Goal: Information Seeking & Learning: Learn about a topic

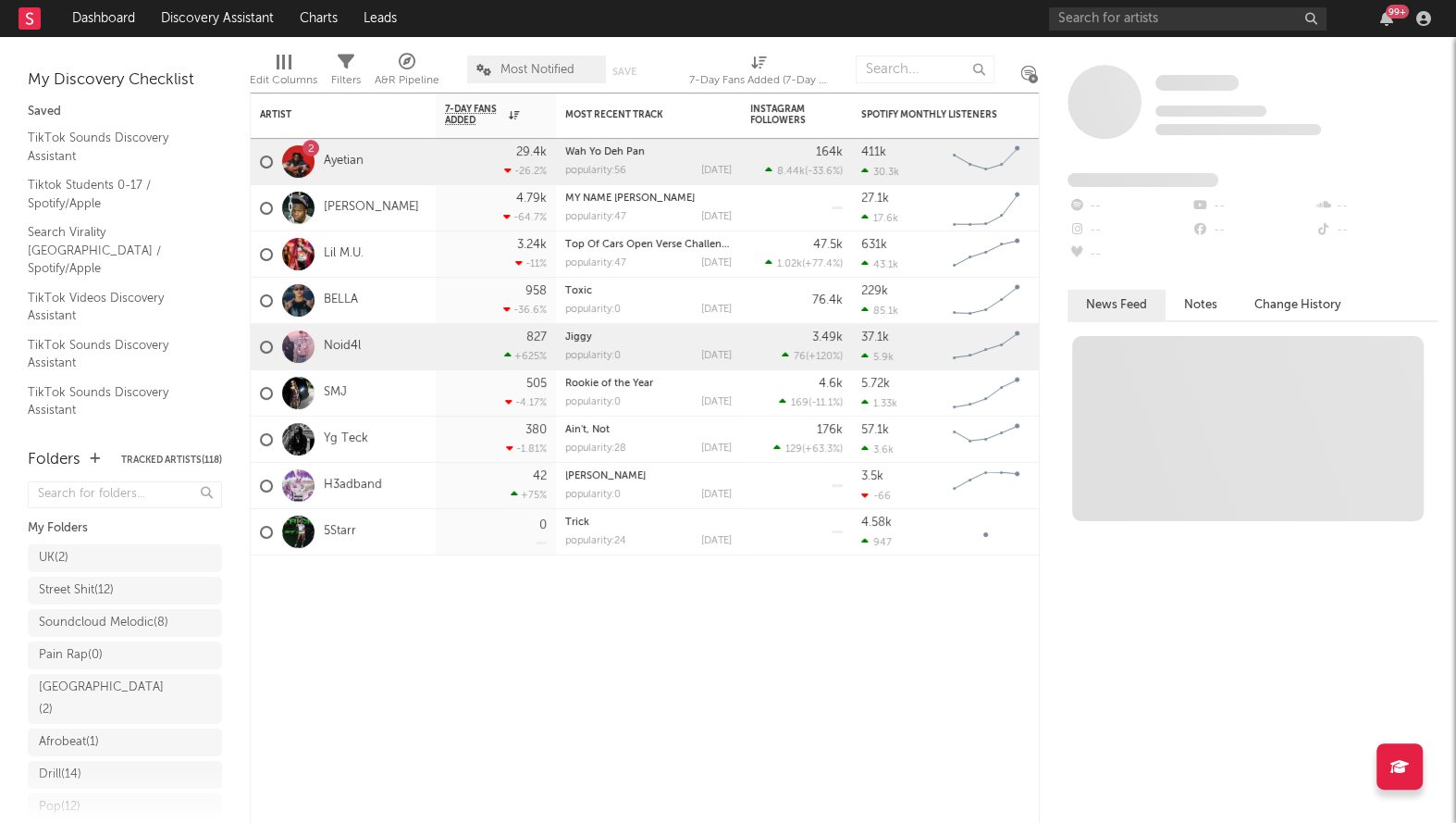
scroll to position [340, 0]
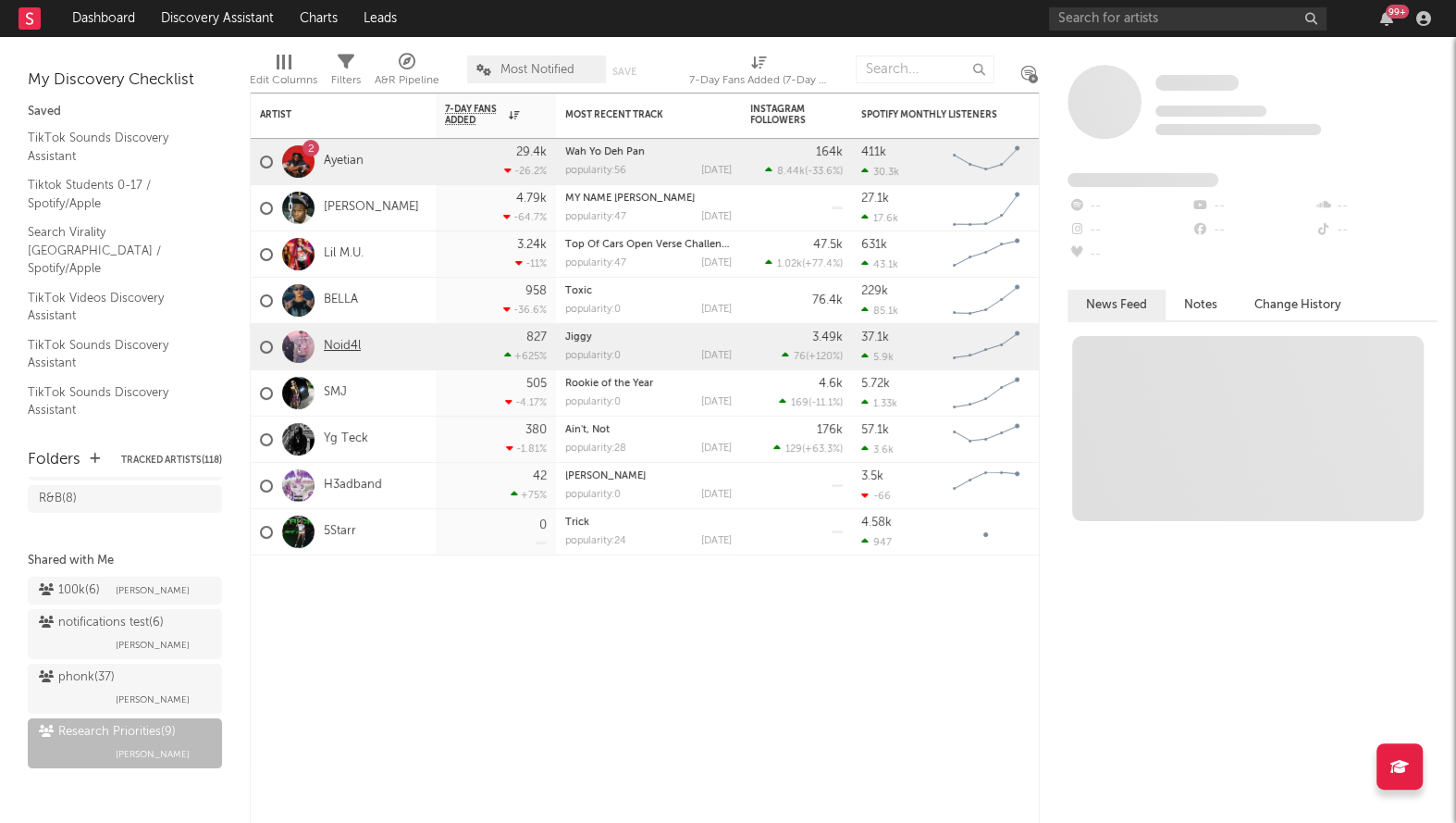
click at [343, 343] on link "Noid4l" at bounding box center [342, 346] width 37 height 16
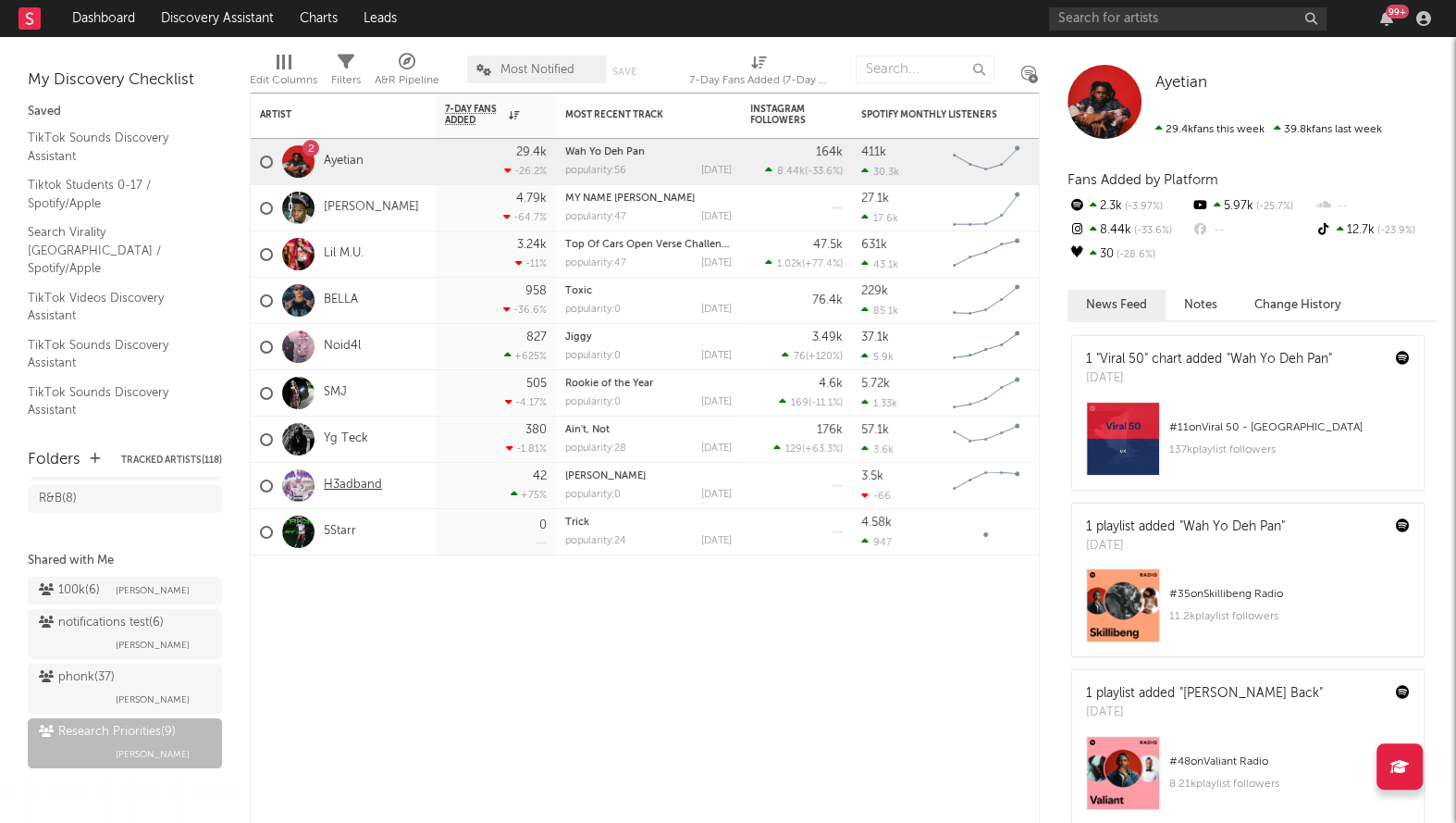
click at [354, 487] on link "H3adband" at bounding box center [353, 485] width 58 height 16
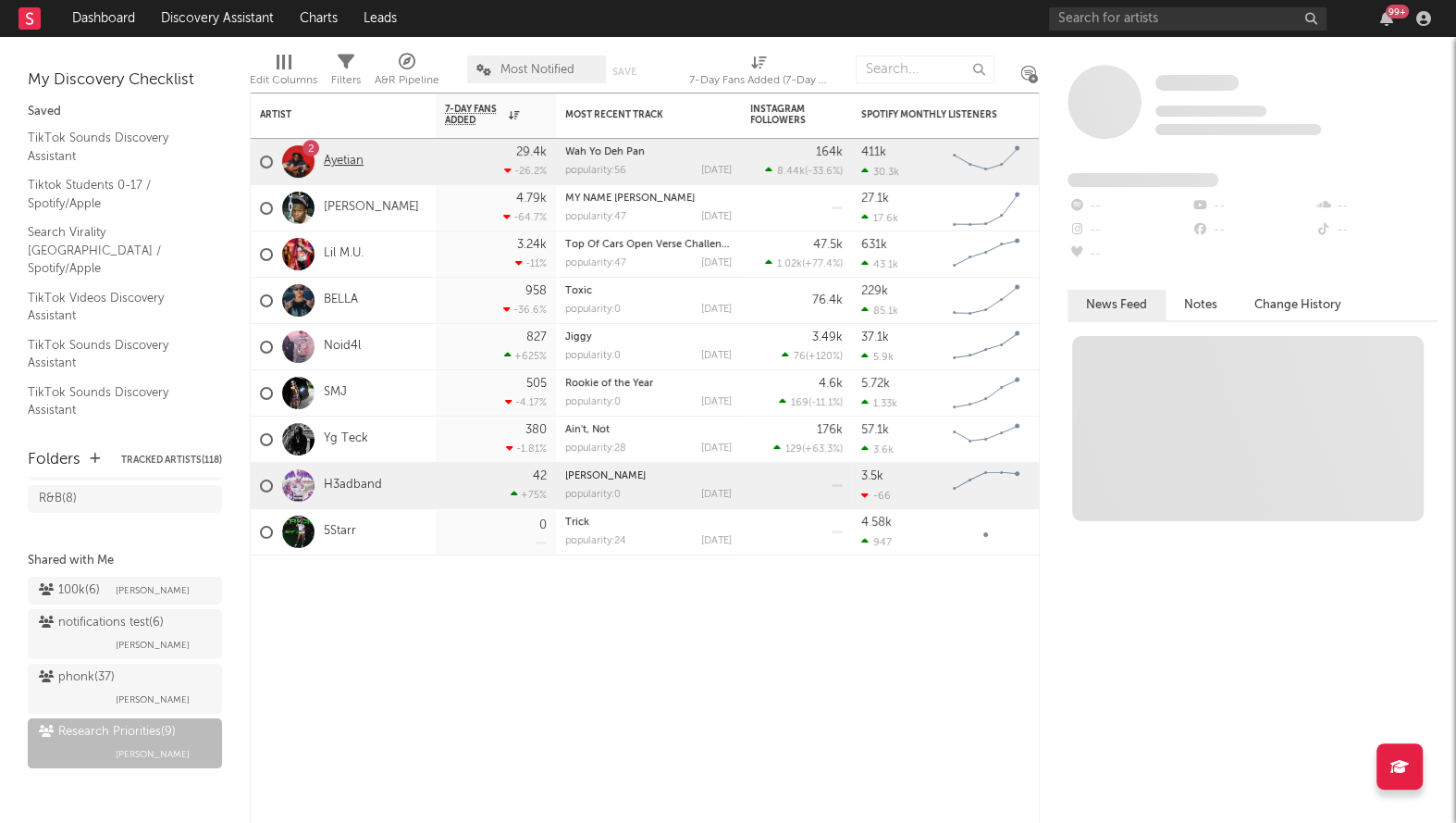
click at [345, 154] on link "Ayetian" at bounding box center [344, 161] width 39 height 16
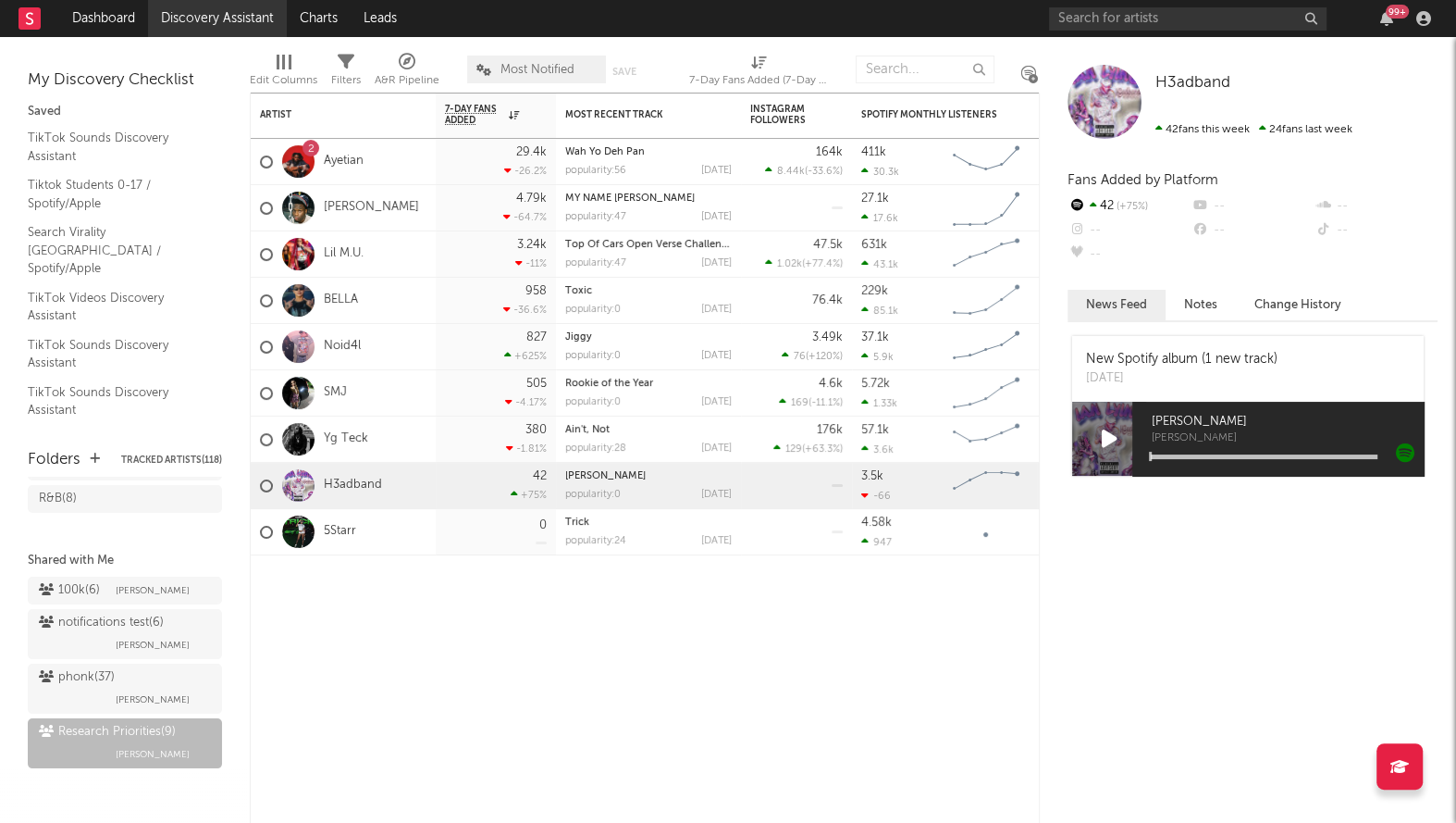
click at [241, 16] on link "Discovery Assistant" at bounding box center [217, 18] width 139 height 37
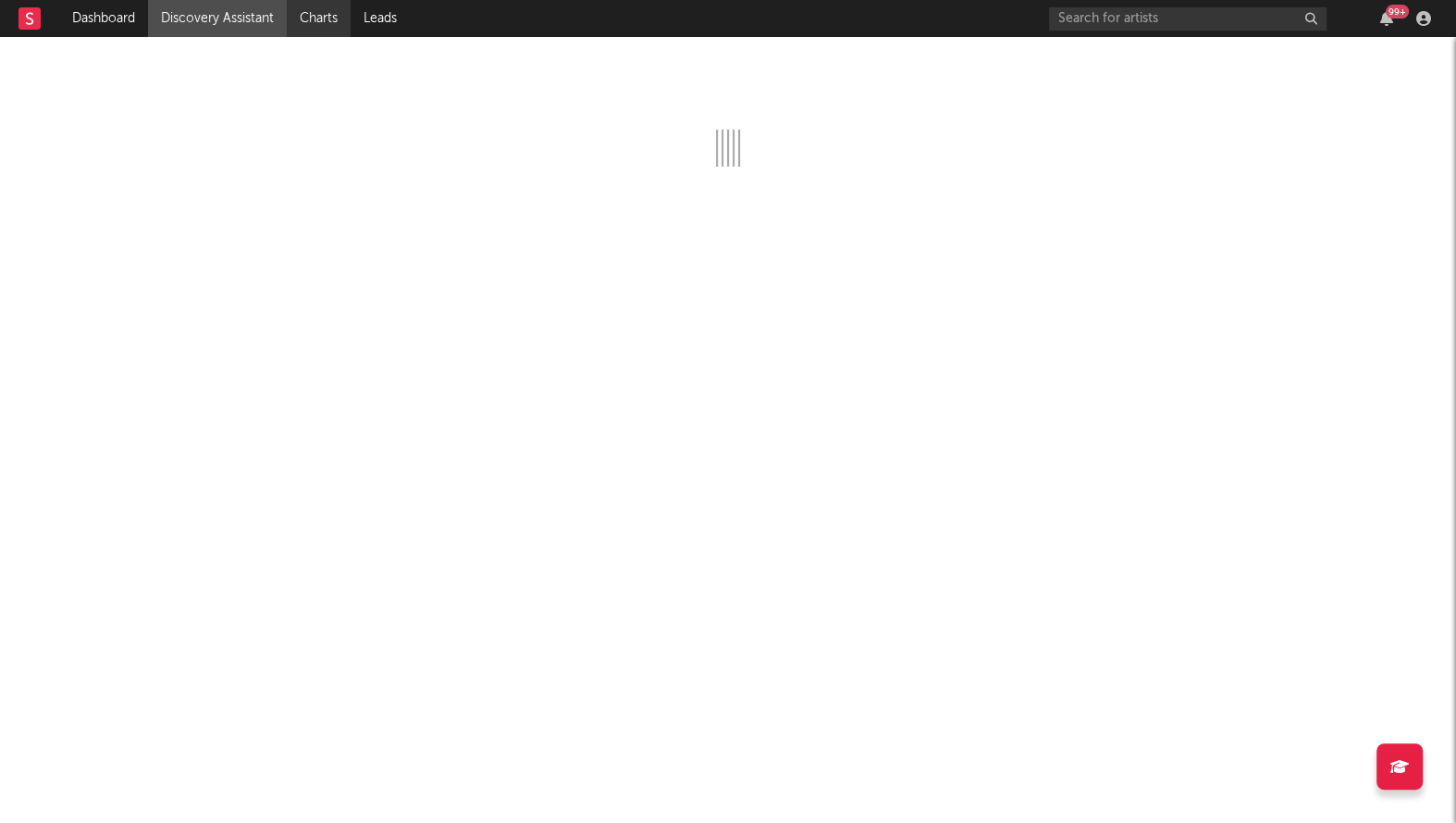
click at [315, 14] on link "Charts" at bounding box center [319, 18] width 64 height 37
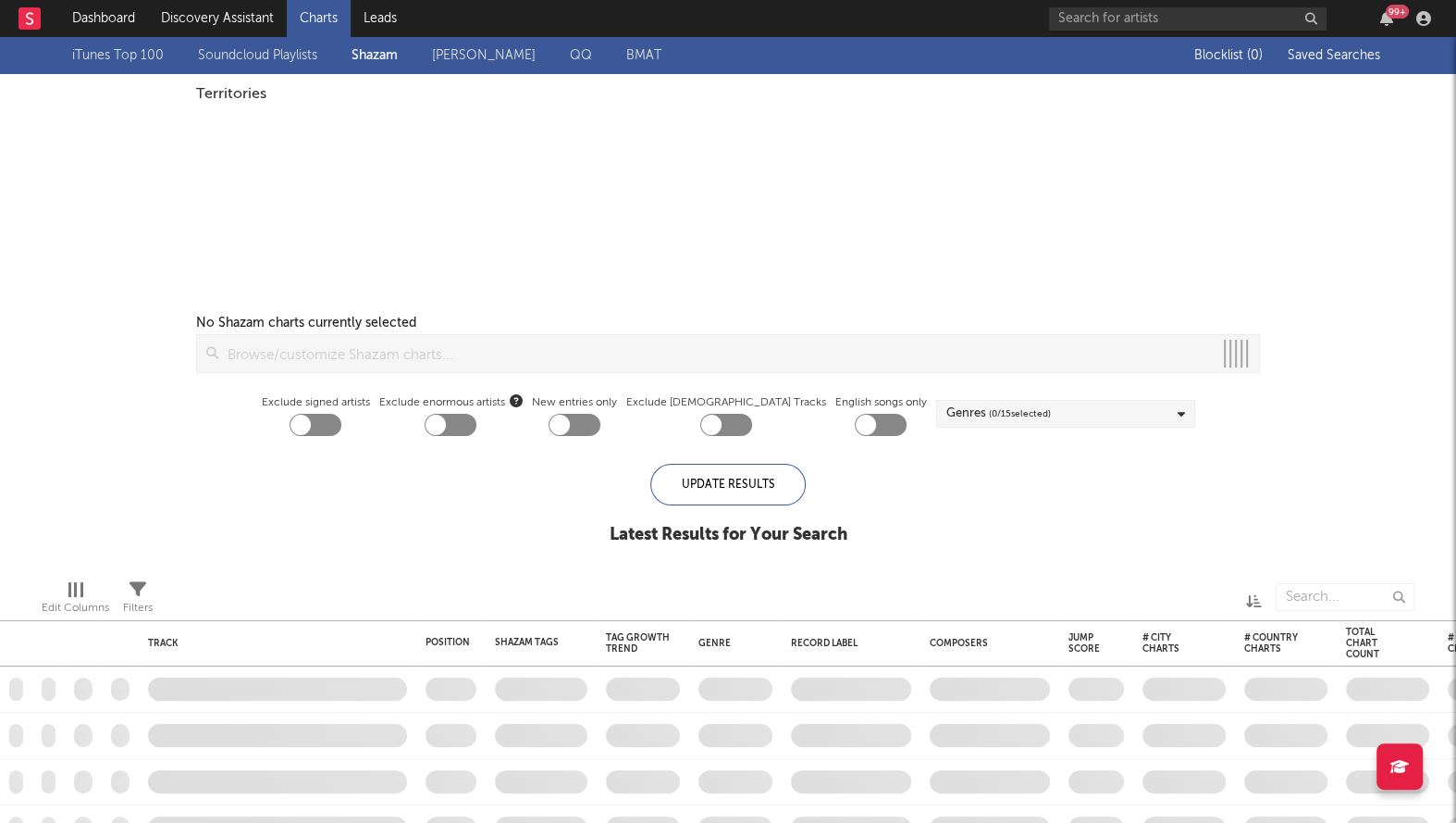
checkbox input "true"
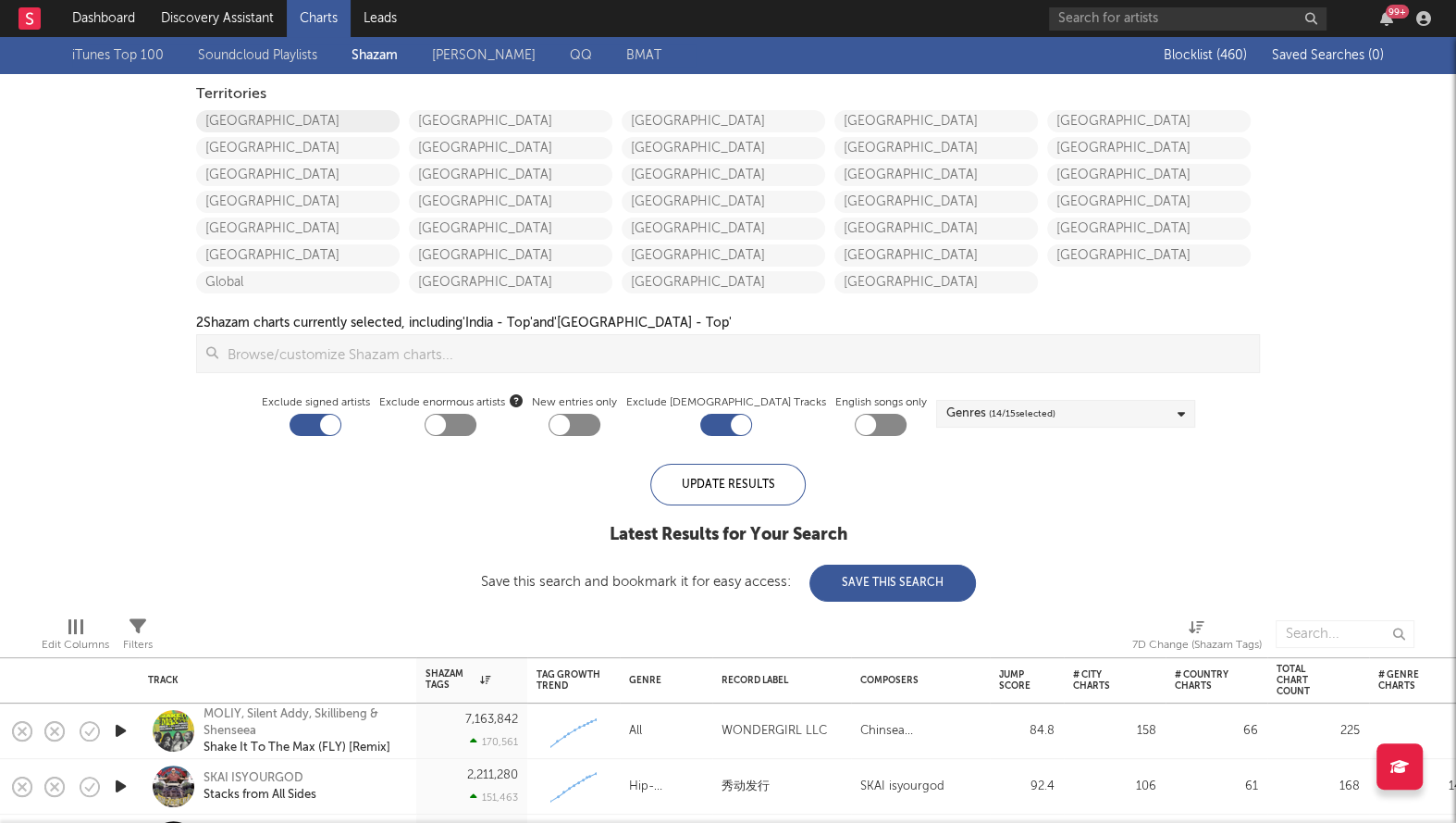
click at [264, 118] on link "[GEOGRAPHIC_DATA]" at bounding box center [297, 121] width 203 height 22
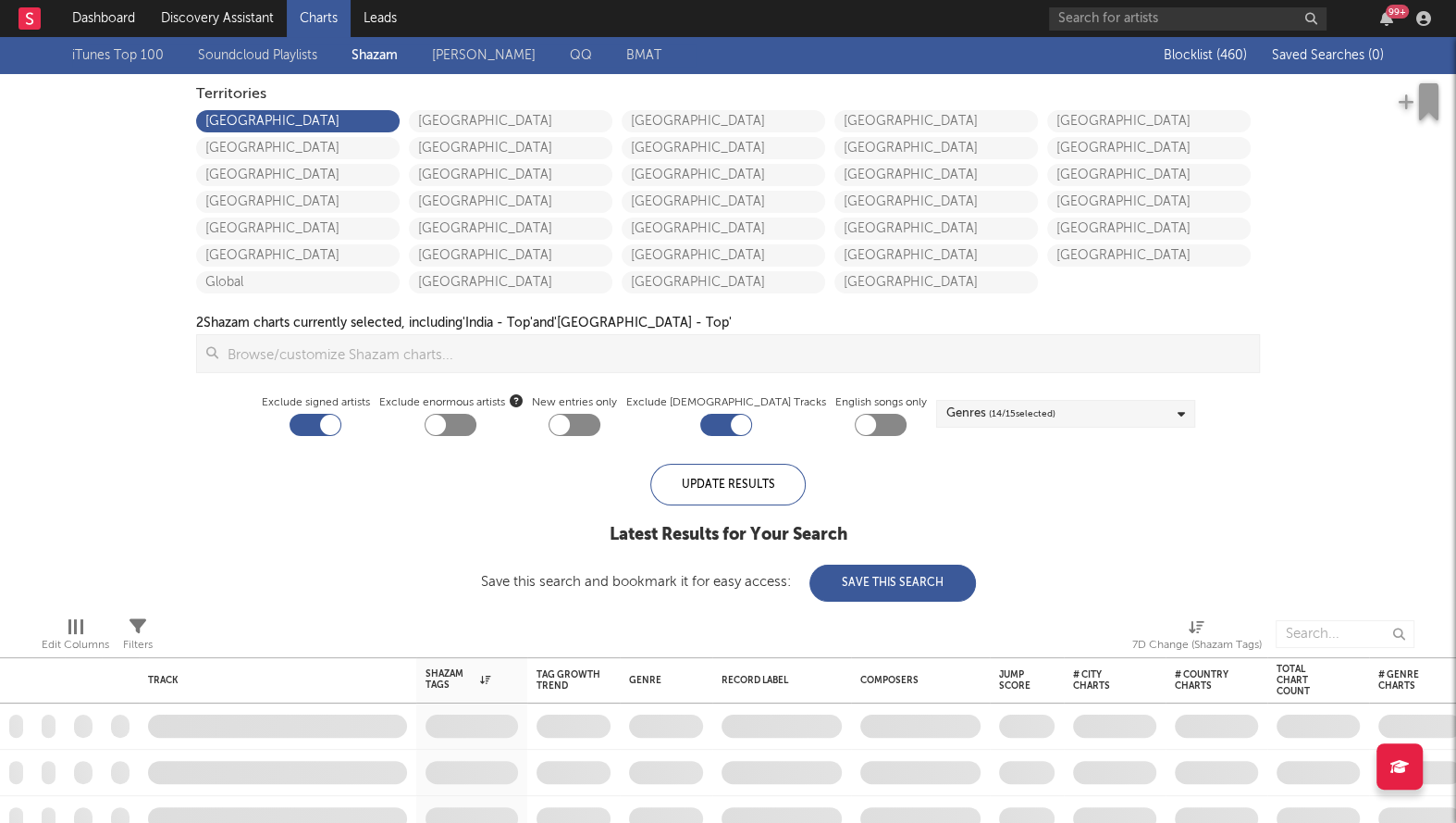
checkbox input "true"
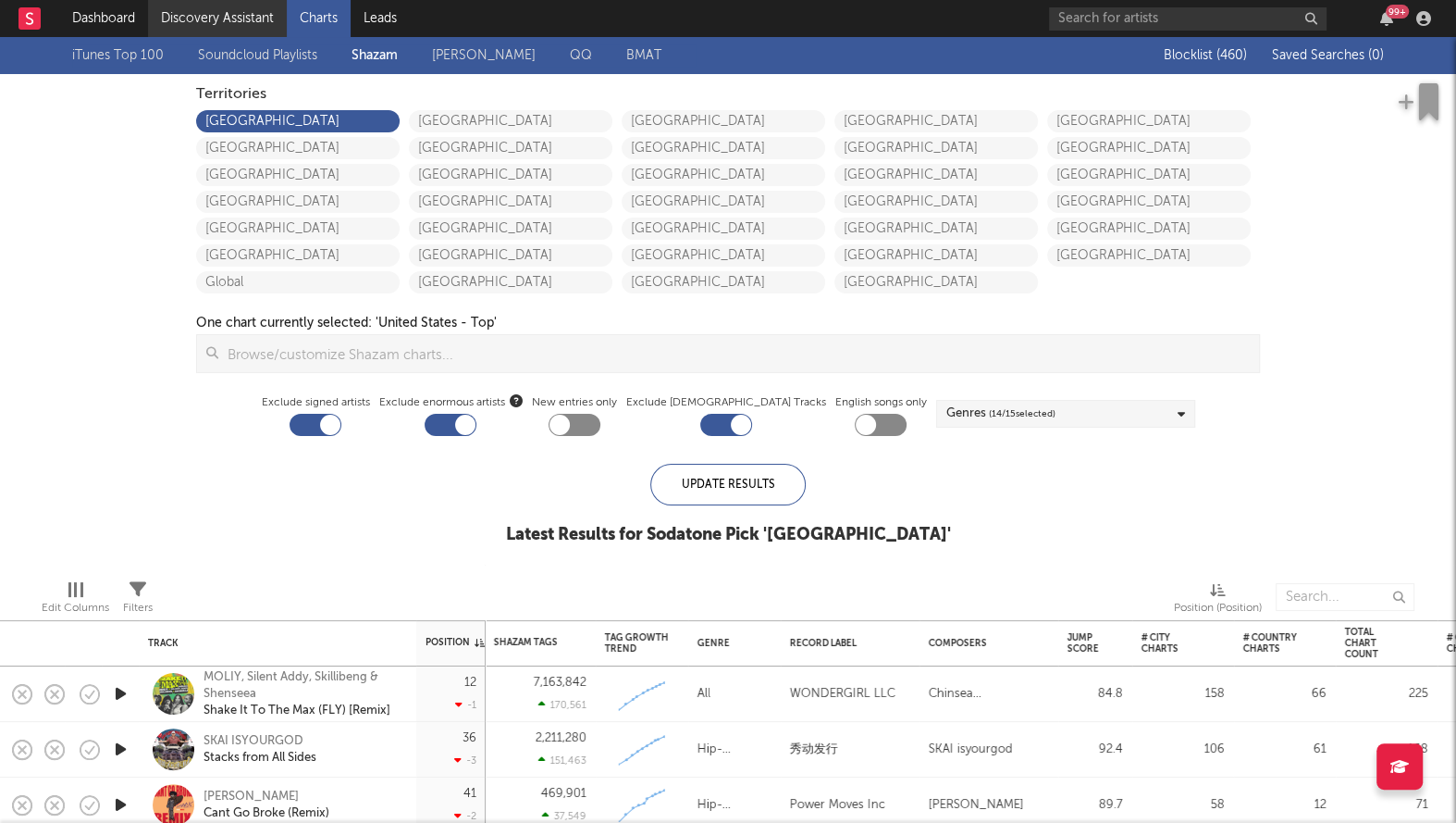
click at [215, 19] on link "Discovery Assistant" at bounding box center [217, 18] width 139 height 37
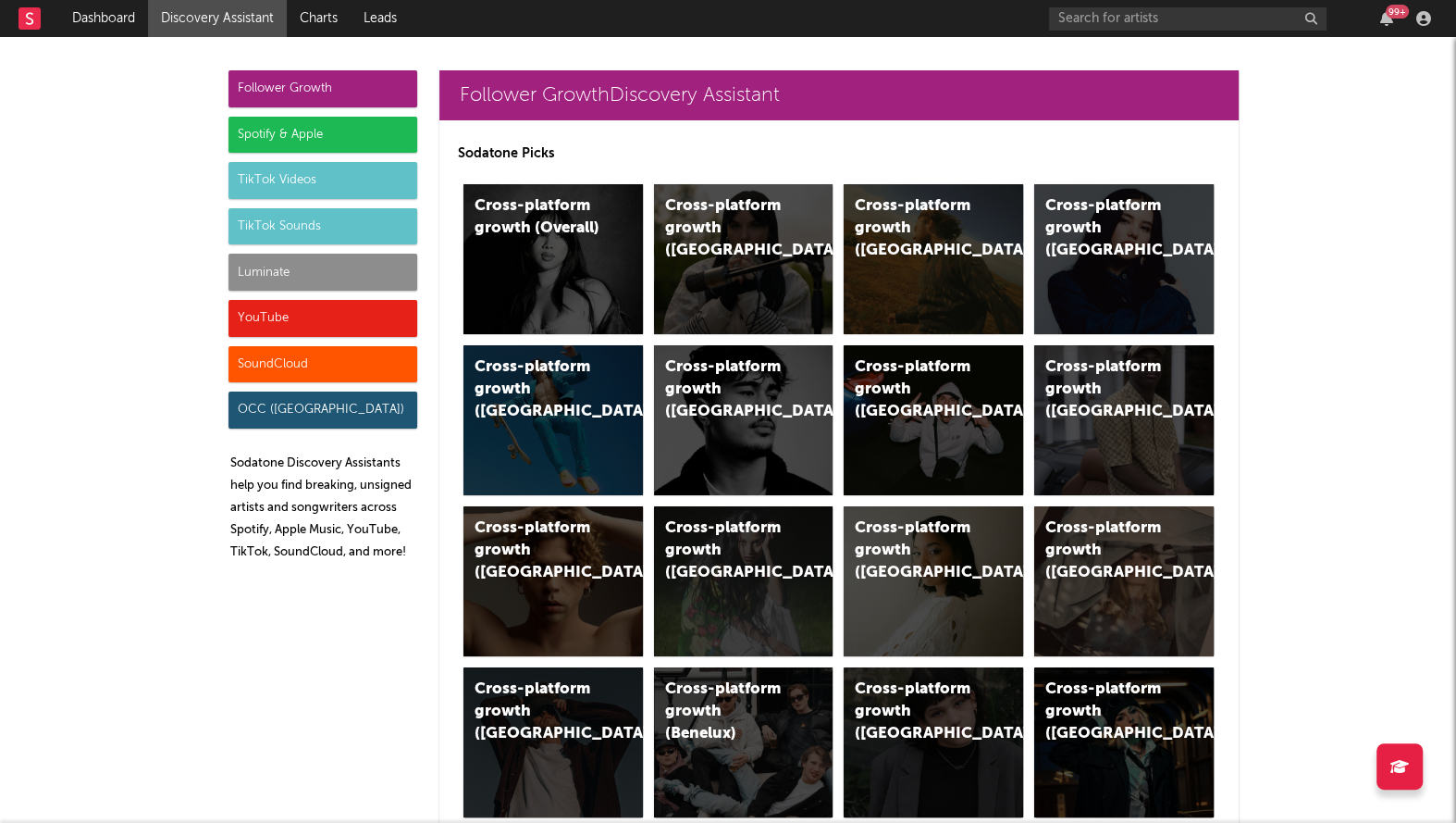
click at [318, 266] on div "Luminate" at bounding box center [322, 272] width 188 height 37
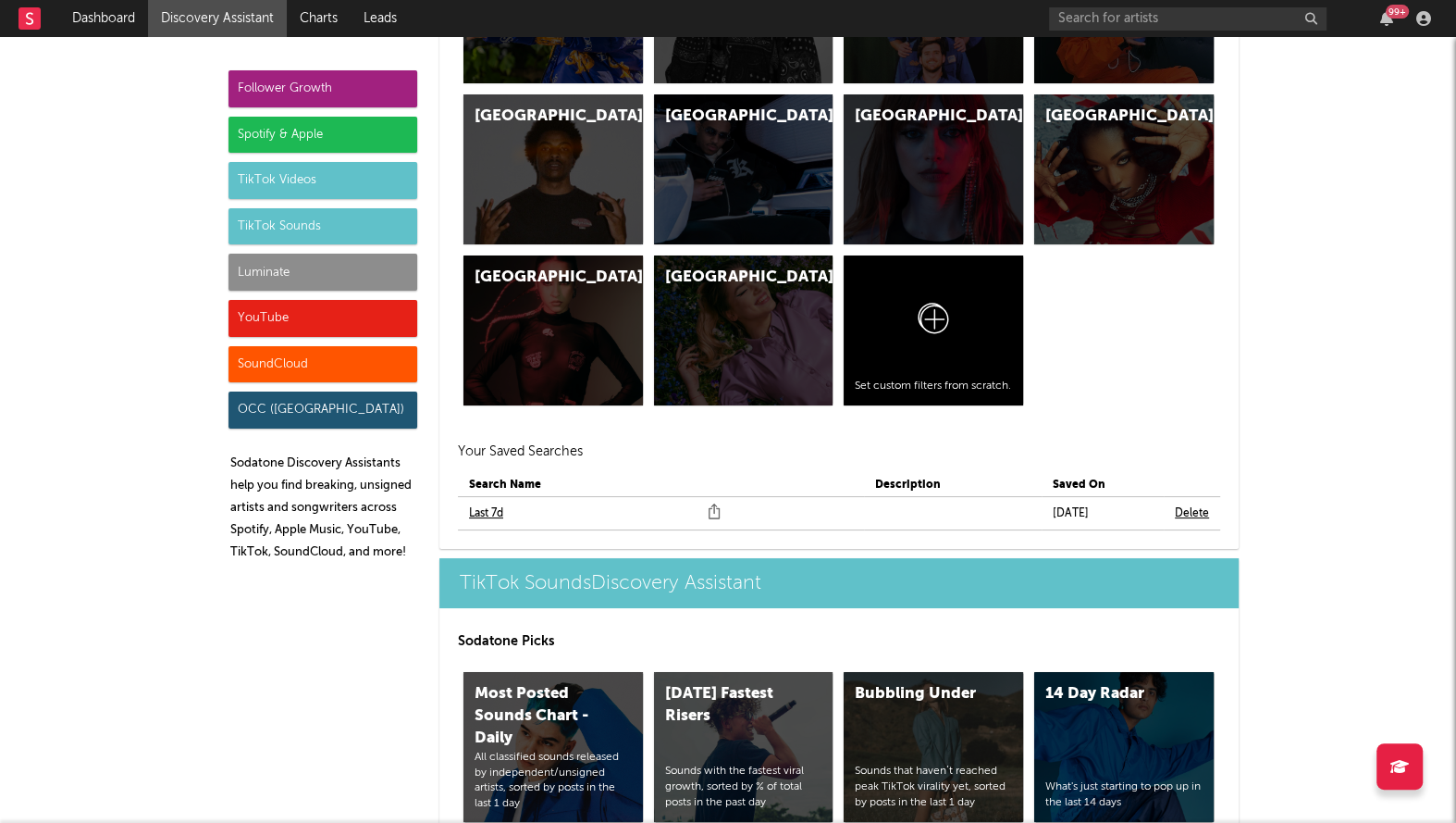
scroll to position [8440, 0]
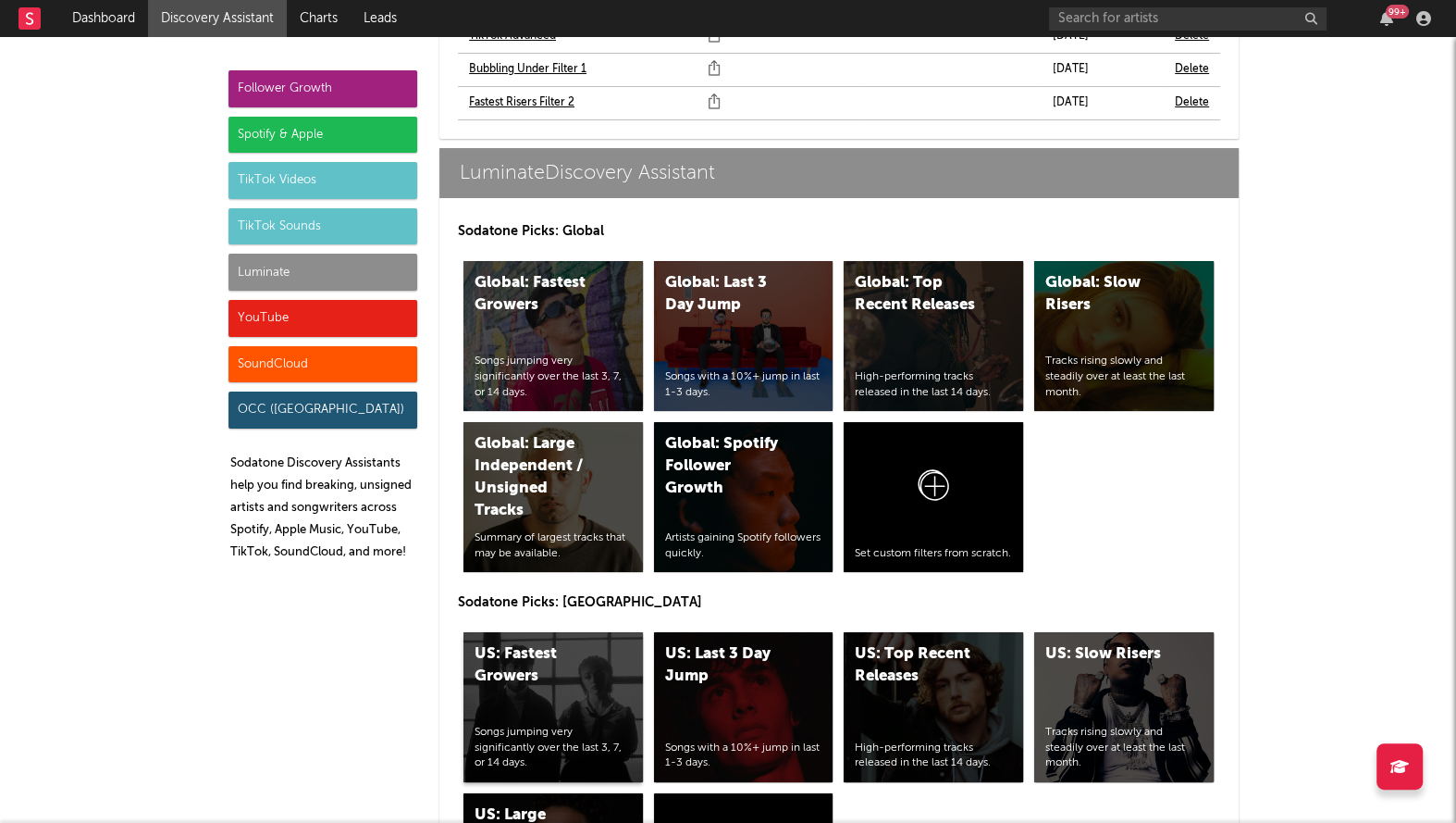
click at [527, 643] on div "US: Fastest Growers" at bounding box center [537, 665] width 126 height 44
click at [891, 632] on div "US: Top Recent Releases High-performing tracks released in the last 14 days." at bounding box center [933, 707] width 180 height 150
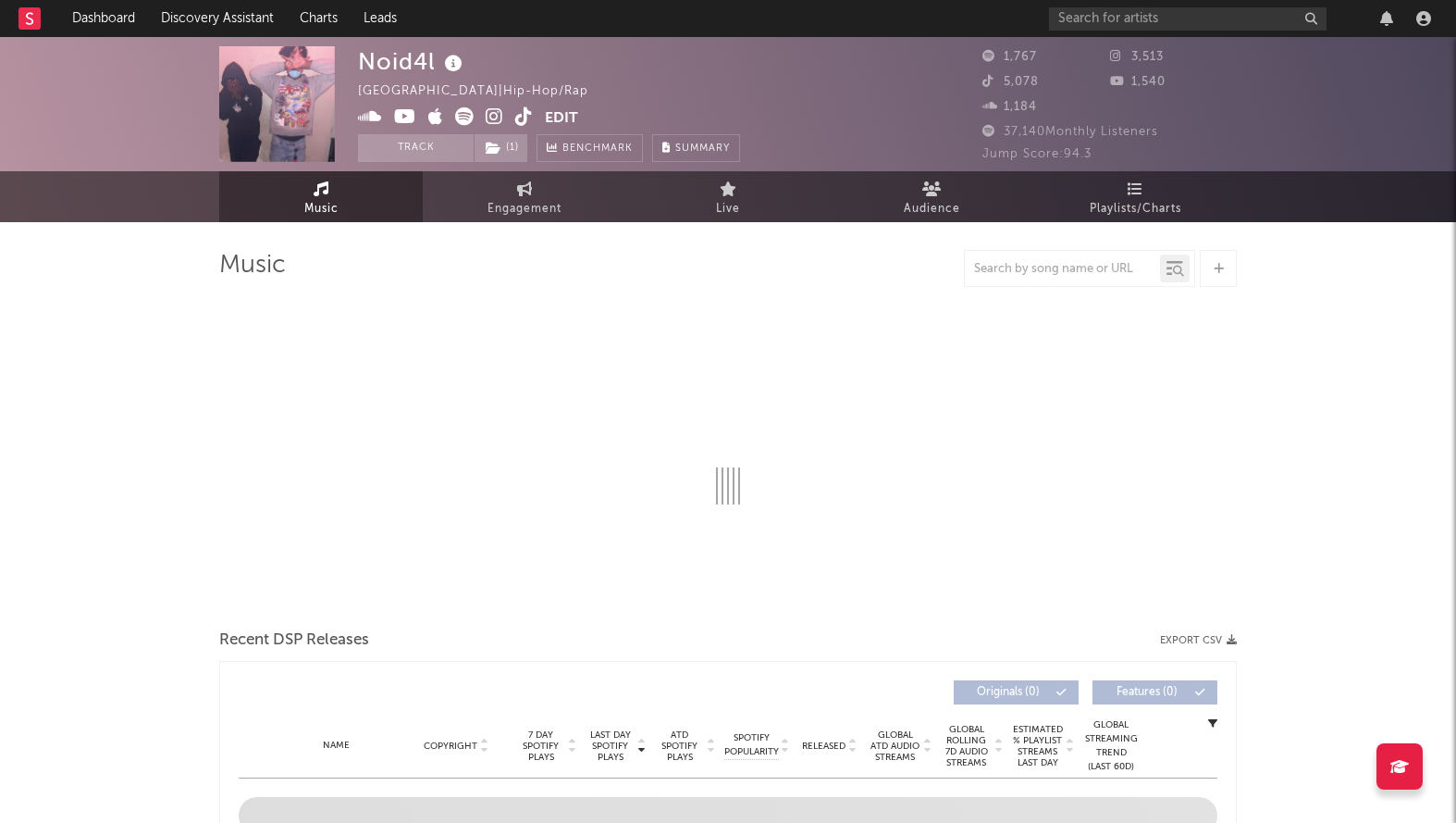
select select "6m"
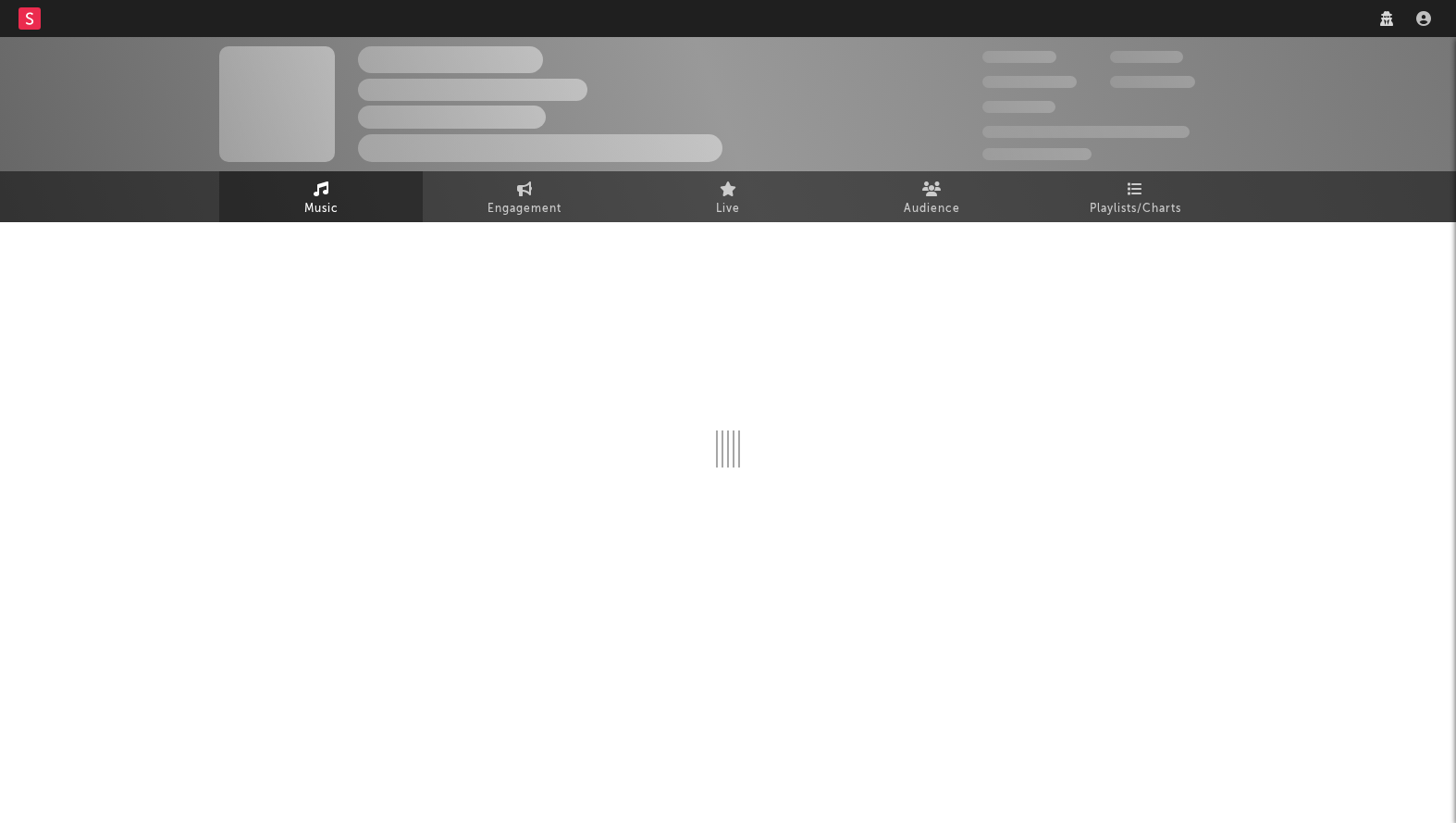
select select "1w"
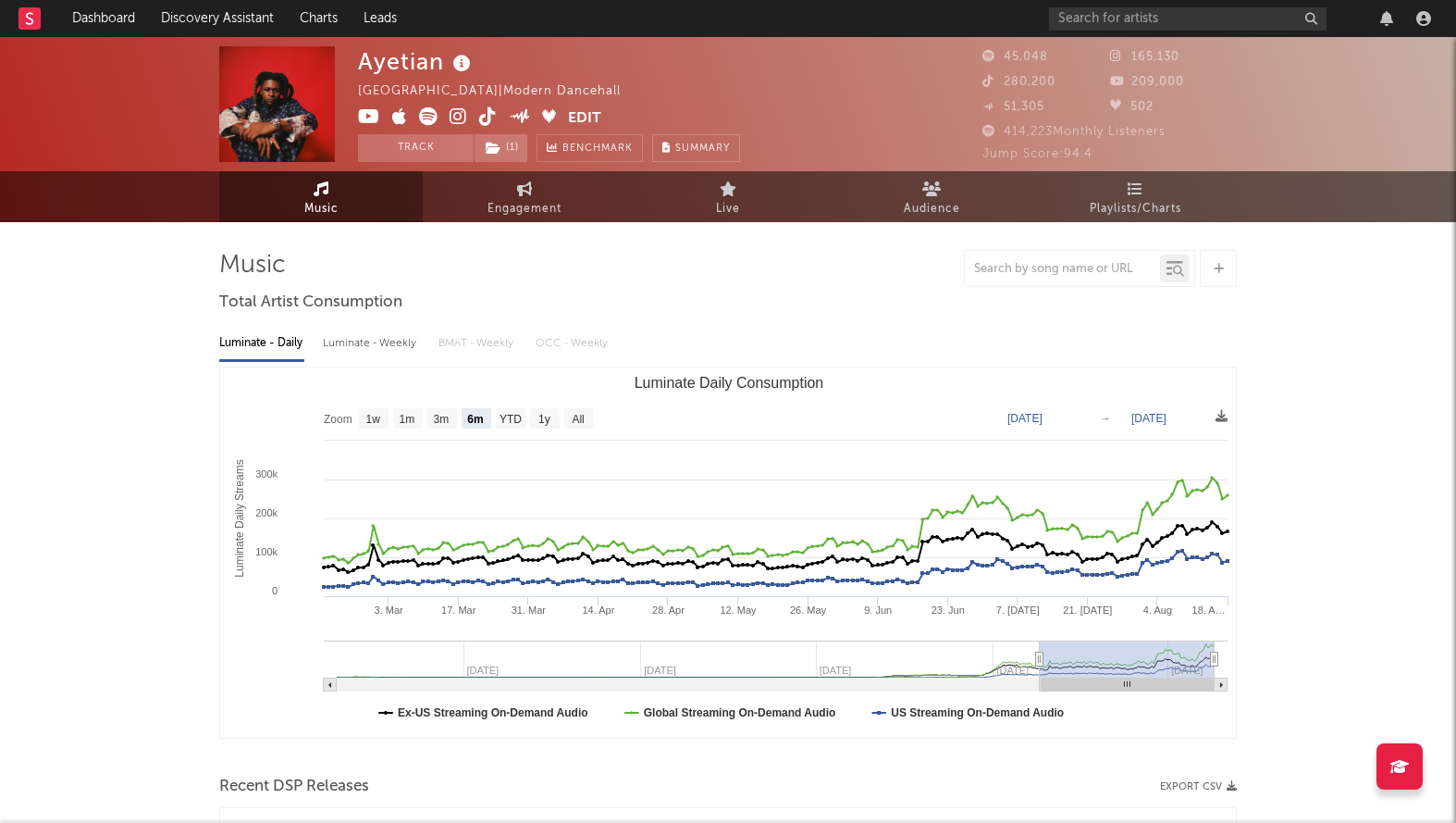
select select "6m"
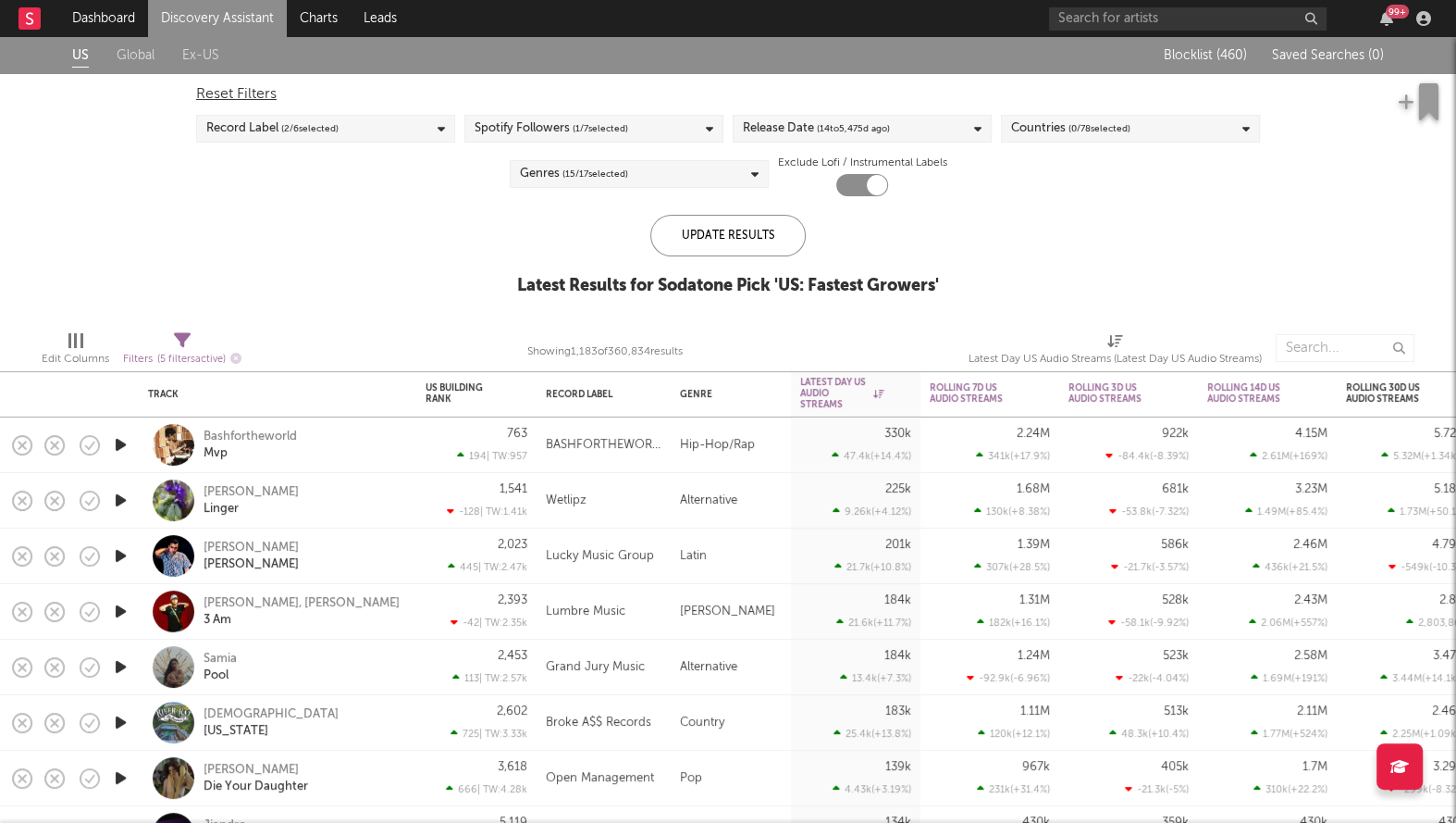
click at [812, 132] on div "Release Date ( 14 to 5,475 d ago)" at bounding box center [816, 128] width 147 height 22
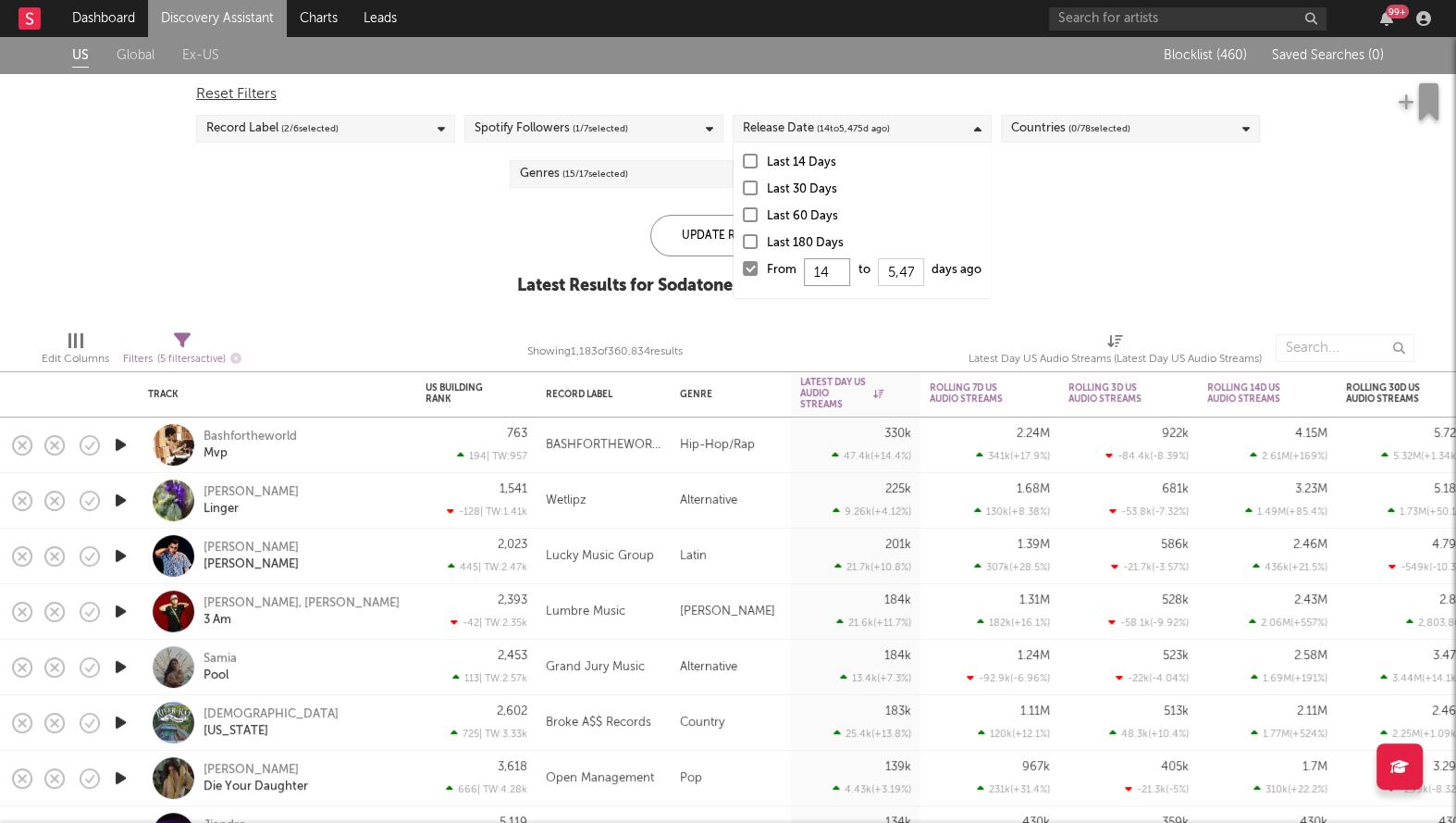
click at [833, 279] on input "14" at bounding box center [826, 272] width 46 height 28
type input "1"
type input "0"
click at [687, 232] on div "Update Results" at bounding box center [728, 235] width 156 height 41
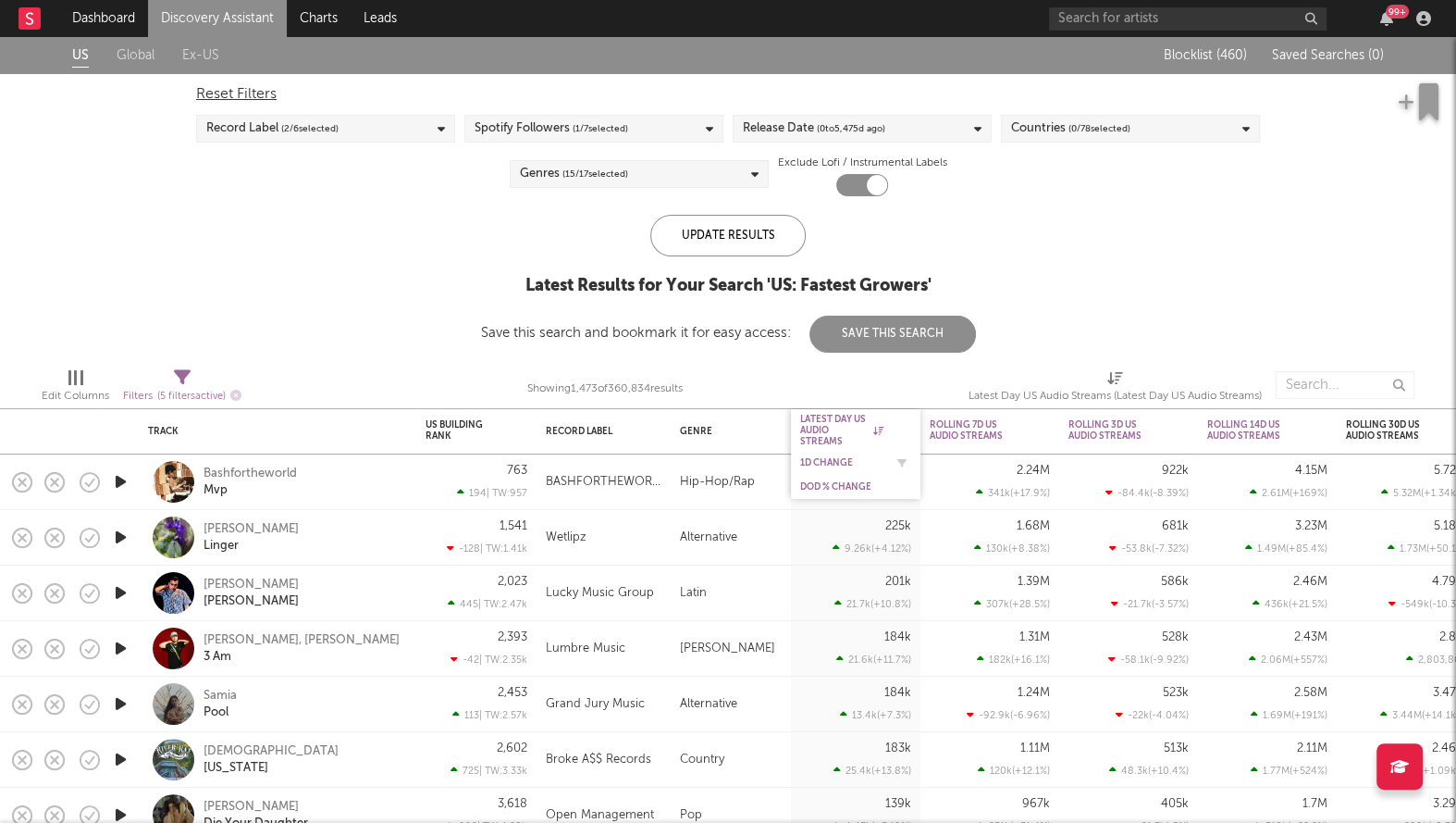
click at [825, 458] on div "1D Change" at bounding box center [841, 463] width 83 height 11
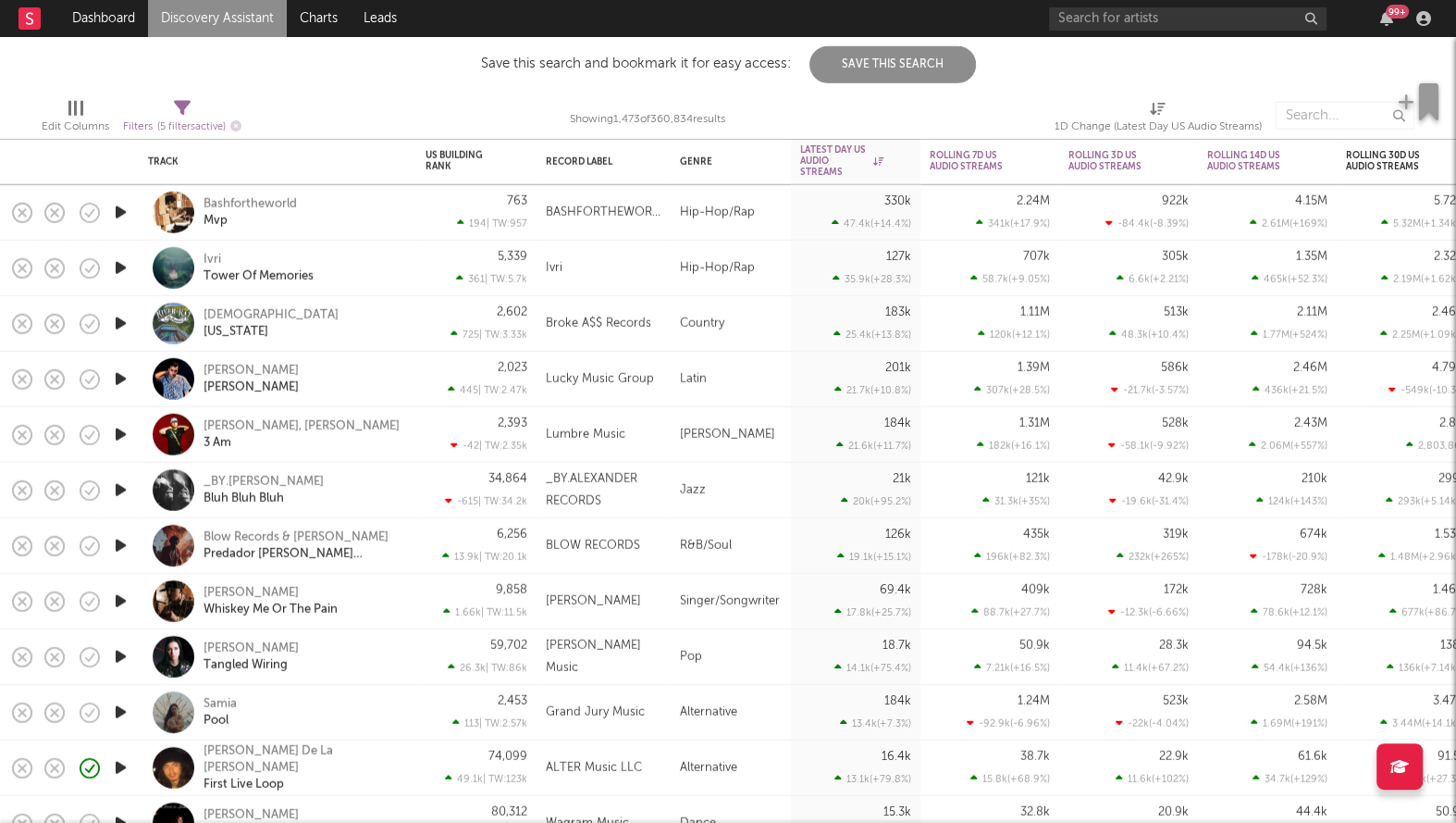
click at [119, 488] on icon "button" at bounding box center [120, 489] width 20 height 23
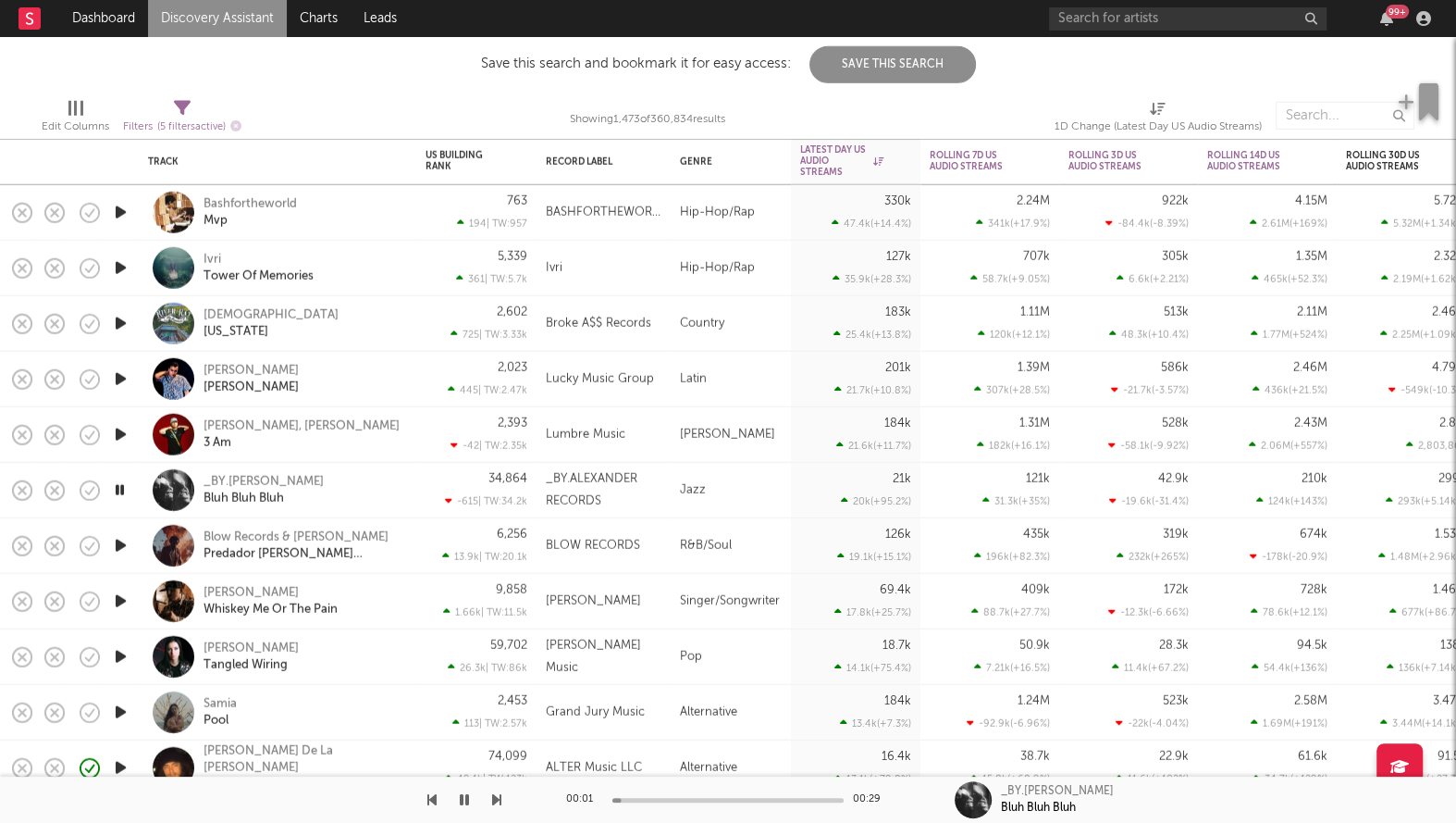
click at [119, 488] on icon "button" at bounding box center [119, 489] width 18 height 23
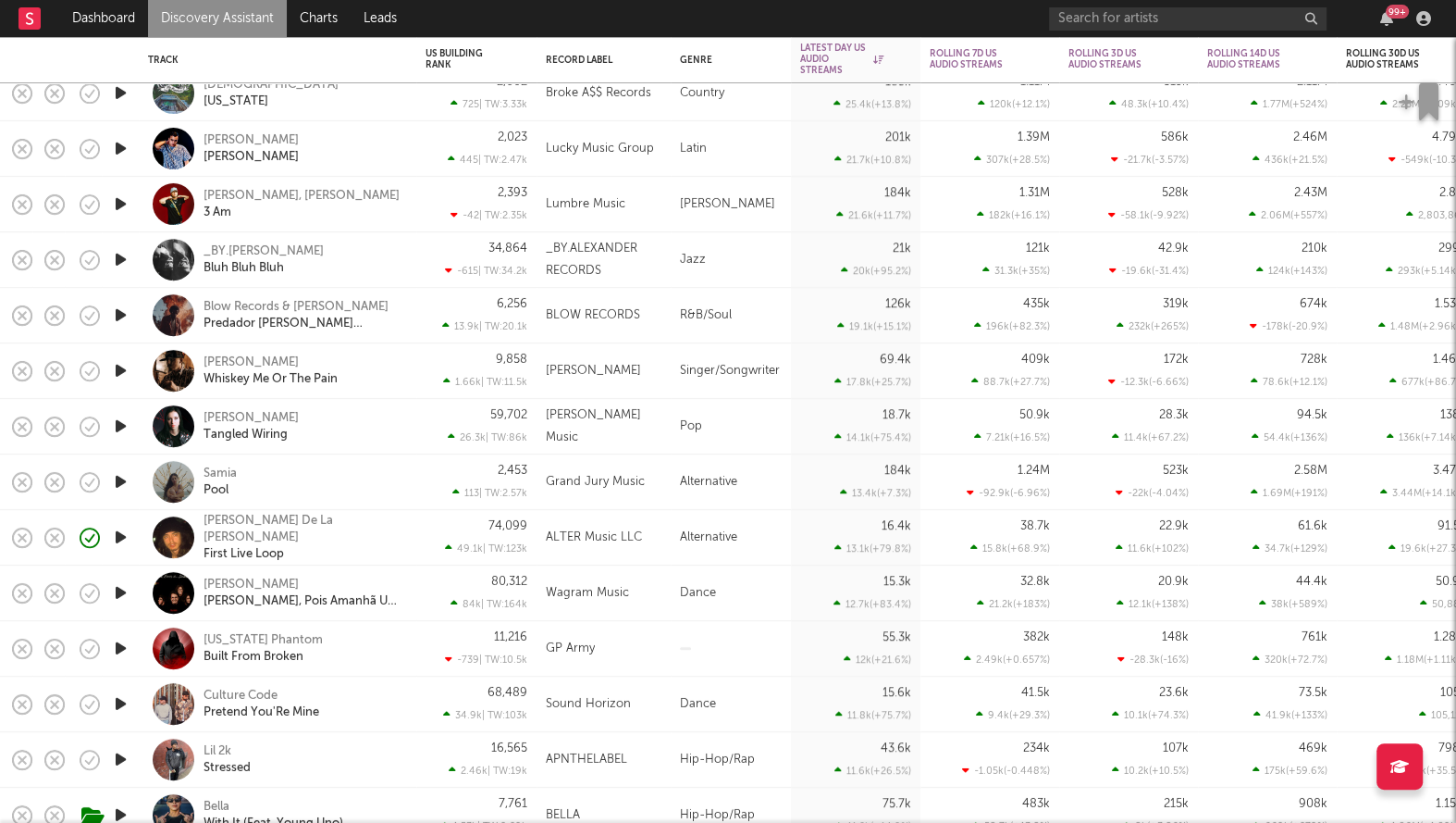
click at [123, 538] on icon "button" at bounding box center [120, 537] width 20 height 23
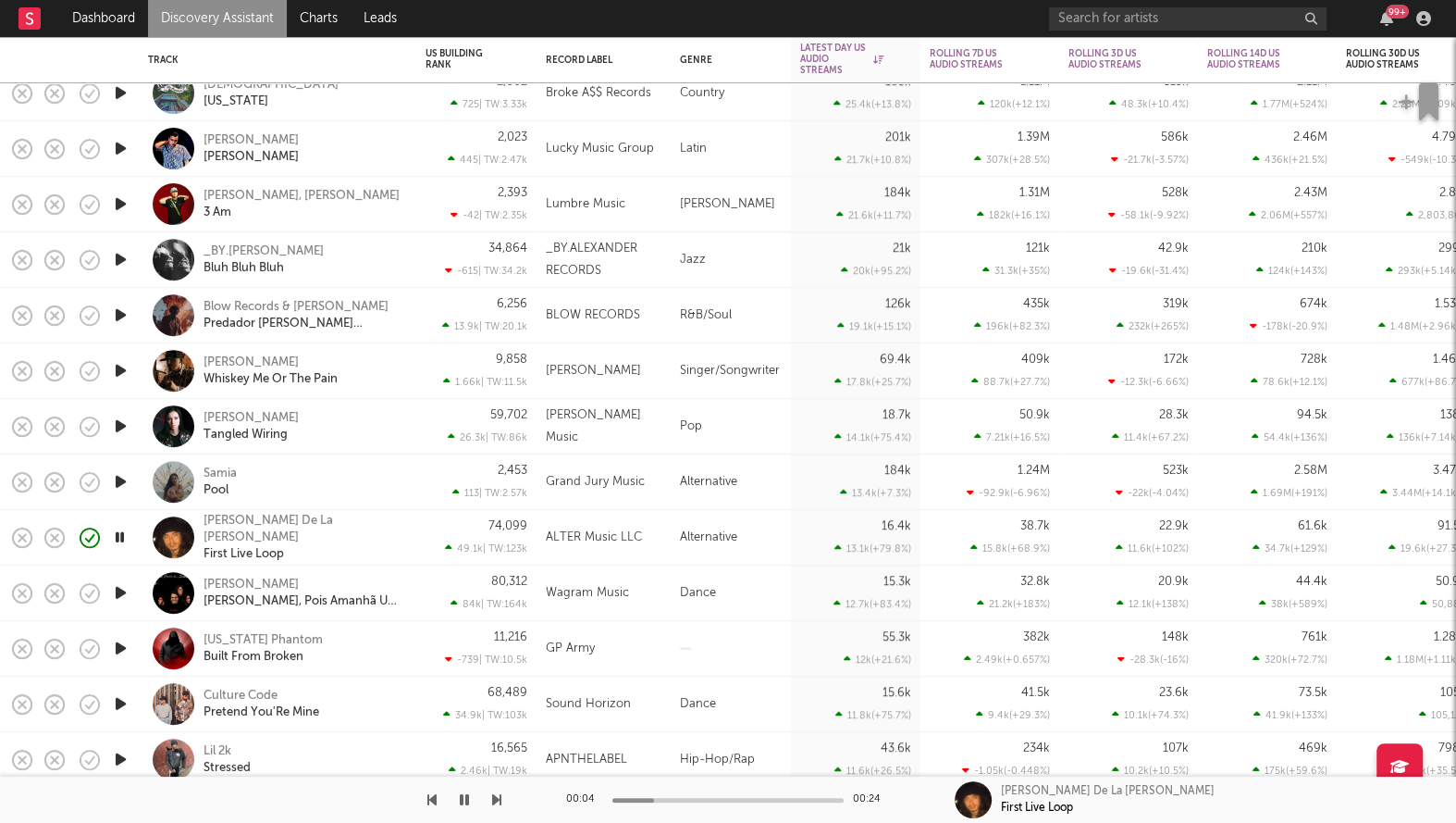
click at [123, 538] on icon "button" at bounding box center [119, 537] width 18 height 23
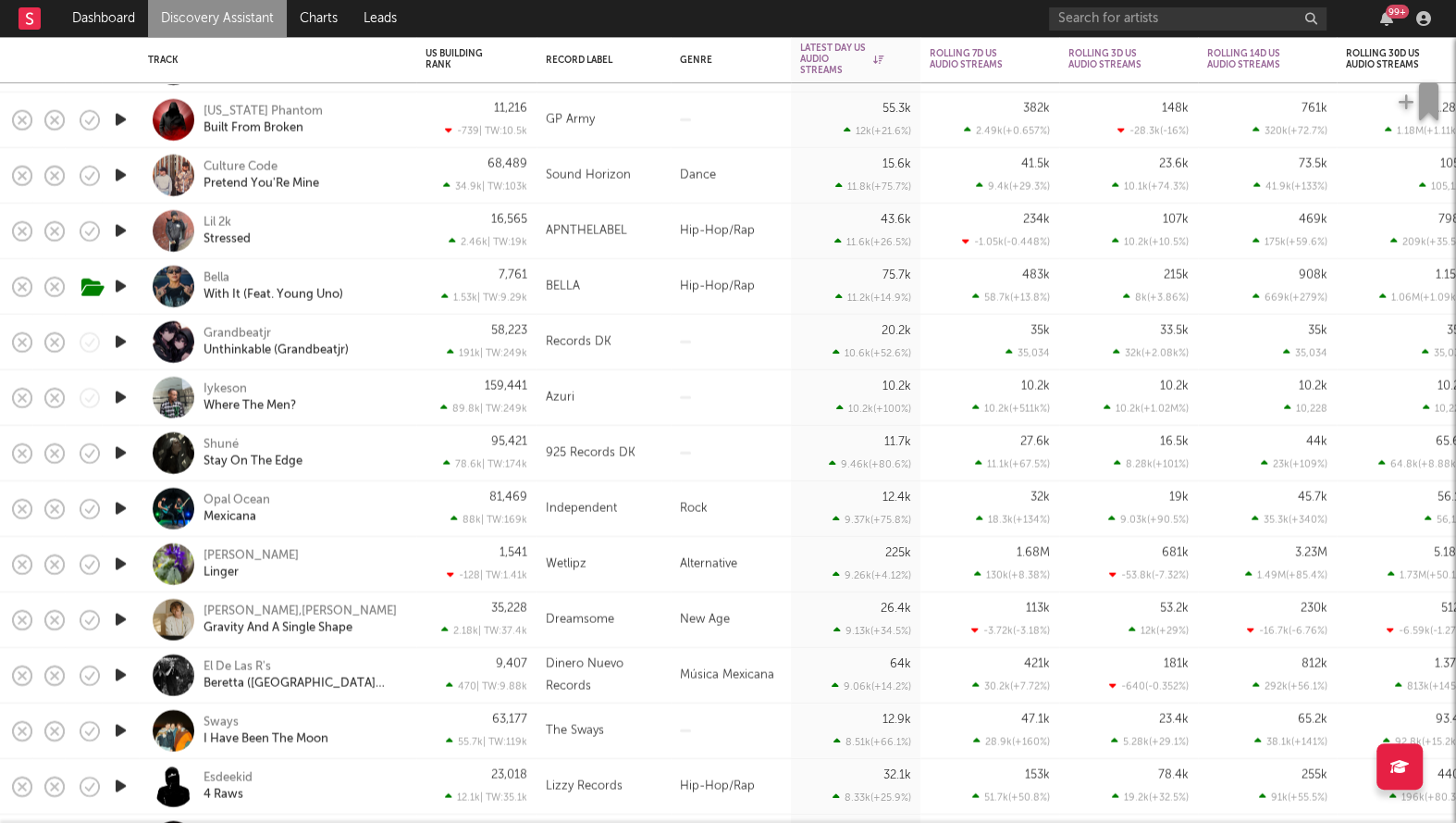
click at [122, 237] on icon "button" at bounding box center [120, 231] width 20 height 23
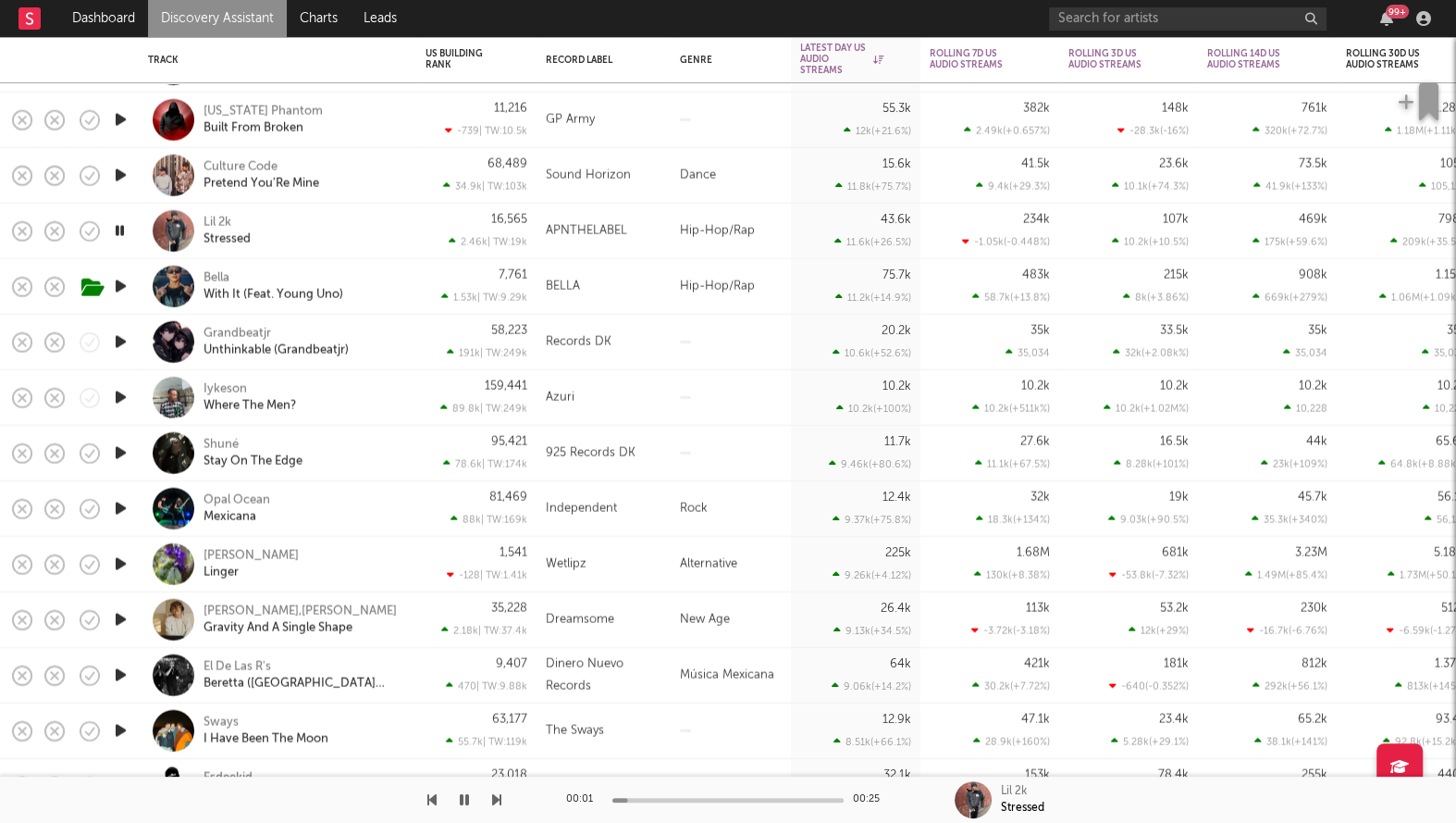
click at [122, 237] on icon "button" at bounding box center [119, 231] width 18 height 23
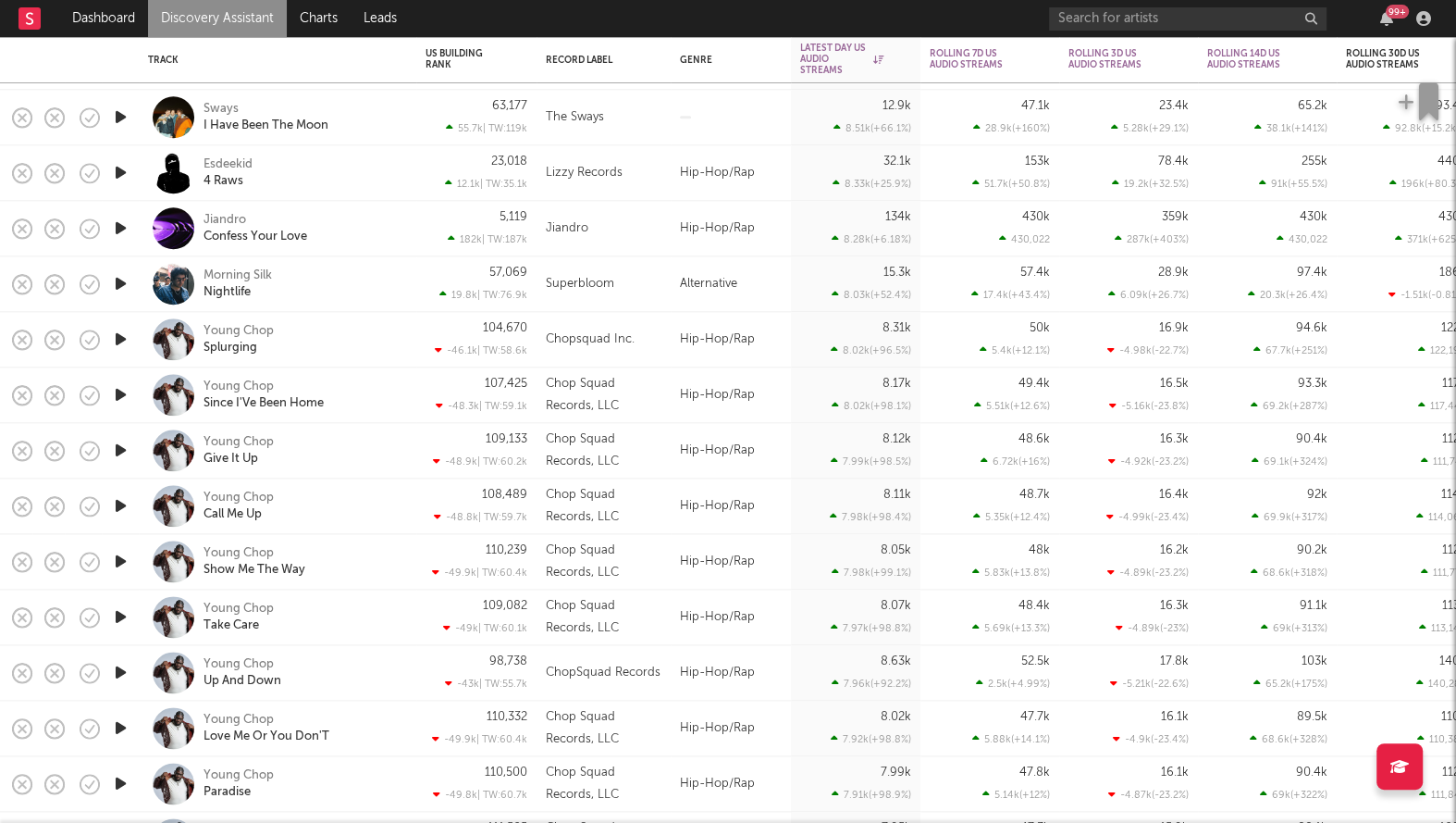
click at [126, 175] on icon "button" at bounding box center [120, 172] width 20 height 23
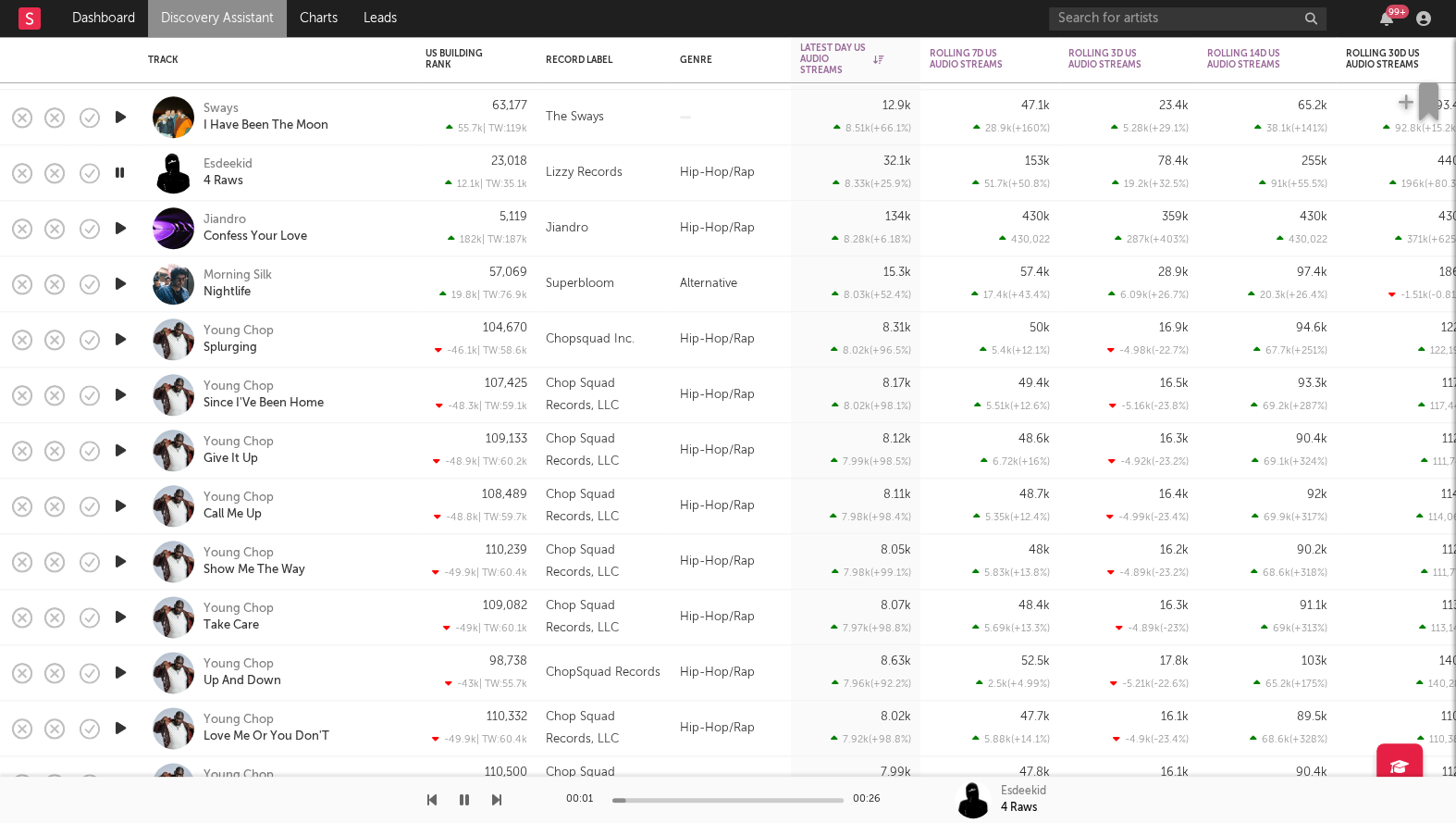
click at [127, 227] on icon "button" at bounding box center [120, 228] width 20 height 23
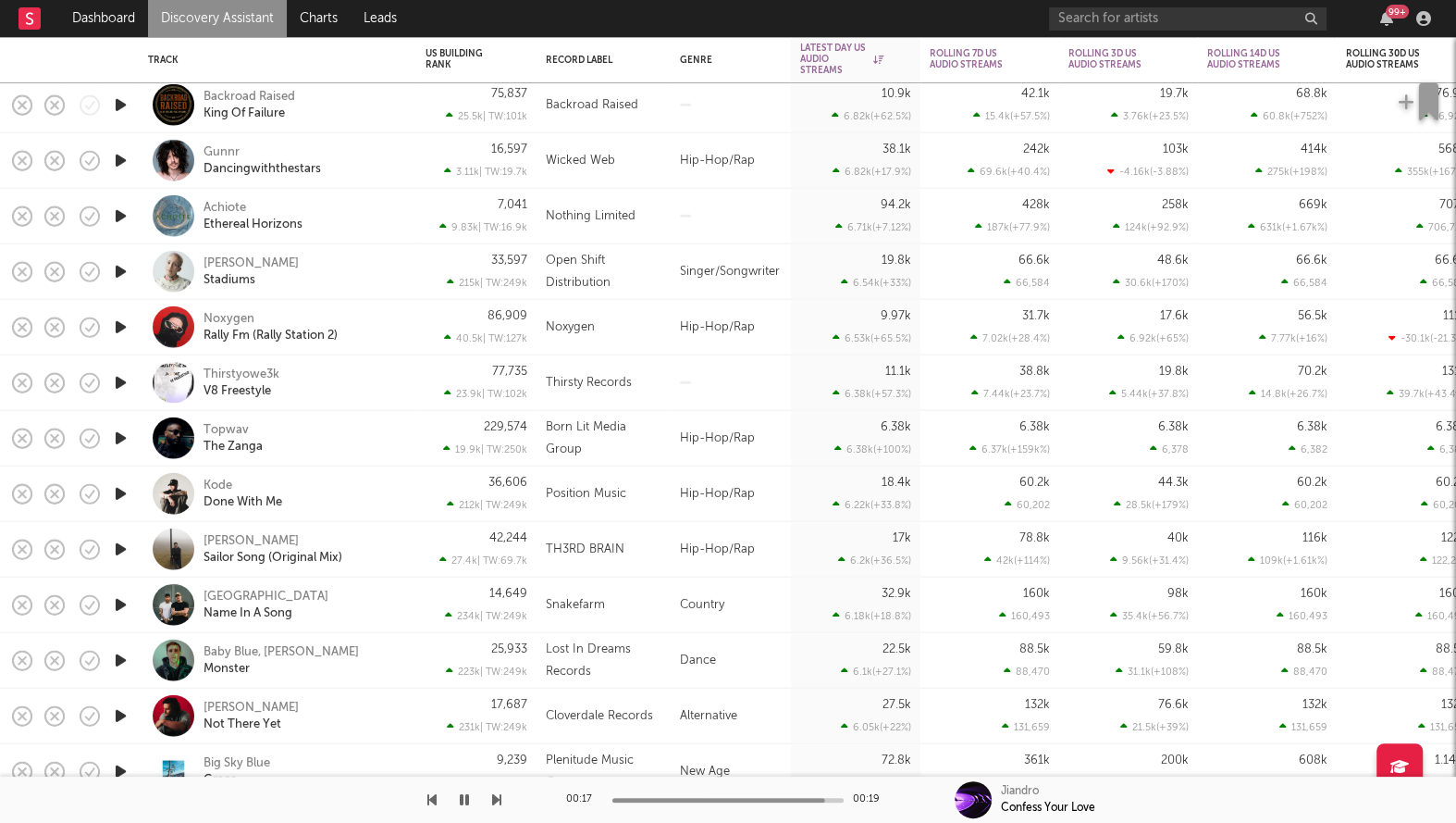
click at [127, 385] on icon "button" at bounding box center [120, 382] width 20 height 23
click at [124, 385] on icon "button" at bounding box center [119, 382] width 18 height 23
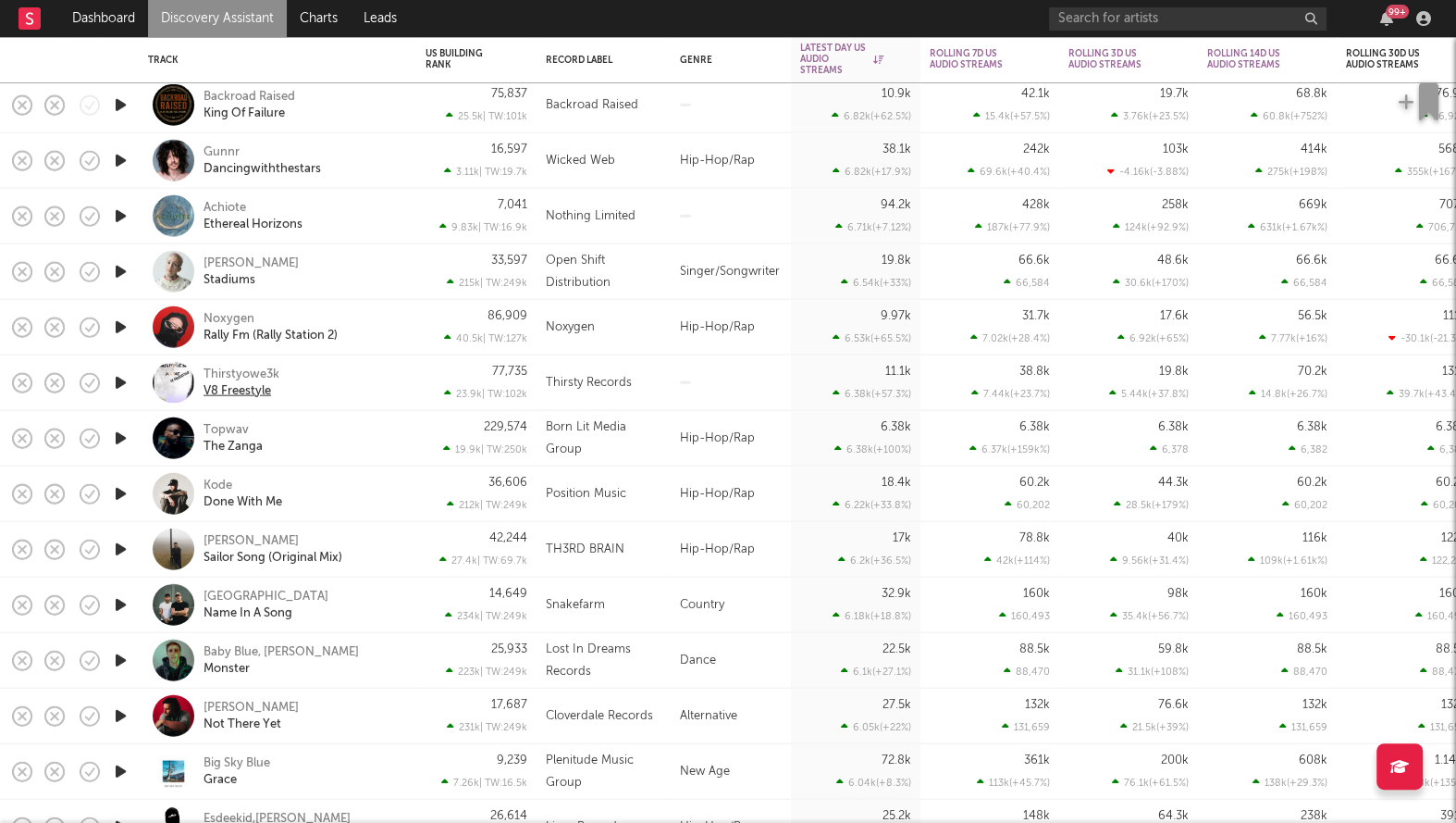
click at [242, 394] on div "V8 Freestyle" at bounding box center [237, 391] width 67 height 17
click at [261, 372] on div "Thirstyowe3k" at bounding box center [241, 374] width 76 height 17
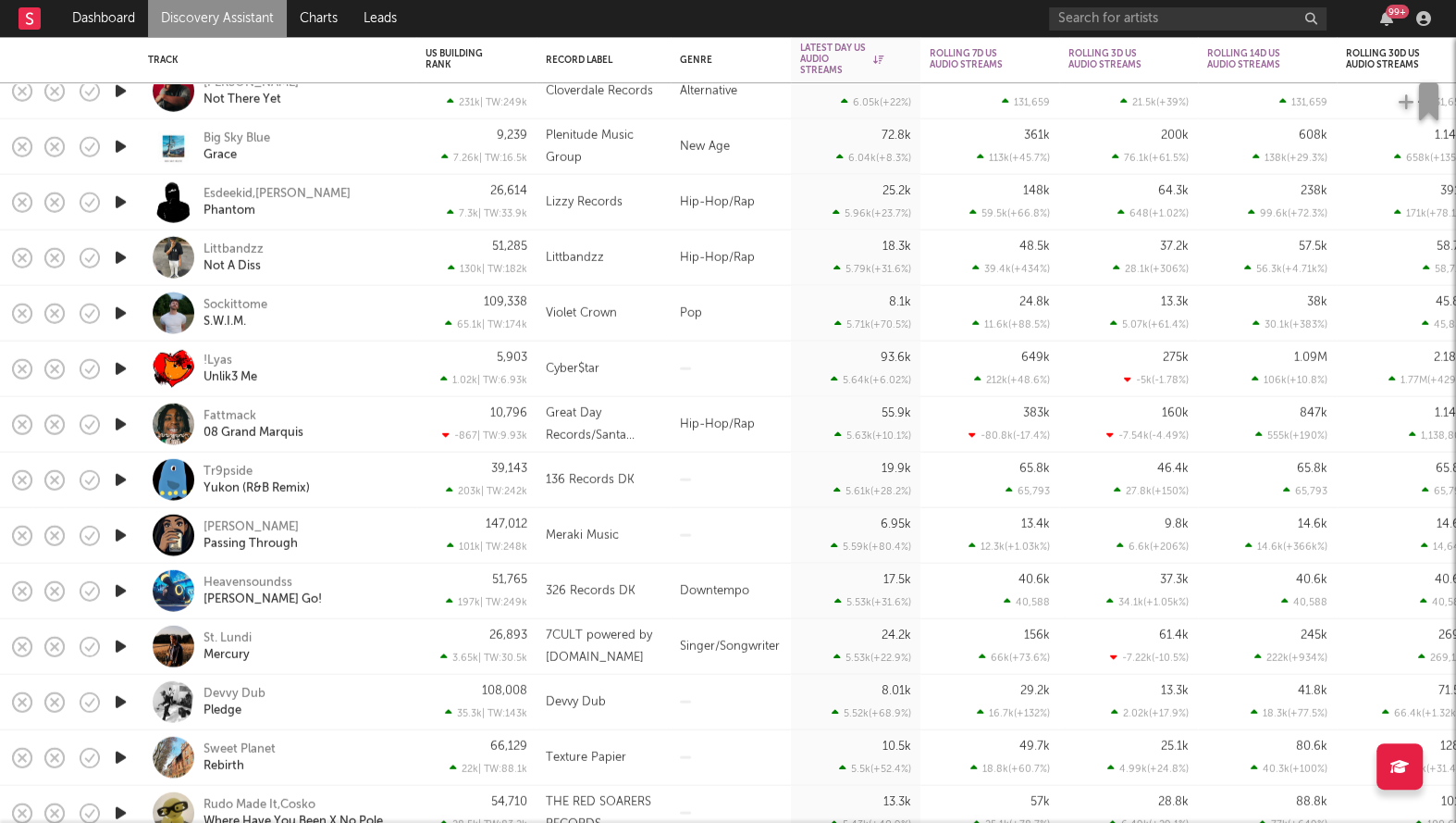
click at [126, 256] on icon "button" at bounding box center [120, 258] width 20 height 23
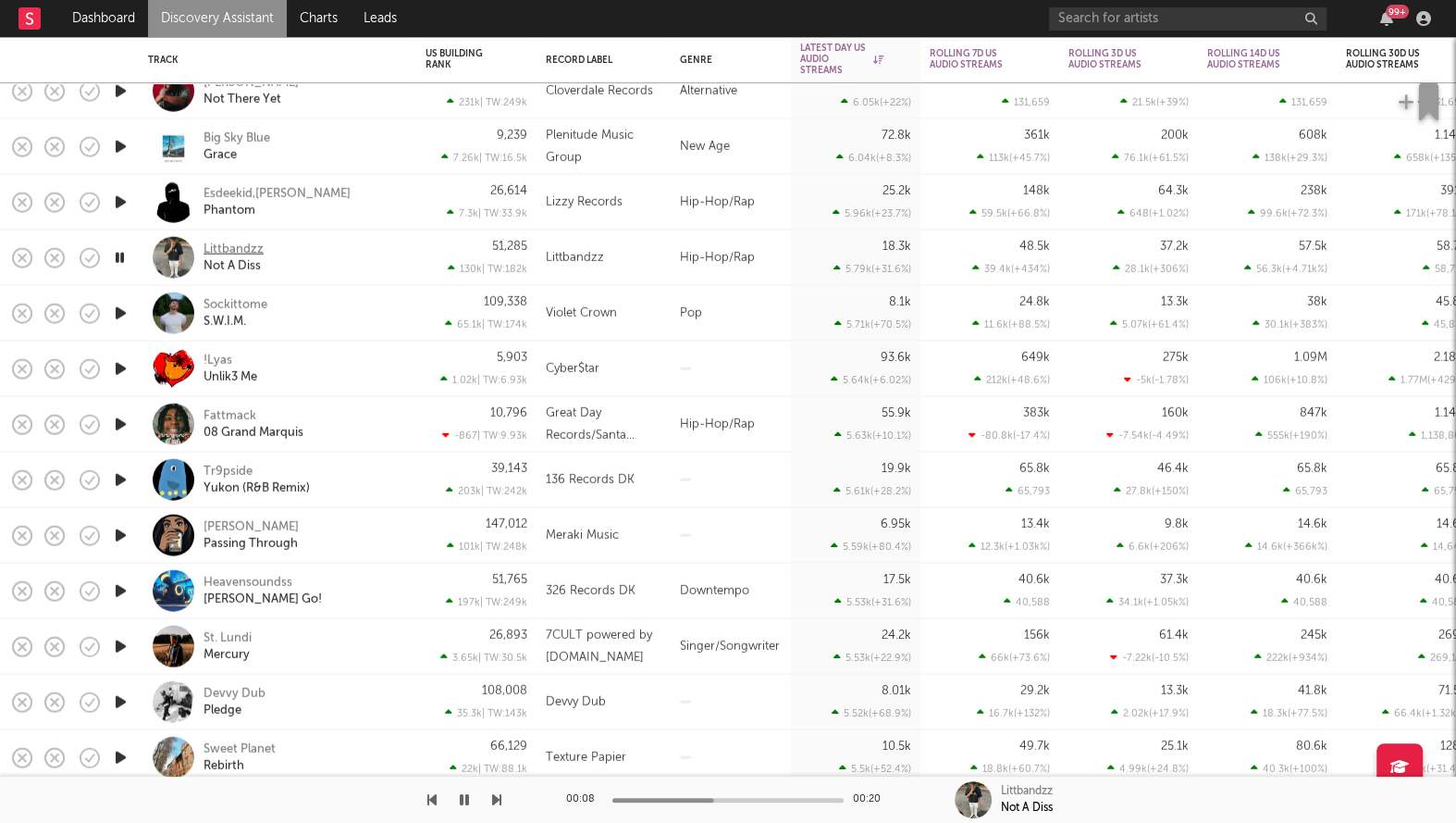
click at [234, 252] on div "Littbandzz" at bounding box center [233, 249] width 60 height 17
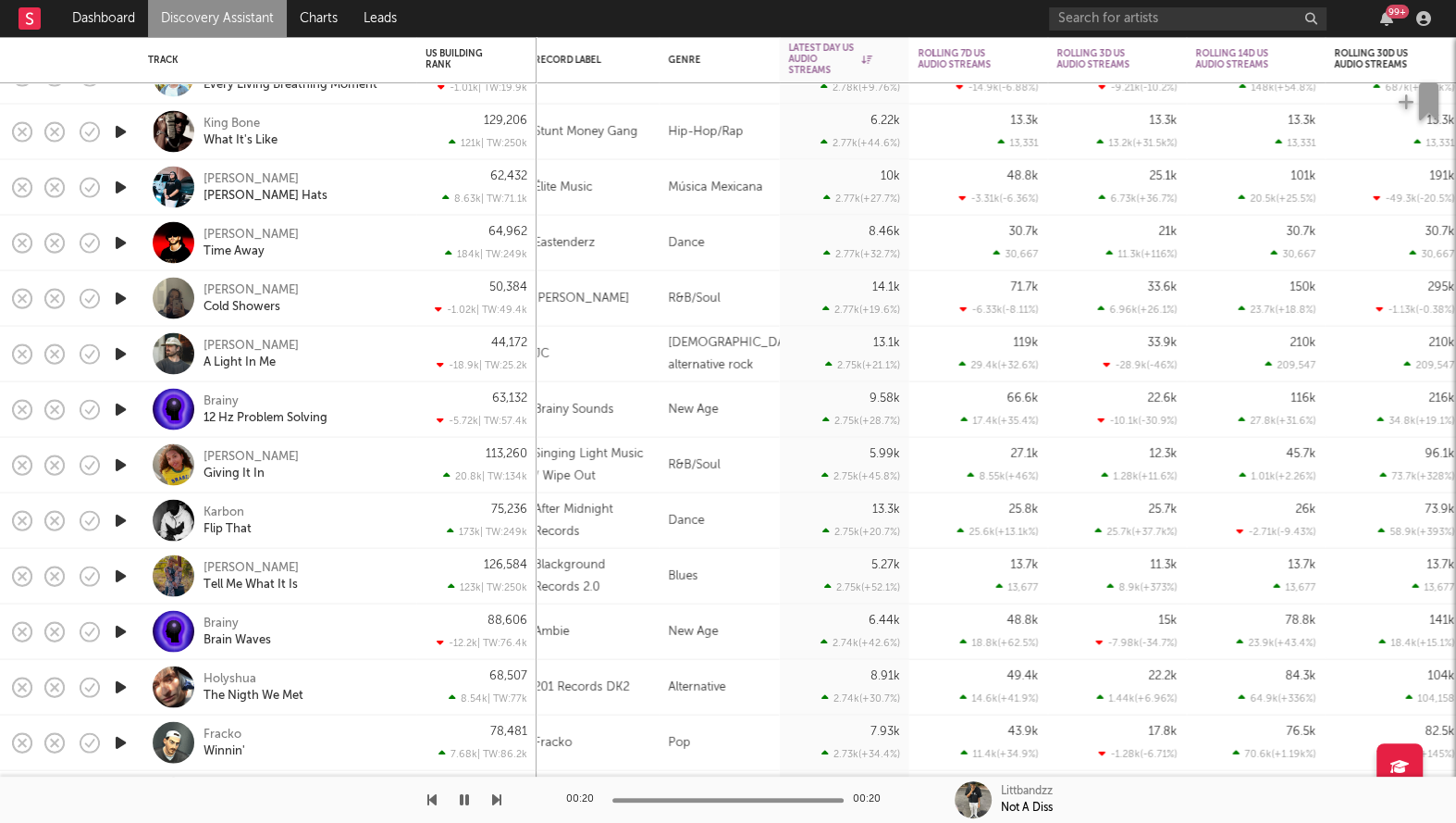
click at [117, 468] on icon "button" at bounding box center [120, 465] width 20 height 23
click at [256, 457] on div "Faye Meana" at bounding box center [251, 456] width 96 height 17
click at [119, 466] on icon "button" at bounding box center [119, 465] width 18 height 23
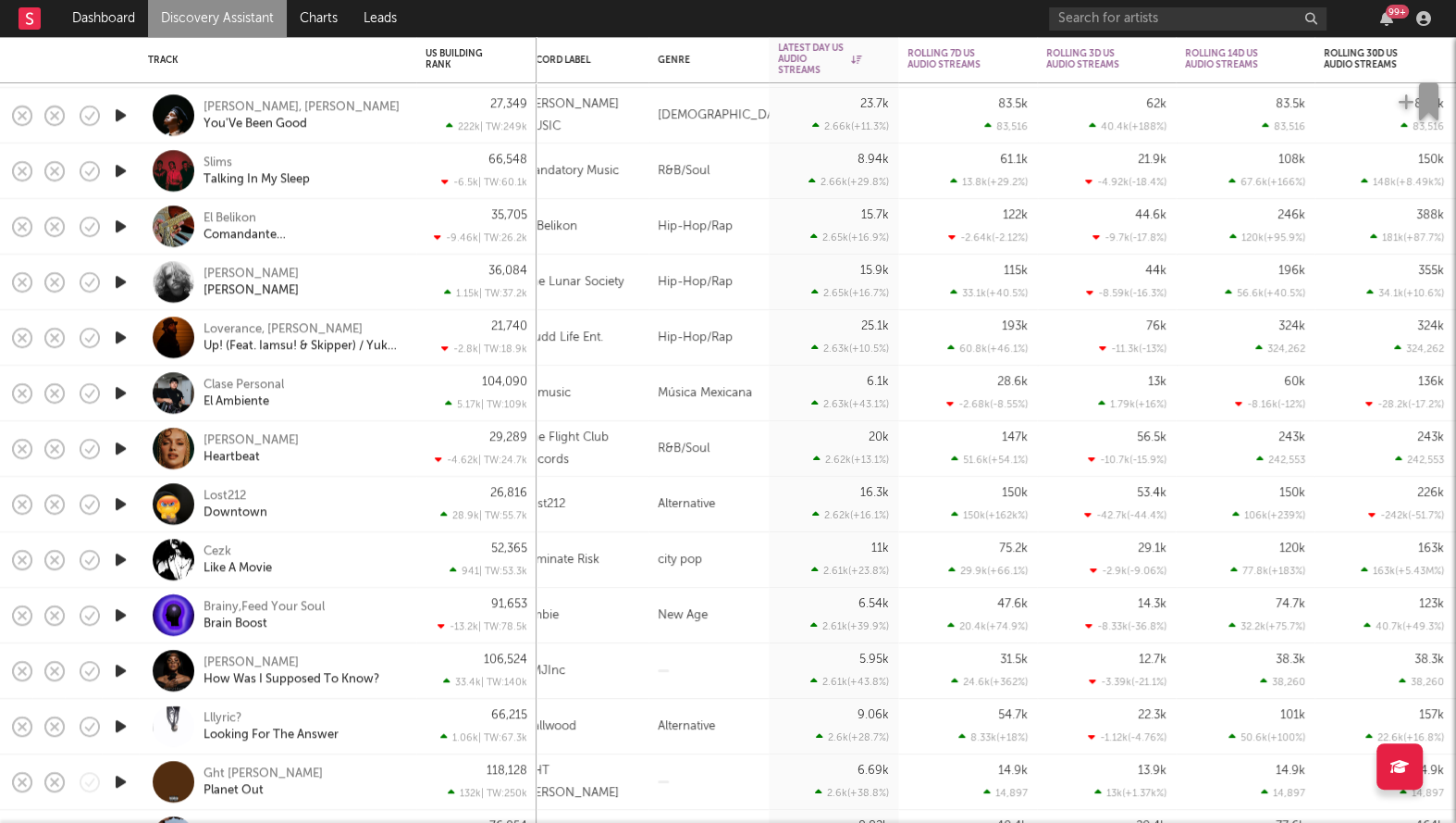
click at [126, 461] on div at bounding box center [120, 448] width 37 height 55
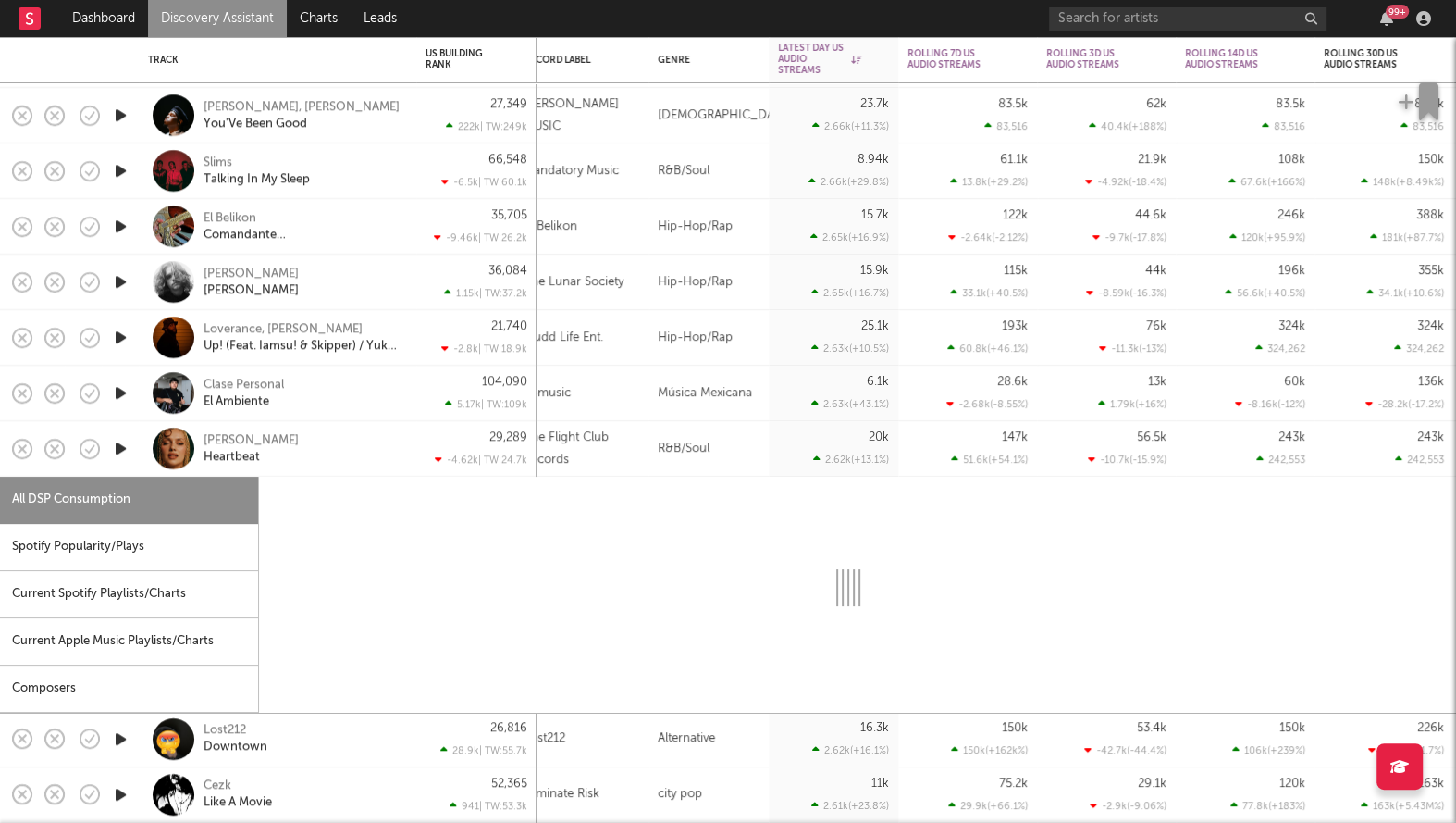
select select "1w"
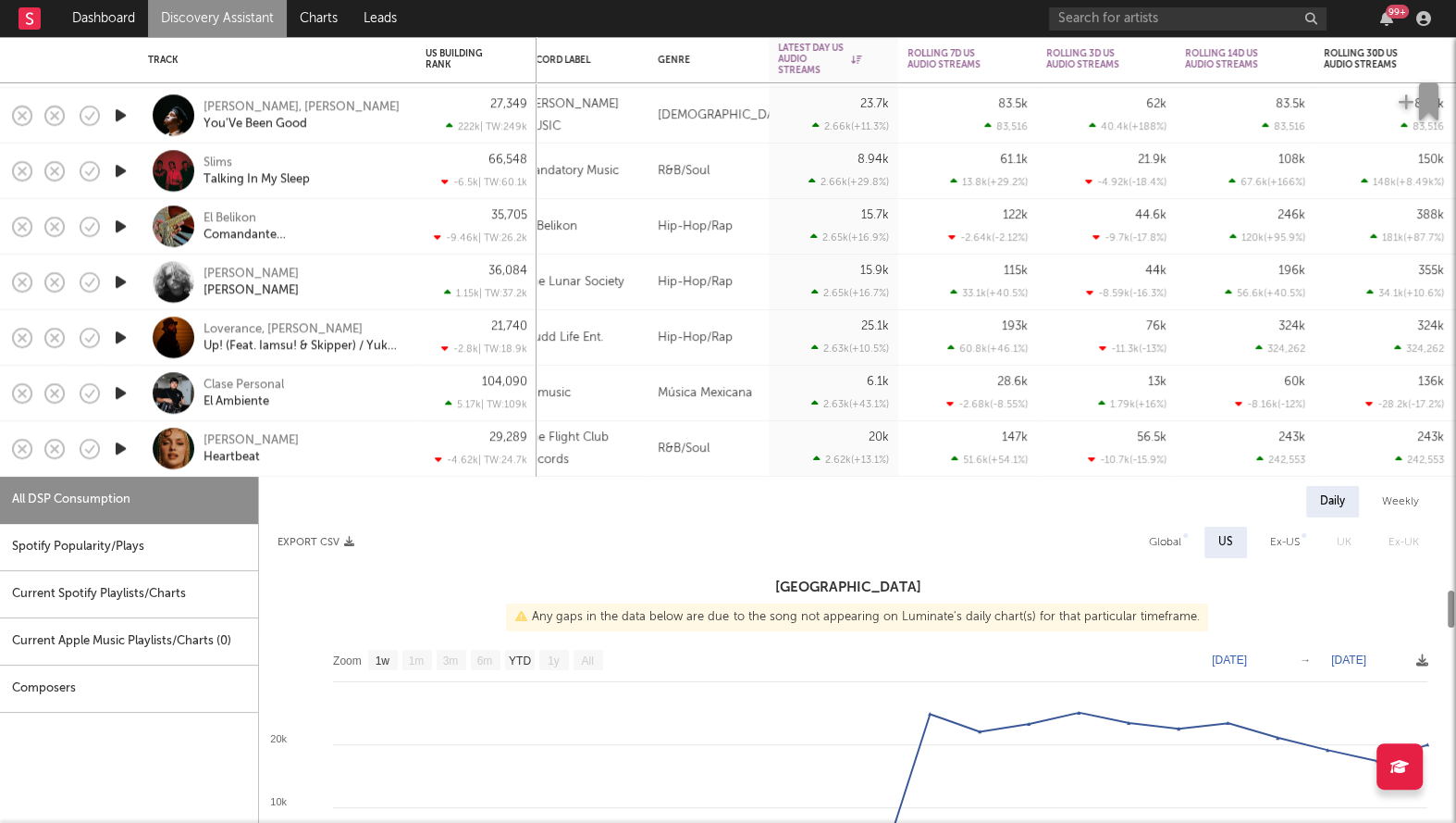
click at [118, 448] on icon "button" at bounding box center [120, 448] width 20 height 23
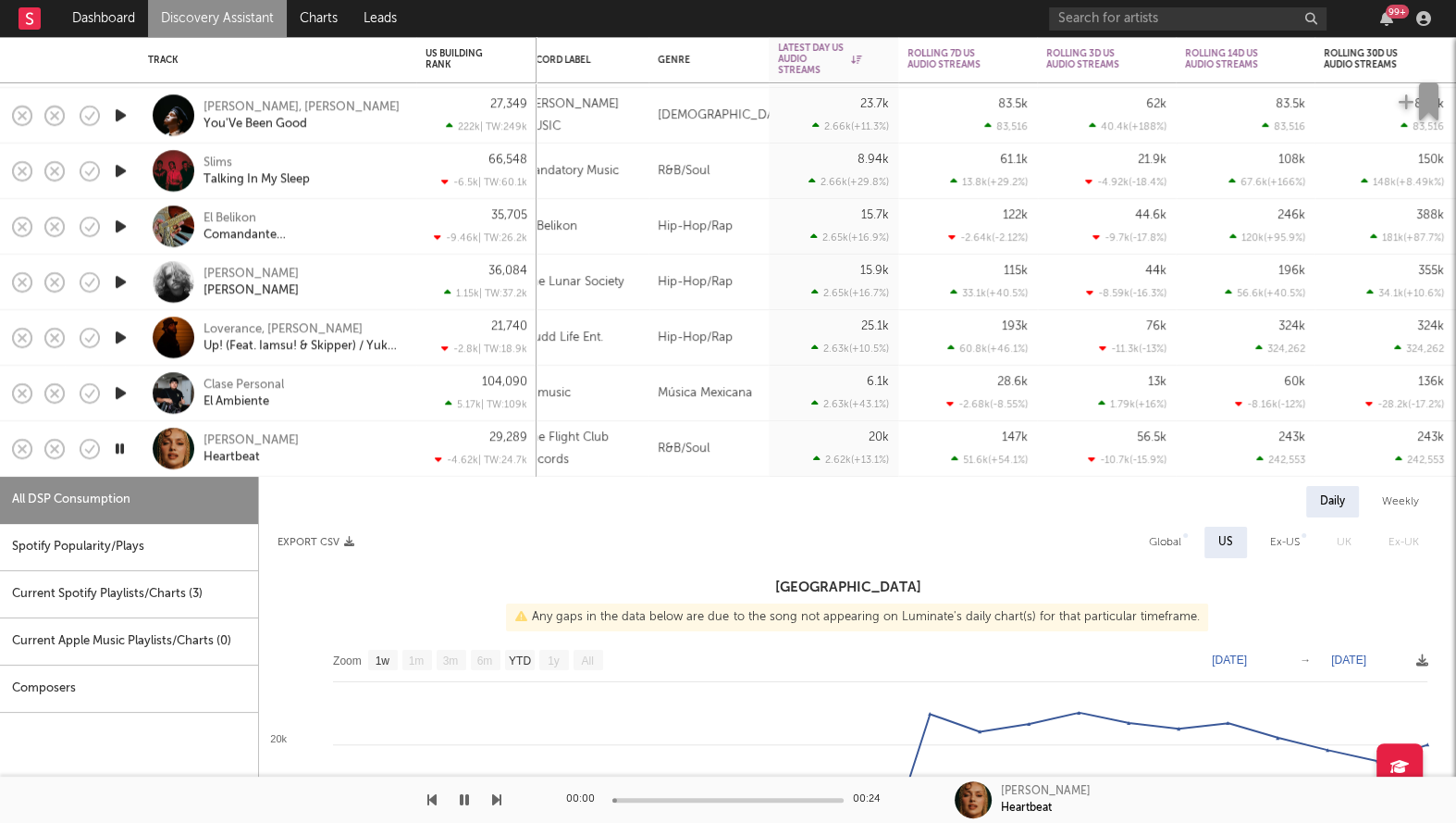
click at [302, 456] on div "Sasha Keable Heartbeat" at bounding box center [303, 449] width 199 height 34
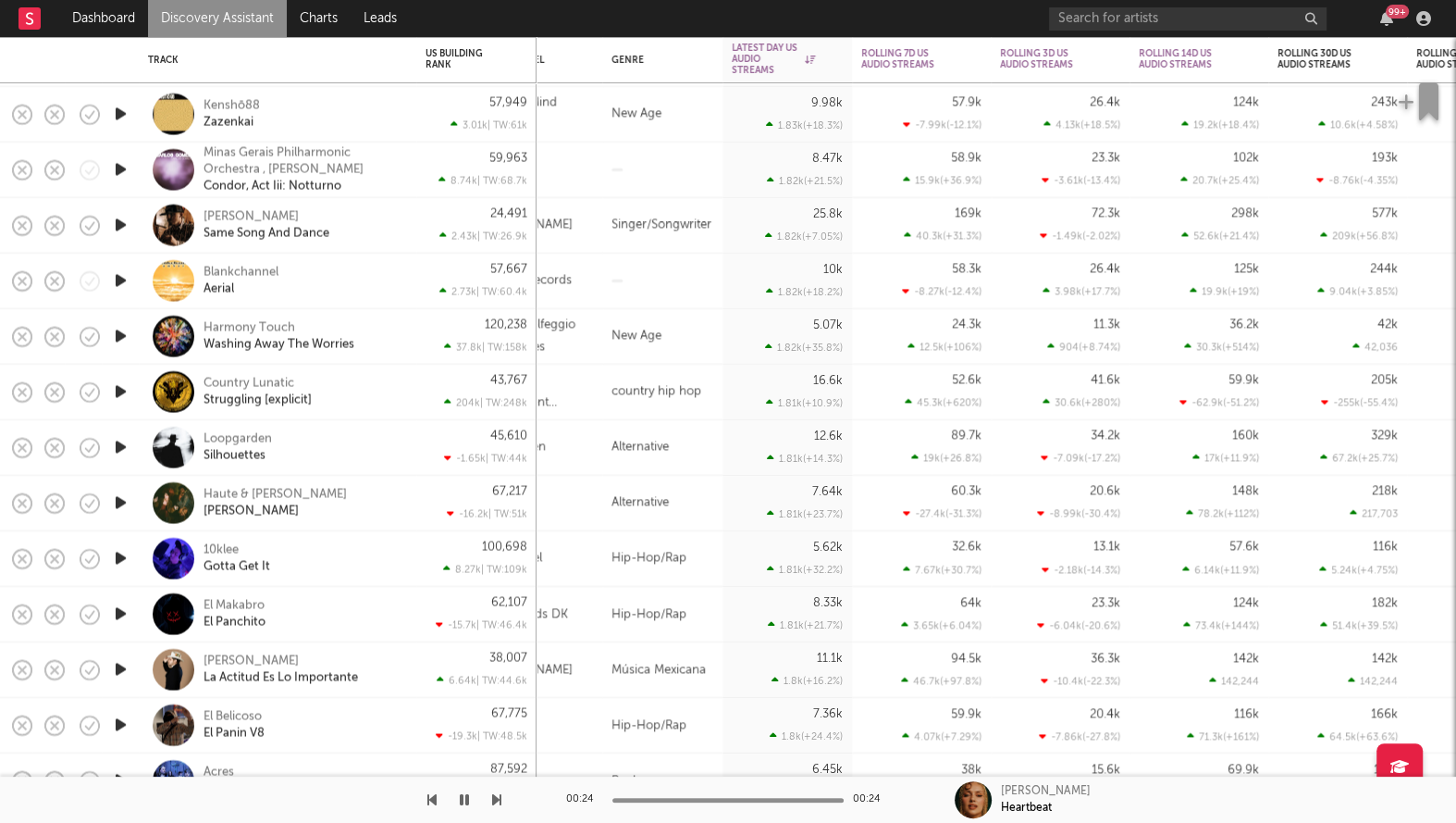
click at [121, 559] on icon "button" at bounding box center [120, 558] width 20 height 23
click at [121, 559] on icon "button" at bounding box center [119, 558] width 18 height 23
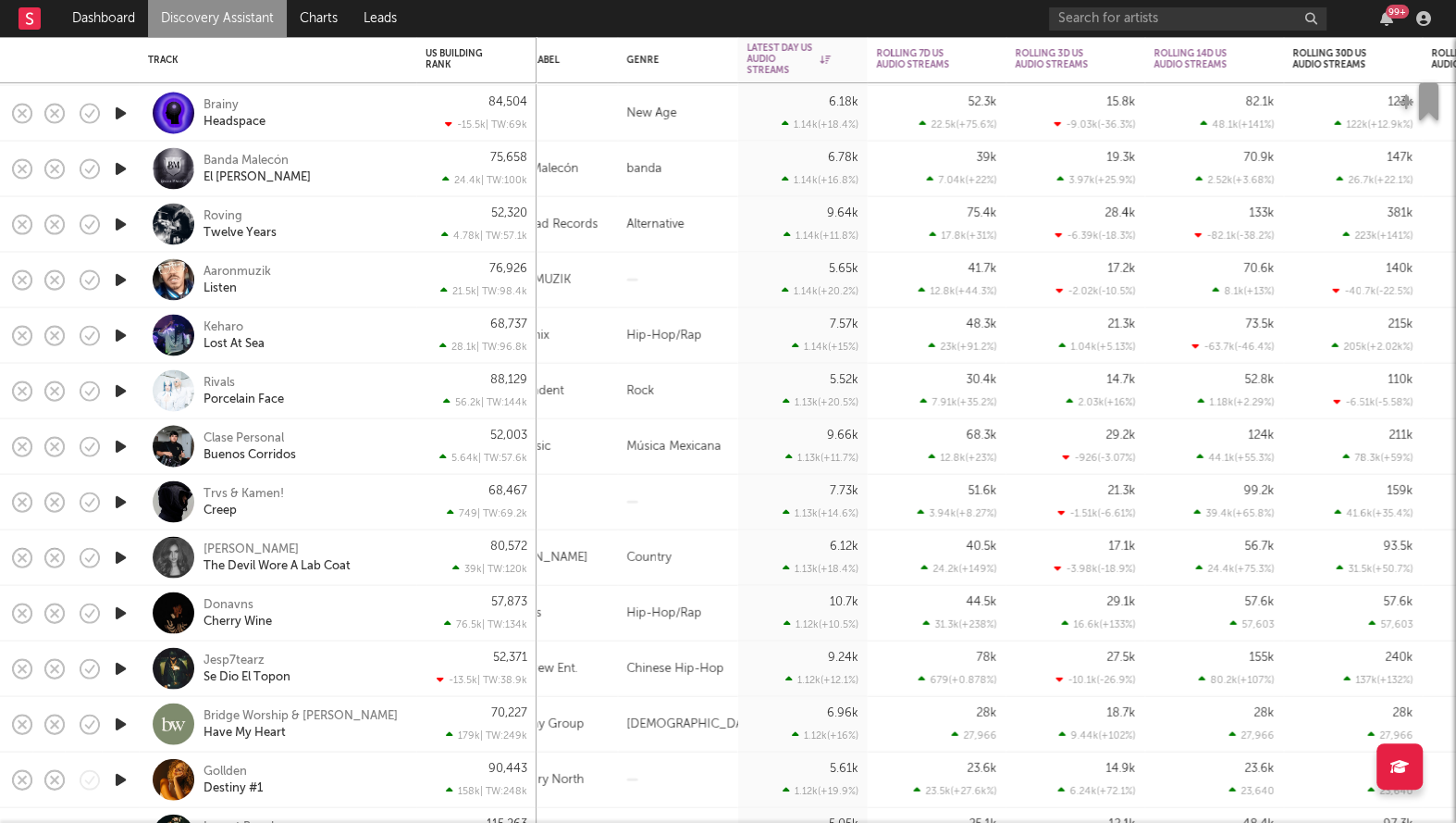
click at [113, 279] on icon "button" at bounding box center [120, 279] width 20 height 23
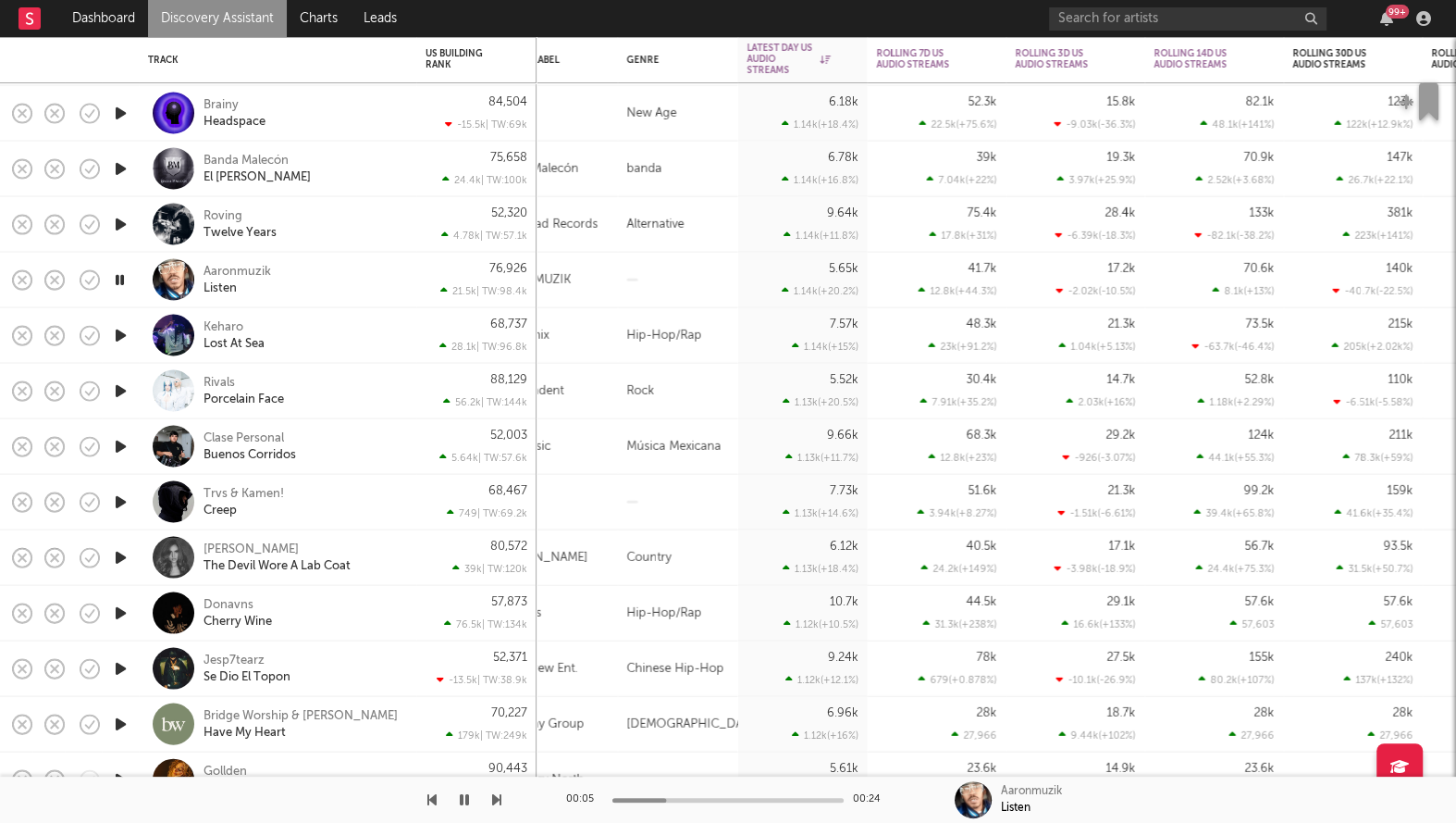
click at [123, 283] on icon "button" at bounding box center [119, 279] width 18 height 23
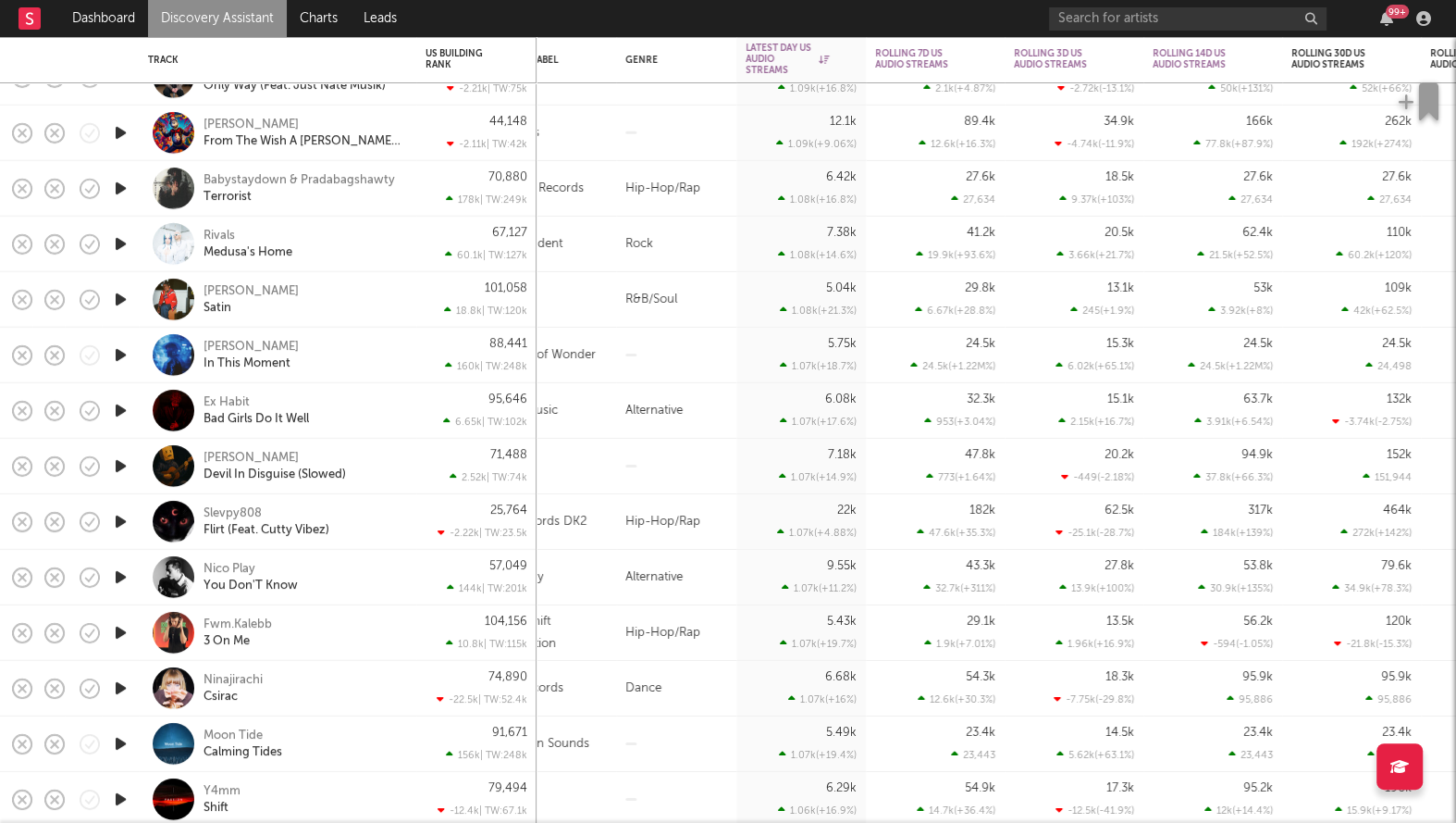
click at [122, 301] on icon "button" at bounding box center [120, 299] width 20 height 23
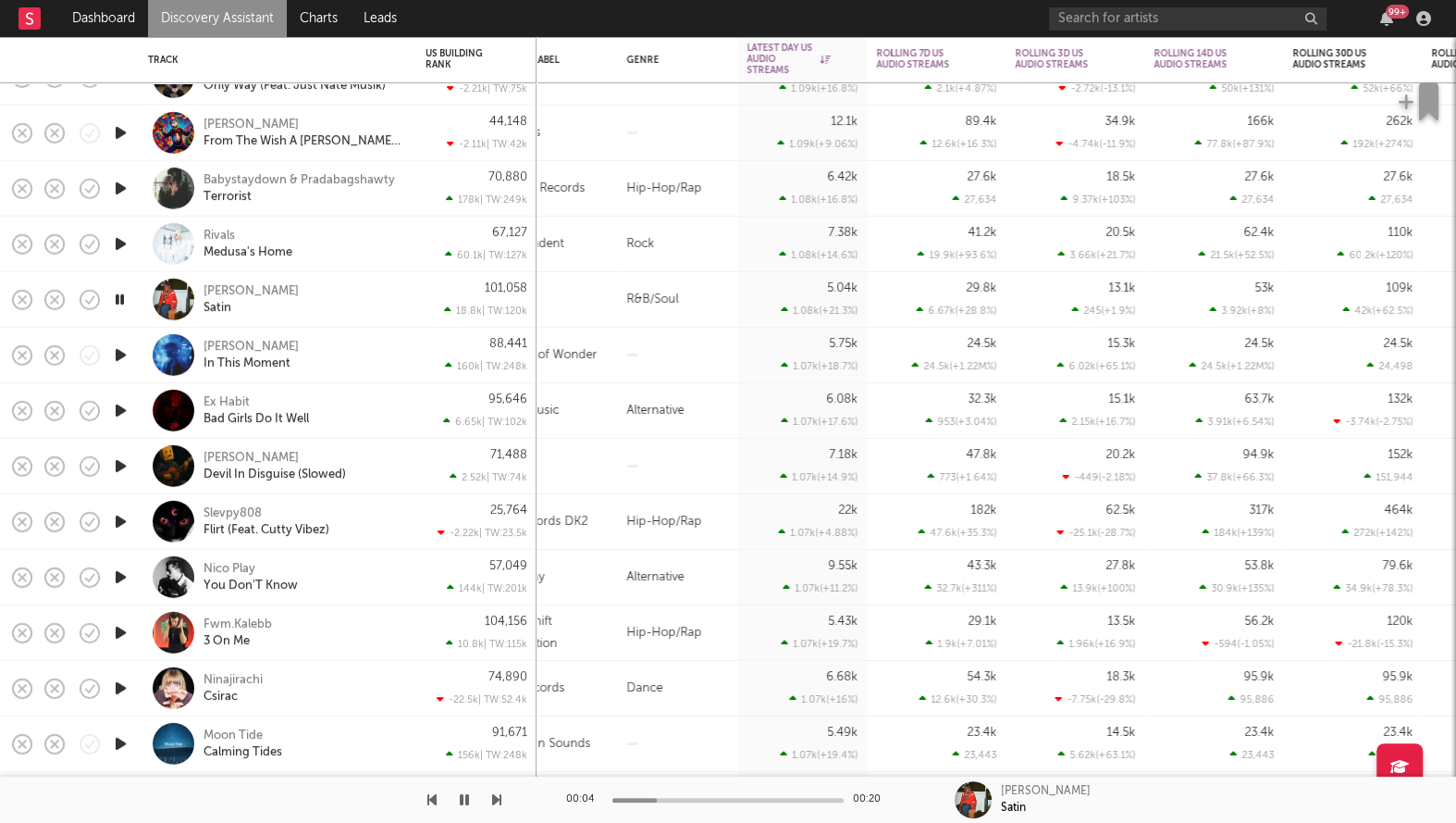
click at [111, 298] on icon "button" at bounding box center [119, 299] width 18 height 23
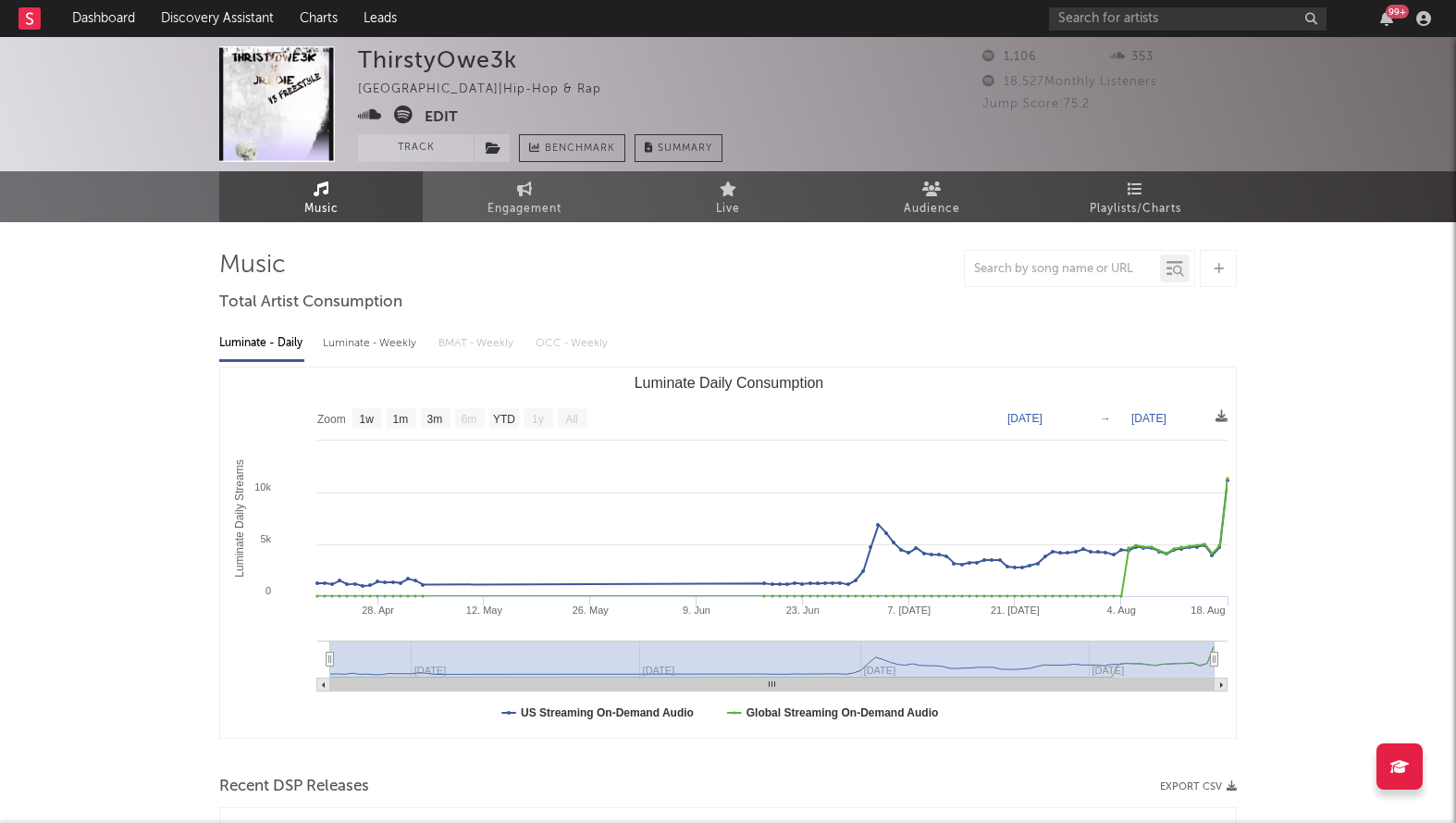
select select "1w"
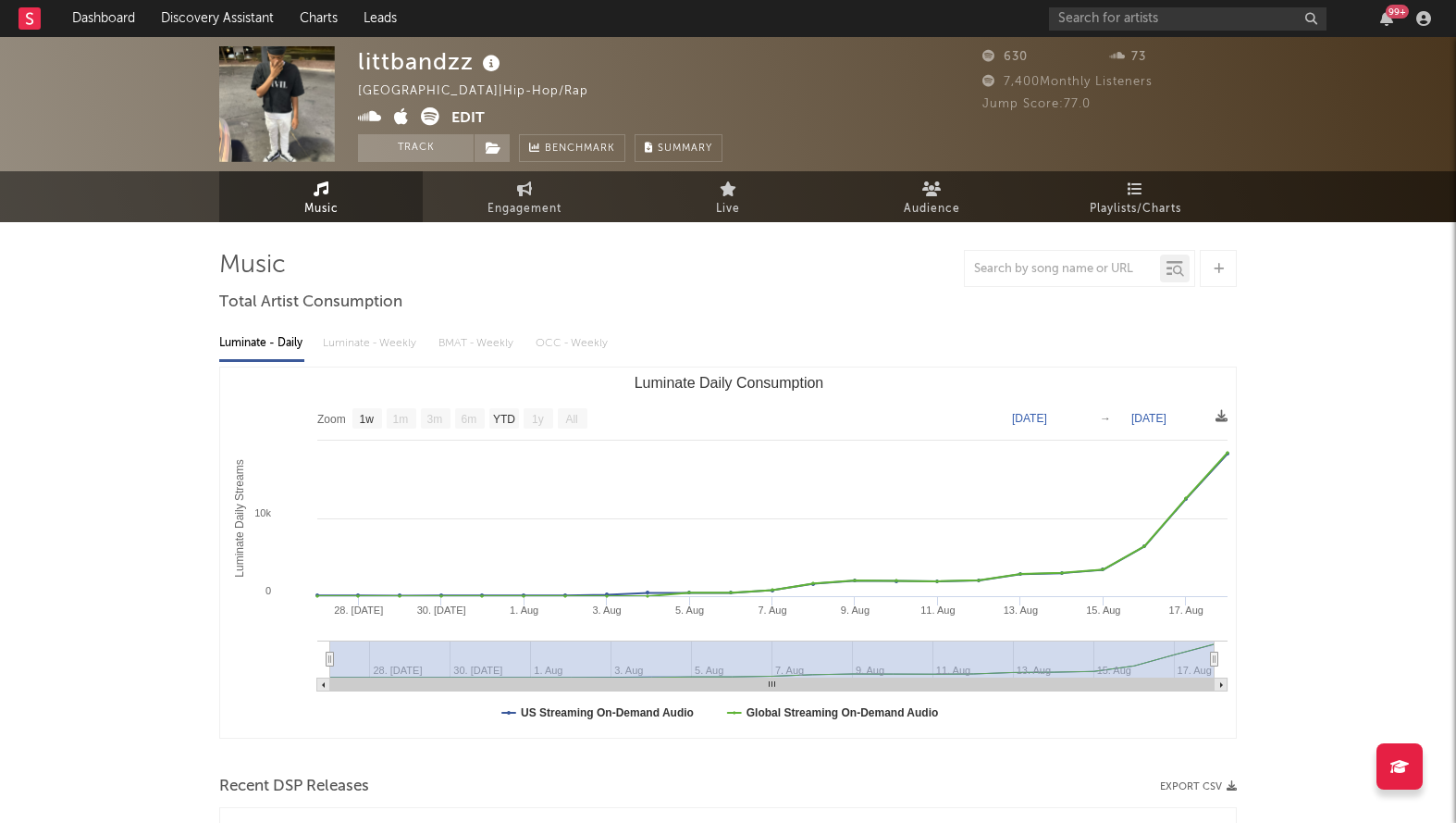
select select "1w"
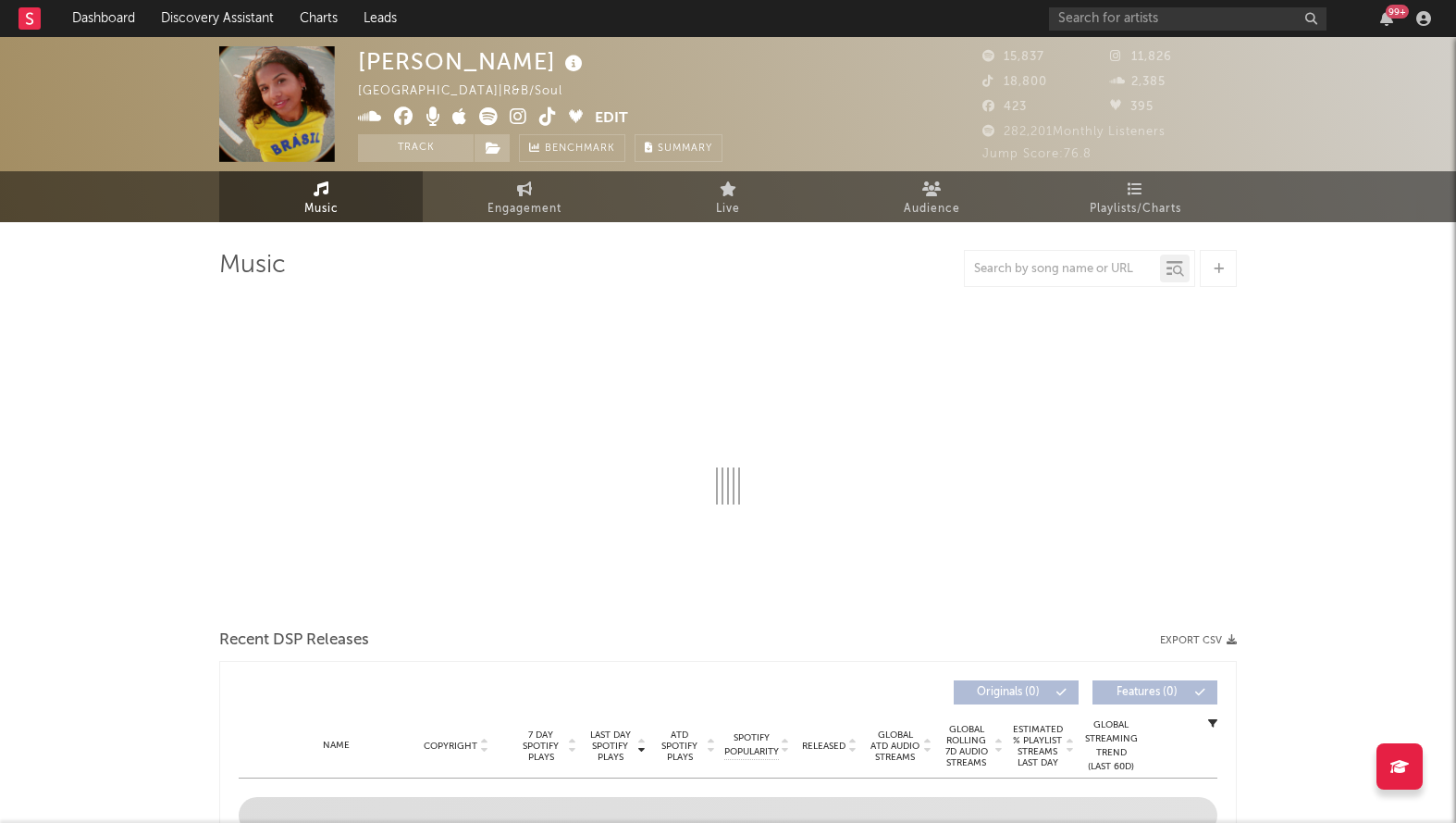
select select "6m"
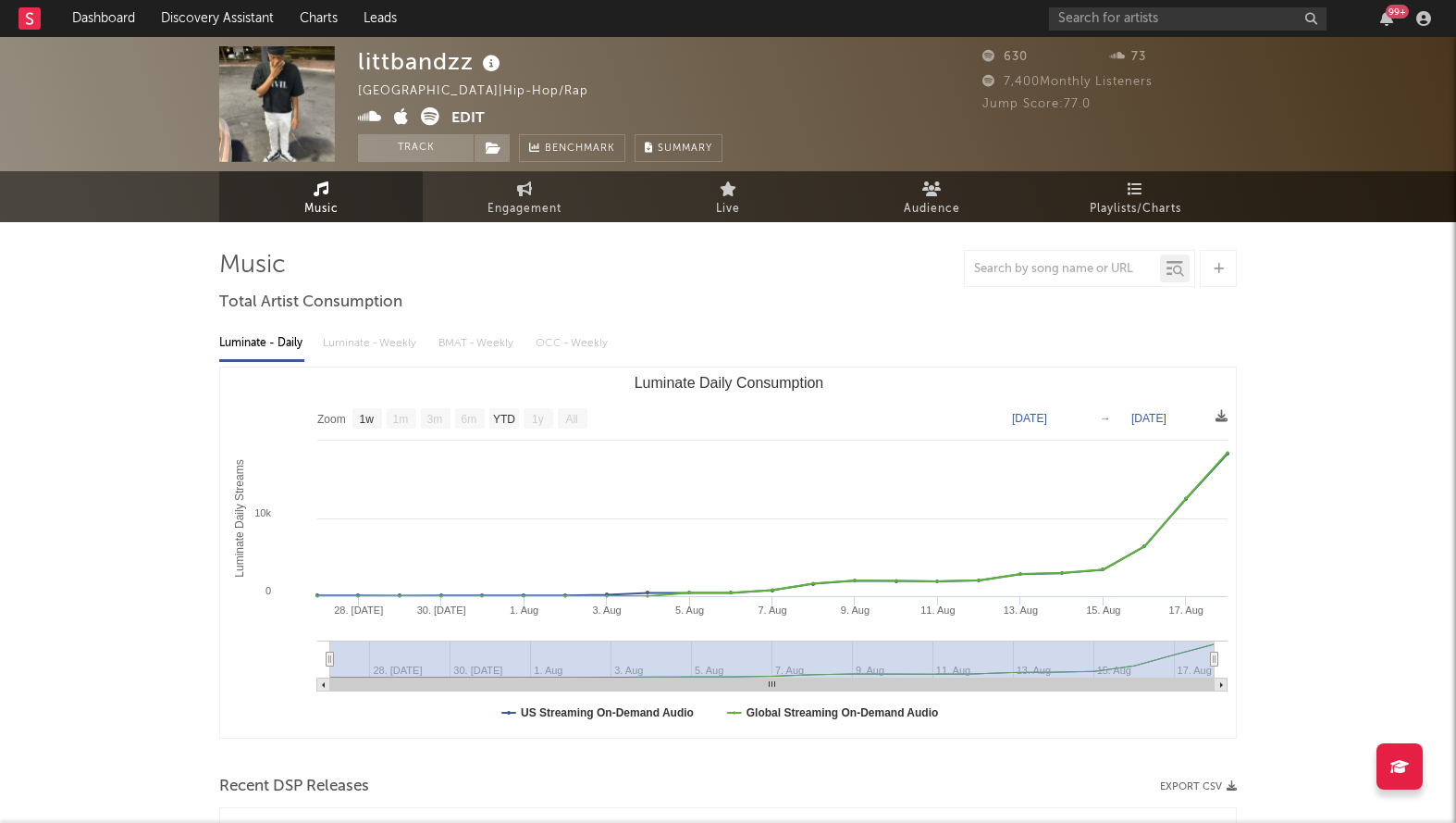
select select "1w"
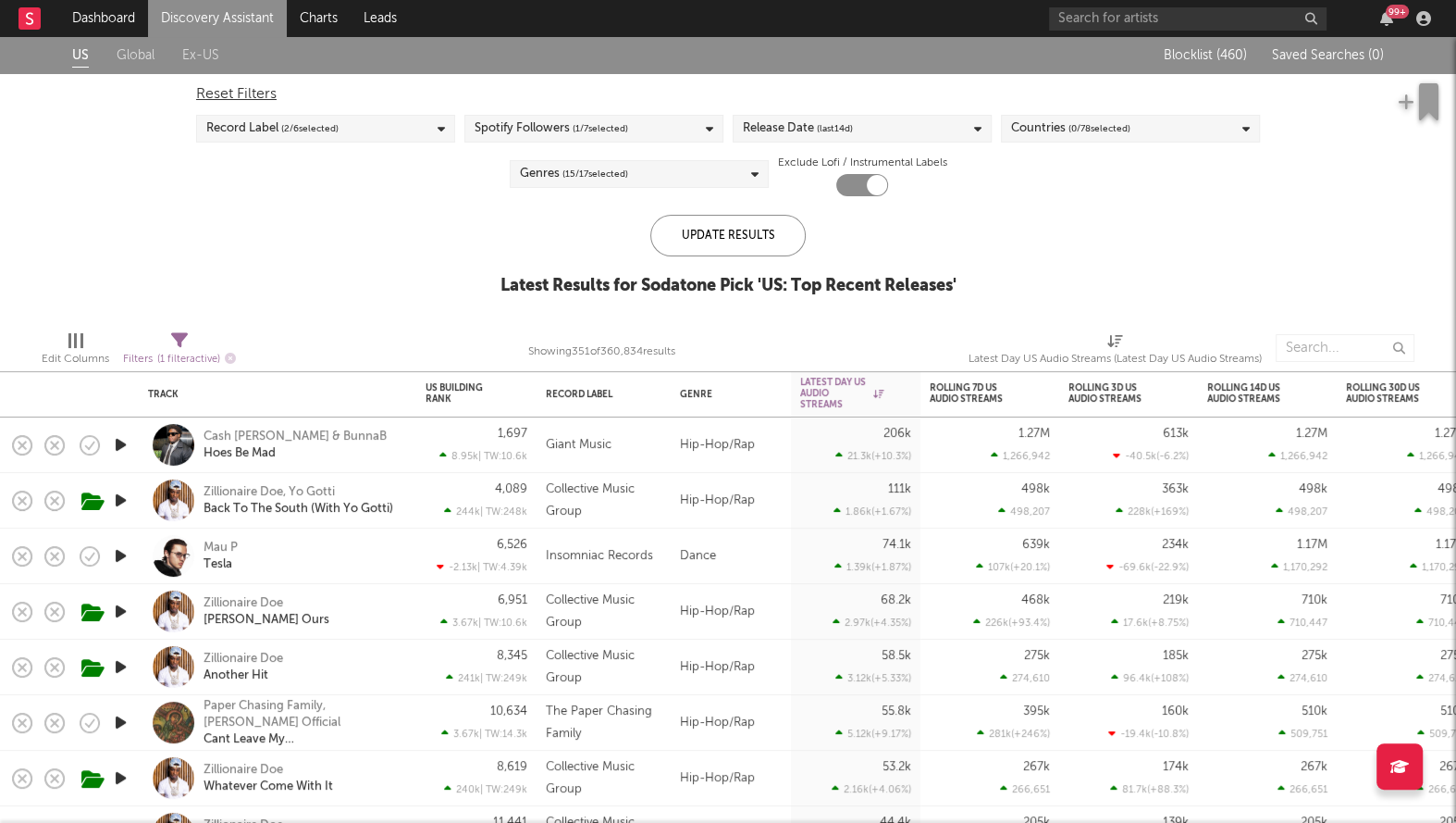
click at [881, 136] on div "Release Date (last 14 d)" at bounding box center [862, 128] width 259 height 28
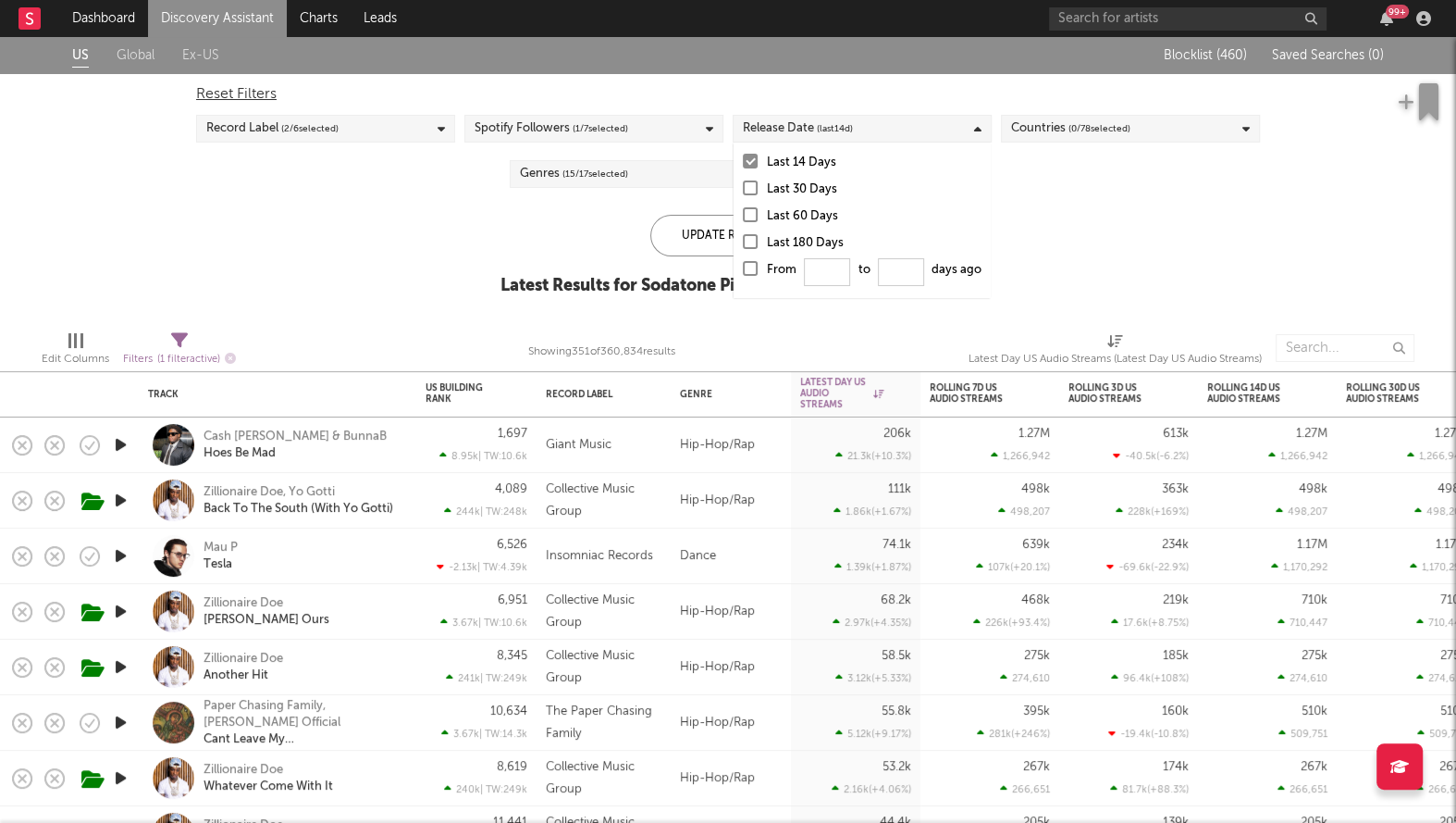
click at [749, 266] on div at bounding box center [750, 268] width 15 height 15
click at [743, 266] on input "From to days ago" at bounding box center [743, 274] width 0 height 30
click at [828, 267] on input "From to days ago" at bounding box center [826, 272] width 46 height 28
type input "0"
click at [714, 257] on div "Update Results Latest Results for Your Search ' US: Top Recent Releases '" at bounding box center [728, 265] width 440 height 101
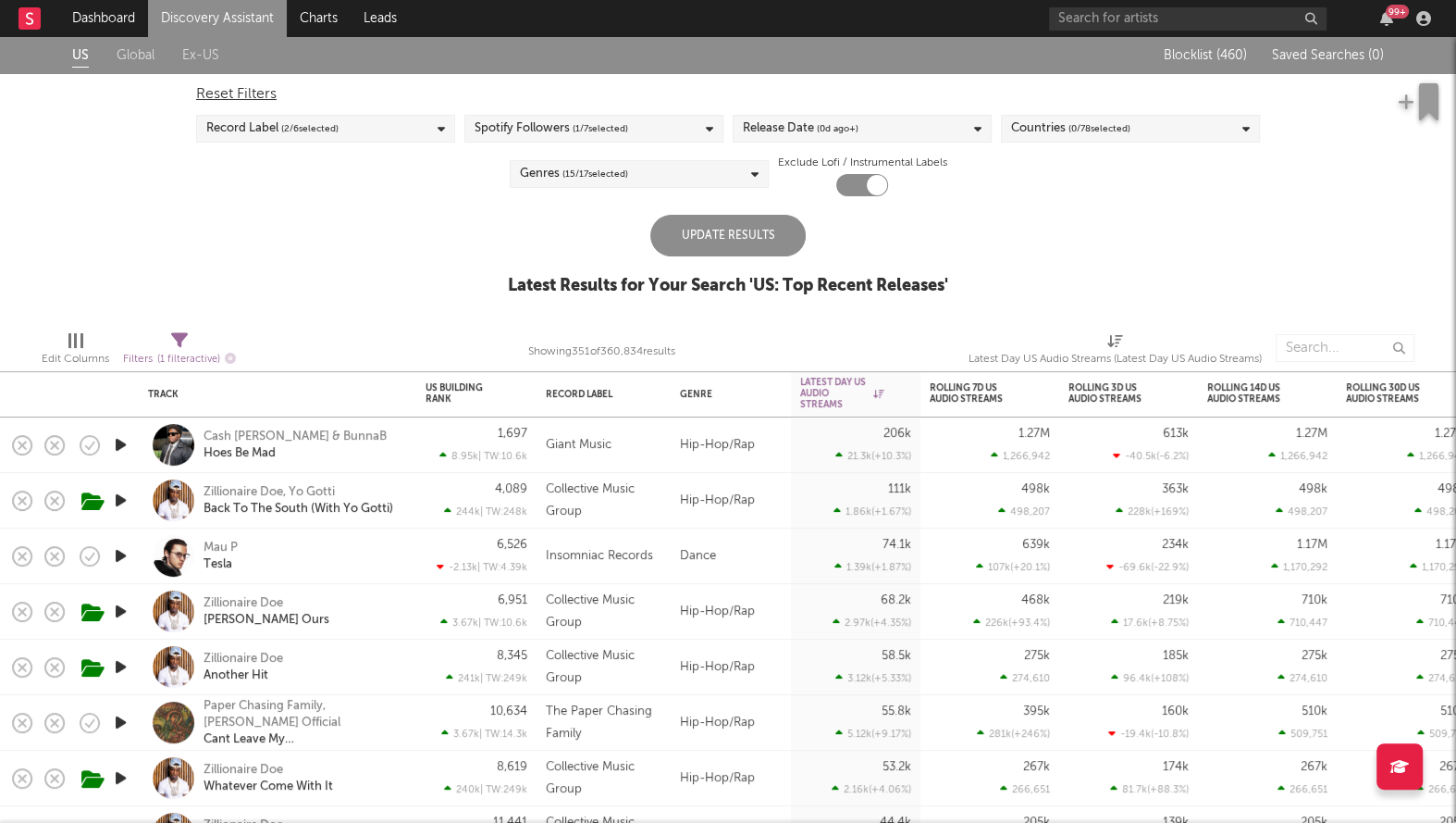
click at [710, 246] on div "Update Results" at bounding box center [728, 235] width 156 height 41
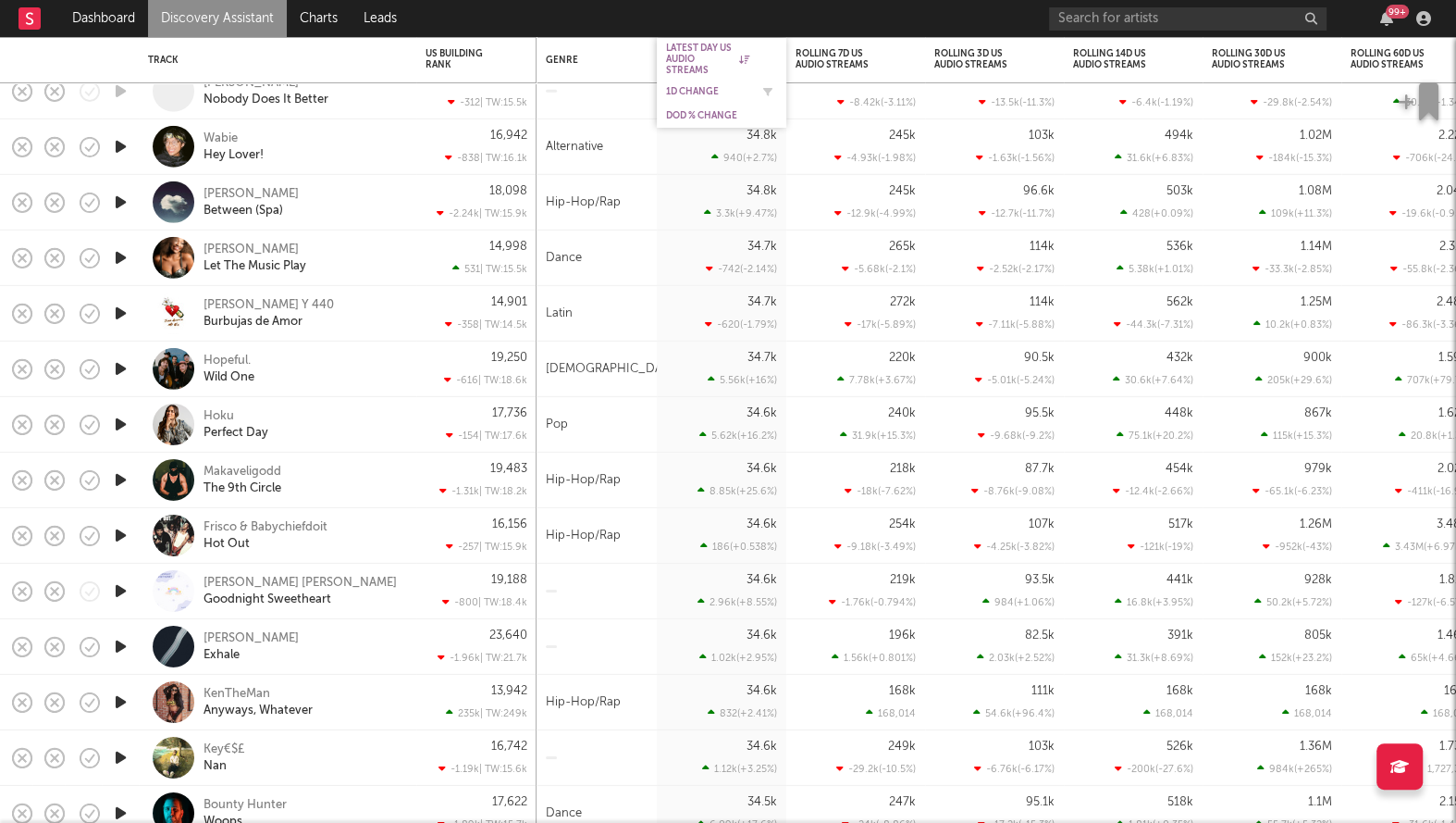
click at [696, 87] on div "1D Change" at bounding box center [707, 92] width 83 height 11
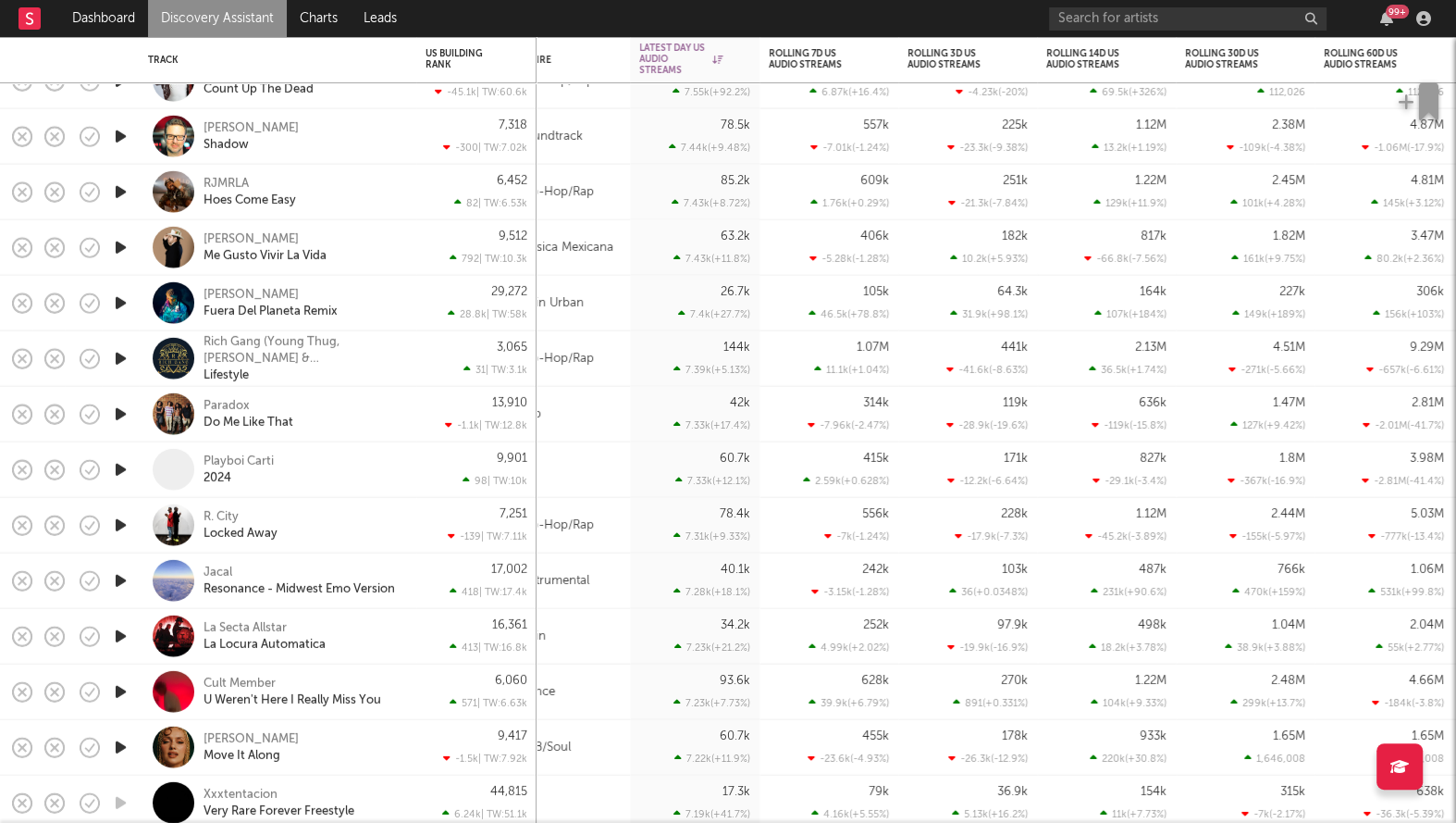
click at [405, 467] on div "Playboi Carti 2024" at bounding box center [277, 470] width 259 height 54
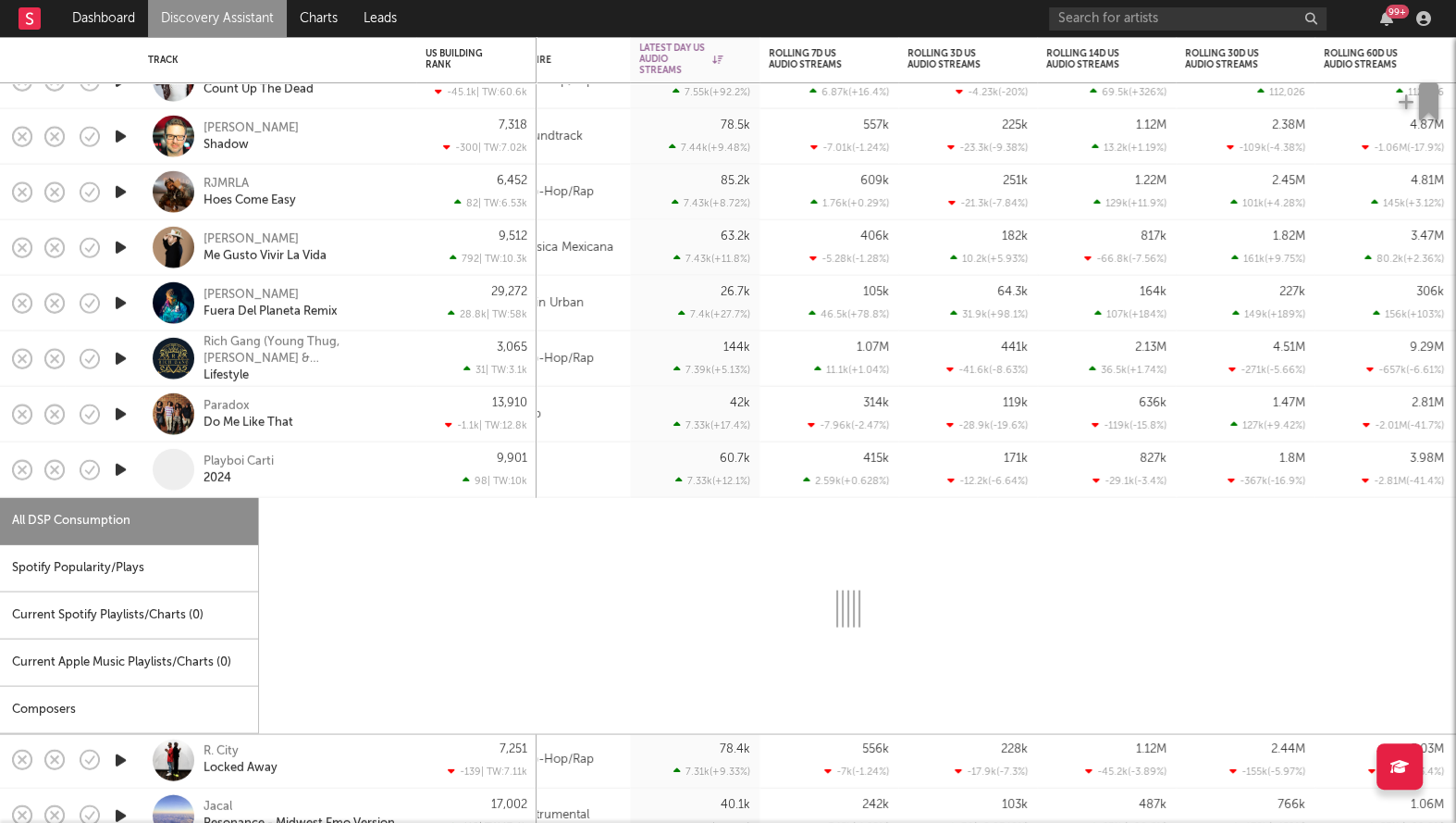
click at [405, 467] on div "Playboi Carti 2024" at bounding box center [277, 470] width 259 height 54
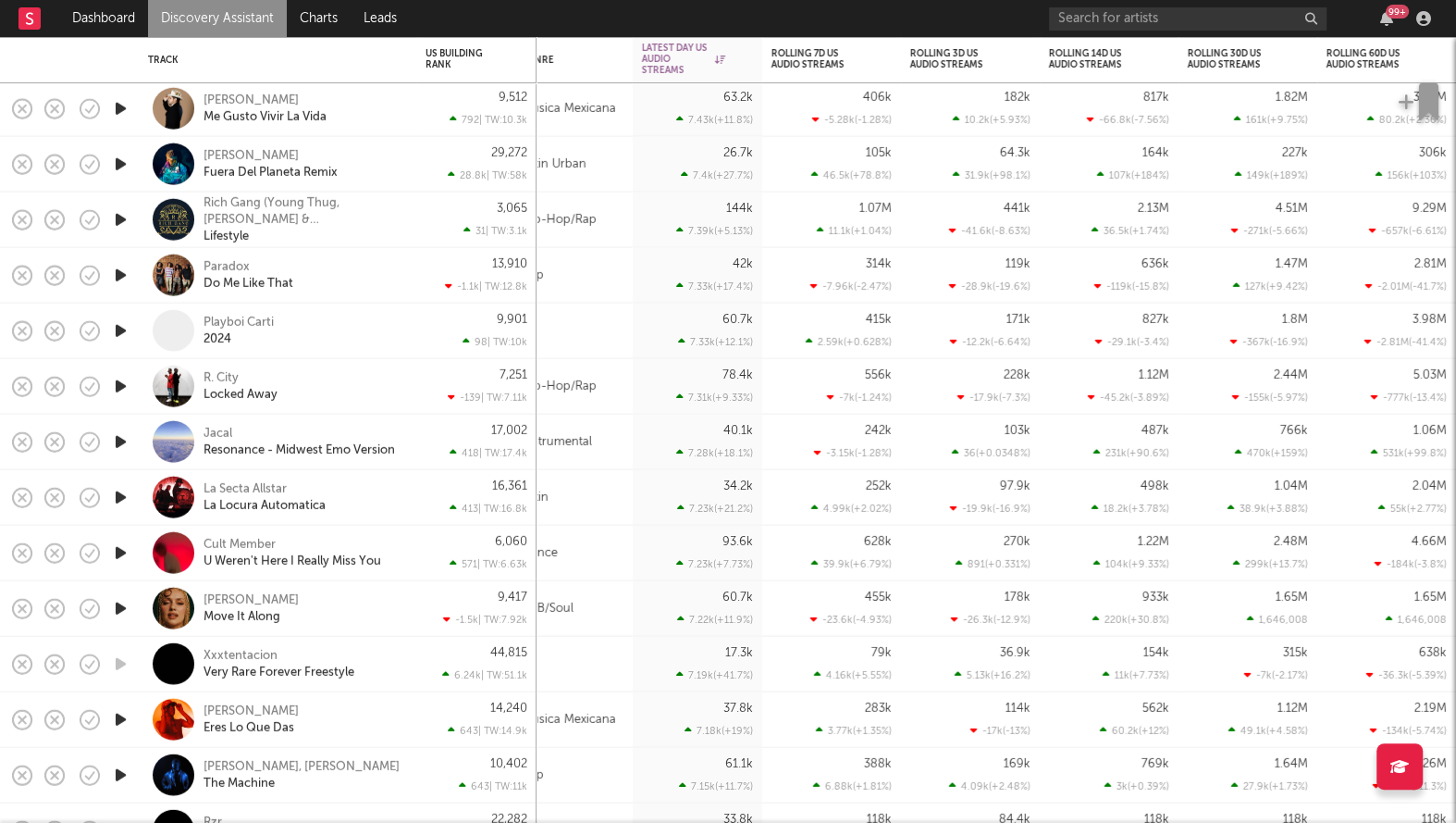
click at [610, 480] on div "Latin" at bounding box center [572, 498] width 120 height 55
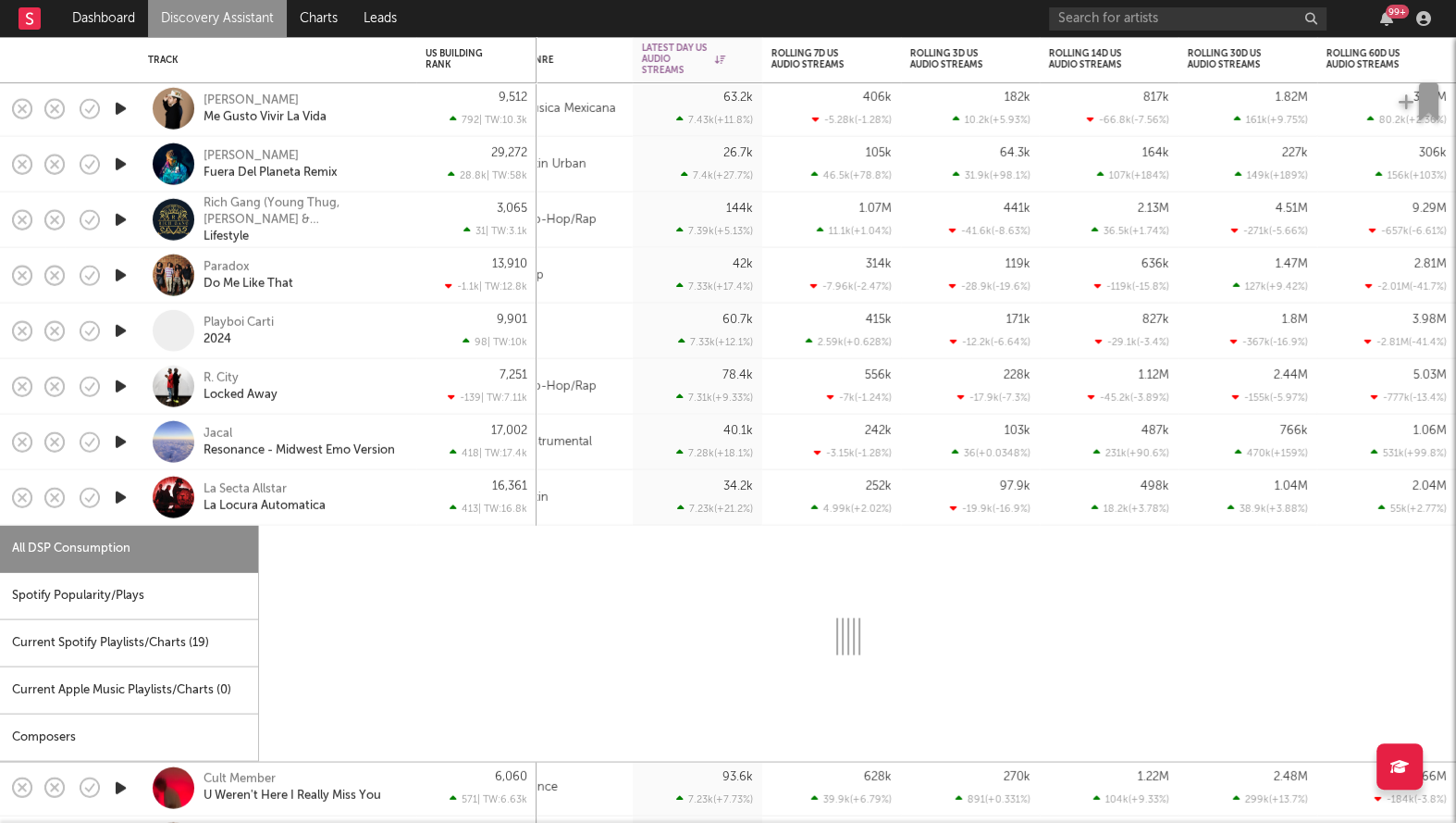
click at [610, 480] on div "Latin" at bounding box center [572, 498] width 120 height 55
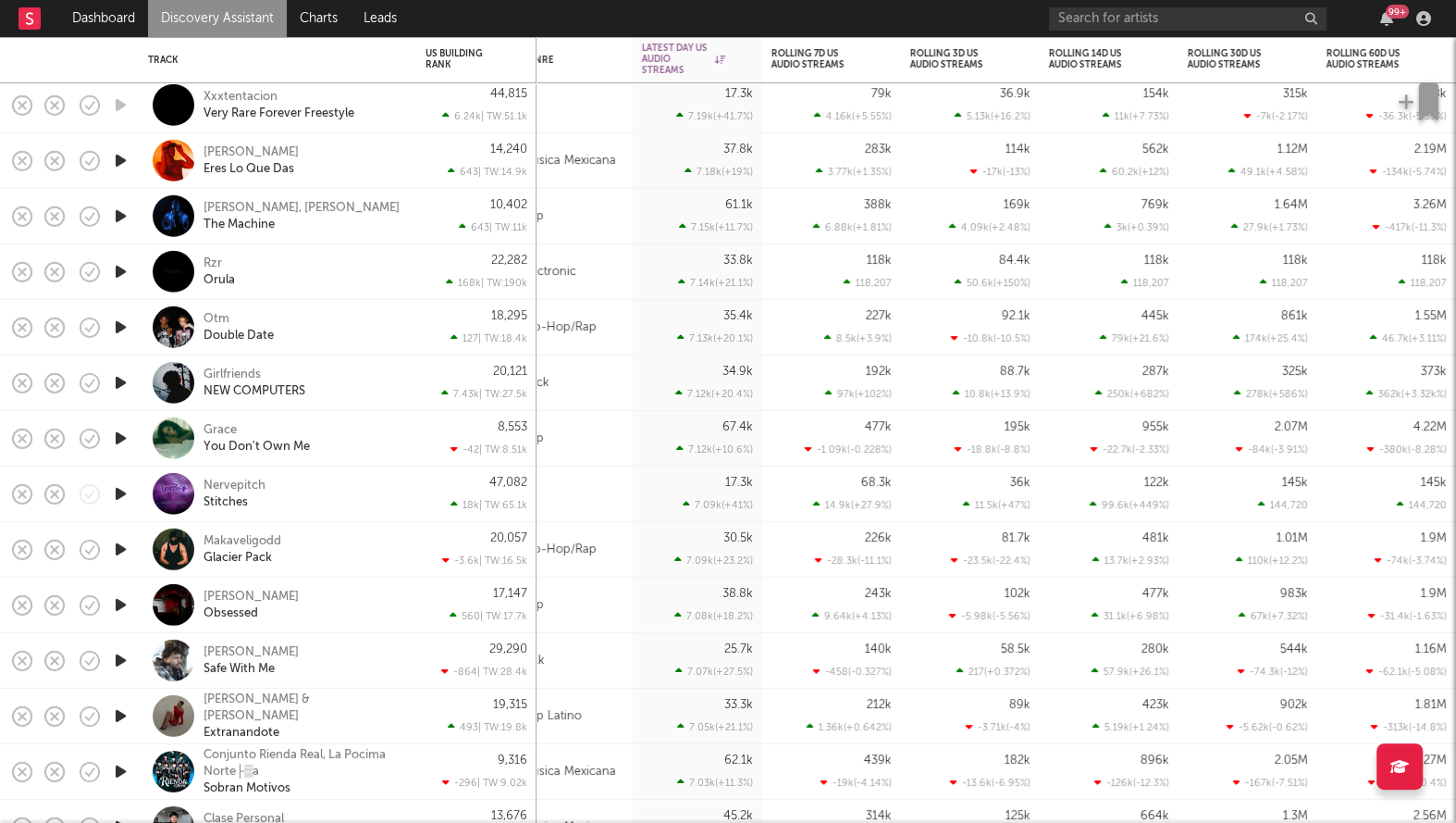
click at [615, 388] on div "Rock" at bounding box center [572, 382] width 120 height 55
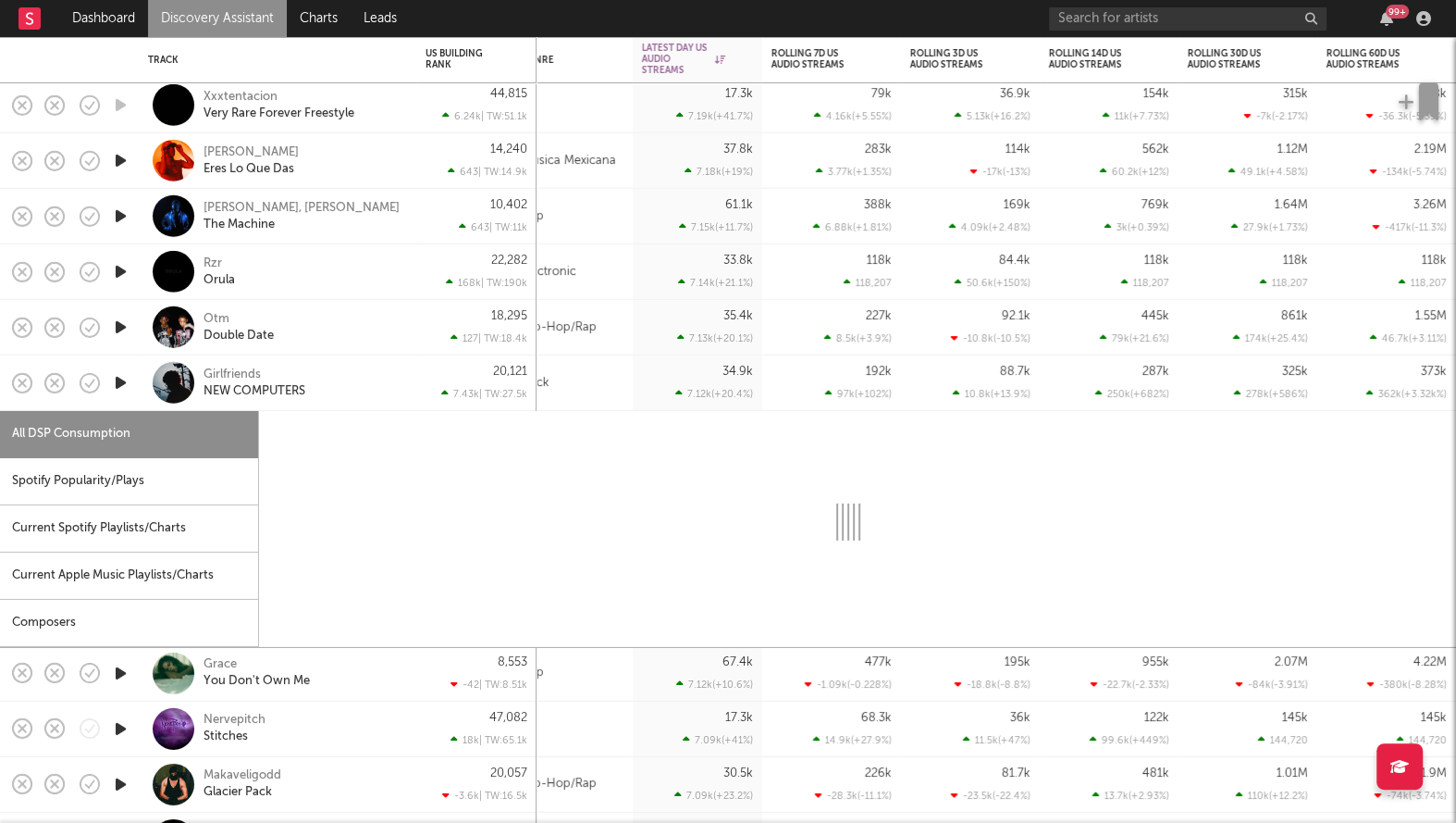
click at [615, 388] on div "Rock" at bounding box center [572, 382] width 120 height 55
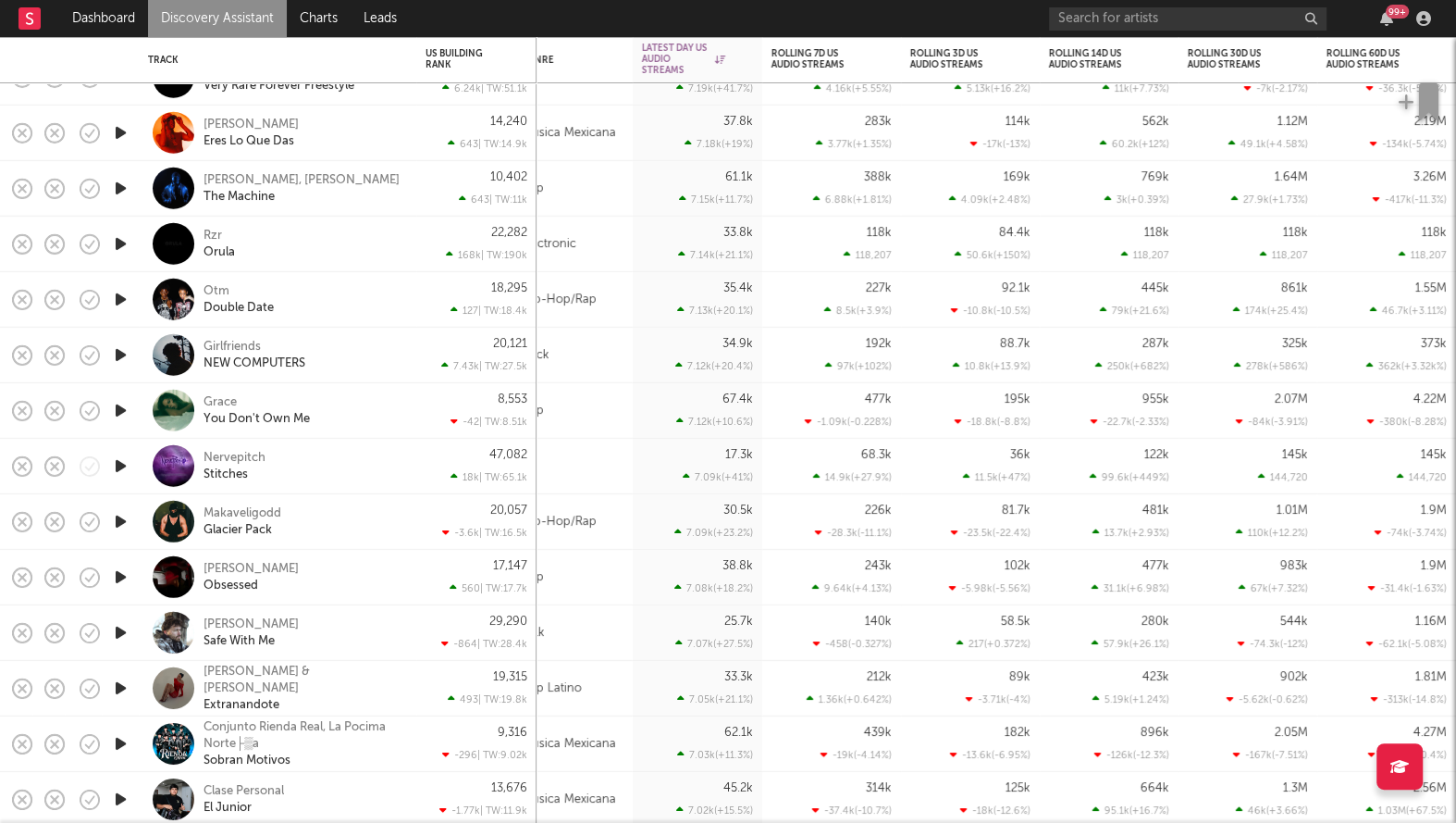
click at [609, 397] on div "Pop" at bounding box center [572, 411] width 120 height 55
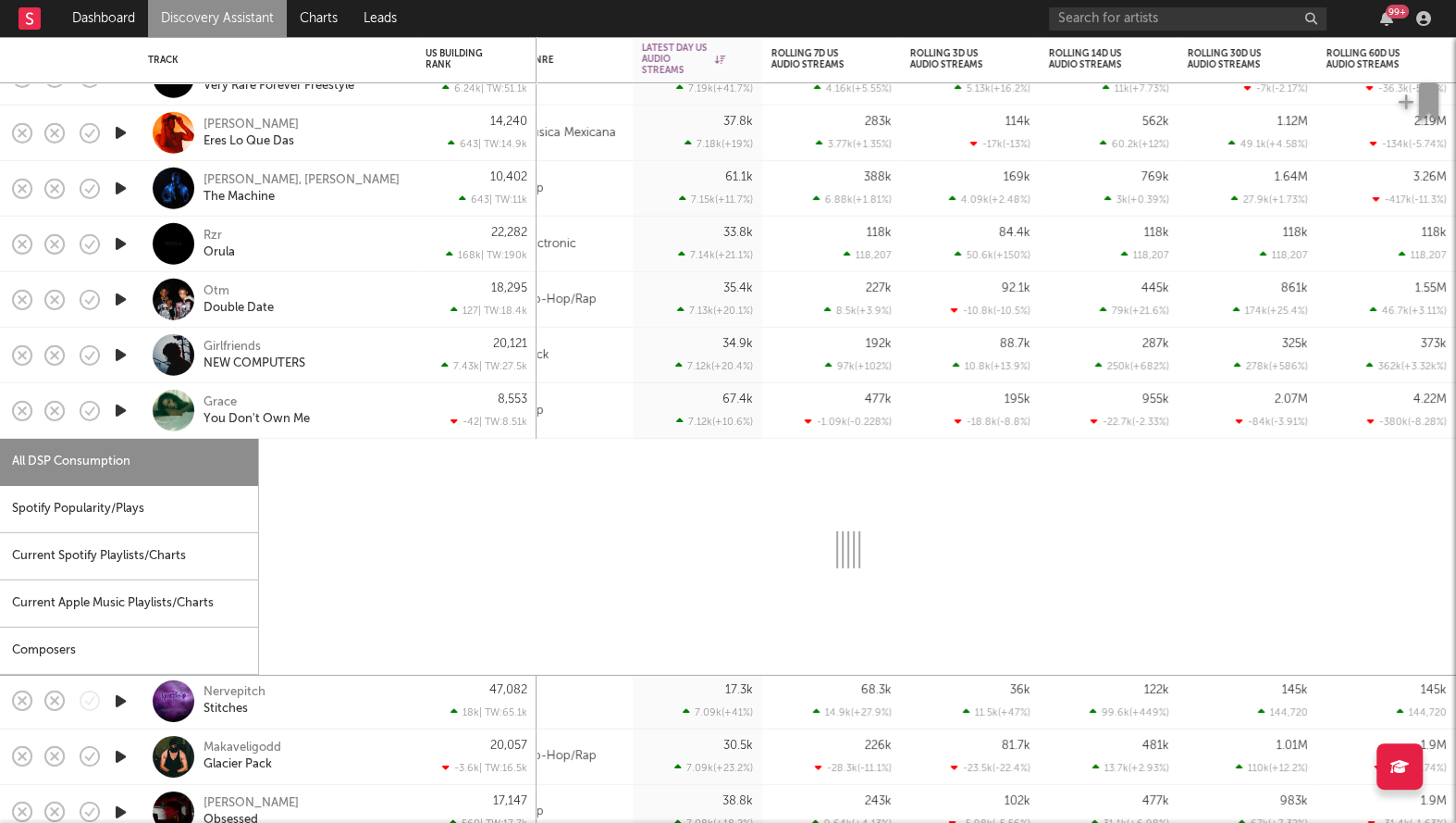
click at [609, 399] on div "Pop" at bounding box center [572, 411] width 120 height 55
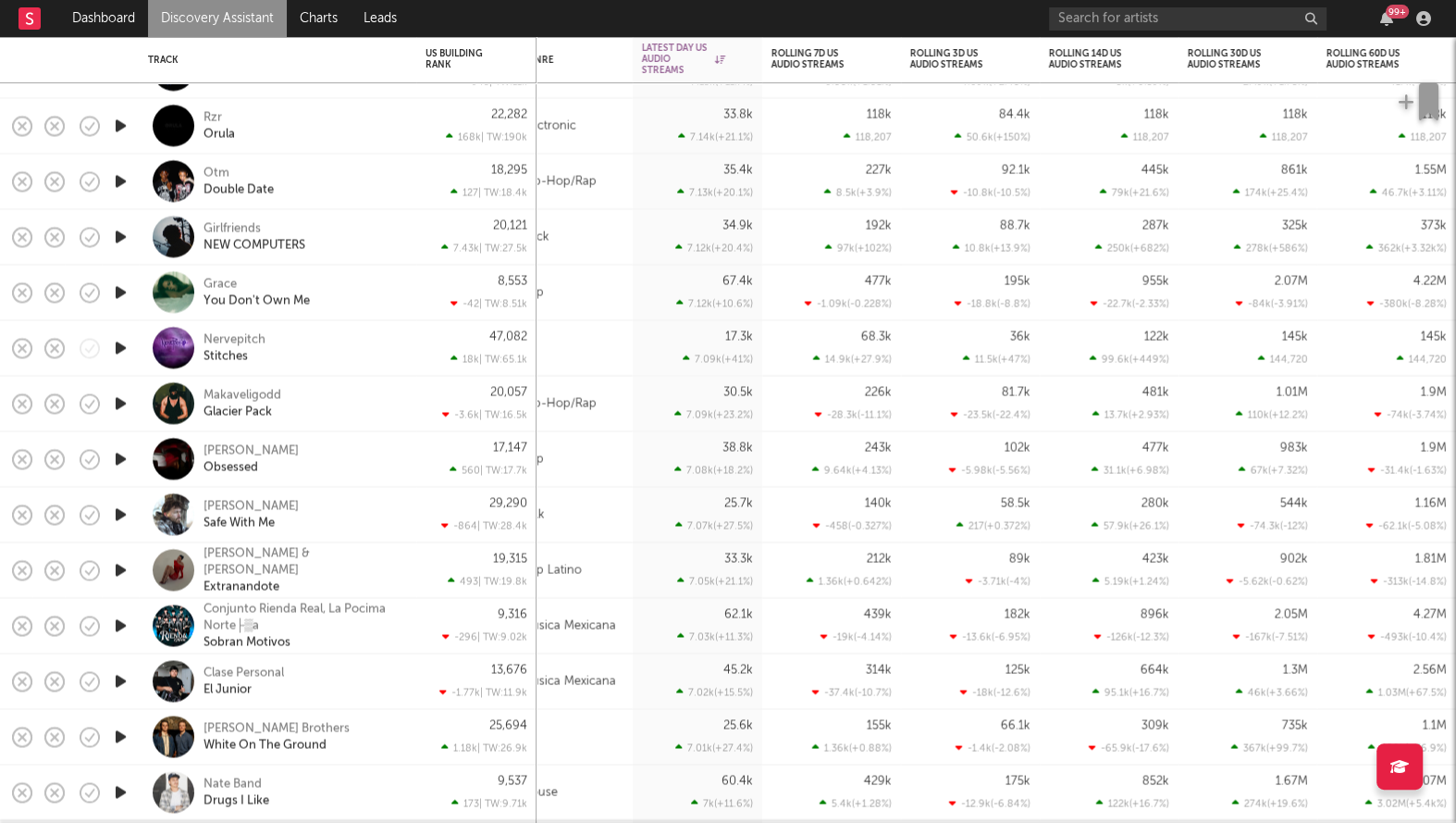
click at [609, 399] on div "Hip-Hop/Rap" at bounding box center [572, 403] width 120 height 55
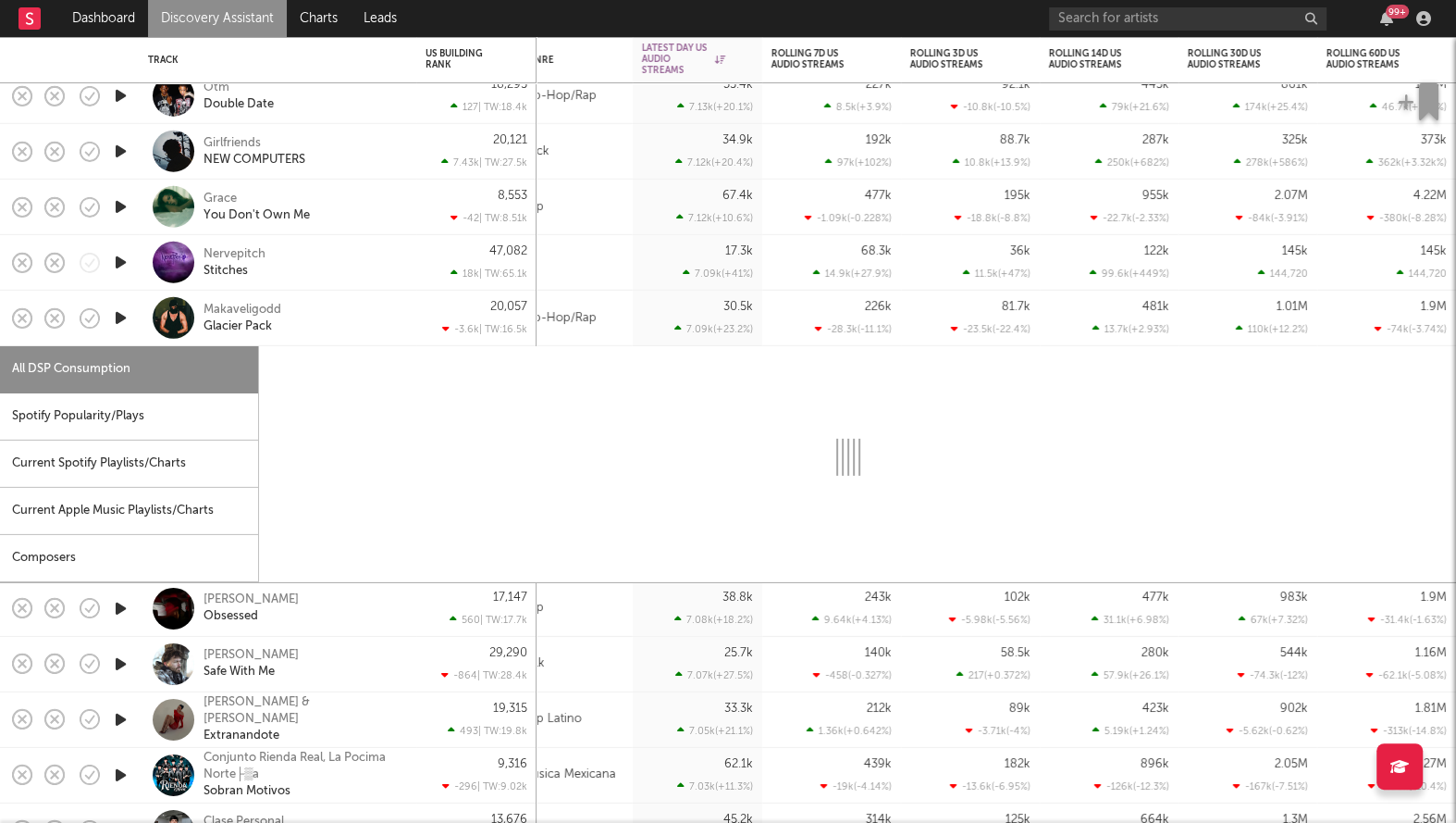
click at [615, 321] on div "Hip-Hop/Rap" at bounding box center [572, 318] width 120 height 55
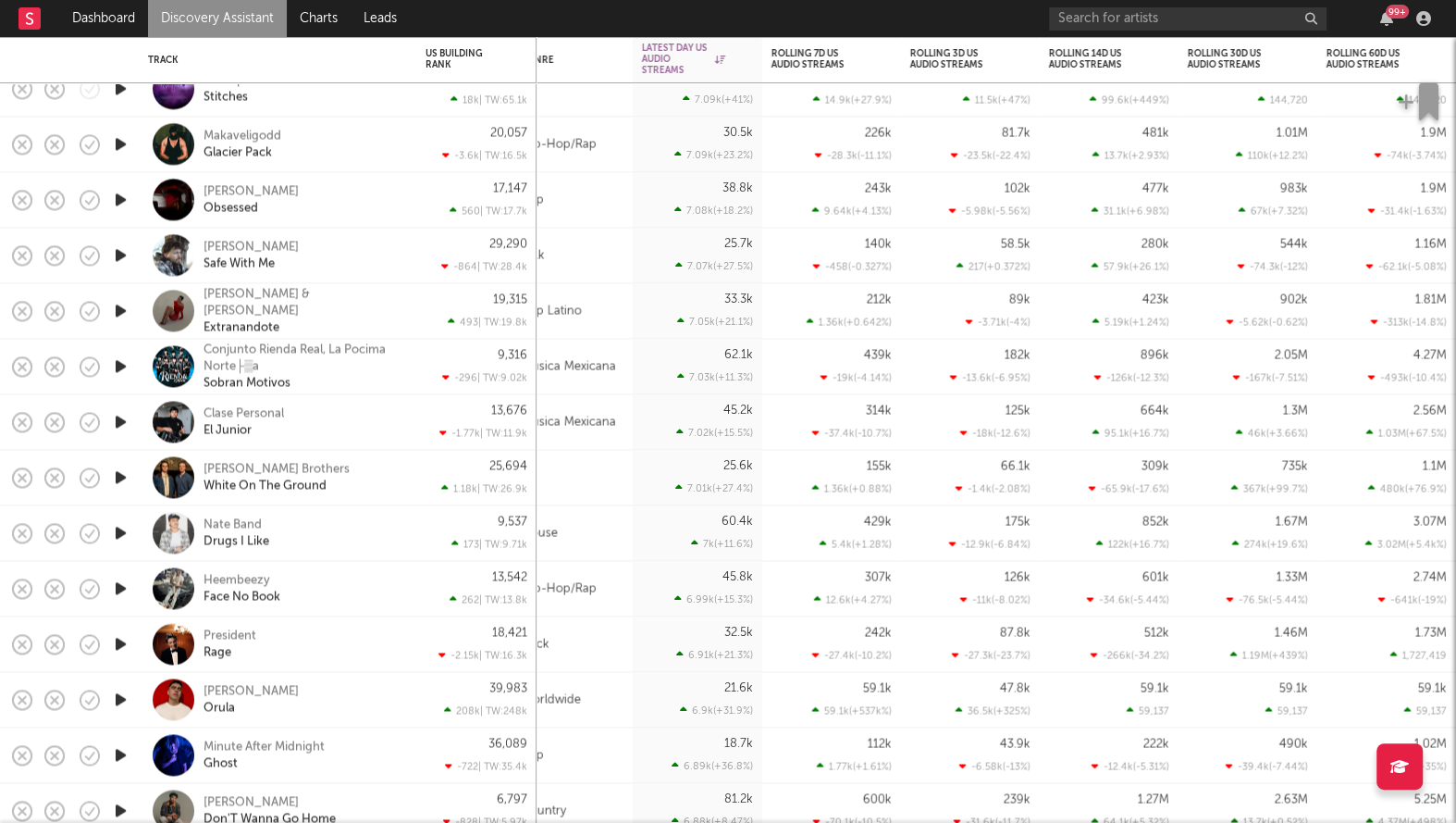
click at [617, 306] on div "Pop Latino" at bounding box center [572, 310] width 120 height 55
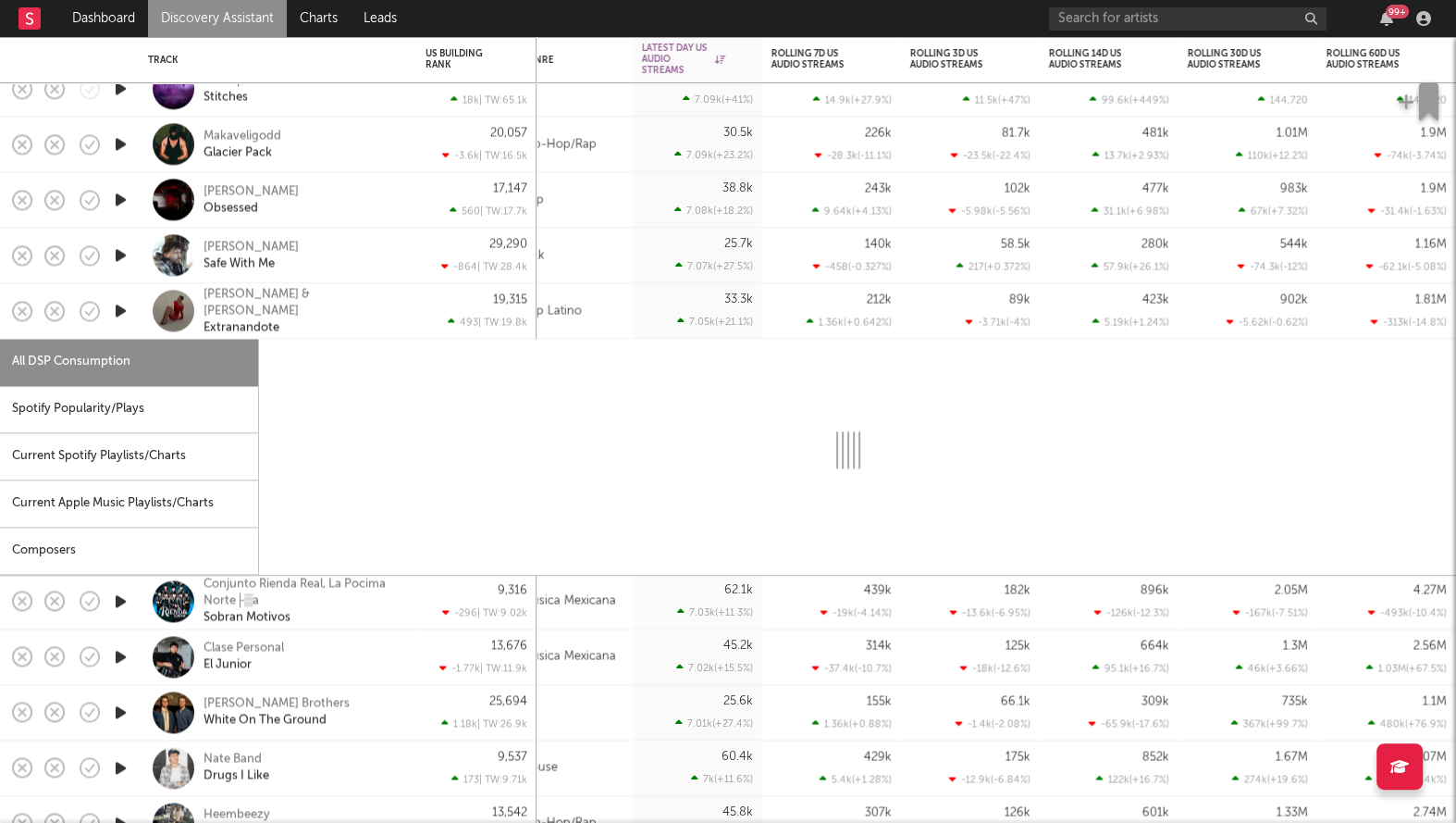
click at [617, 306] on div "Pop Latino" at bounding box center [572, 310] width 120 height 55
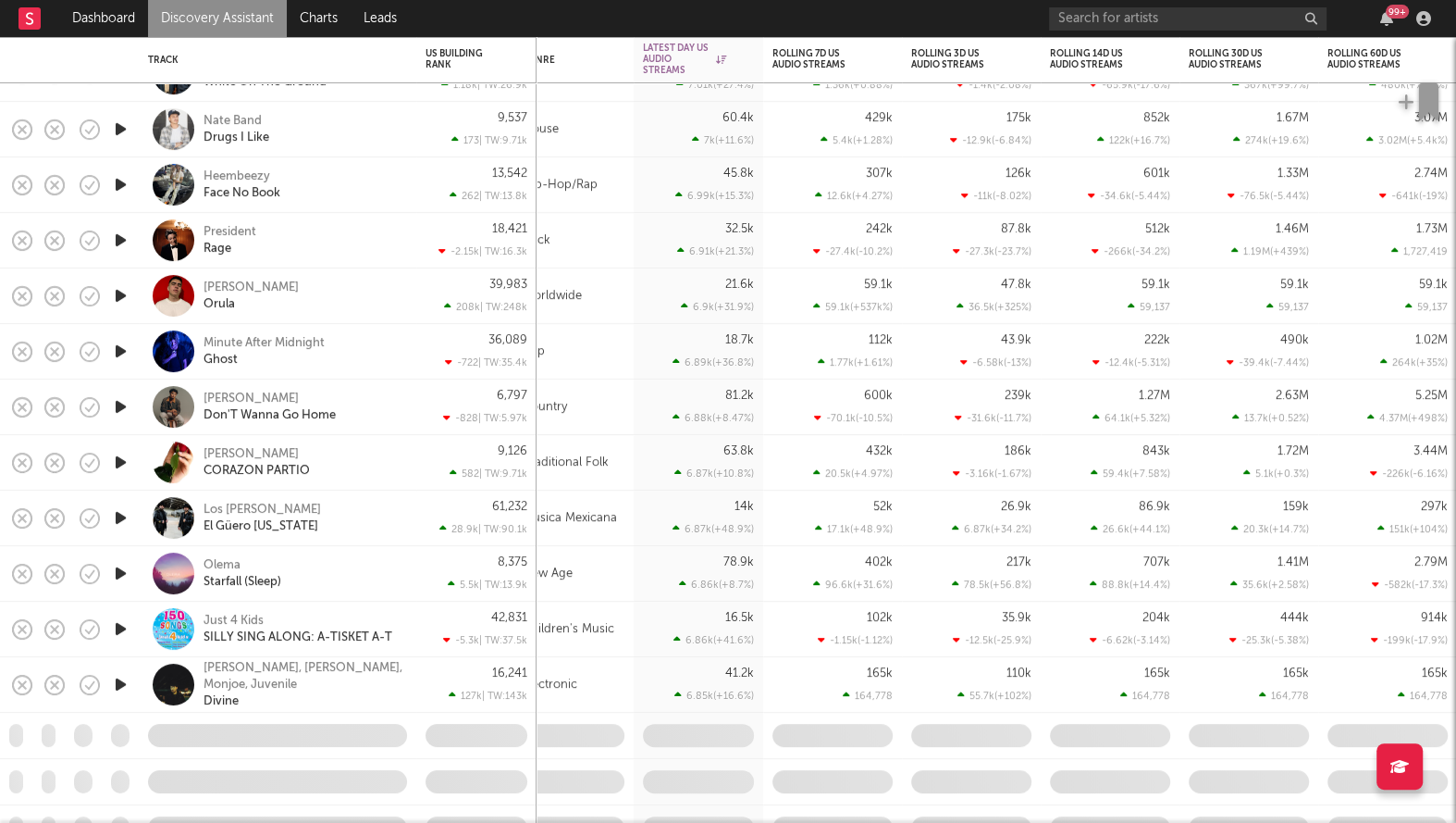
click at [625, 515] on div "Música Mexicana" at bounding box center [573, 517] width 120 height 55
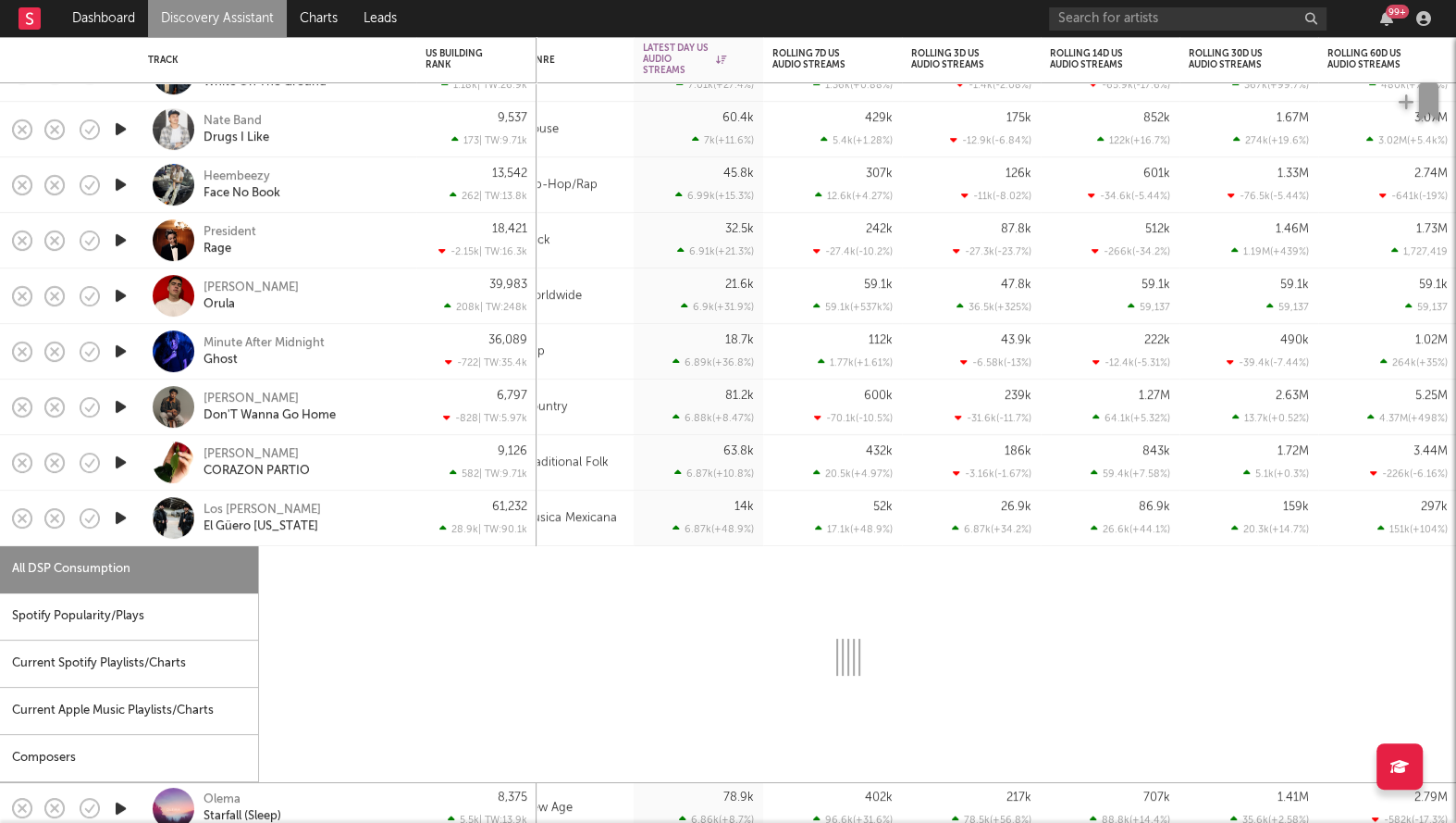
click at [625, 515] on div "Música Mexicana" at bounding box center [573, 517] width 120 height 55
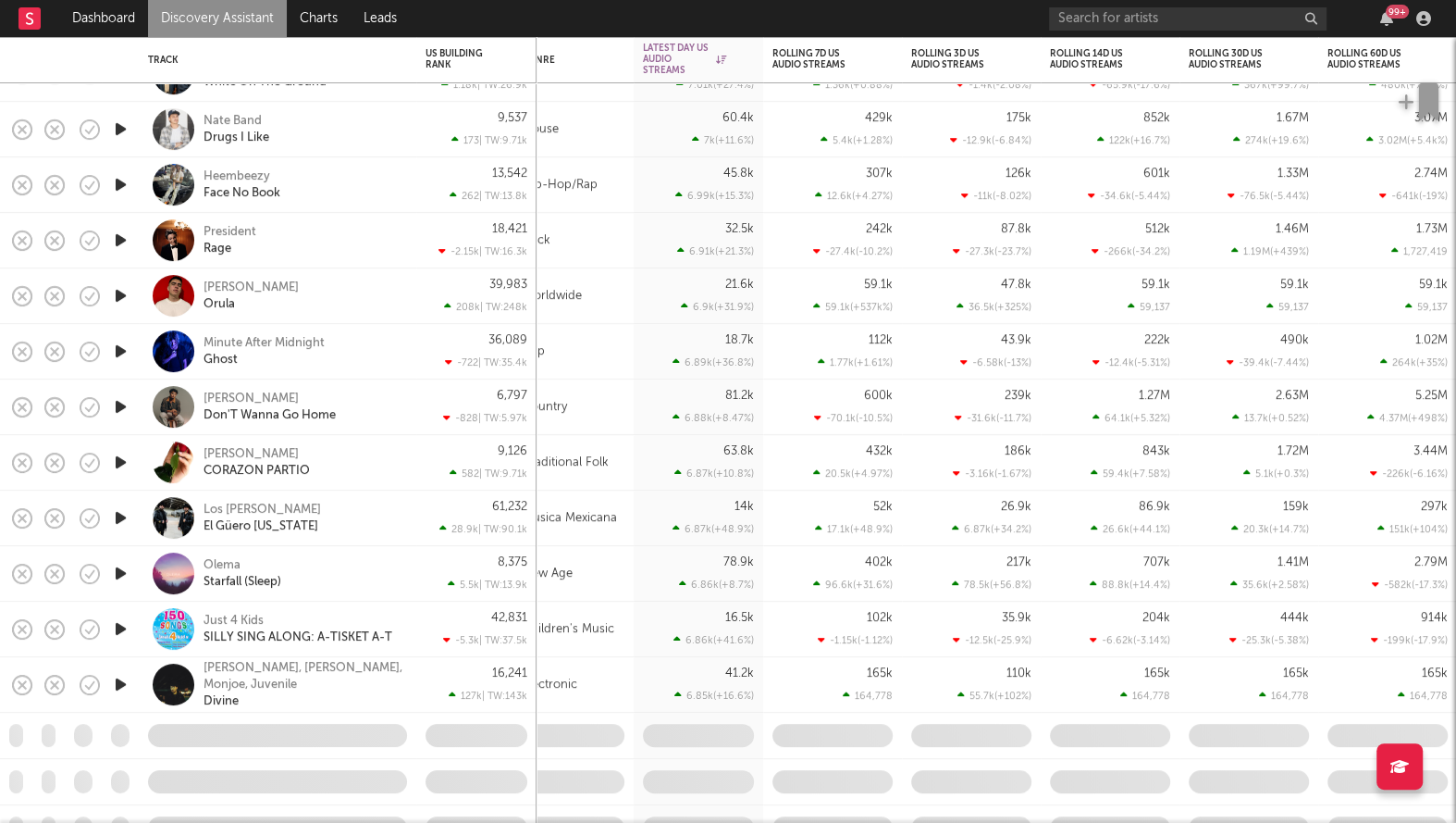
click at [628, 412] on div "Country" at bounding box center [573, 407] width 120 height 55
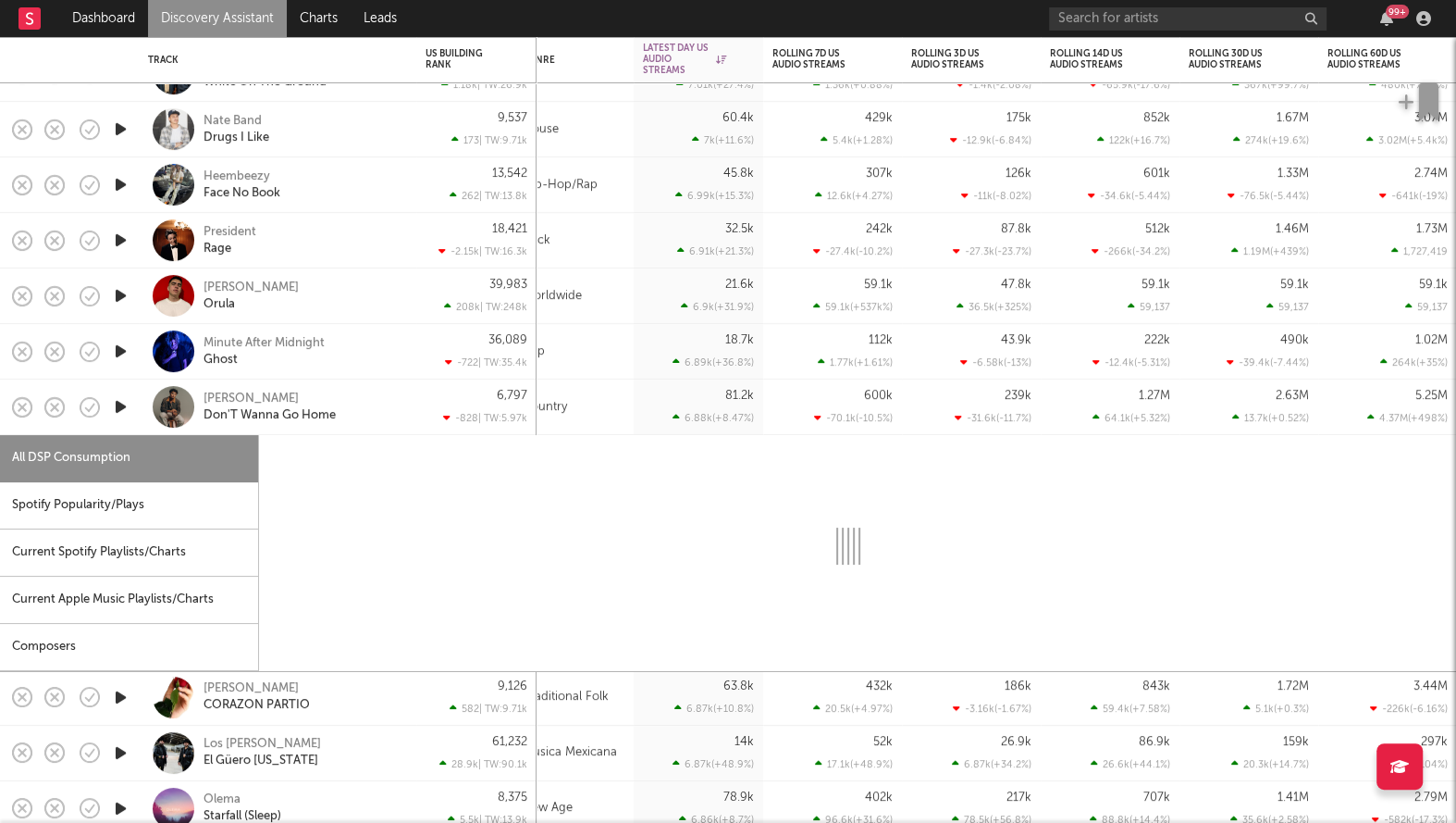
click at [628, 412] on div "Country" at bounding box center [573, 407] width 120 height 55
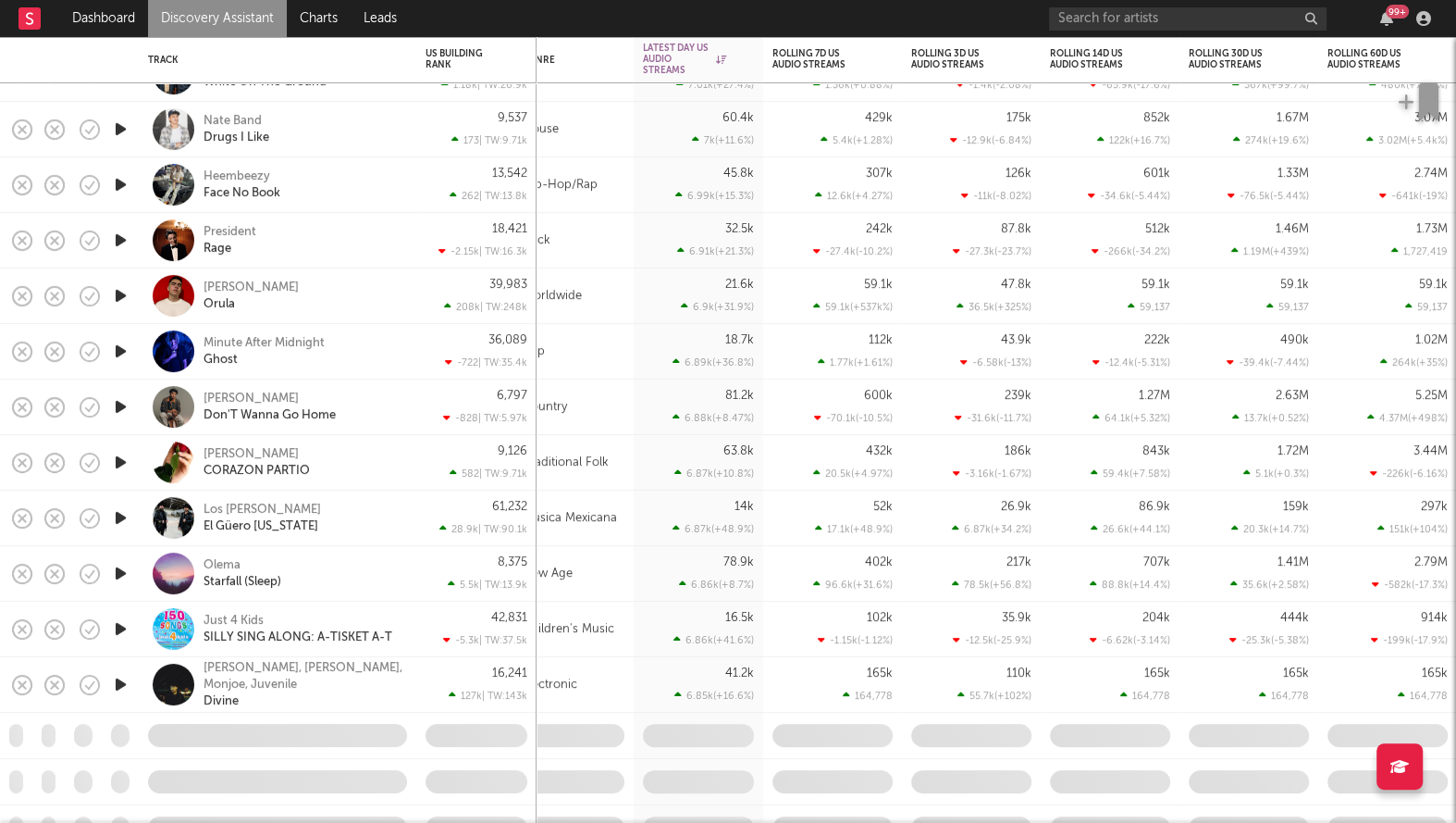
click at [622, 467] on div "Traditional Folk" at bounding box center [573, 462] width 120 height 55
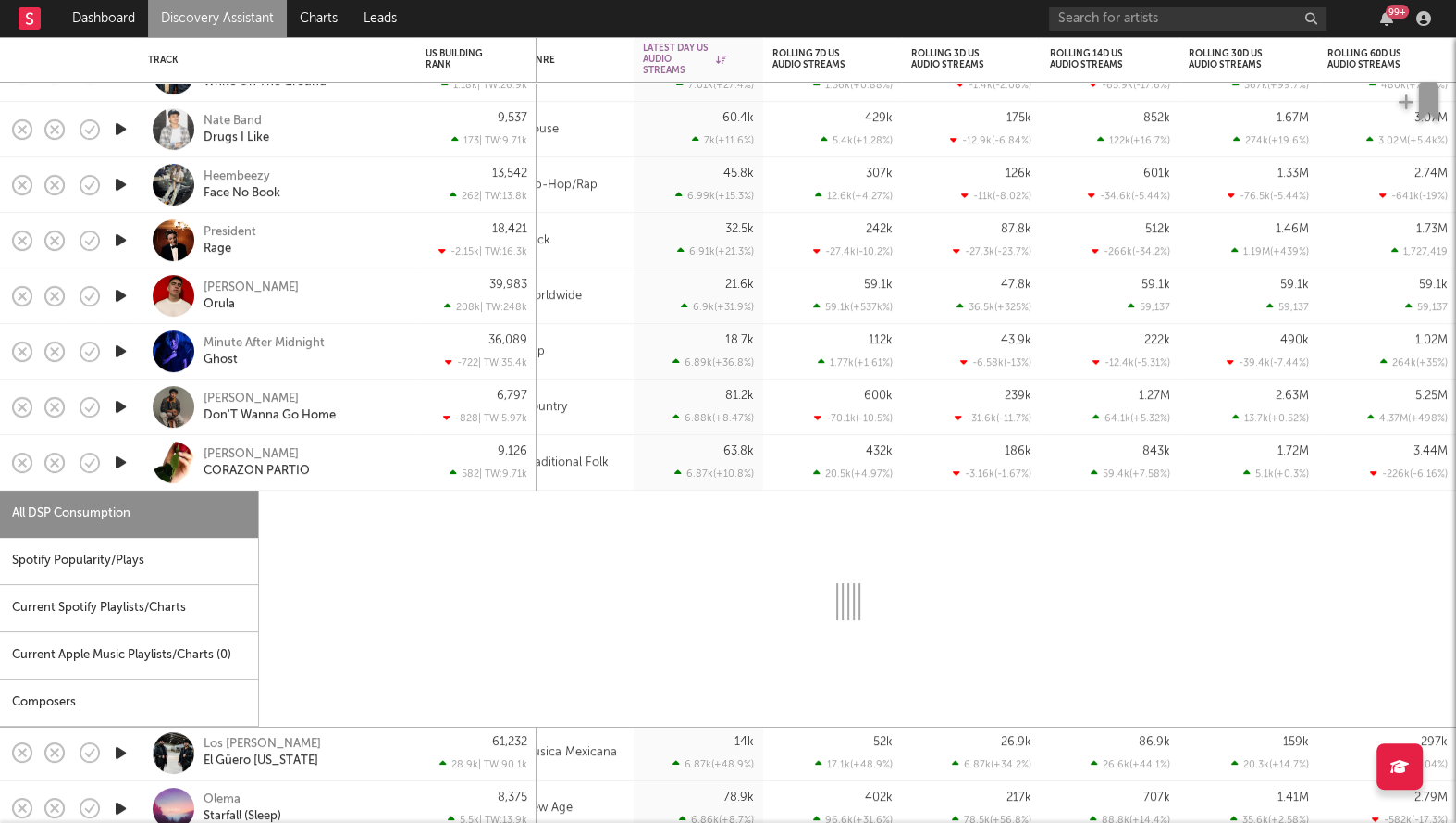
click at [623, 465] on div "Traditional Folk" at bounding box center [573, 462] width 120 height 55
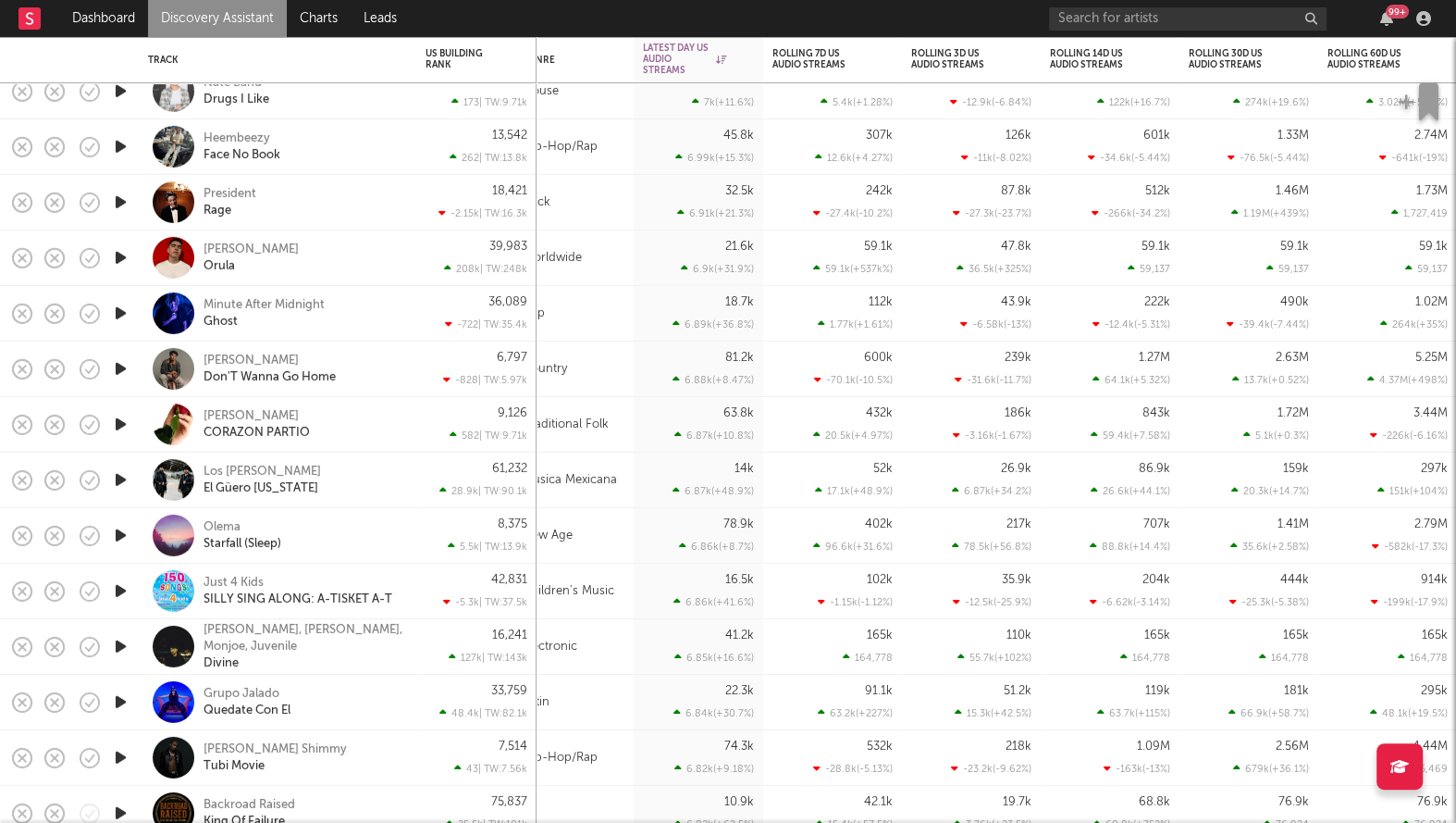
click at [629, 472] on div "Música Mexicana" at bounding box center [573, 480] width 120 height 55
select select "6m"
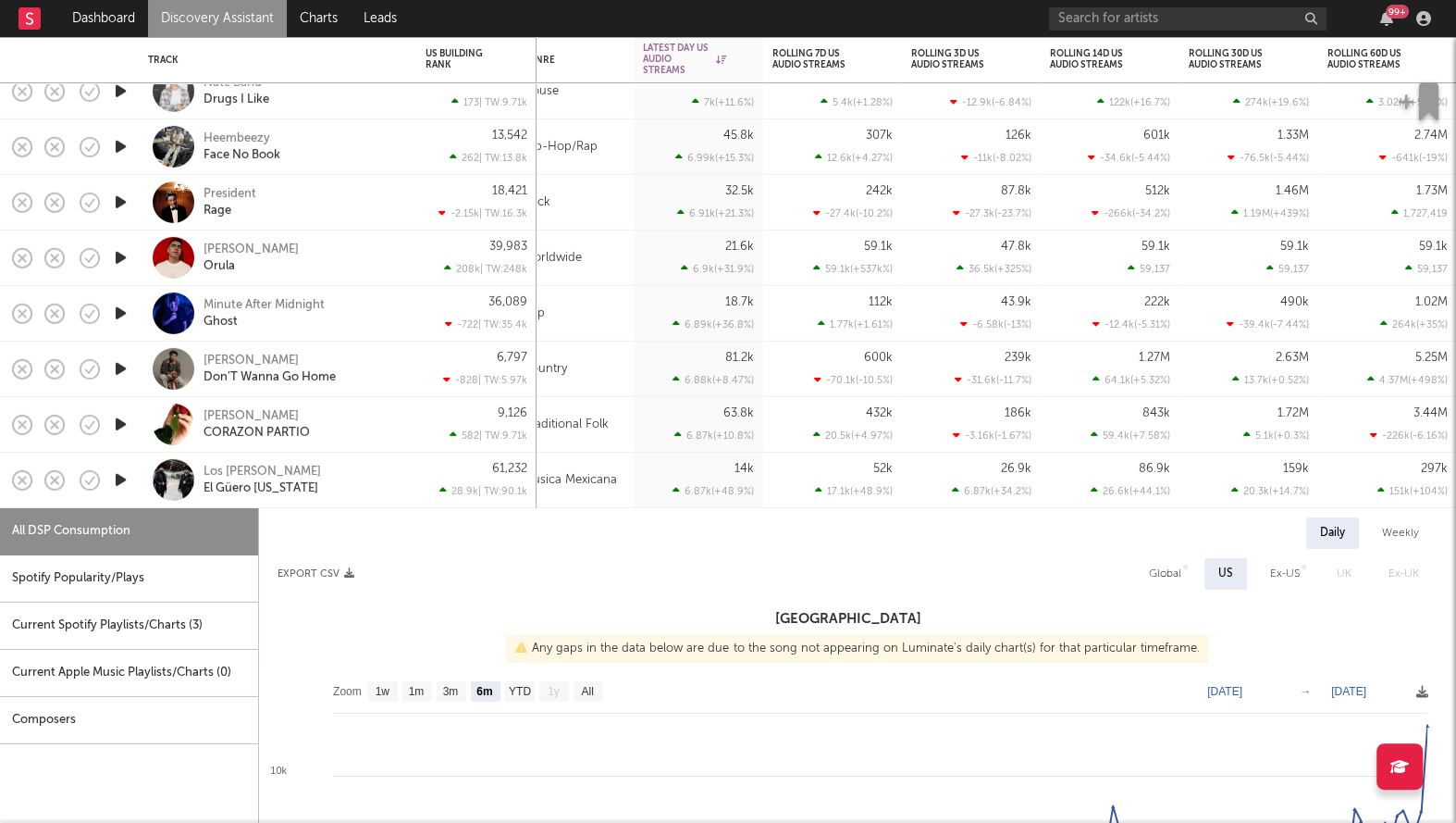
click at [629, 472] on div "Música Mexicana" at bounding box center [573, 480] width 120 height 55
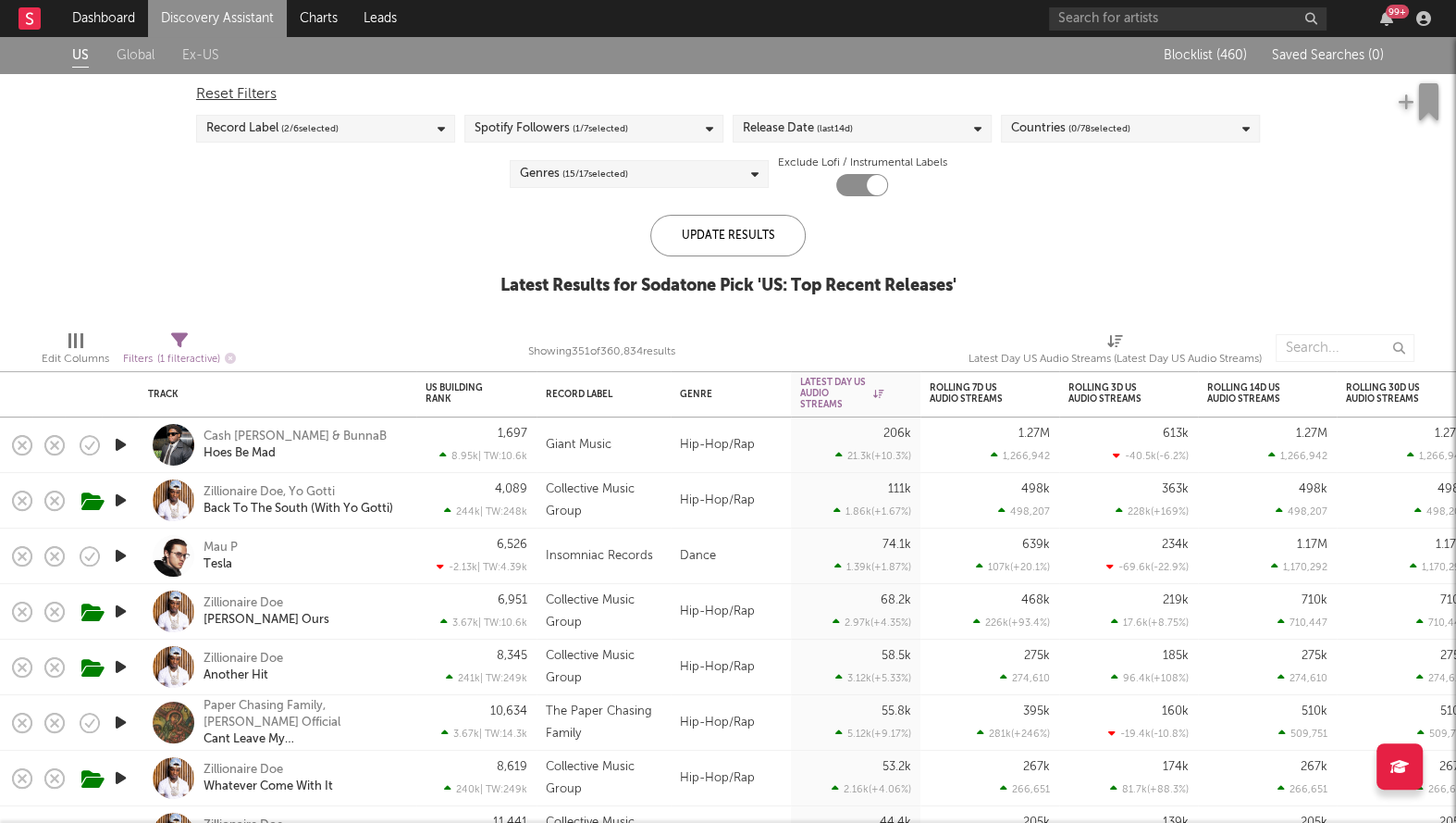
click at [840, 132] on span "(last 14 d)" at bounding box center [835, 128] width 37 height 22
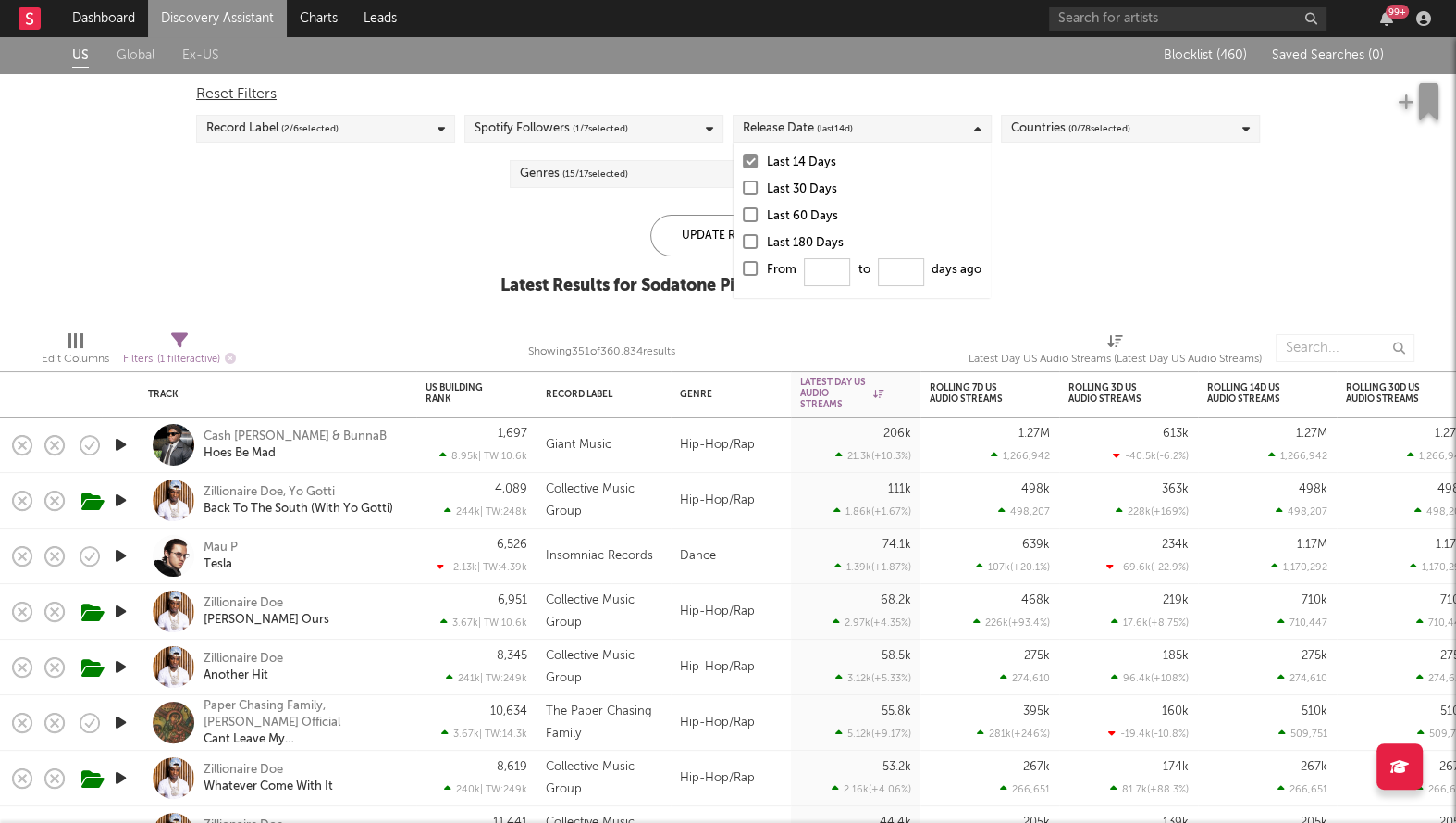
click at [751, 271] on div at bounding box center [750, 268] width 15 height 15
click at [743, 271] on input "From to days ago" at bounding box center [743, 274] width 0 height 30
click at [845, 265] on input "From to days ago" at bounding box center [826, 272] width 46 height 28
type input "0"
click at [711, 250] on div "Update Results" at bounding box center [728, 235] width 156 height 41
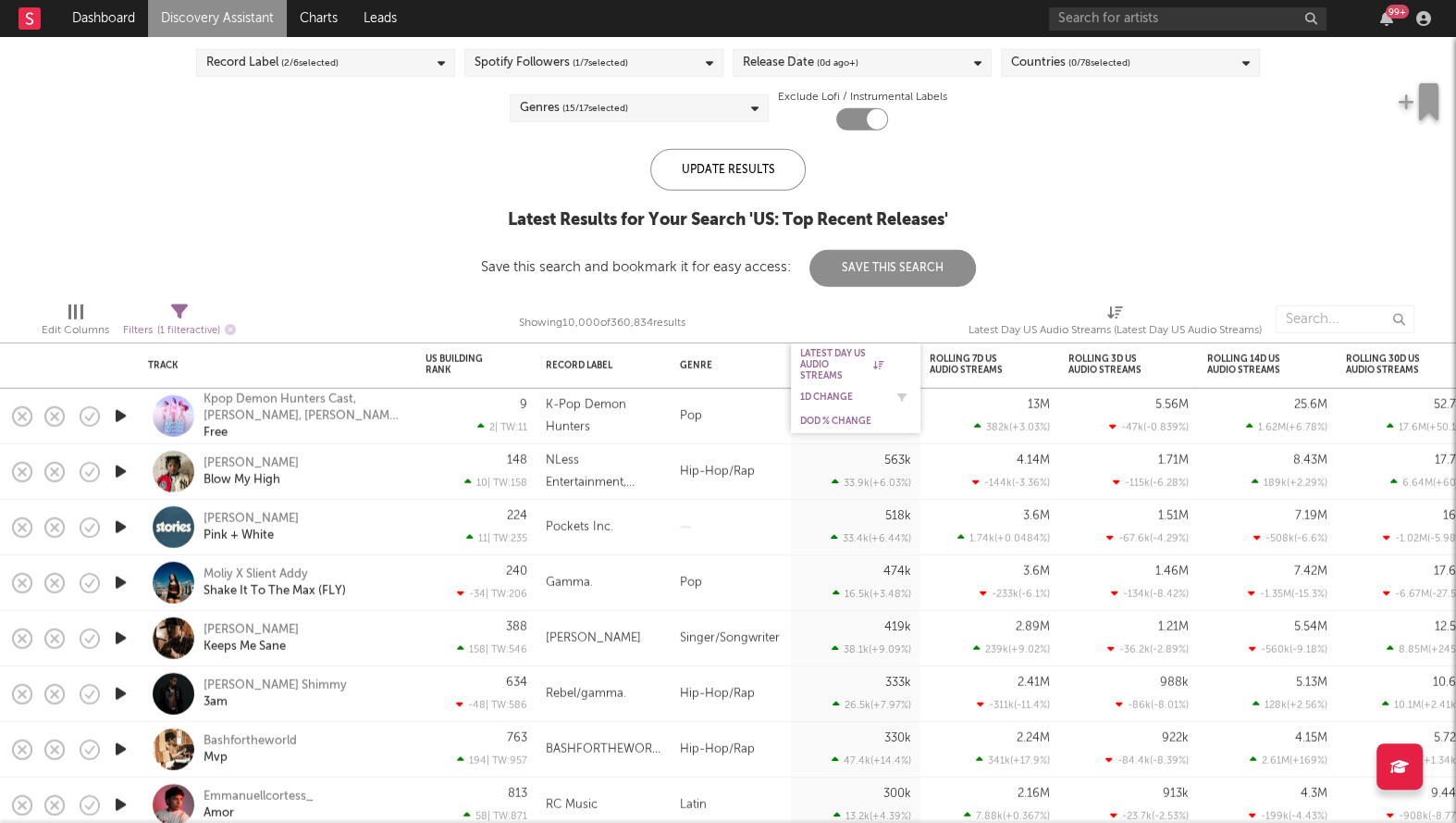
click at [817, 390] on div "1D Change" at bounding box center [855, 397] width 111 height 19
click at [817, 395] on div "1D Change" at bounding box center [841, 397] width 83 height 11
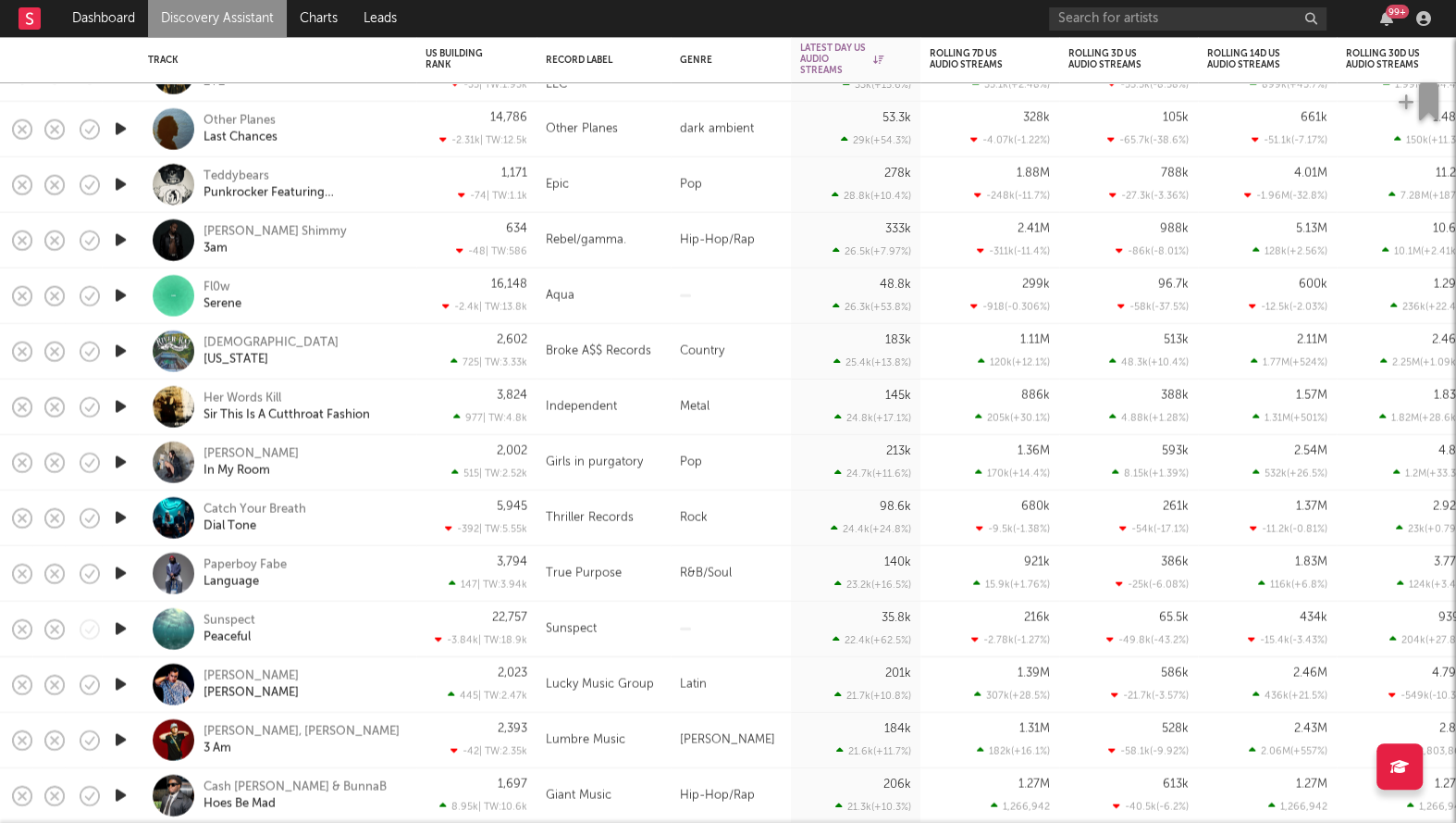
click at [754, 351] on div "Country" at bounding box center [731, 352] width 120 height 55
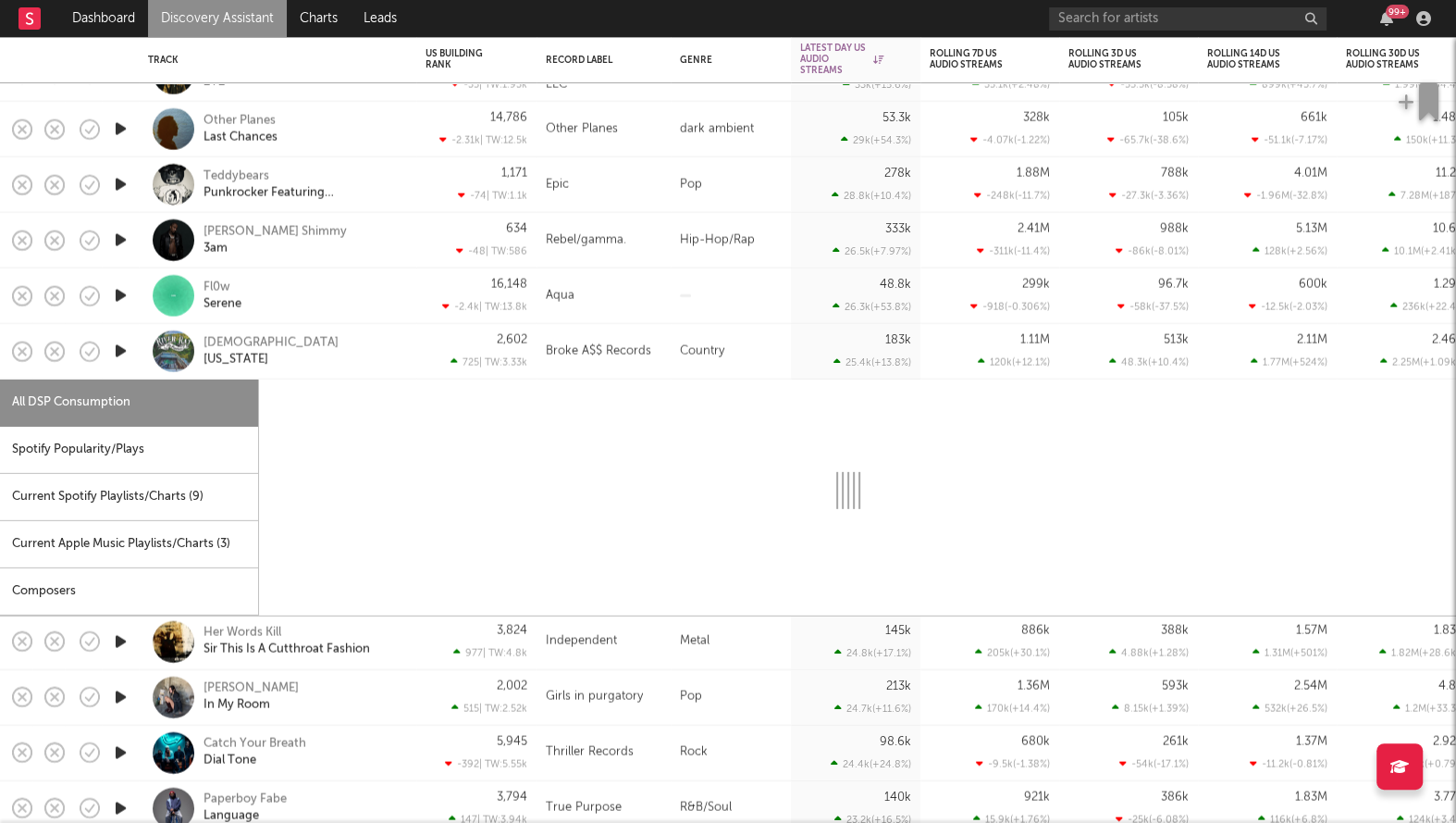
click at [754, 351] on div "Country" at bounding box center [731, 352] width 120 height 55
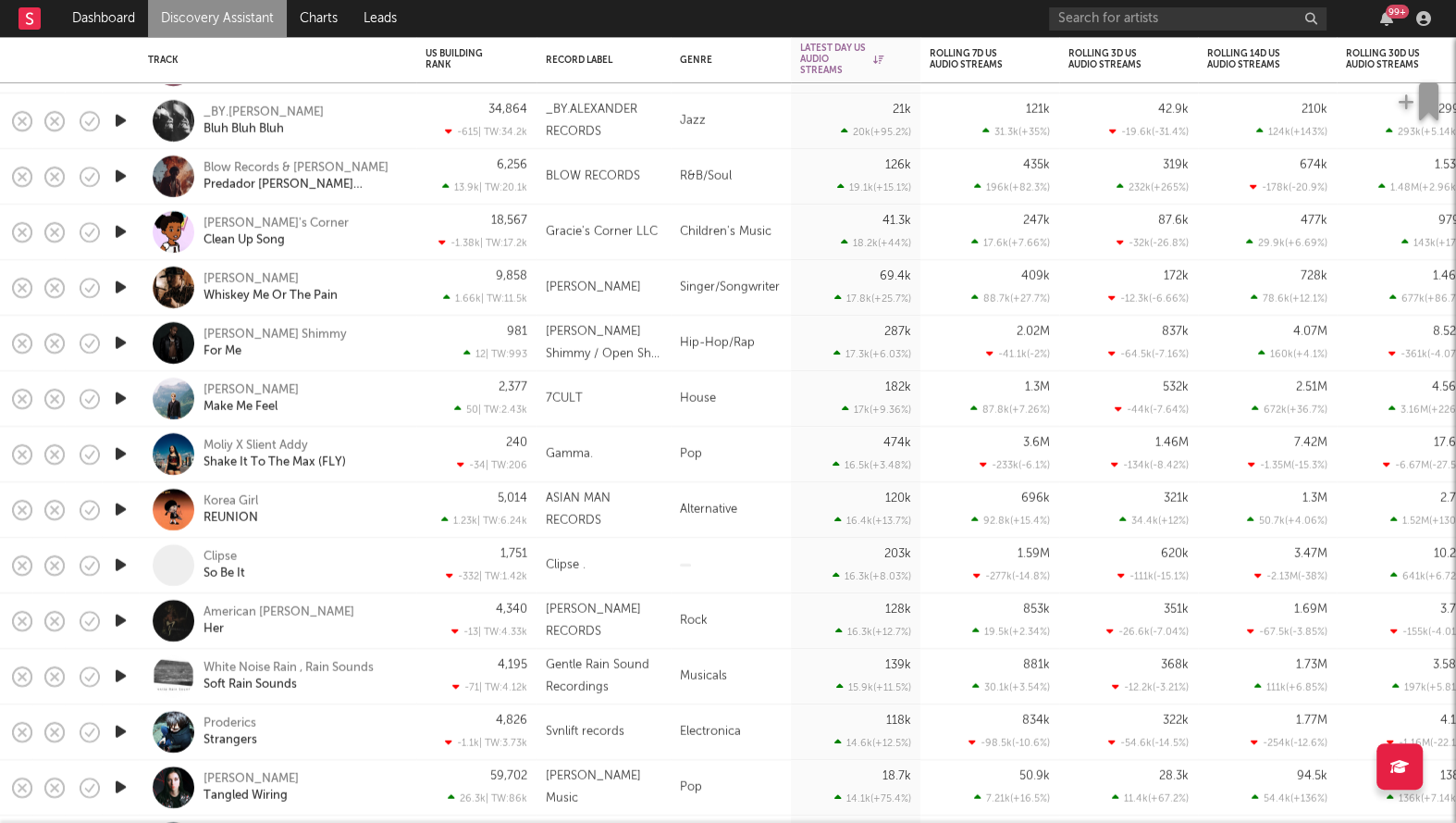
click at [785, 229] on div "Children's Music" at bounding box center [731, 232] width 120 height 55
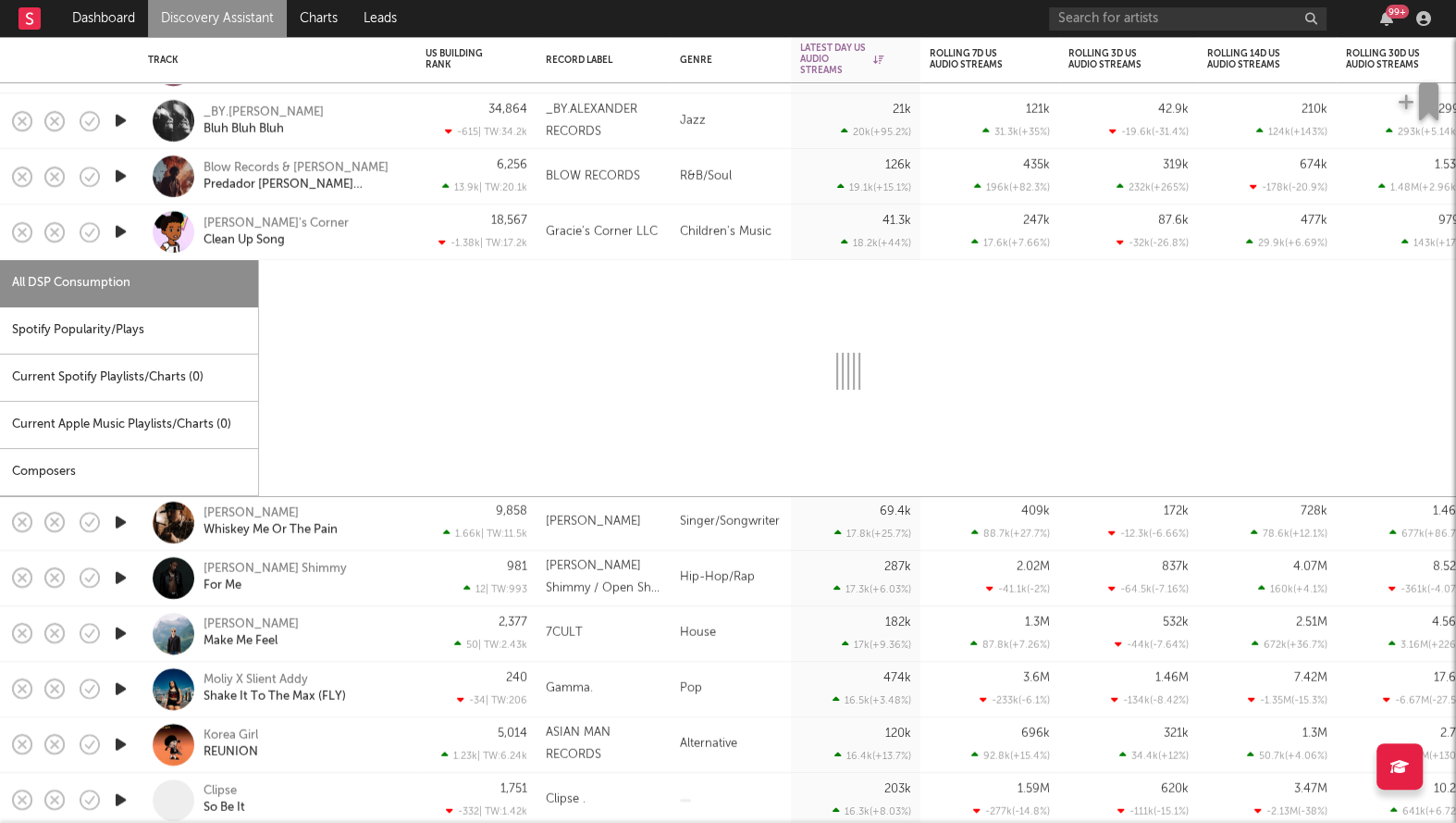
click at [785, 229] on div "Children's Music" at bounding box center [731, 232] width 120 height 55
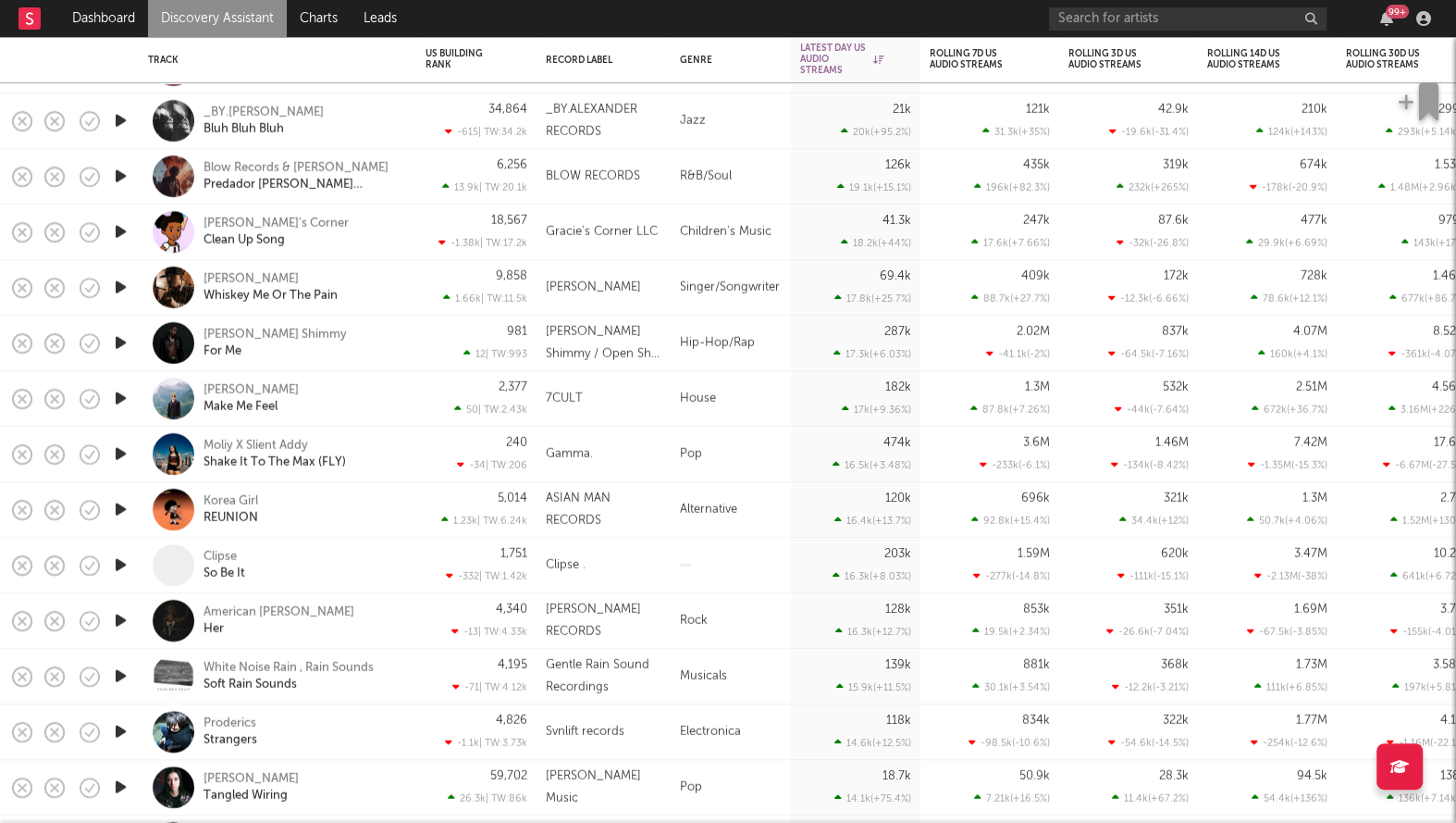
click at [392, 453] on div "Moliy X Slient Addy Shake It To The Max (FLY)" at bounding box center [303, 455] width 199 height 34
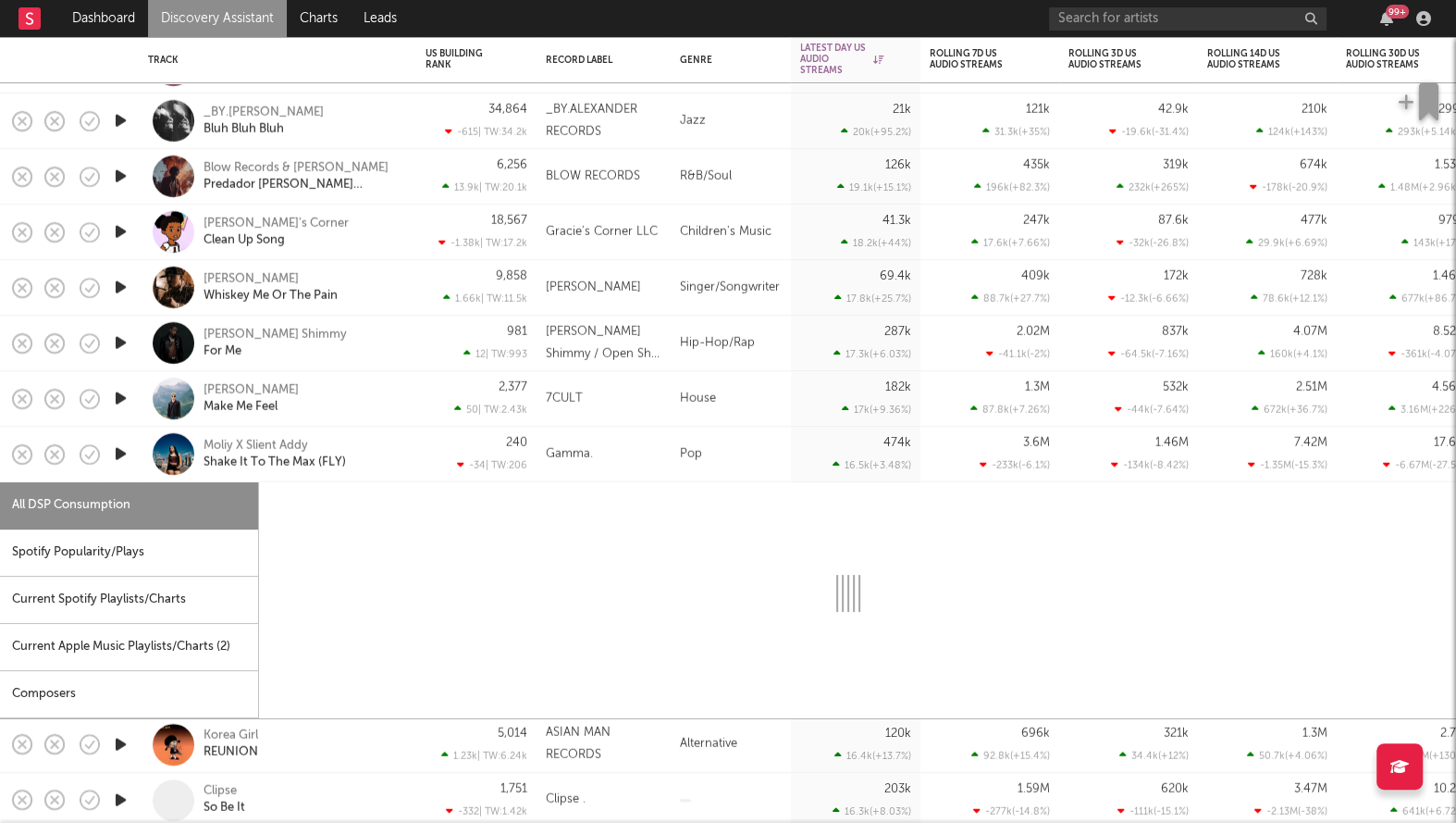
click at [392, 453] on div "Moliy X Slient Addy Shake It To The Max (FLY)" at bounding box center [303, 455] width 199 height 34
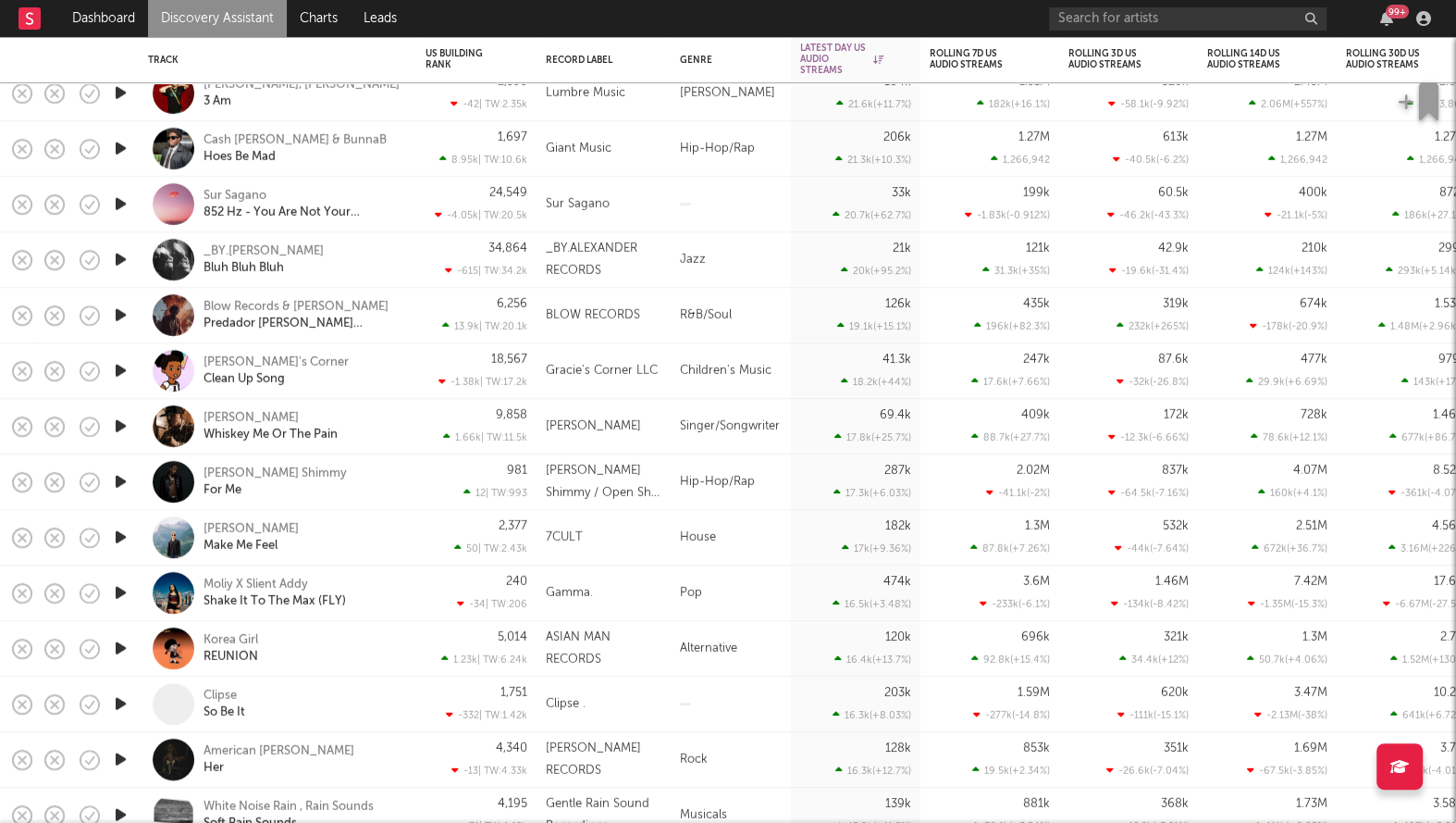
click at [412, 426] on div "Tyler Nance Whiskey Me Or The Pain" at bounding box center [277, 426] width 277 height 55
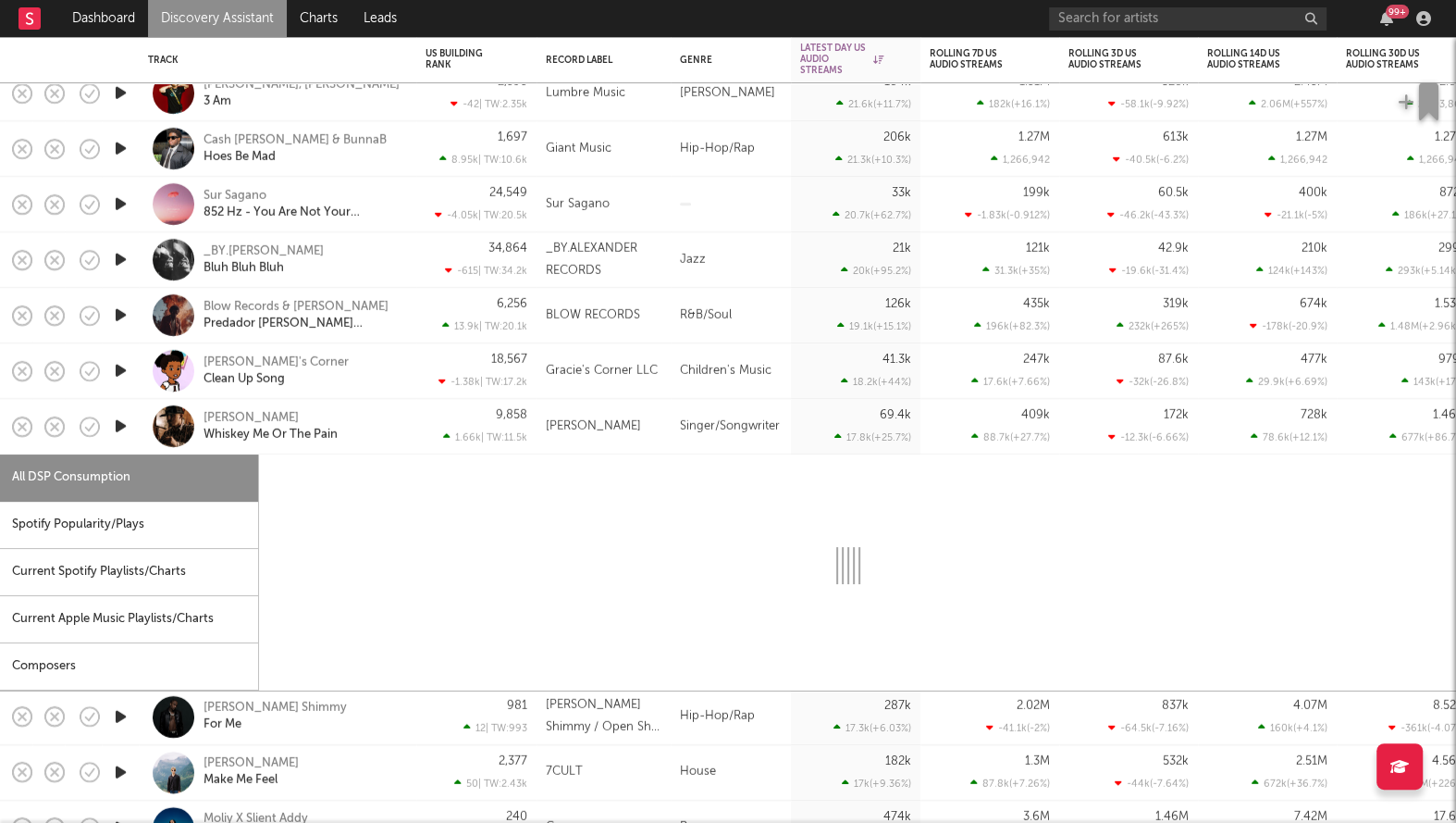
select select "1w"
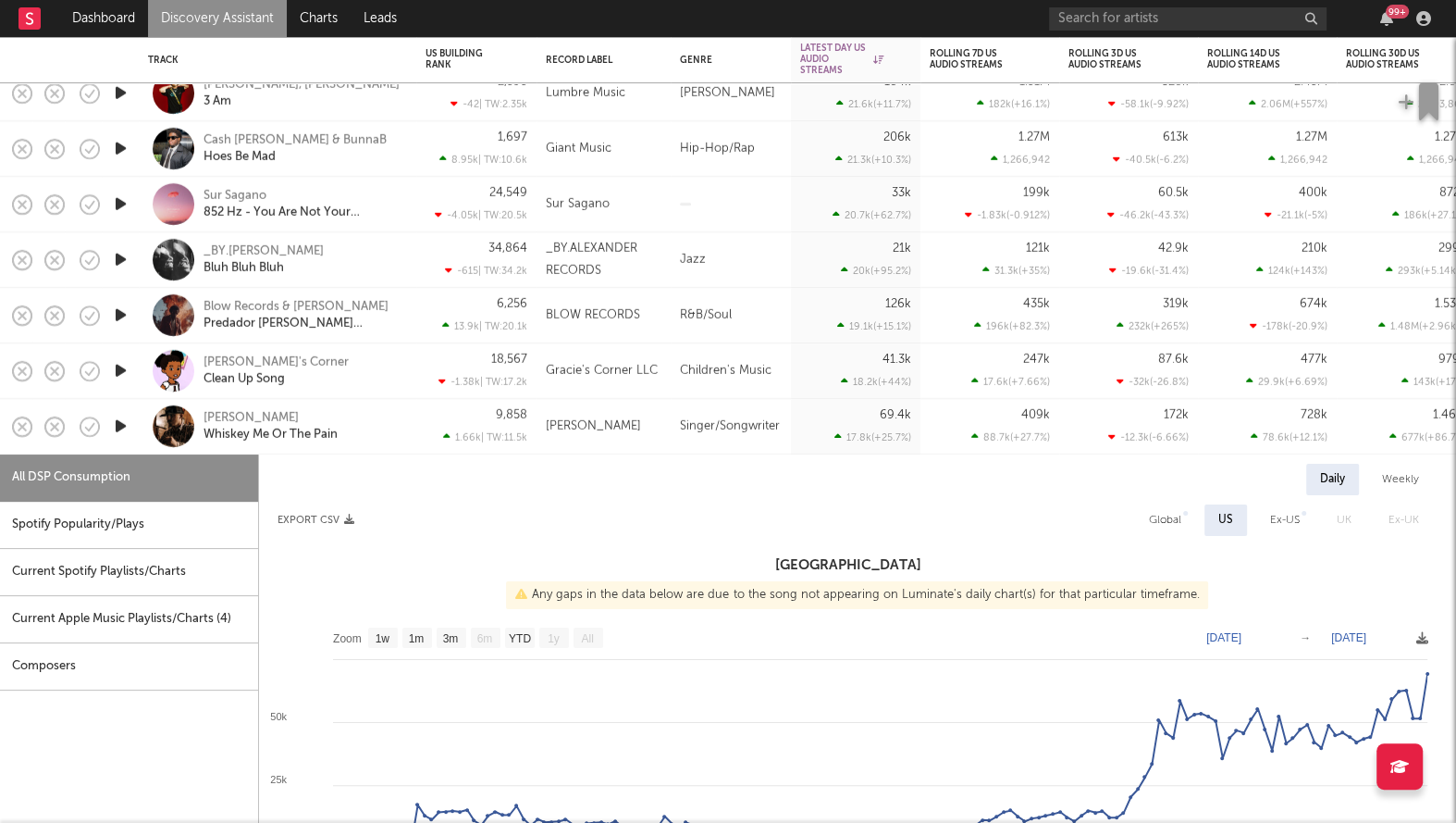
click at [408, 428] on div "Tyler Nance Whiskey Me Or The Pain" at bounding box center [277, 426] width 277 height 55
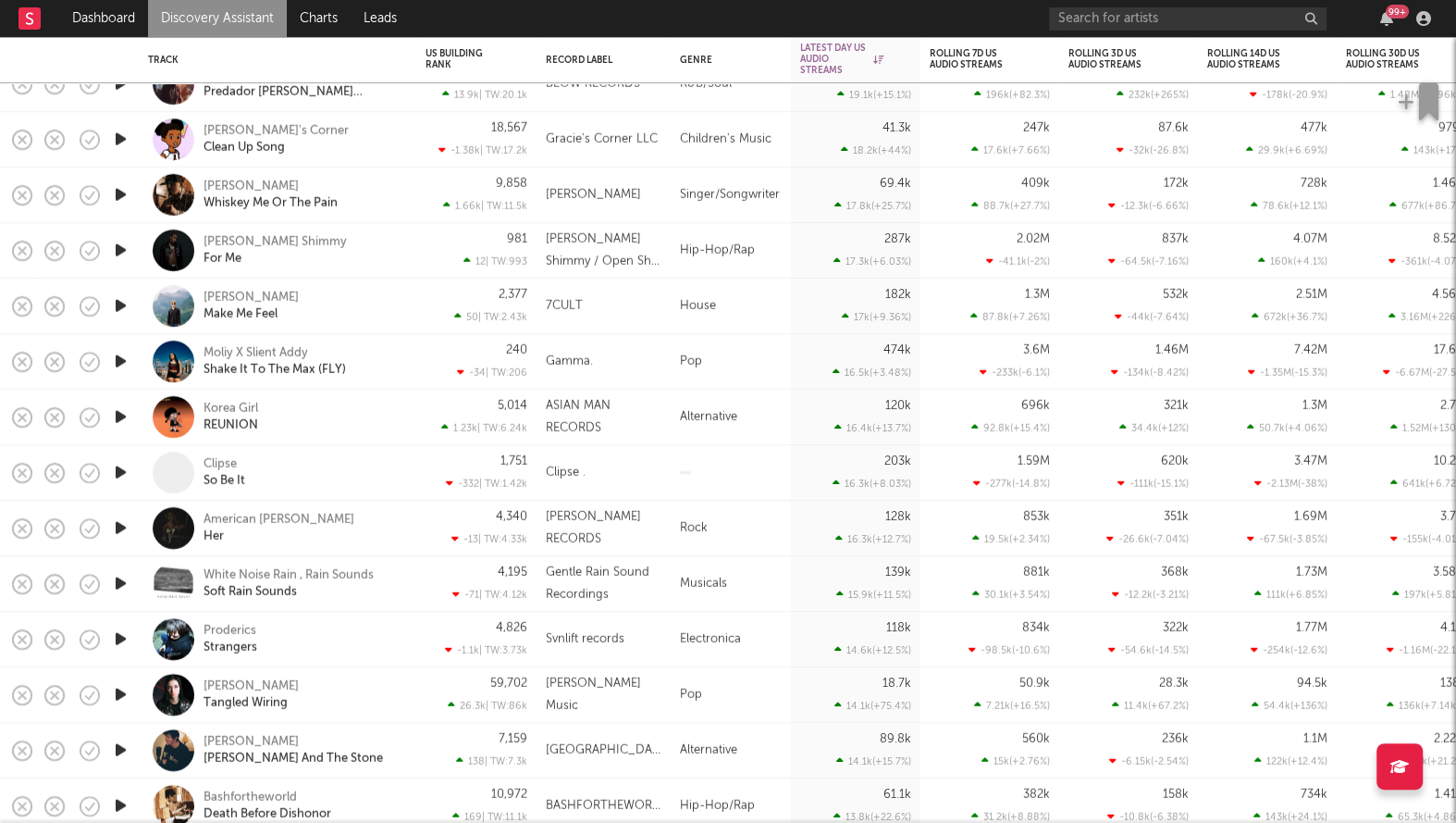
click at [398, 361] on div "Moliy X Slient Addy Shake It To The Max (FLY)" at bounding box center [303, 362] width 199 height 34
select select "6m"
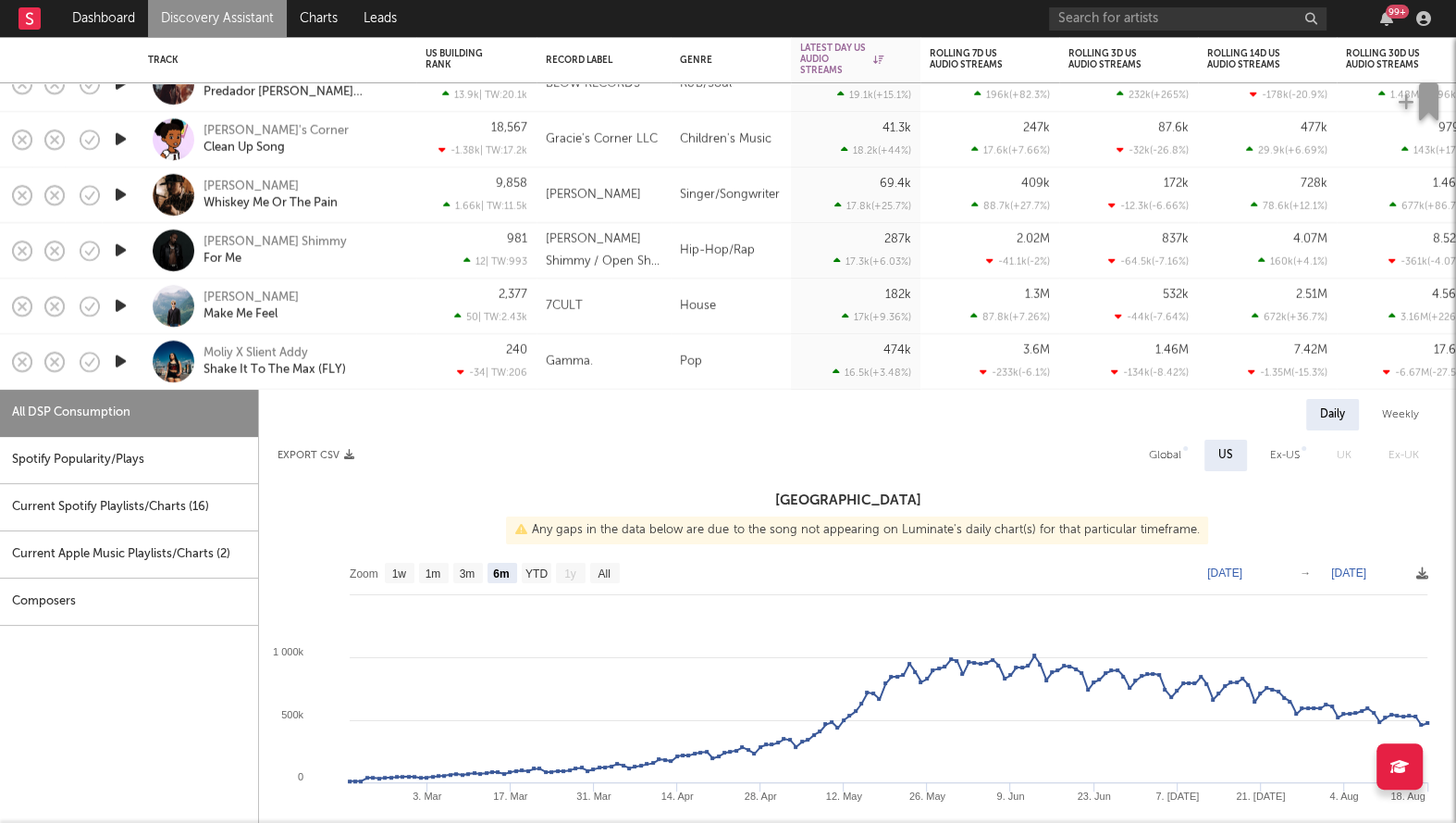
click at [398, 361] on div "Moliy X Slient Addy Shake It To The Max (FLY)" at bounding box center [303, 362] width 199 height 34
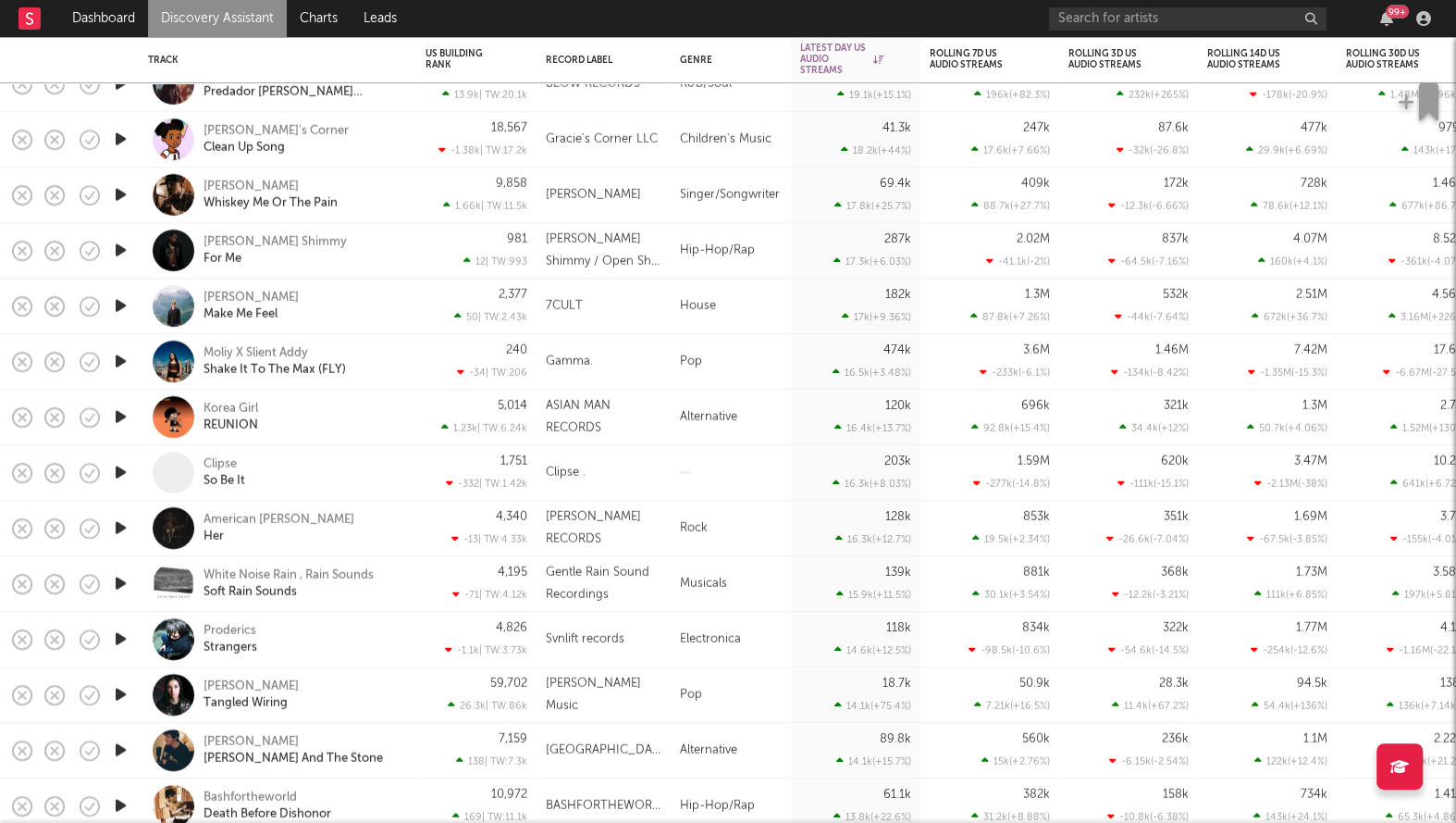
click at [372, 412] on div "Korea Girl REUNION" at bounding box center [303, 417] width 199 height 34
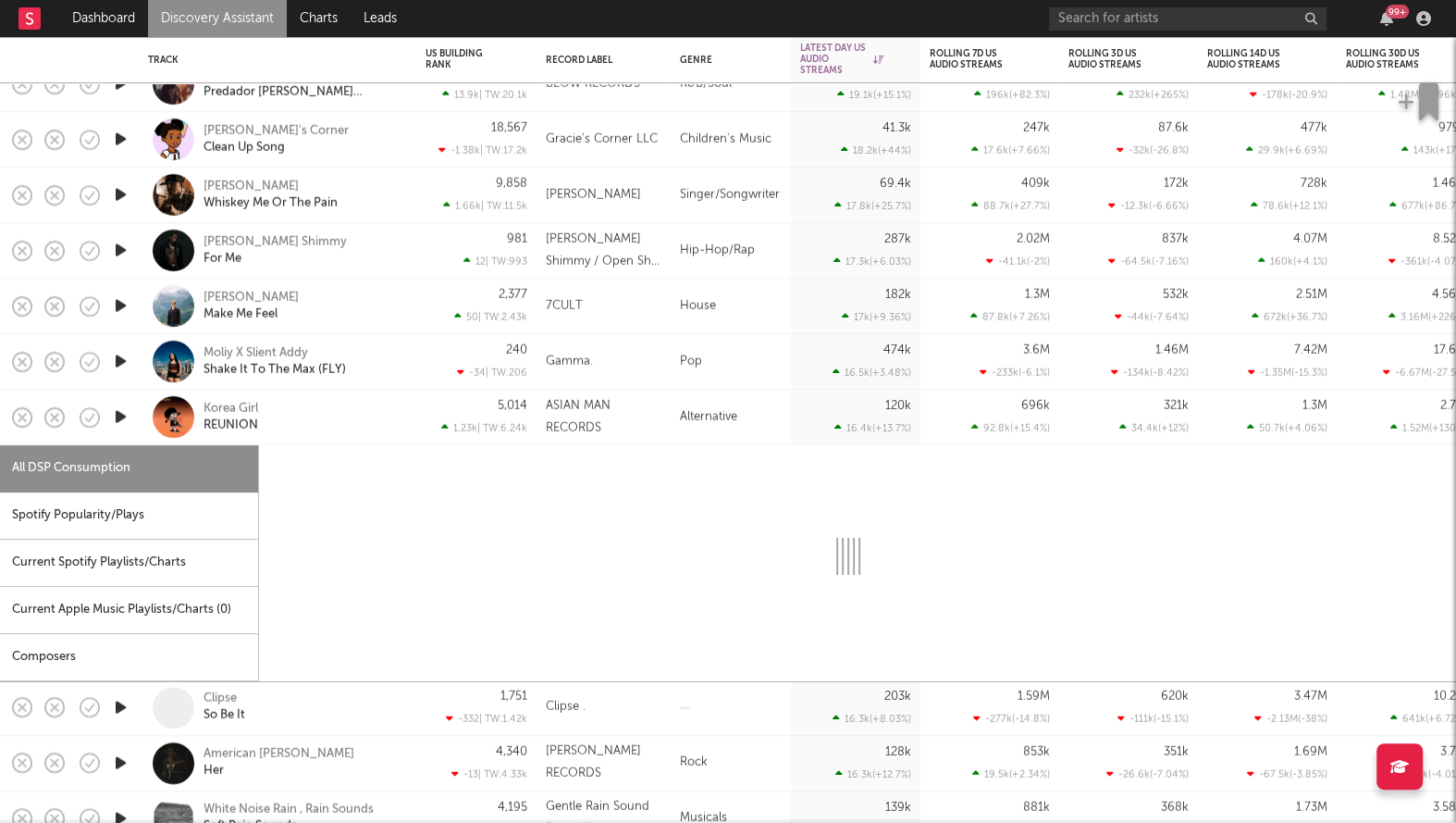
select select "1w"
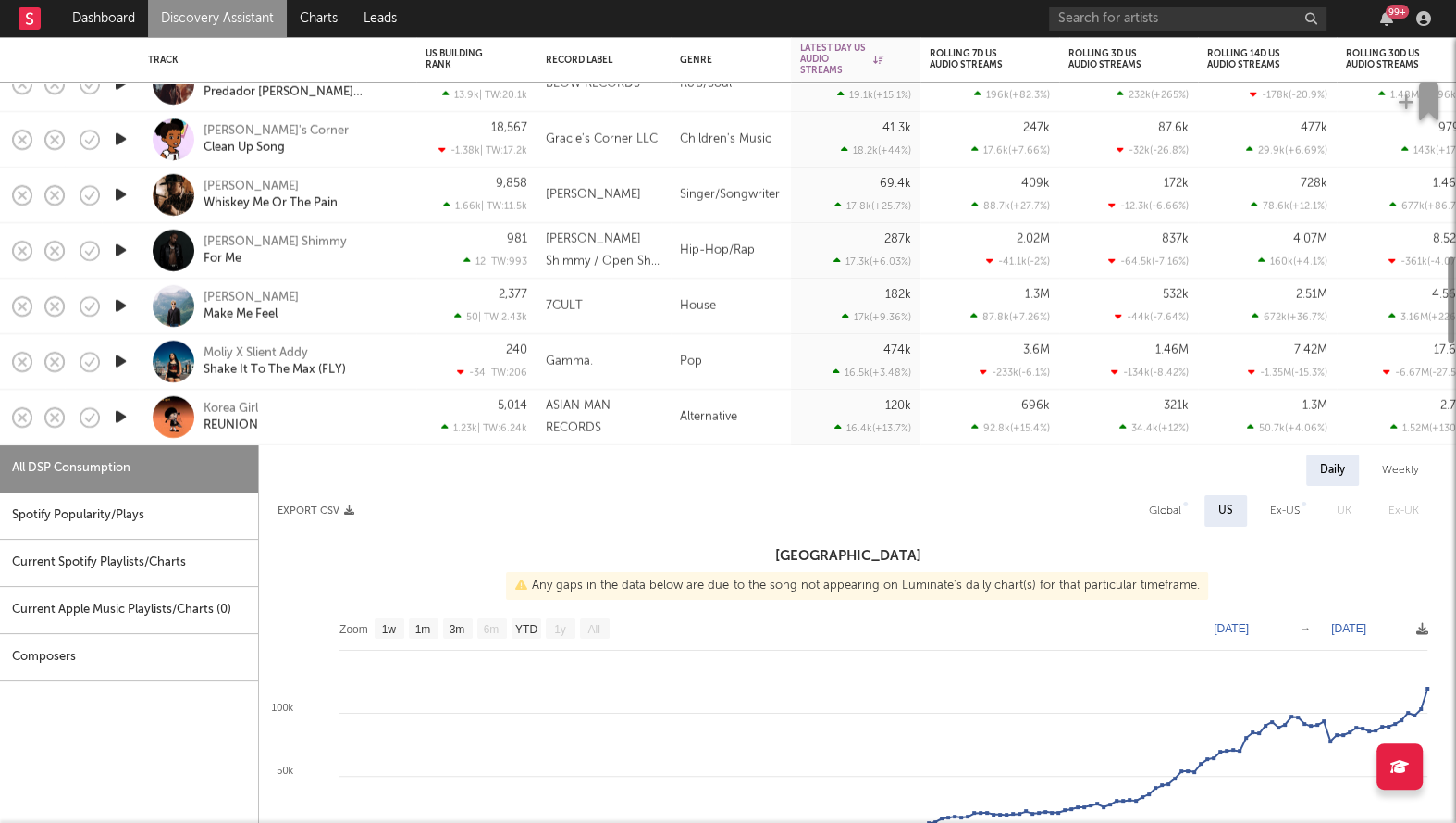
click at [372, 412] on div "Korea Girl REUNION" at bounding box center [303, 417] width 199 height 34
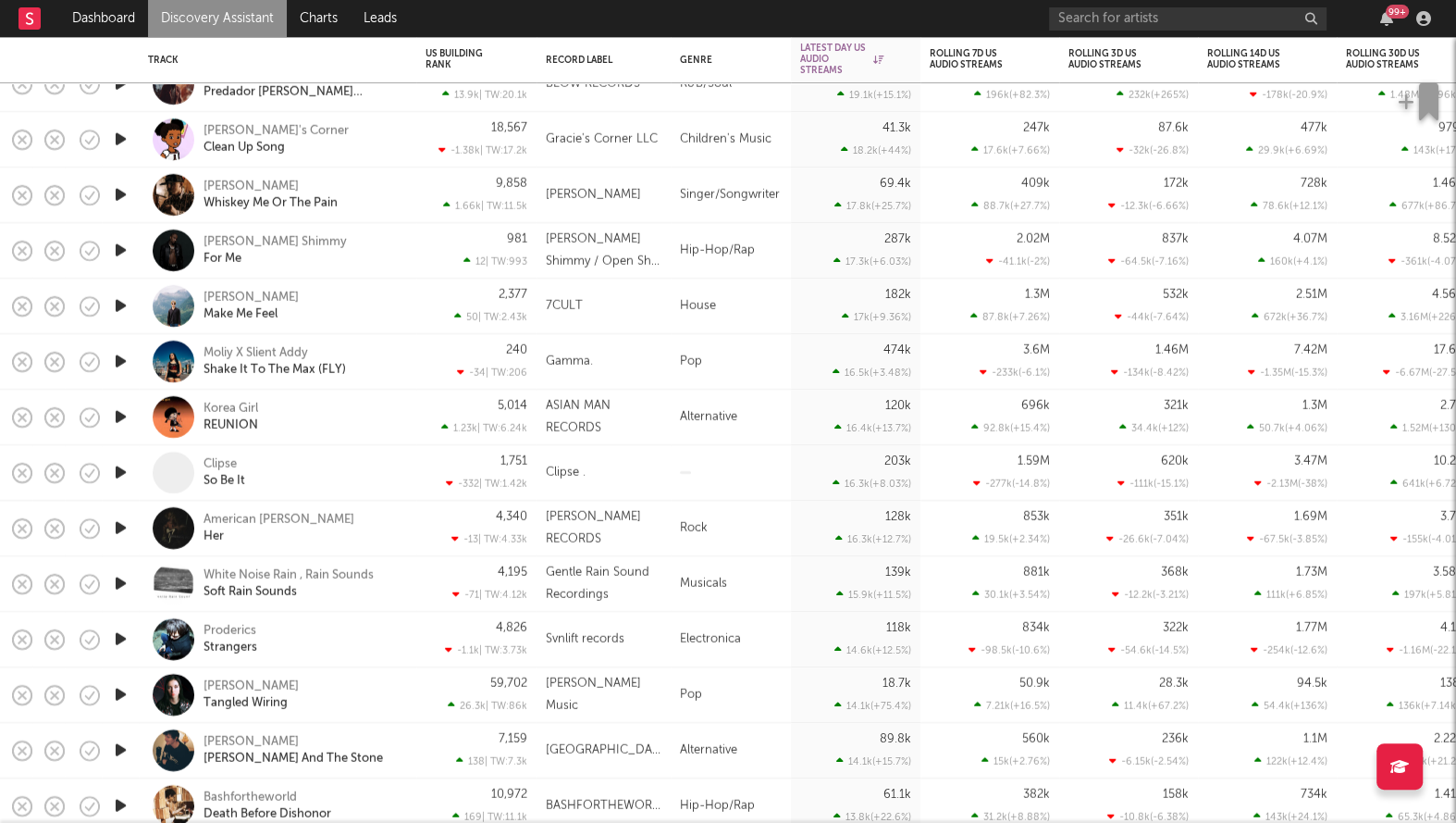
click at [419, 364] on div "240 -34 | TW: 206" at bounding box center [476, 361] width 120 height 55
select select "6m"
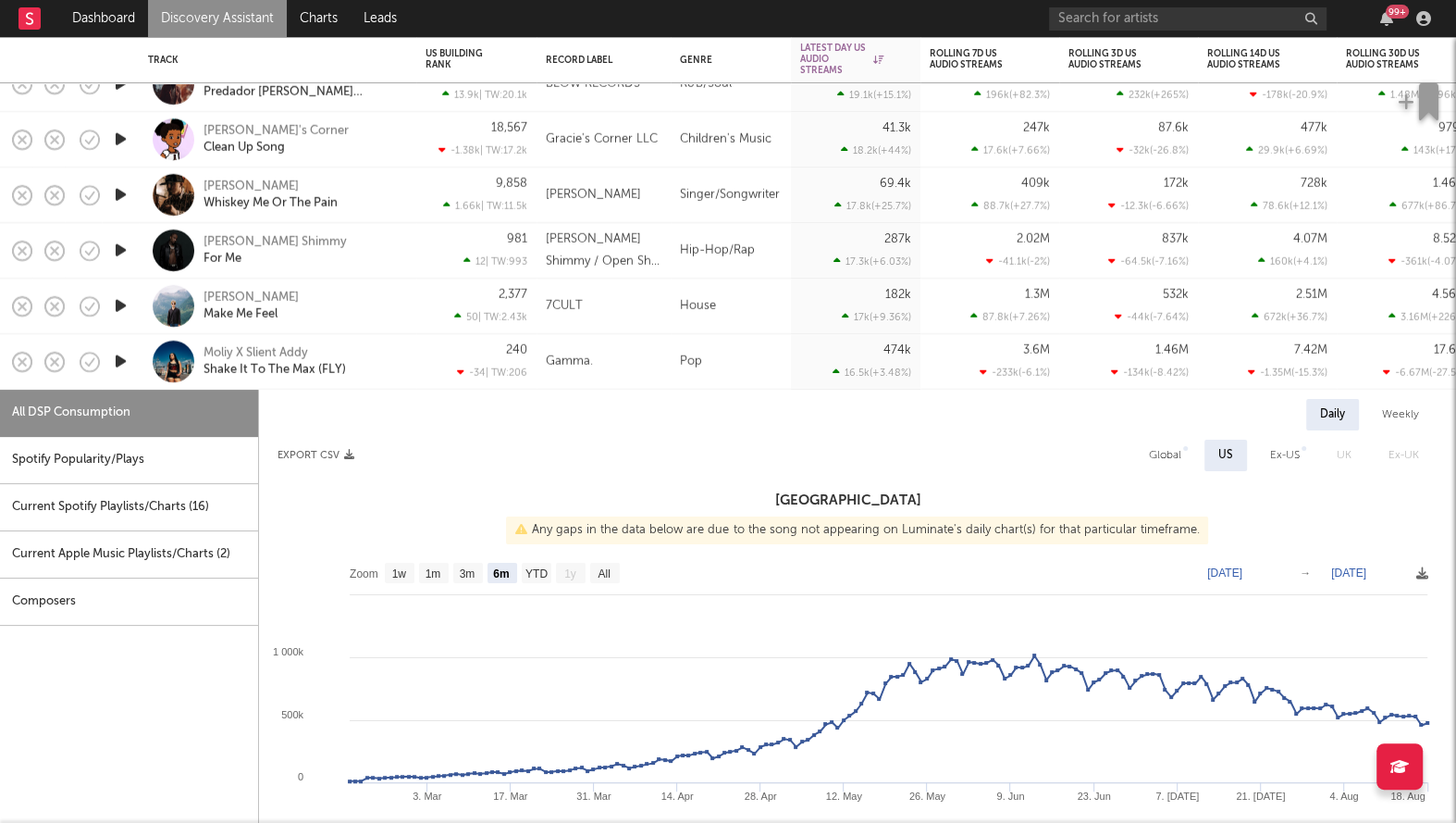
click at [419, 364] on div "240 -34 | TW: 206" at bounding box center [476, 361] width 120 height 55
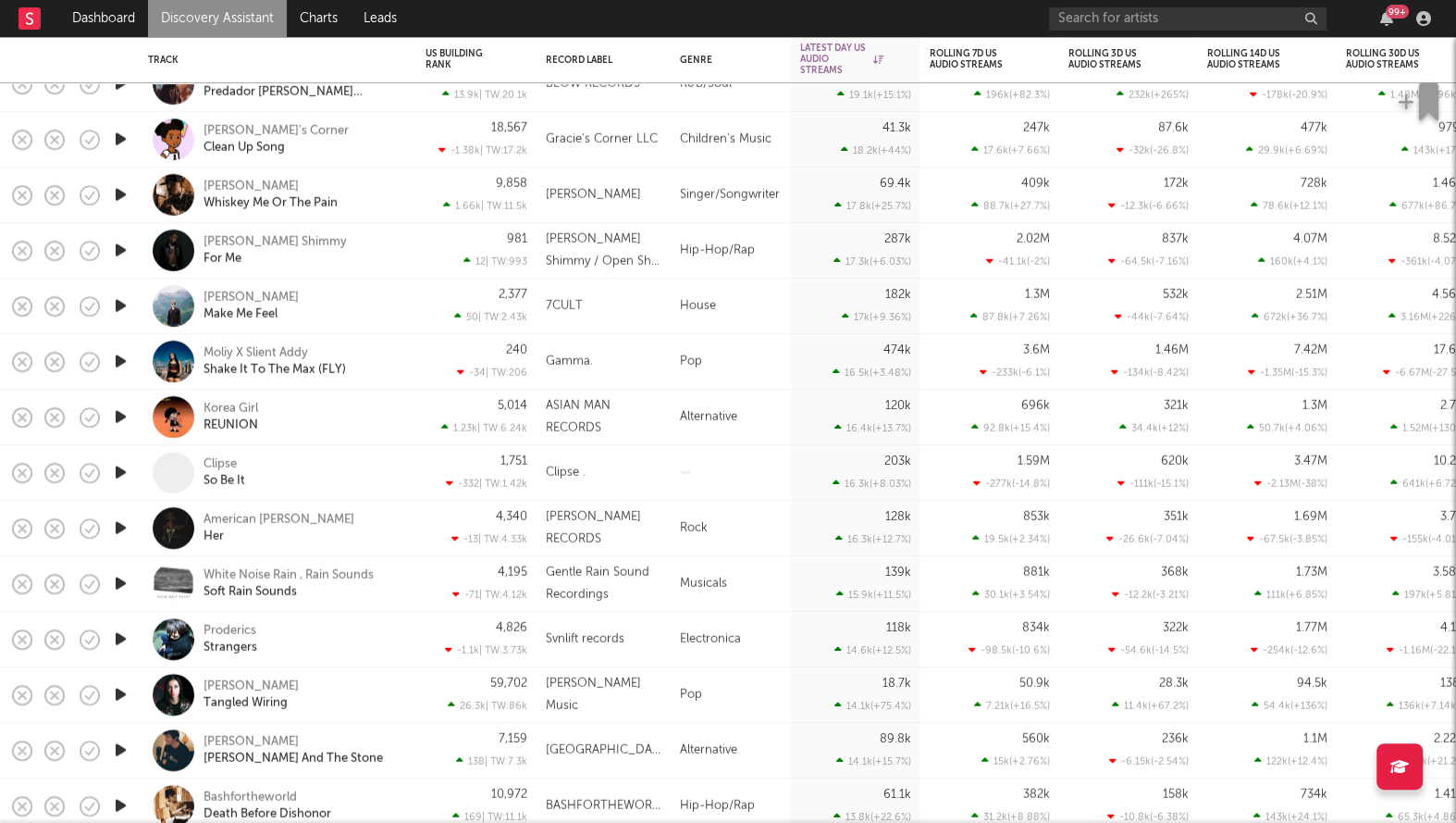
click at [402, 585] on div "White Noise Rain , Rain Sounds Soft Rain Sounds" at bounding box center [277, 583] width 259 height 54
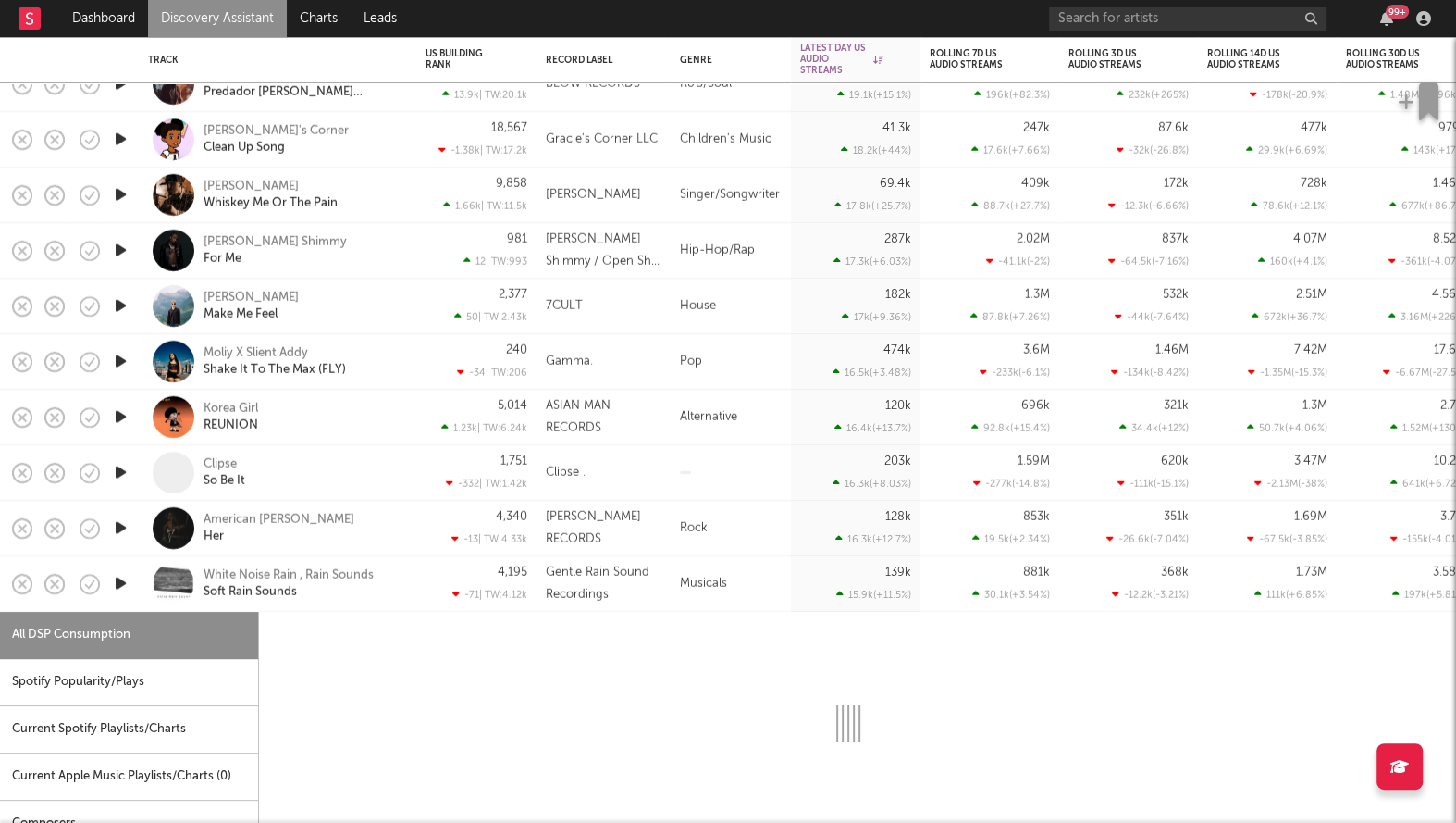
click at [402, 585] on div "White Noise Rain , Rain Sounds Soft Rain Sounds" at bounding box center [277, 583] width 259 height 54
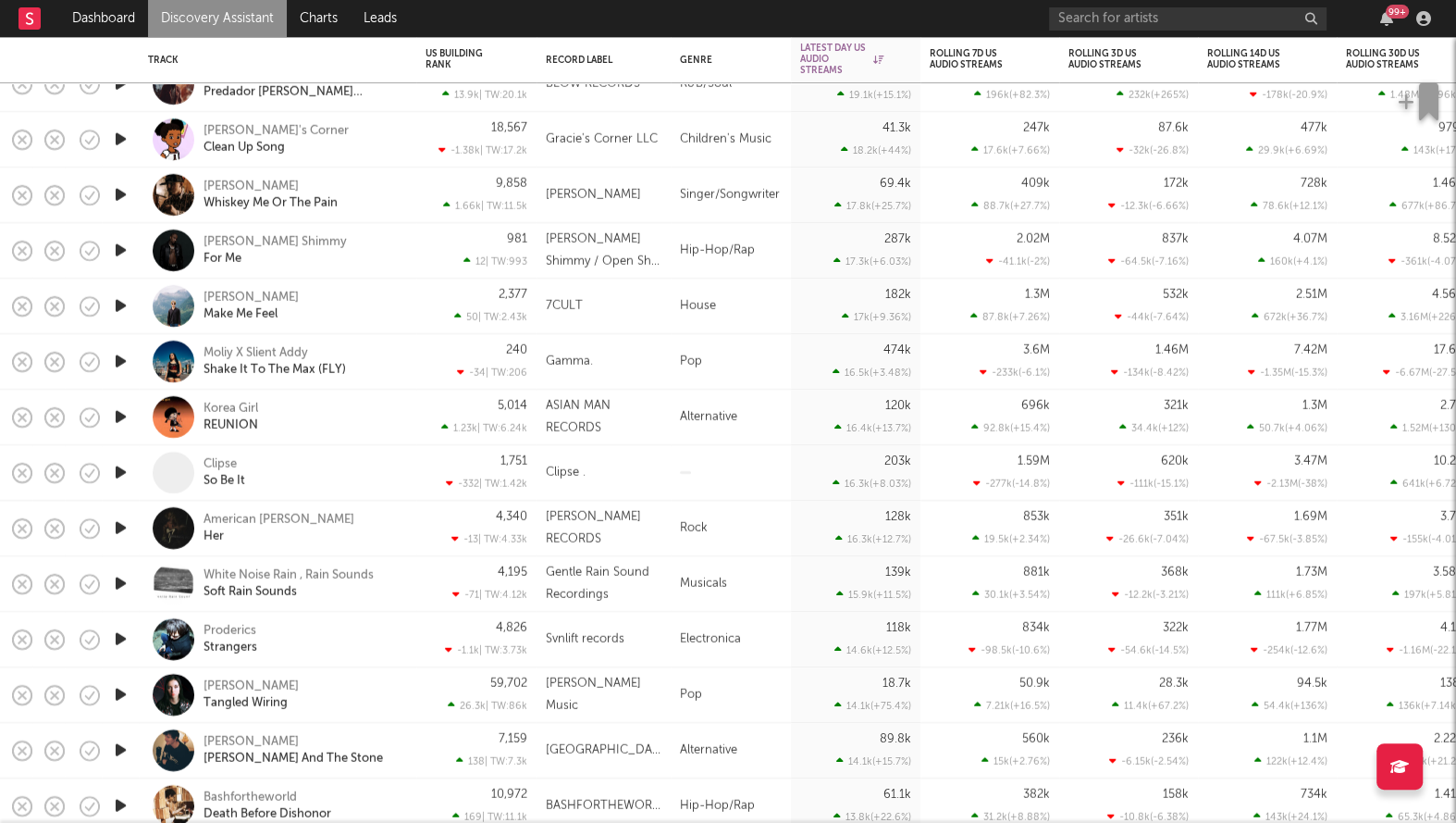
click at [403, 544] on div "American Dawn Her" at bounding box center [277, 528] width 259 height 54
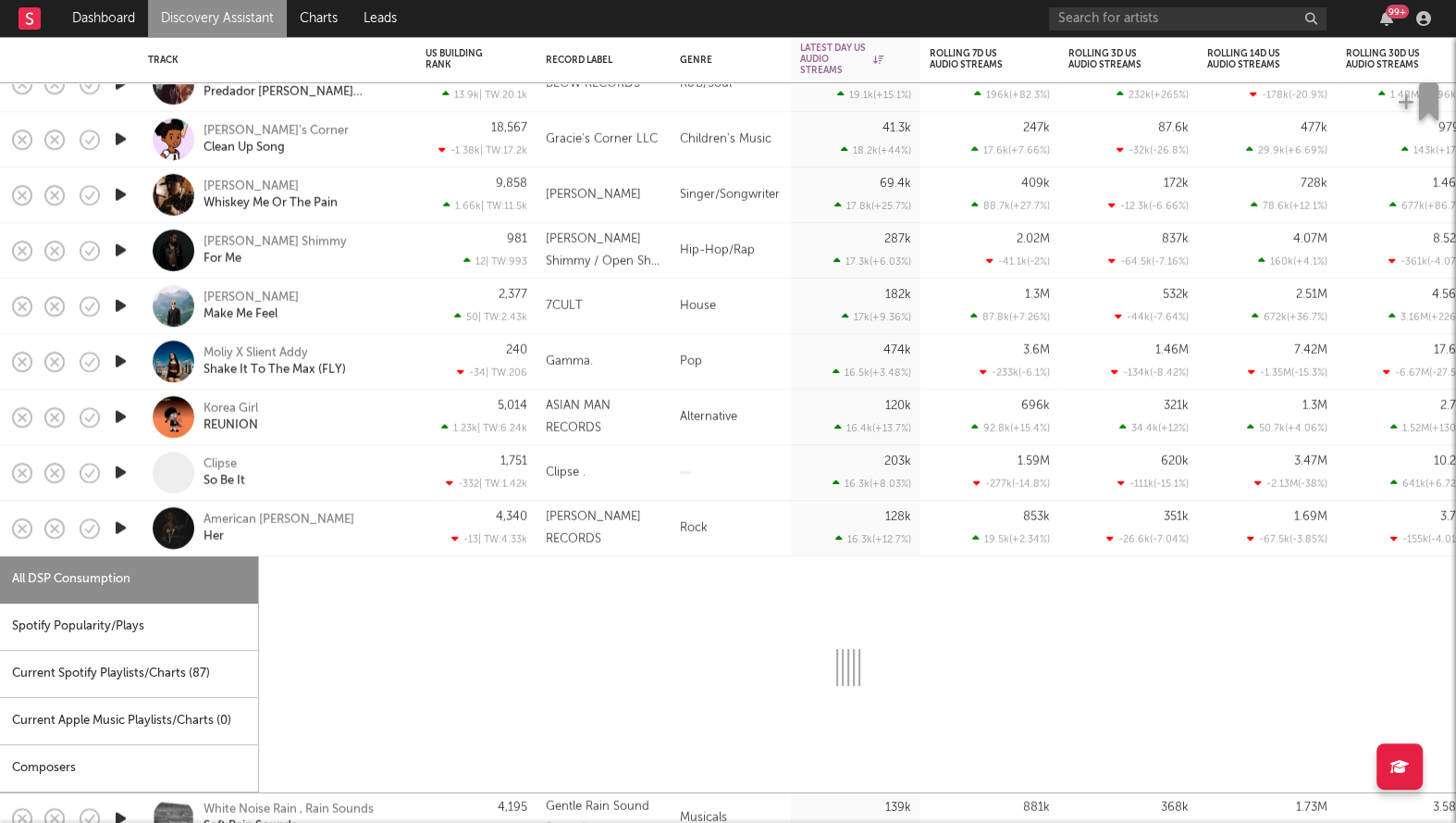
click at [403, 544] on div "American Dawn Her" at bounding box center [277, 528] width 259 height 54
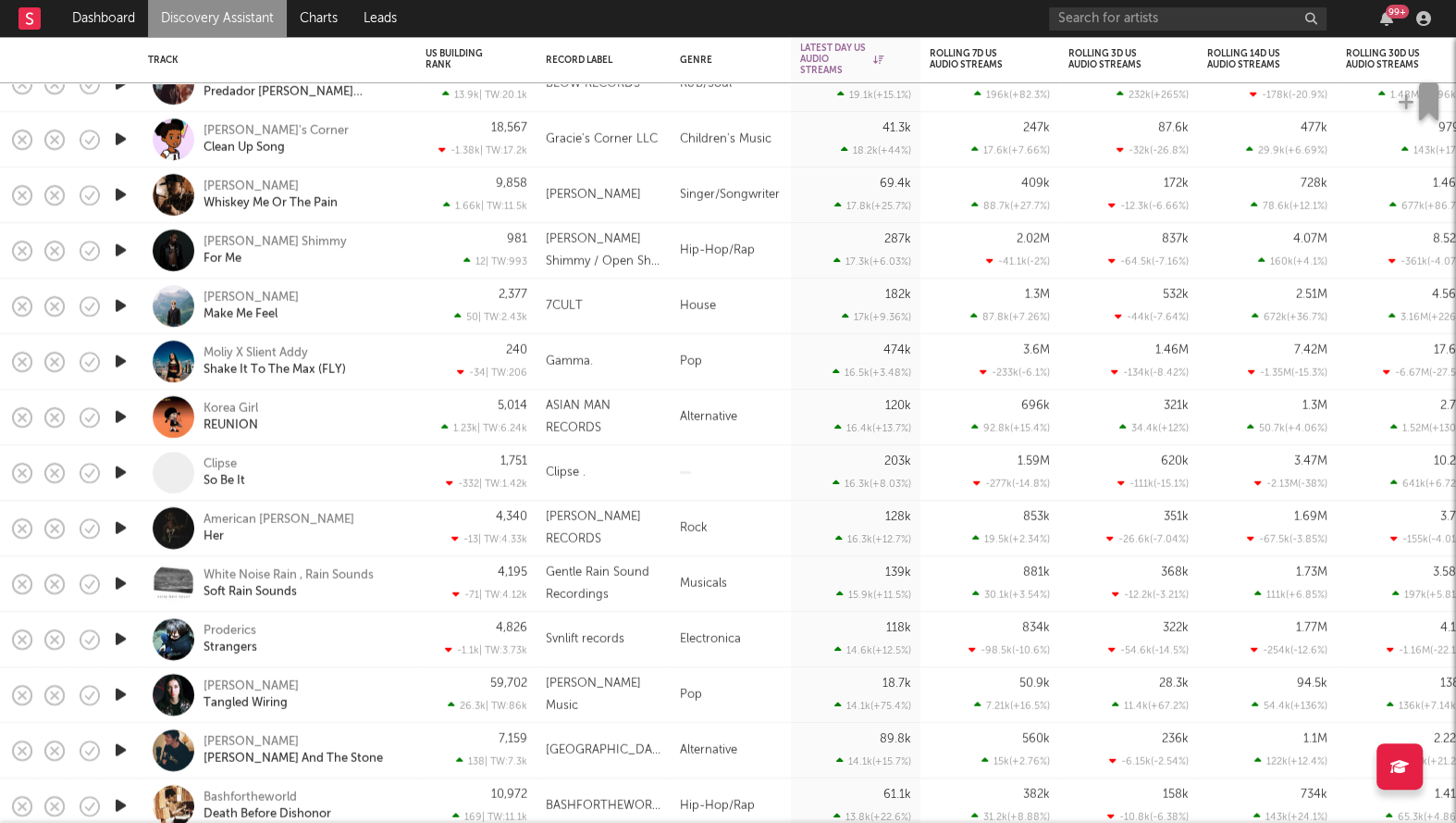
click at [398, 482] on div "Clipse So Be It" at bounding box center [303, 473] width 199 height 34
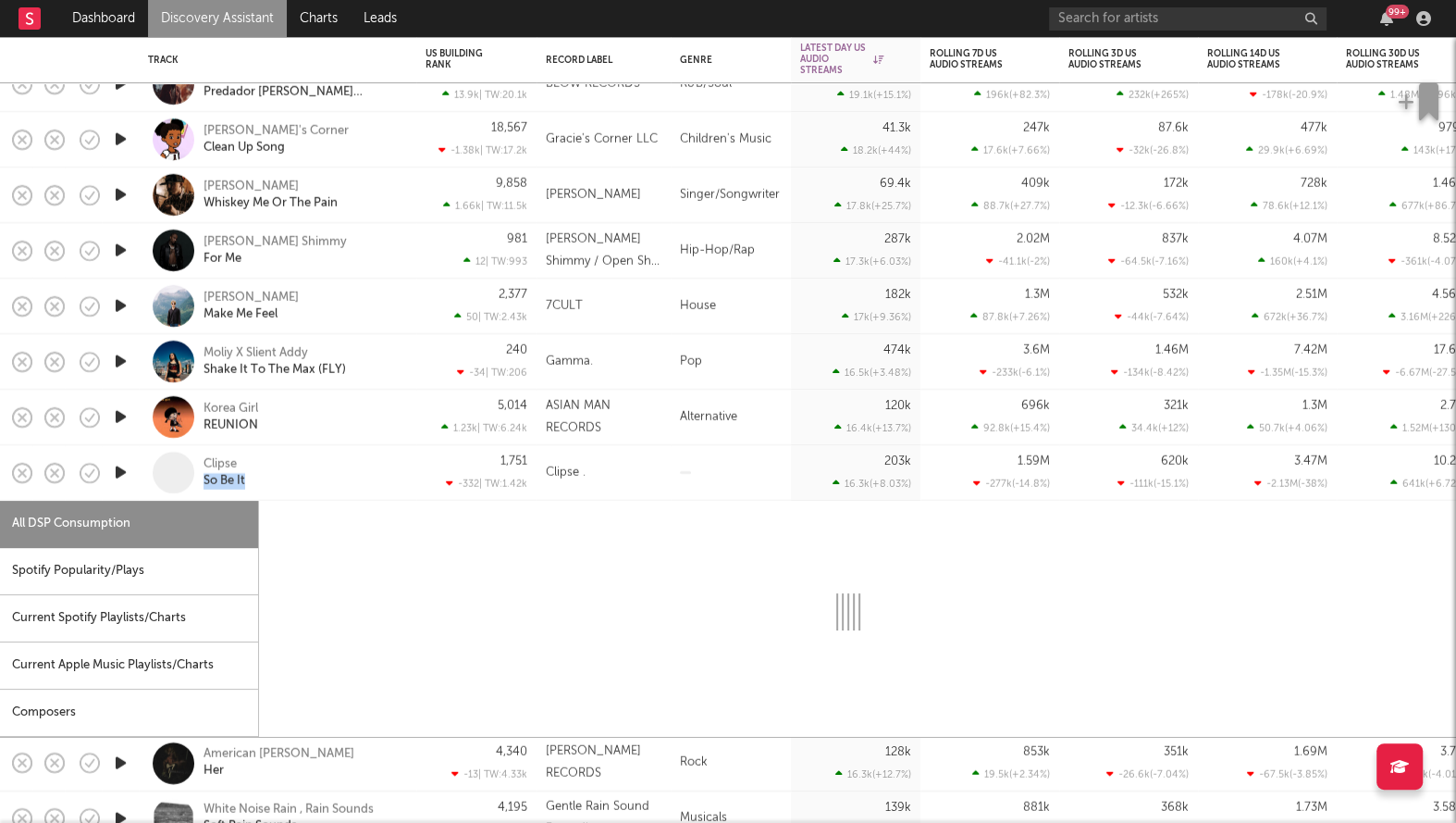
click at [398, 482] on div "Clipse So Be It" at bounding box center [303, 473] width 199 height 34
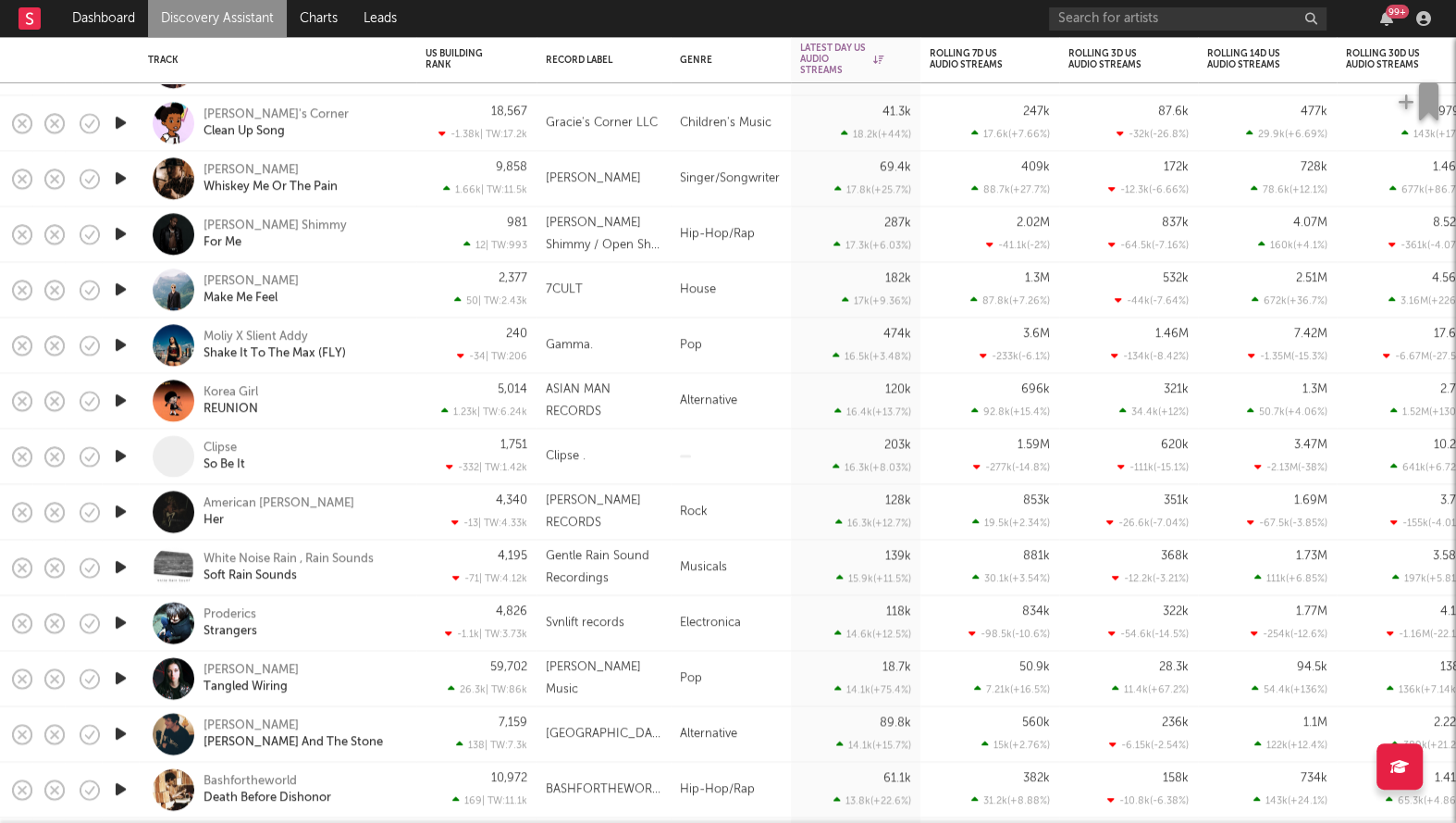
click at [390, 447] on div "Clipse So Be It" at bounding box center [303, 456] width 199 height 34
select select "1w"
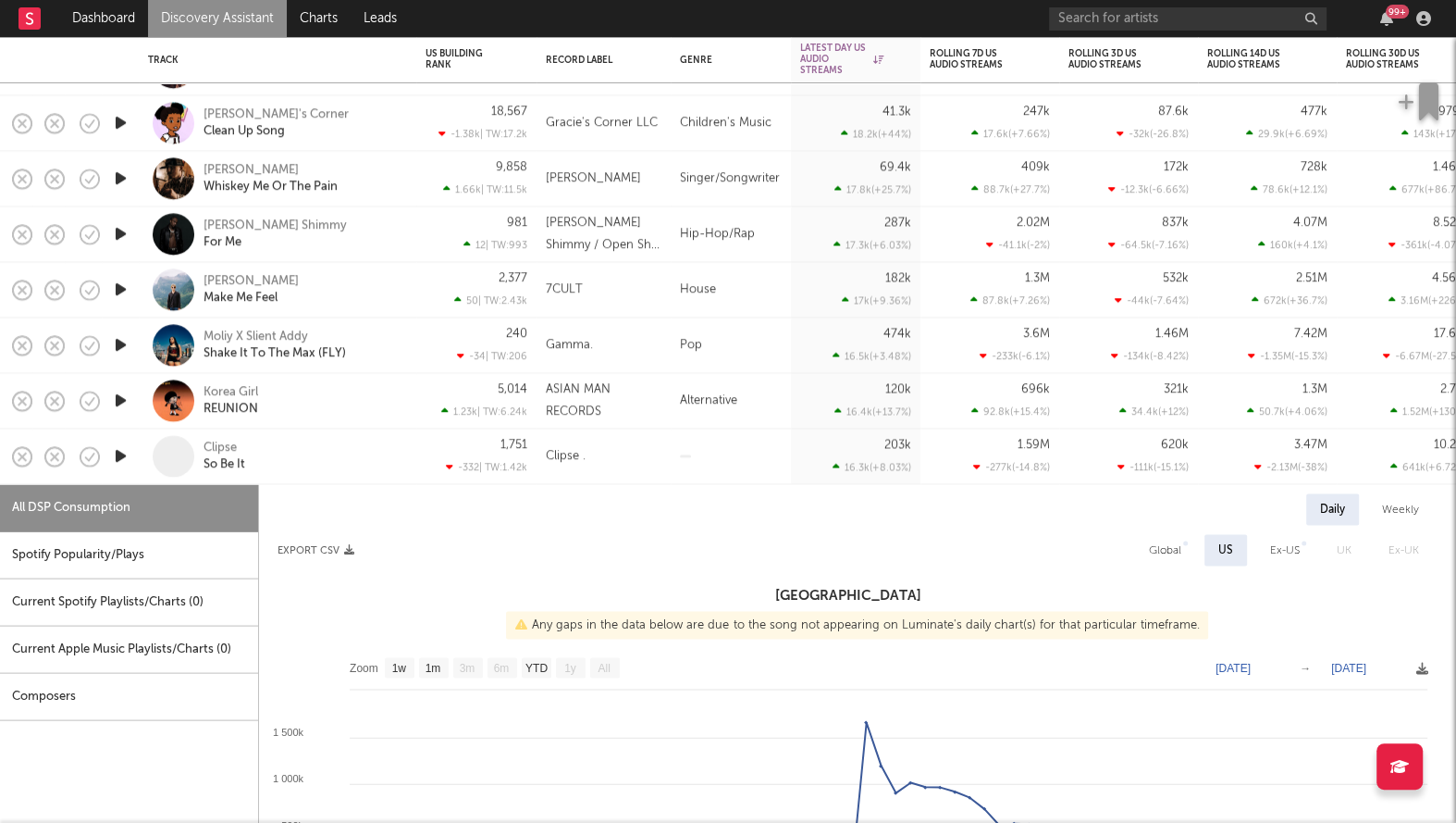
click at [390, 447] on div "Clipse So Be It" at bounding box center [303, 456] width 199 height 34
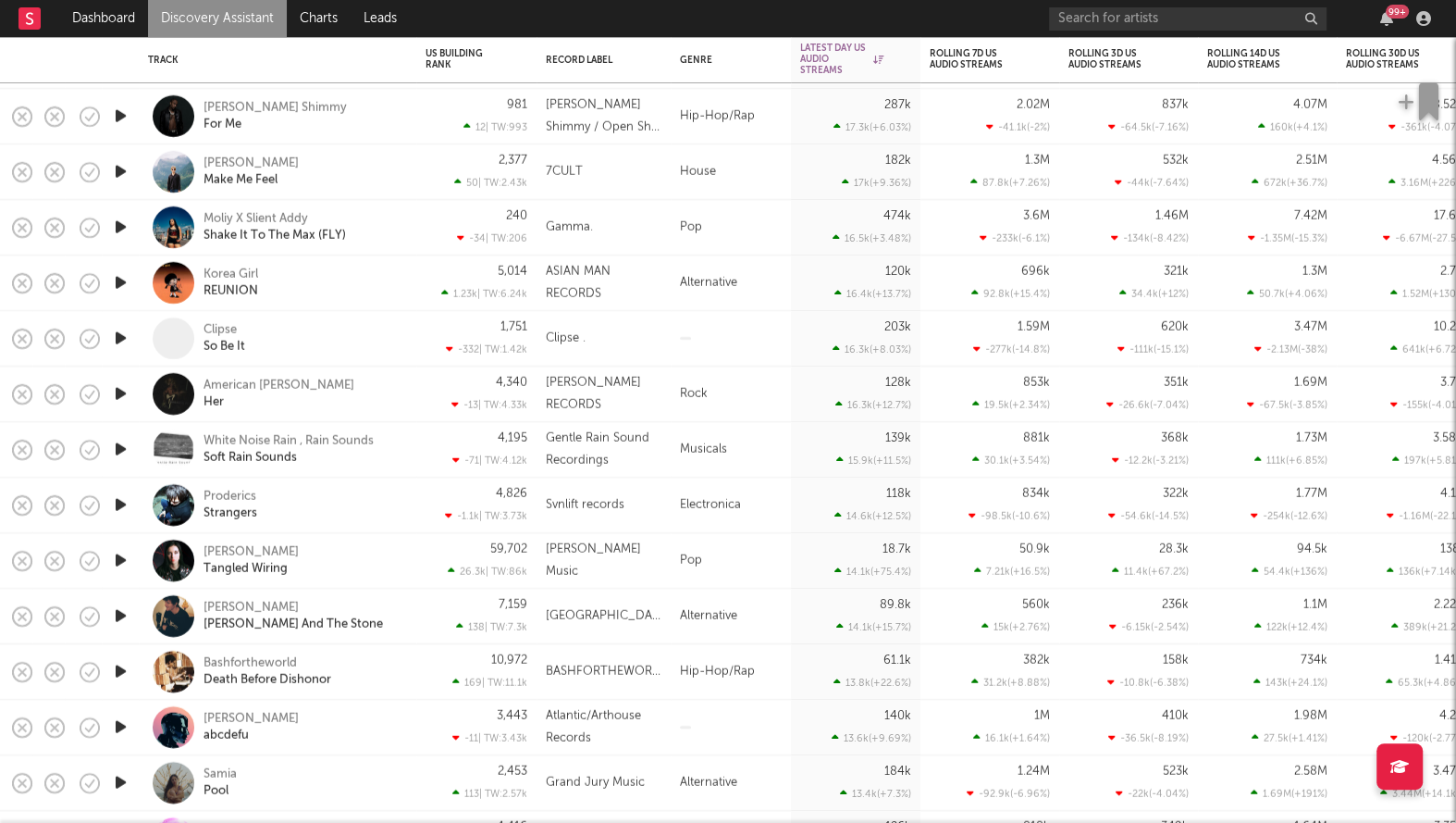
click at [395, 447] on div "White Noise Rain , Rain Sounds Soft Rain Sounds" at bounding box center [303, 450] width 199 height 34
select select "6m"
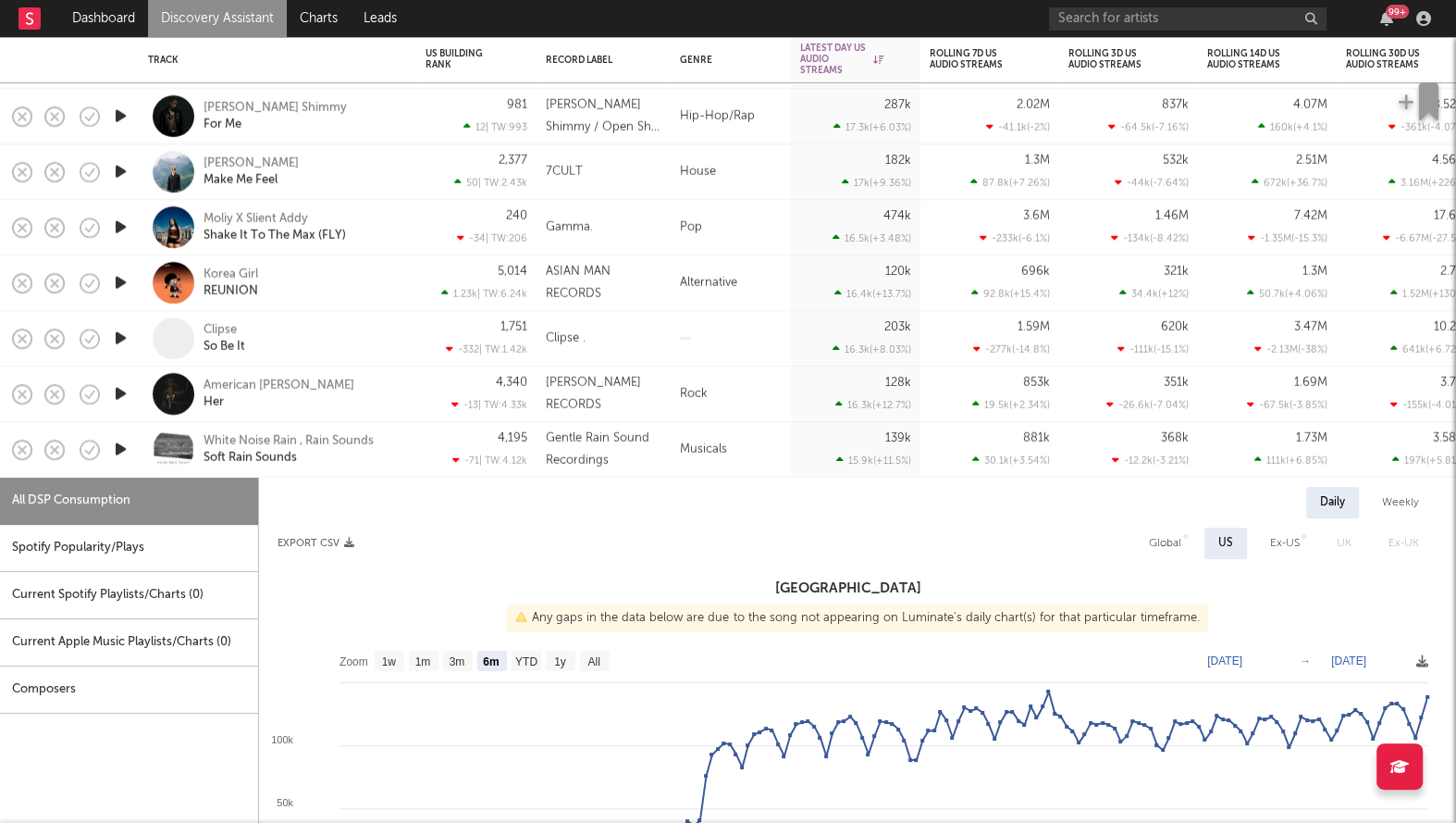
click at [395, 447] on div "White Noise Rain , Rain Sounds Soft Rain Sounds" at bounding box center [303, 450] width 199 height 34
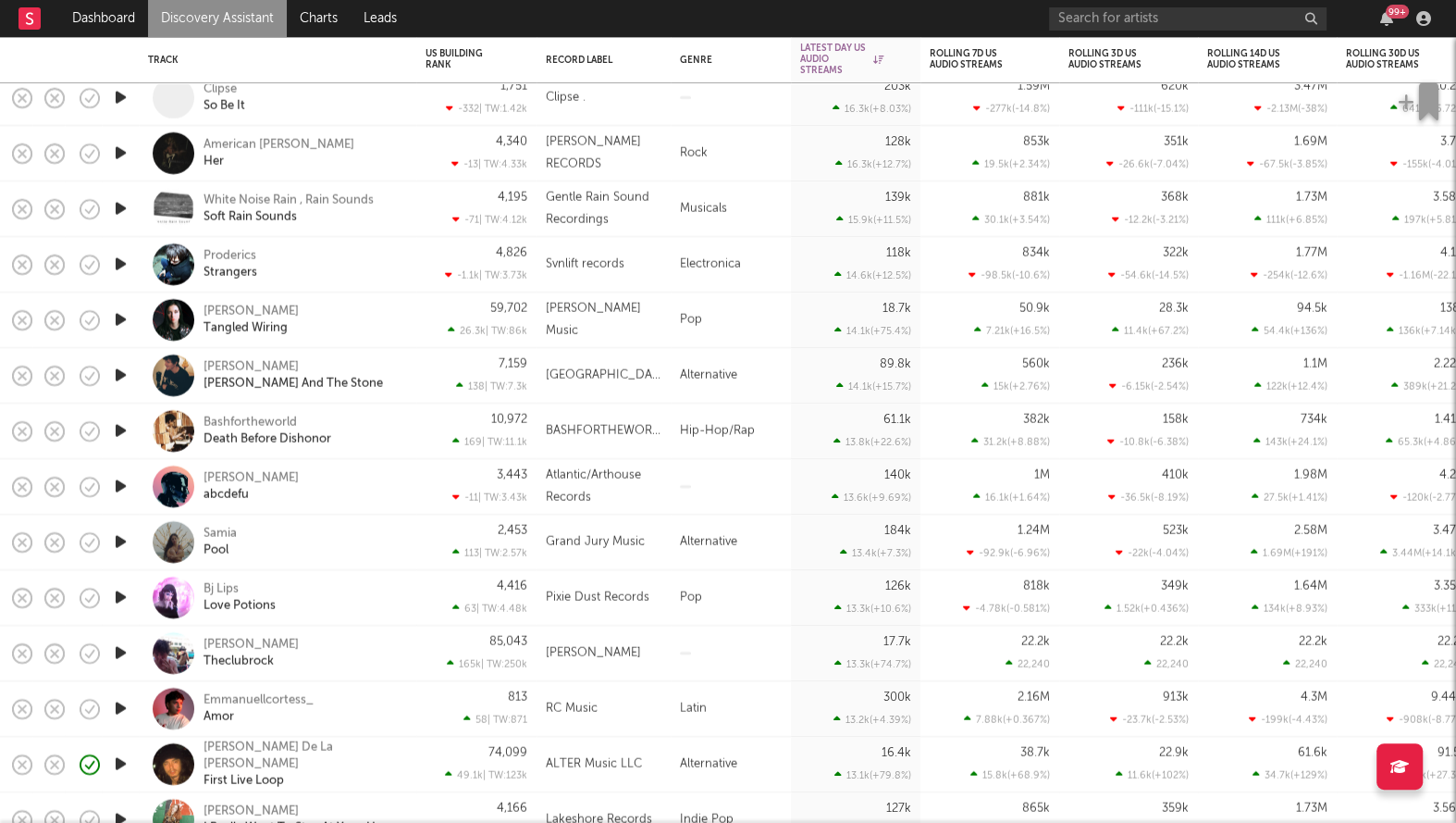
click at [409, 432] on div "Bashfortheworld Death Before Dishonor" at bounding box center [277, 430] width 277 height 55
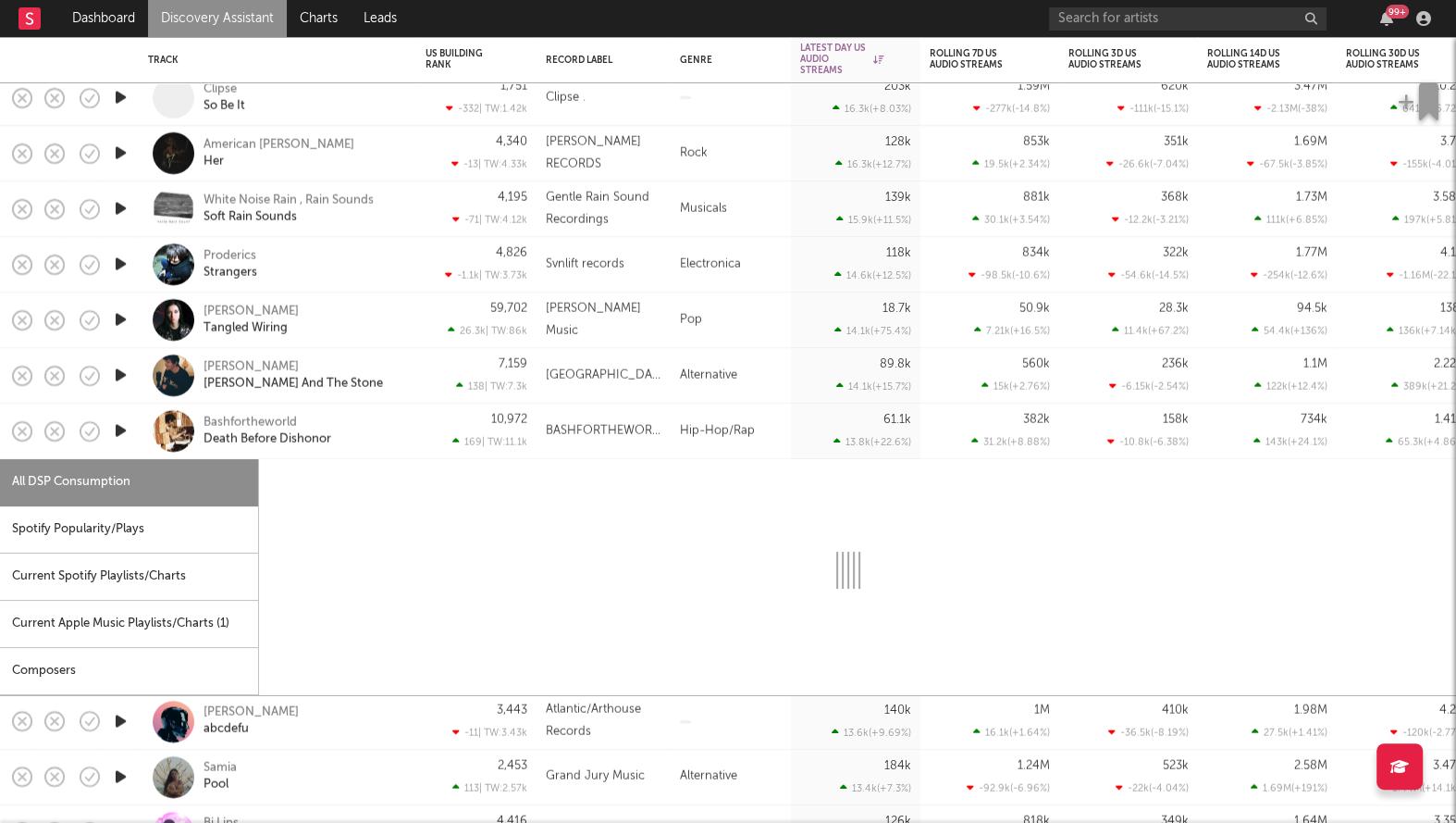
click at [409, 432] on div "Bashfortheworld Death Before Dishonor" at bounding box center [277, 430] width 277 height 55
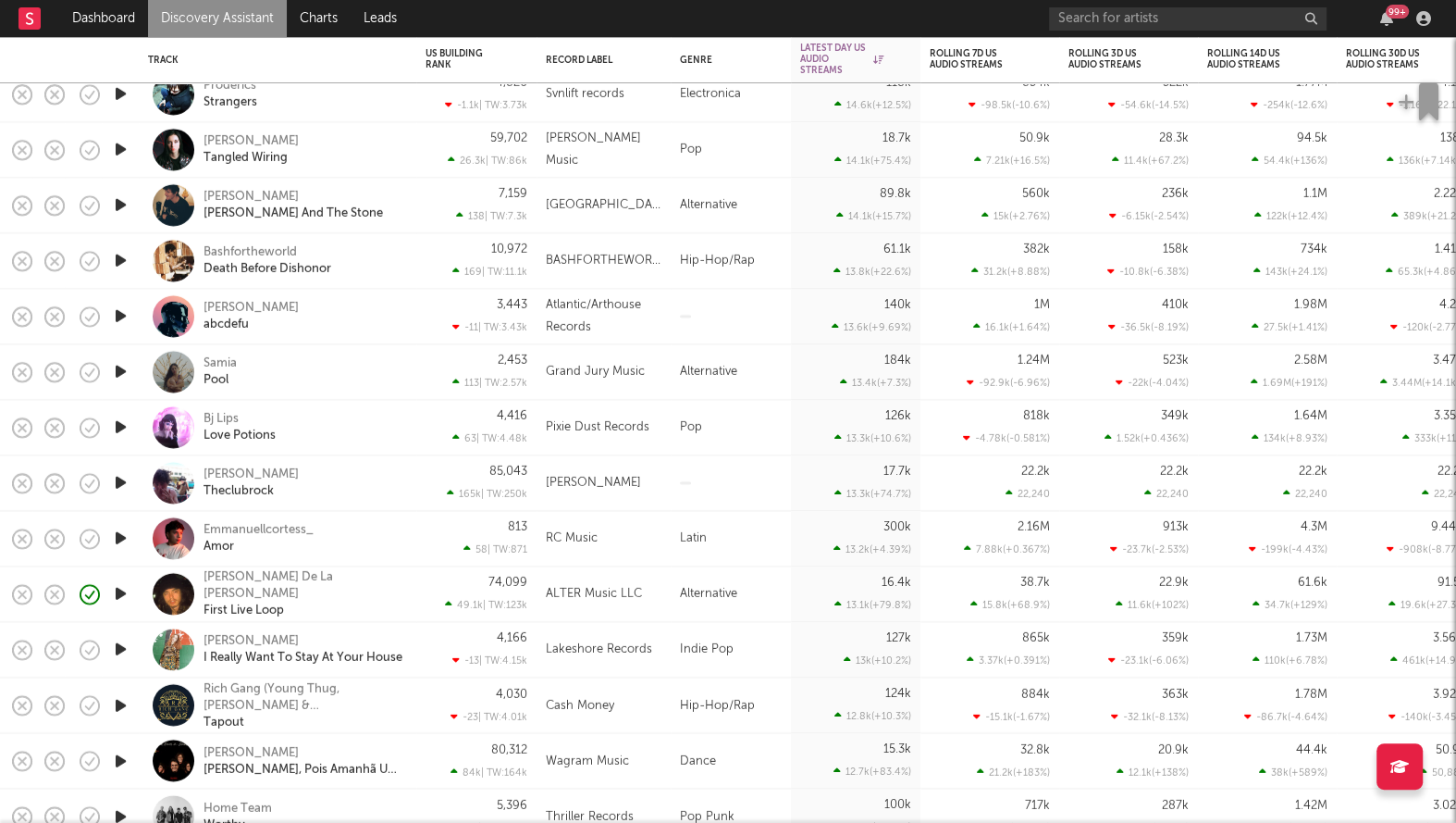
click at [409, 432] on div "Bj Lips Love Potions" at bounding box center [277, 427] width 277 height 55
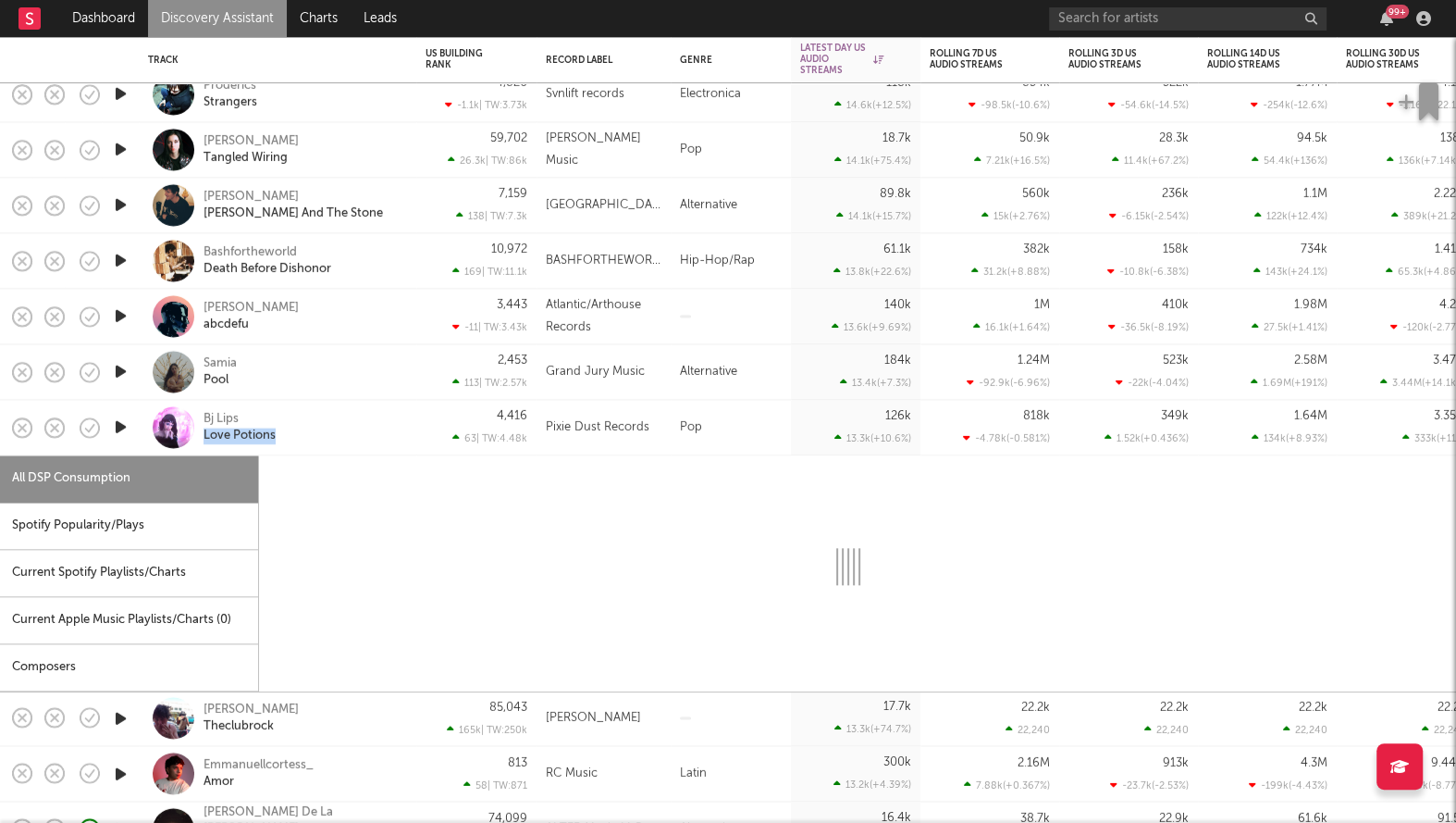
click at [409, 432] on div "Bj Lips Love Potions" at bounding box center [277, 427] width 277 height 55
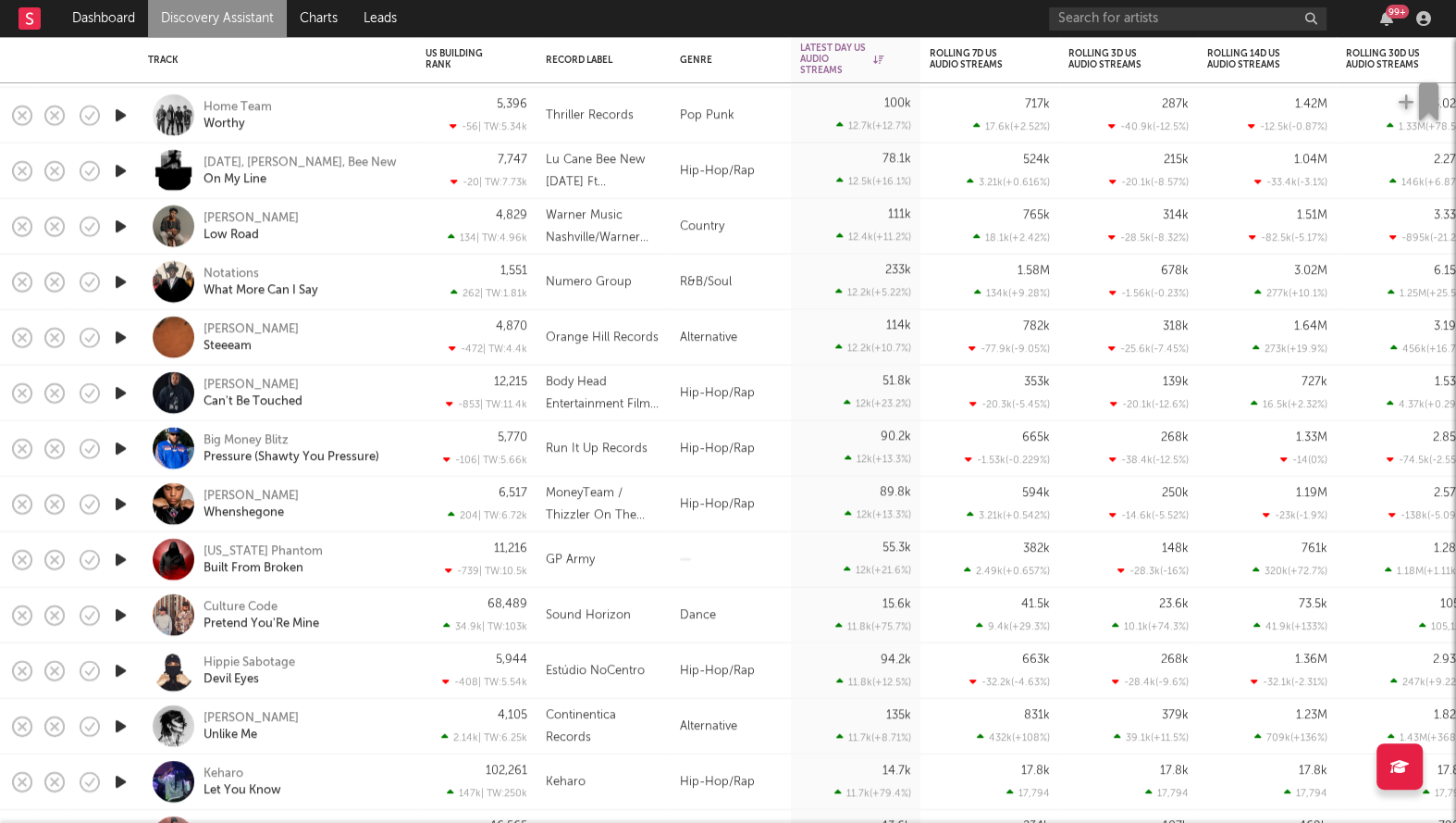
click at [408, 433] on div "Big Money Blitz Pressure (Shawty You Pressure)" at bounding box center [277, 448] width 277 height 55
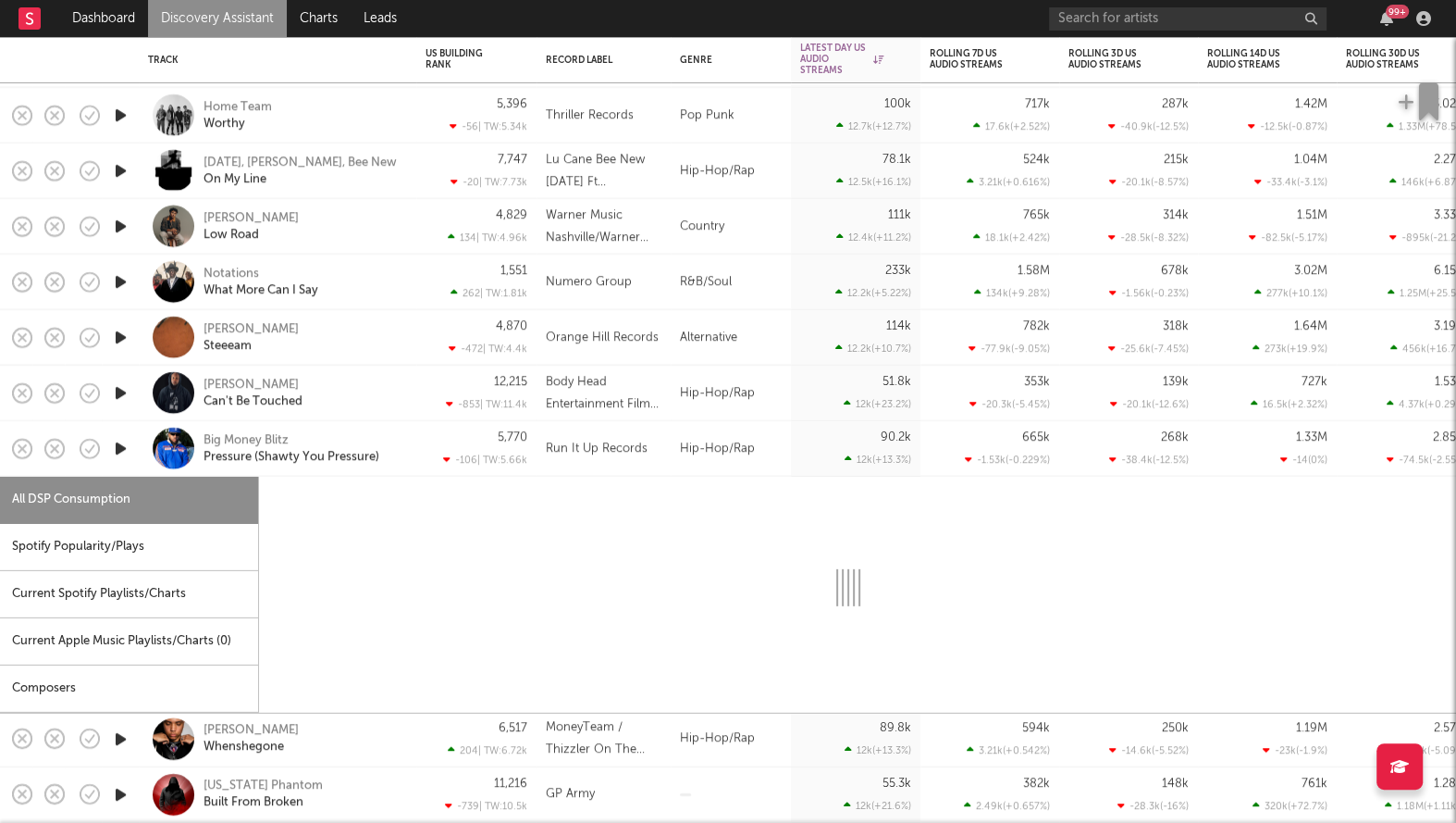
click at [408, 433] on div "Big Money Blitz Pressure (Shawty You Pressure)" at bounding box center [277, 448] width 277 height 55
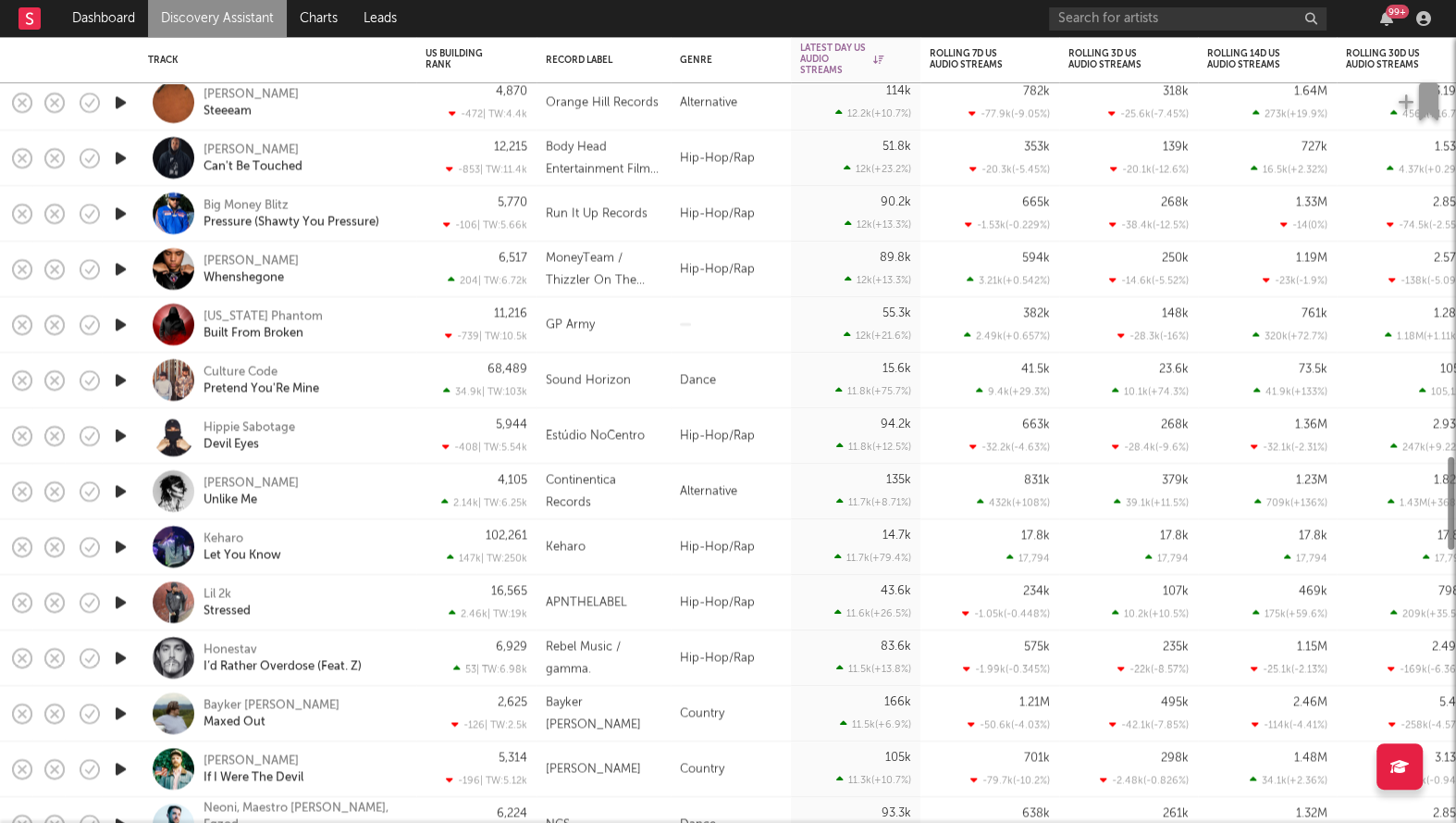
click at [408, 433] on div "Hippie Sabotage Devil Eyes" at bounding box center [277, 435] width 277 height 55
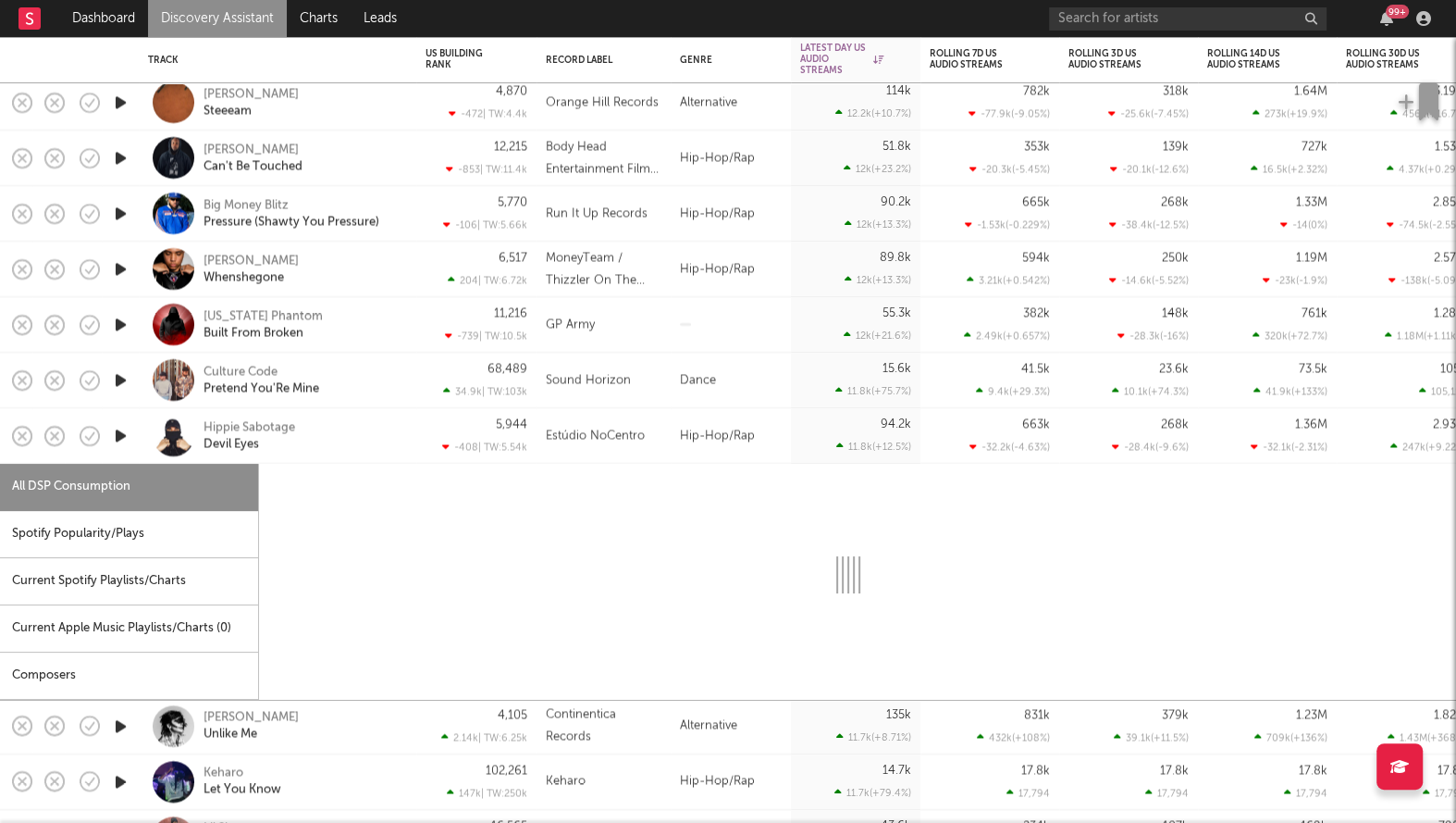
click at [408, 433] on div "Hippie Sabotage Devil Eyes" at bounding box center [277, 435] width 277 height 55
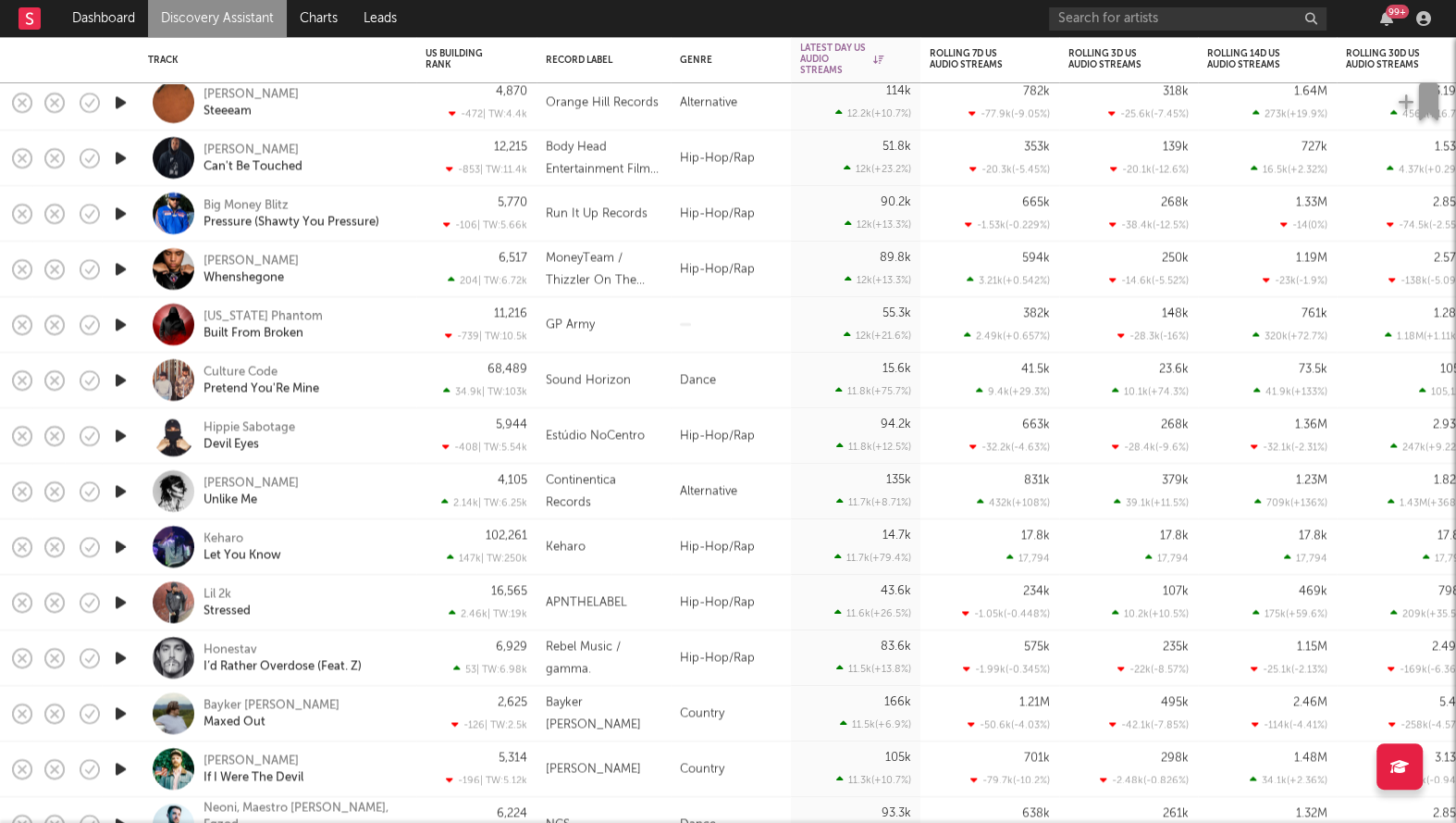
click at [394, 377] on div "Culture Code Pretend You'Re Mine" at bounding box center [303, 381] width 199 height 34
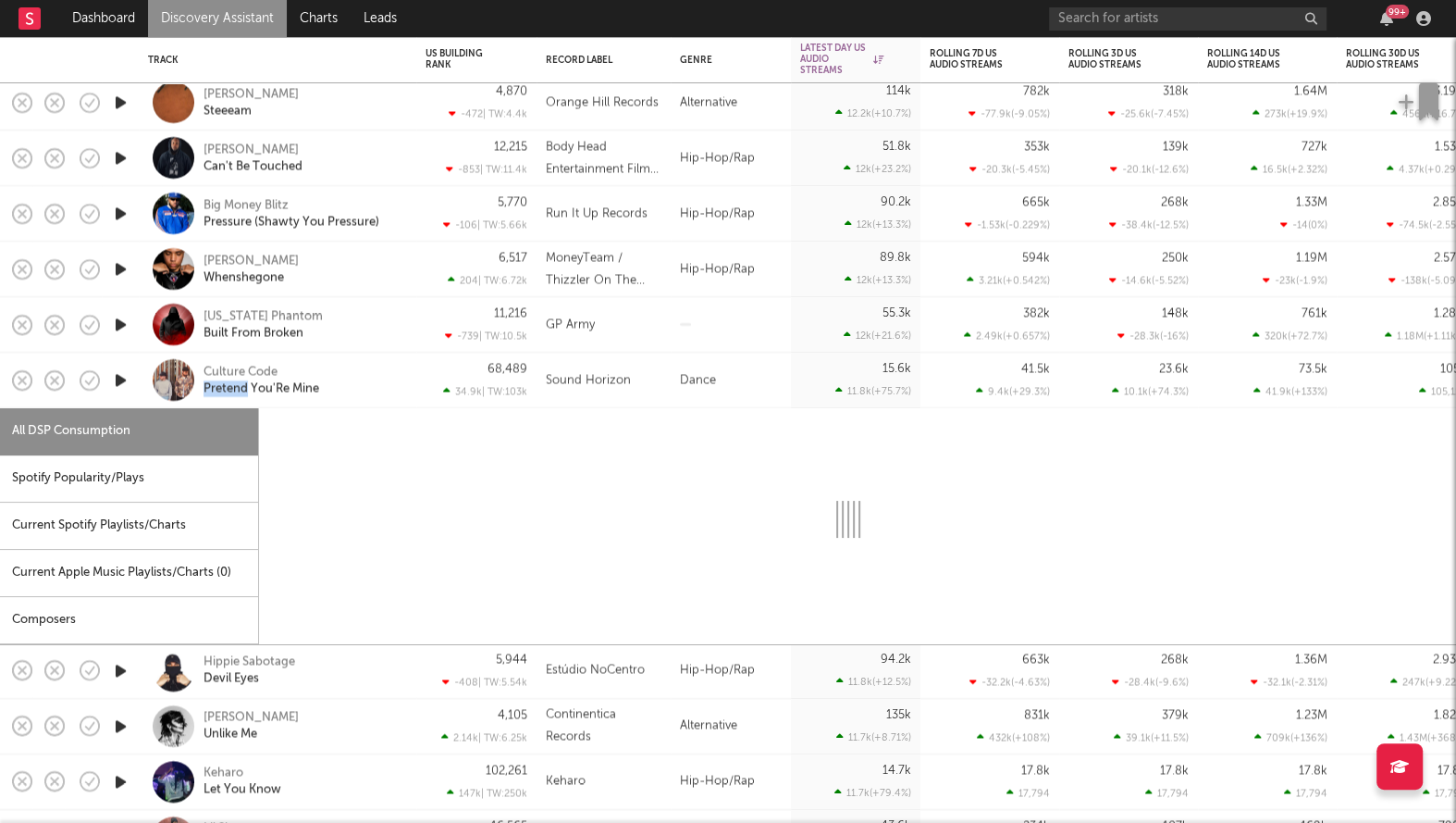
click at [394, 377] on div "Culture Code Pretend You'Re Mine" at bounding box center [303, 381] width 199 height 34
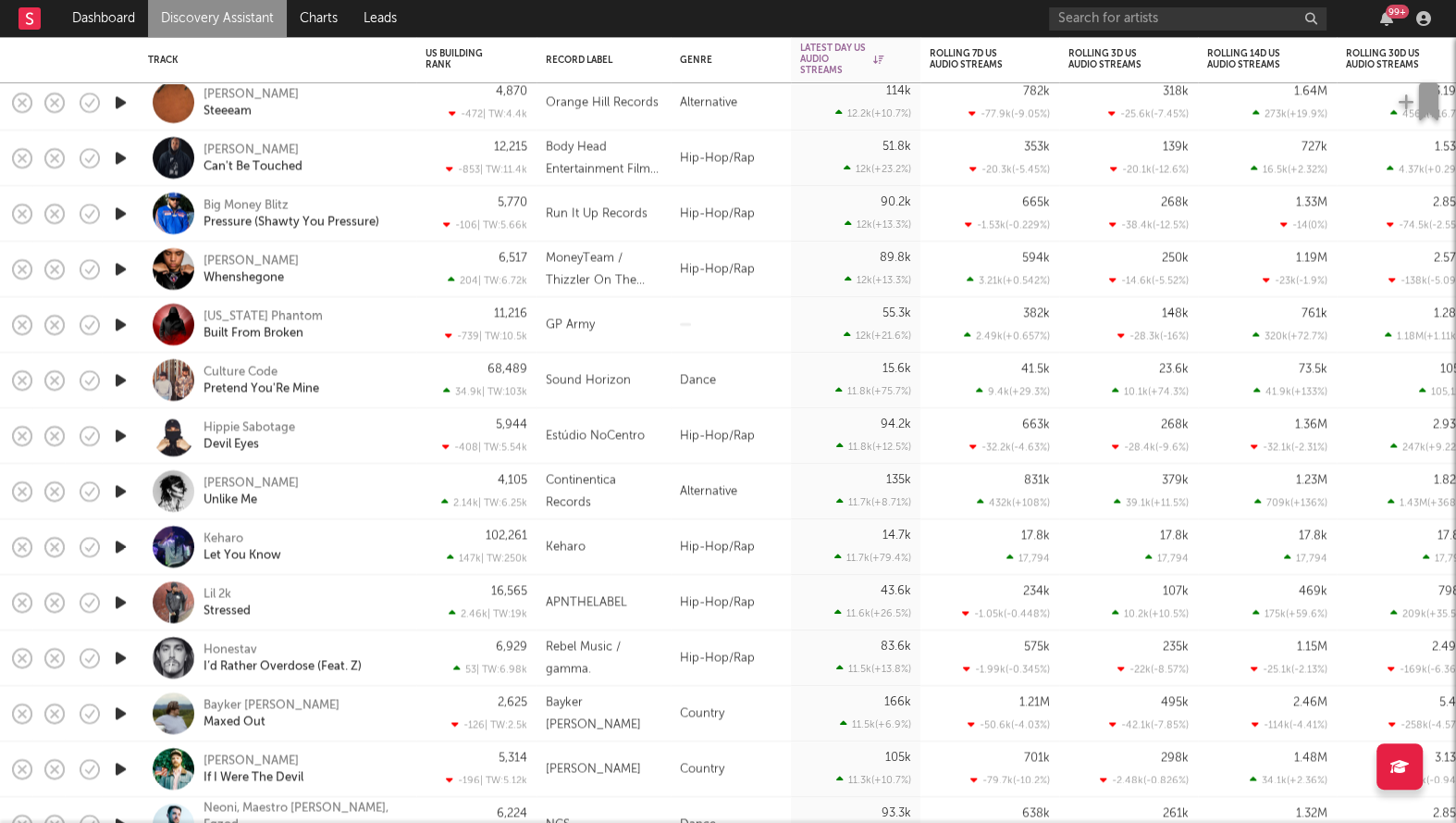
click at [396, 319] on div "Georgia Phantom Built From Broken" at bounding box center [303, 325] width 199 height 34
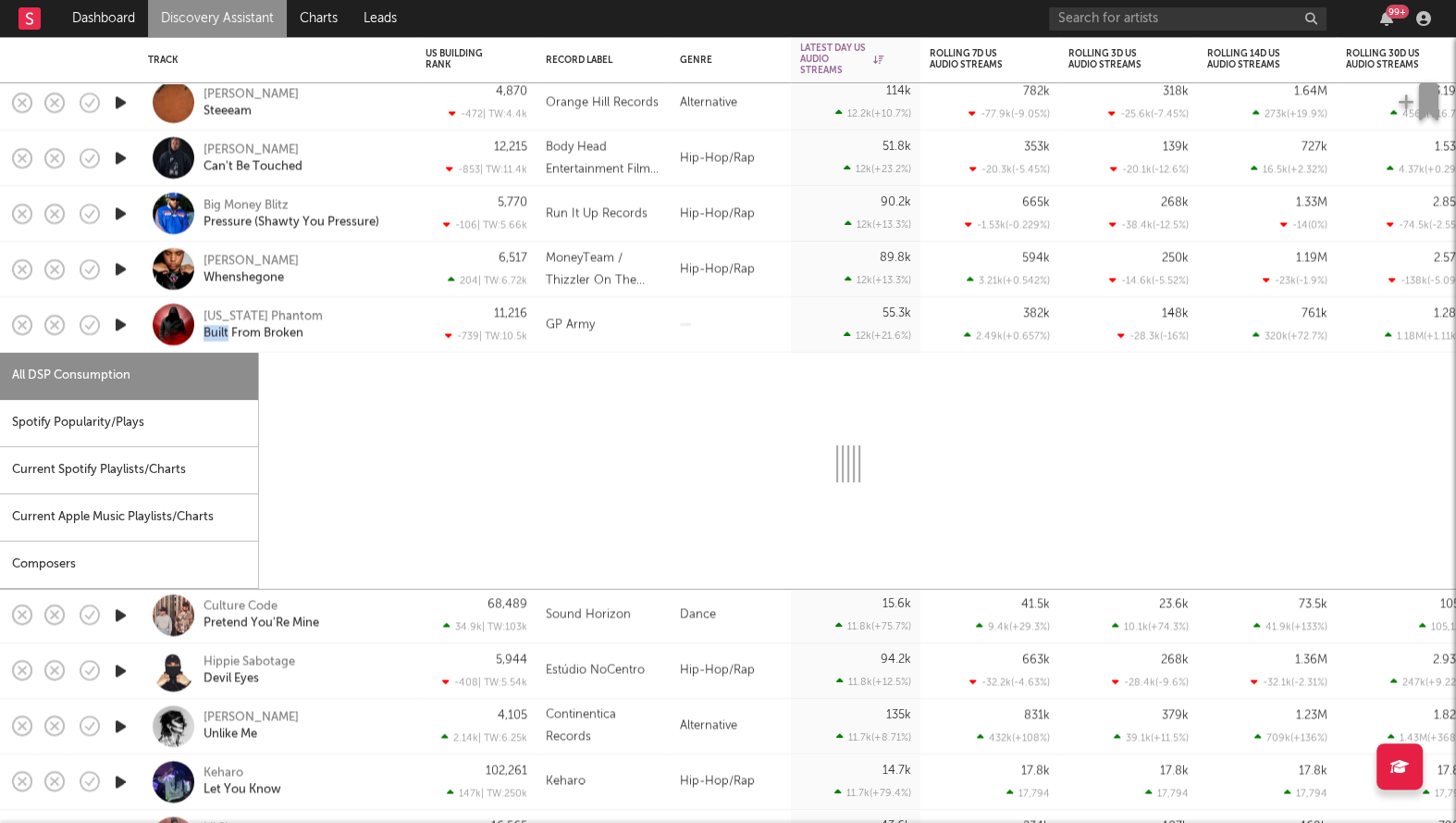
click at [396, 319] on div "Georgia Phantom Built From Broken" at bounding box center [303, 325] width 199 height 34
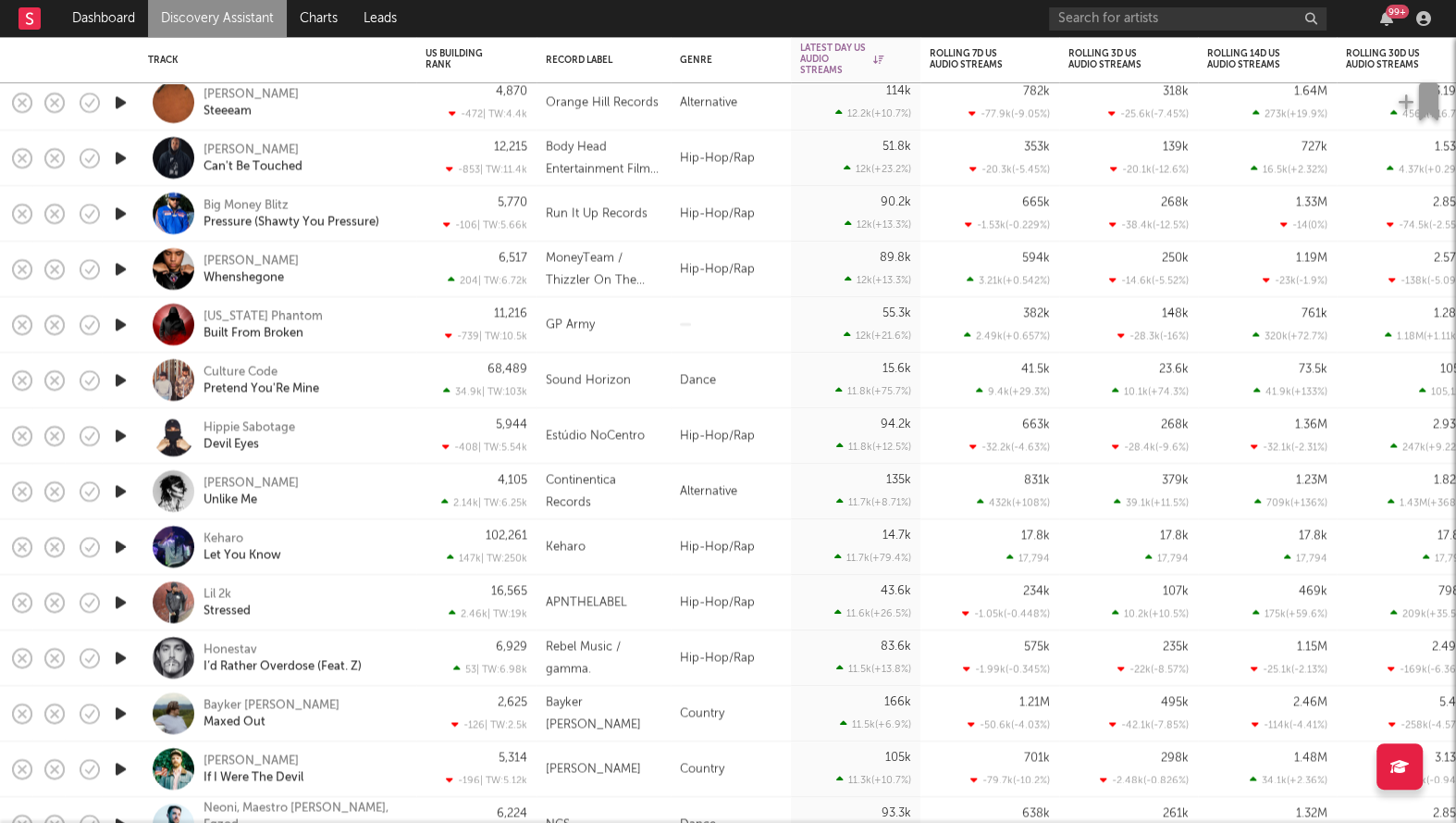
click at [410, 227] on div "Big Money Blitz Pressure (Shawty You Pressure)" at bounding box center [277, 213] width 277 height 55
select select "6m"
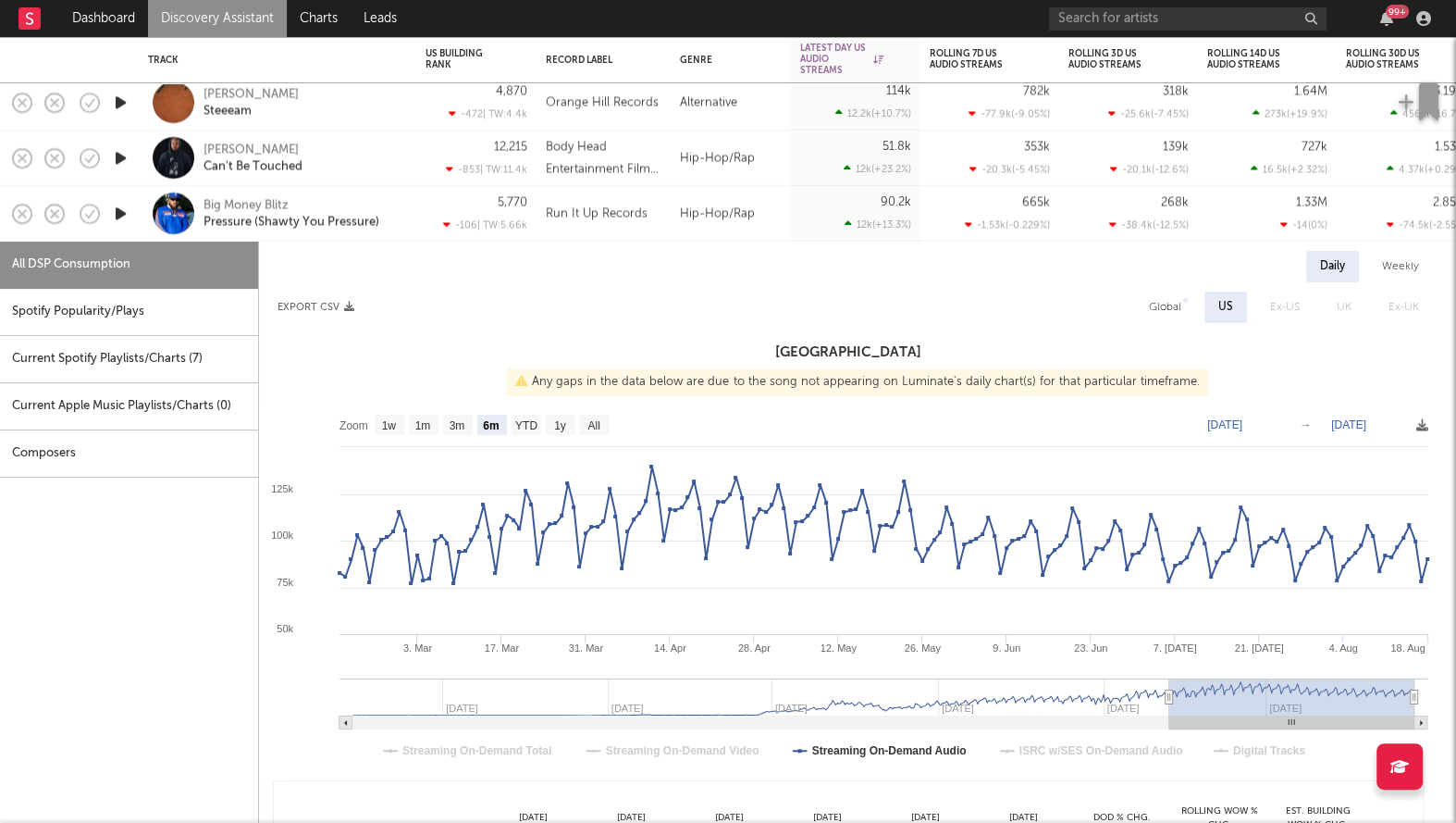
click at [410, 227] on div "Big Money Blitz Pressure (Shawty You Pressure)" at bounding box center [277, 213] width 277 height 55
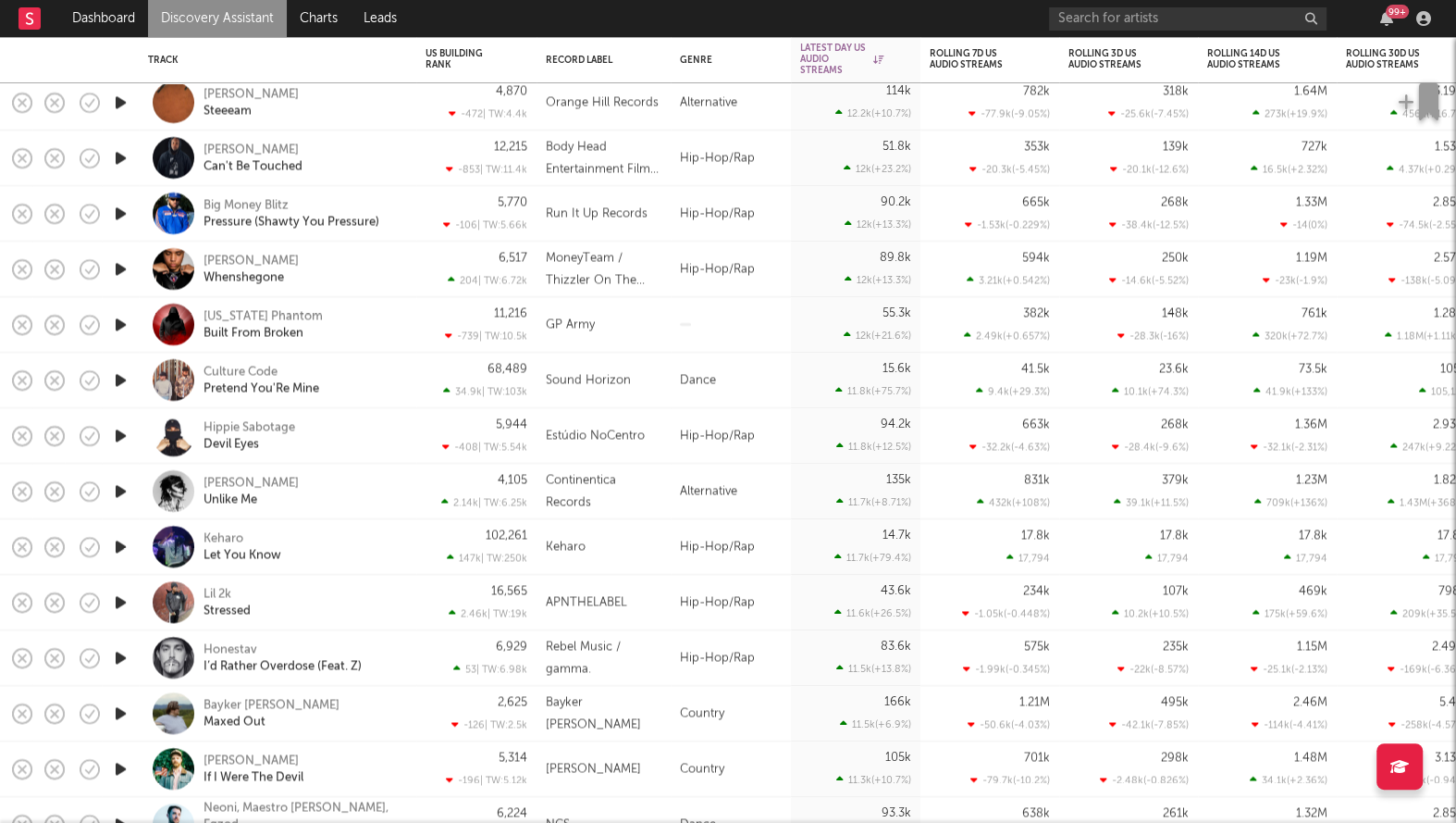
click at [409, 266] on div "Lou Deezi Whenshegone" at bounding box center [277, 269] width 277 height 55
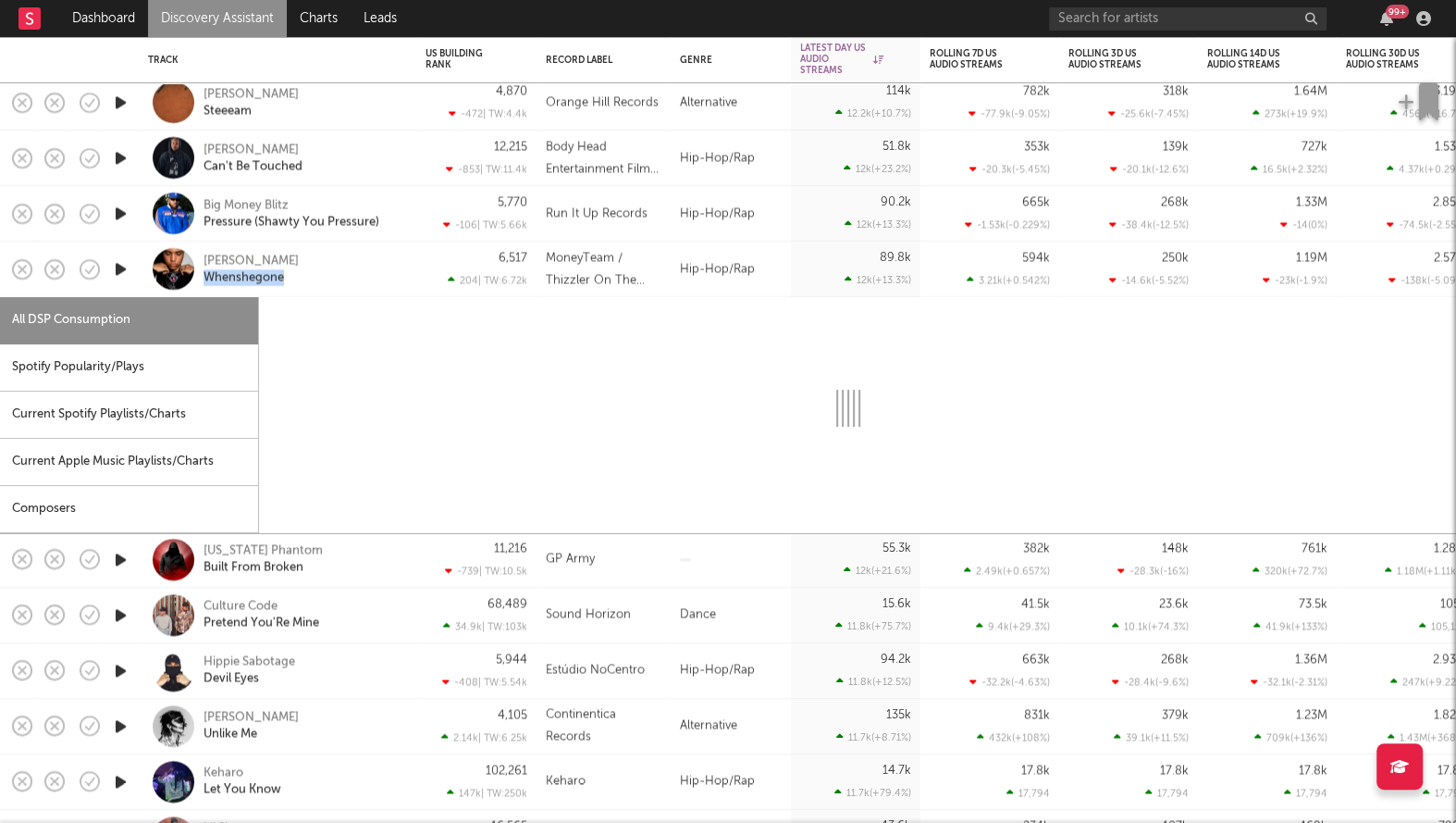
click at [409, 266] on div "Lou Deezi Whenshegone" at bounding box center [277, 269] width 277 height 55
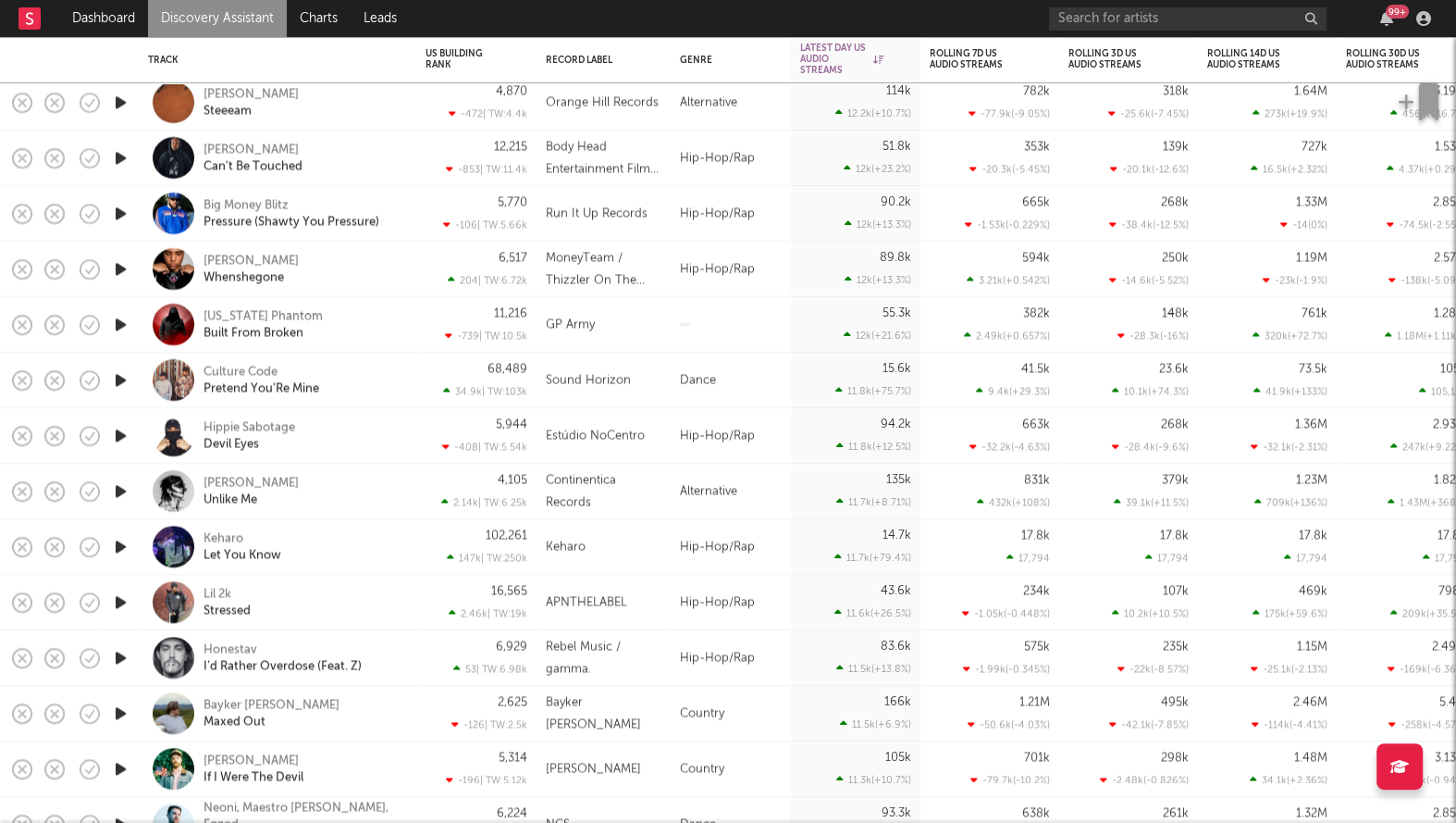
click at [402, 208] on div "Big Money Blitz Pressure (Shawty You Pressure)" at bounding box center [277, 213] width 259 height 54
select select "6m"
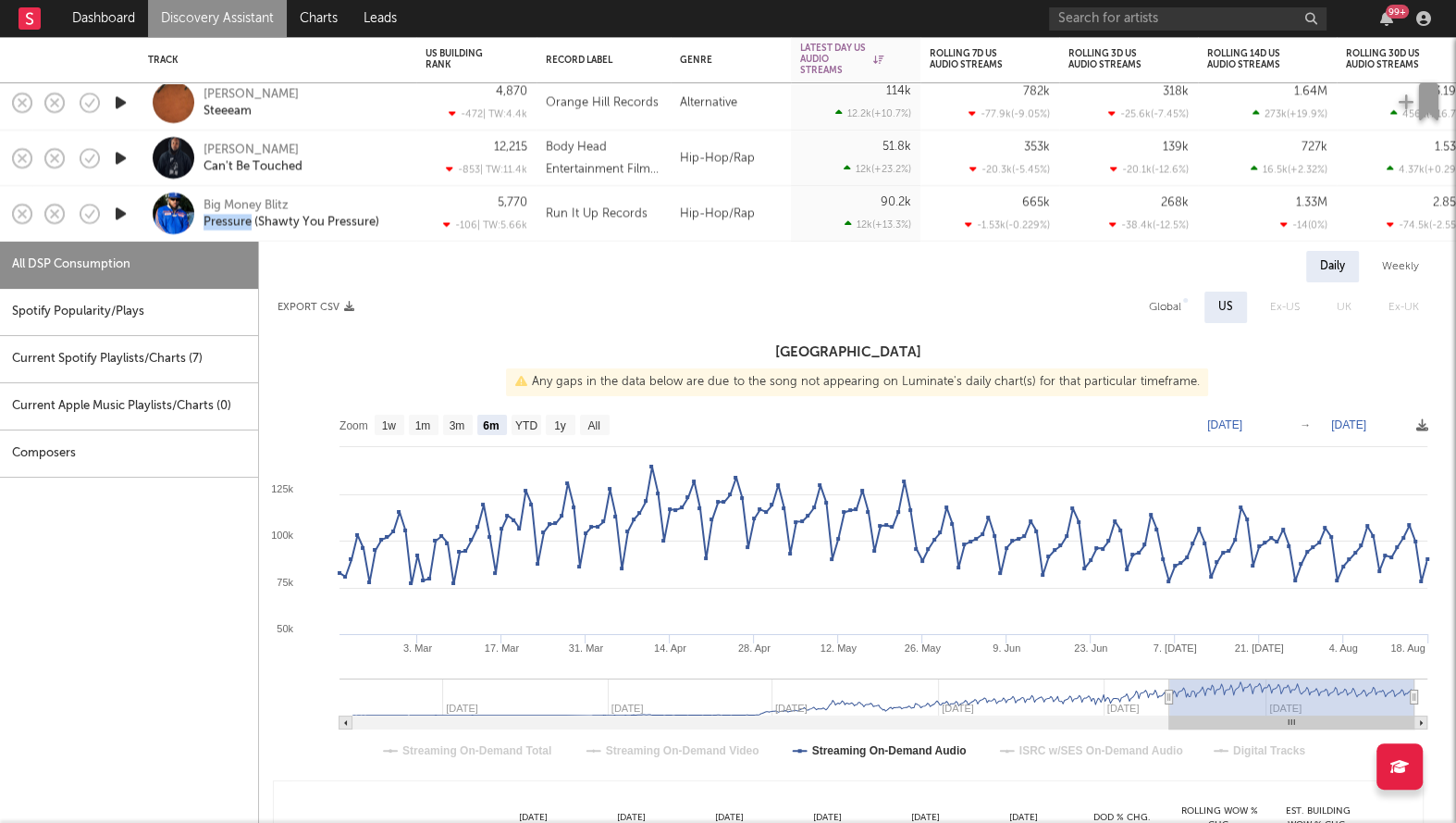
click at [402, 208] on div "Big Money Blitz Pressure (Shawty You Pressure)" at bounding box center [277, 213] width 259 height 54
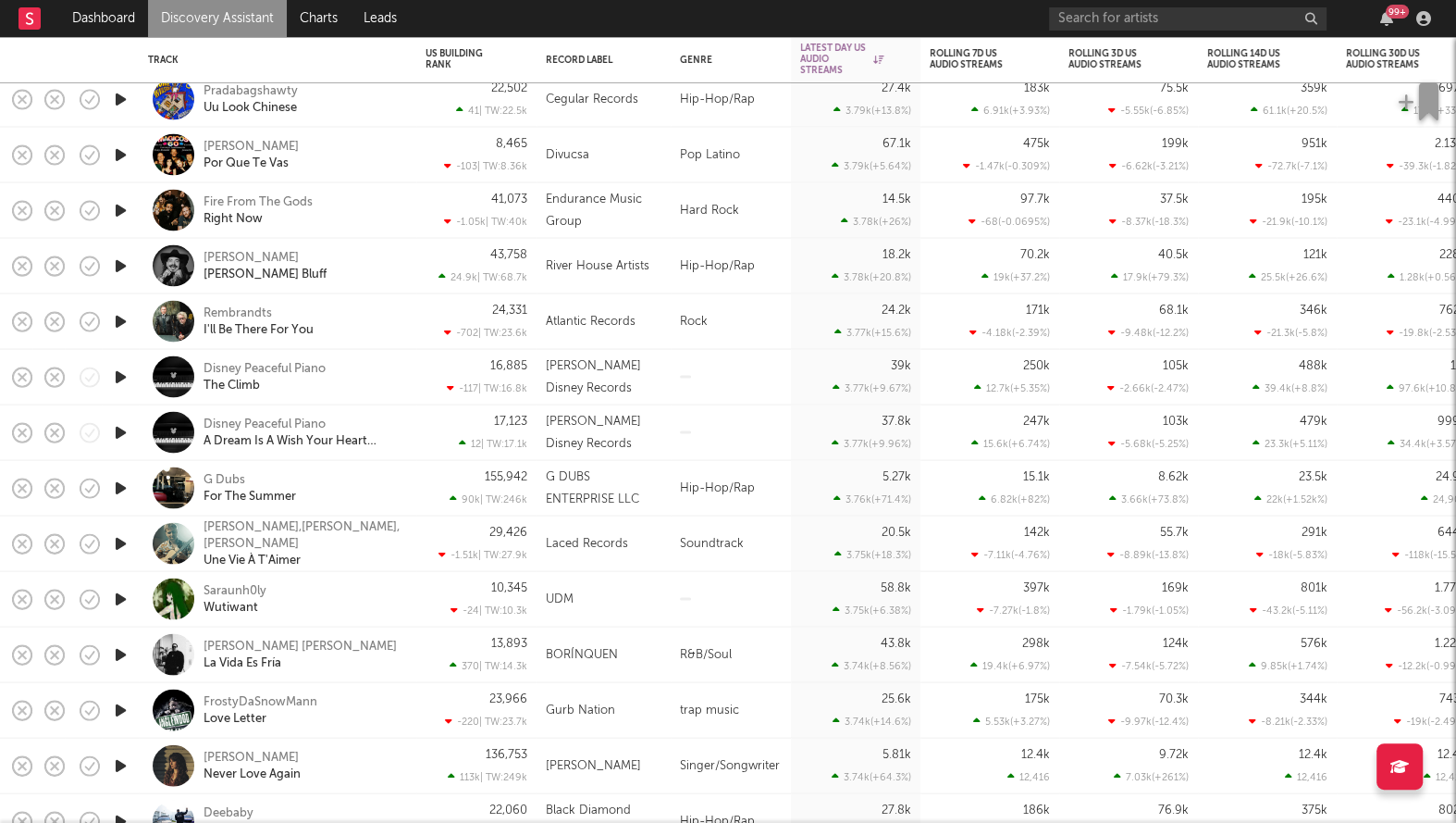
click at [119, 484] on icon "button" at bounding box center [120, 487] width 20 height 23
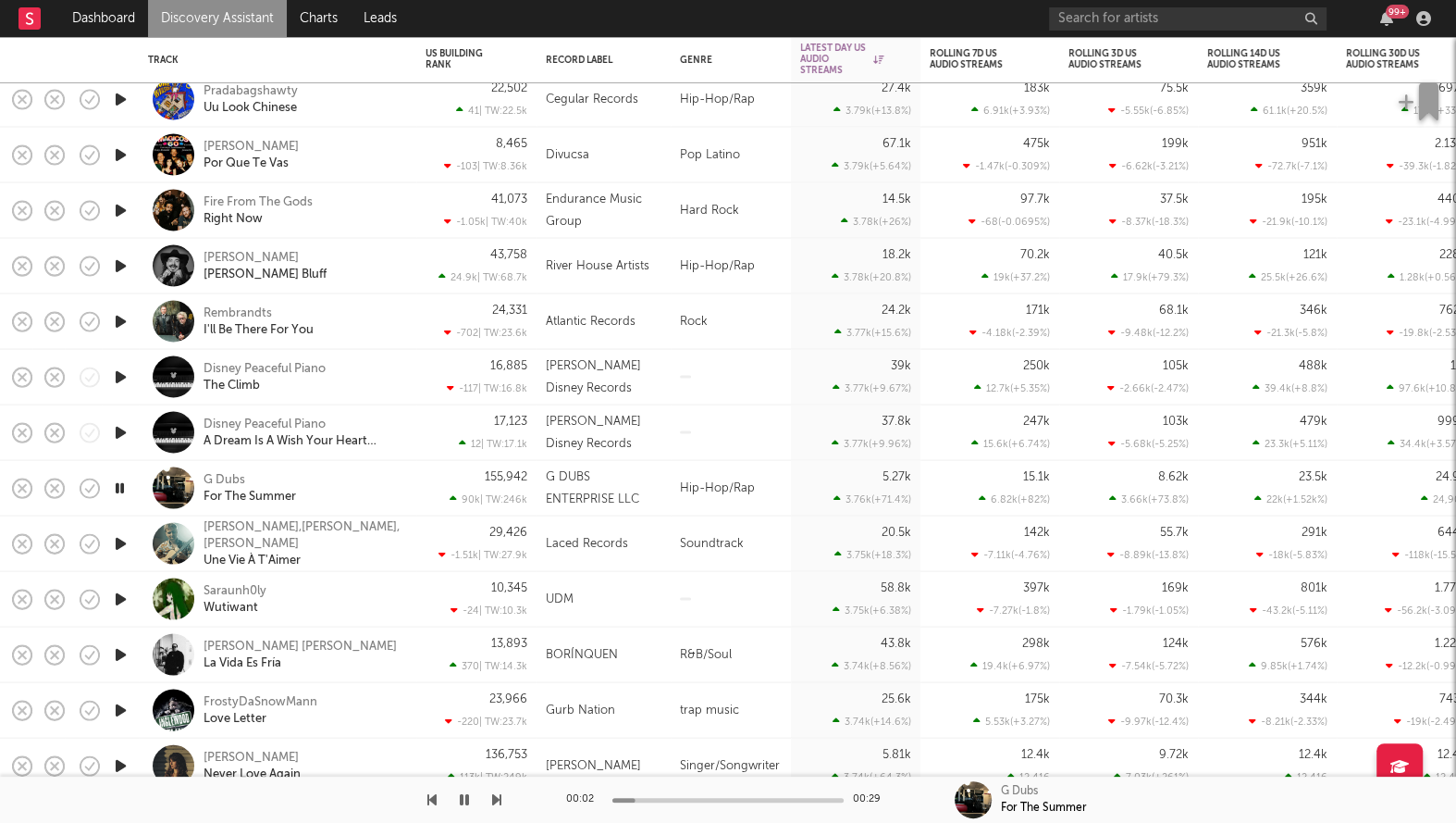
click at [119, 484] on icon "button" at bounding box center [119, 487] width 18 height 23
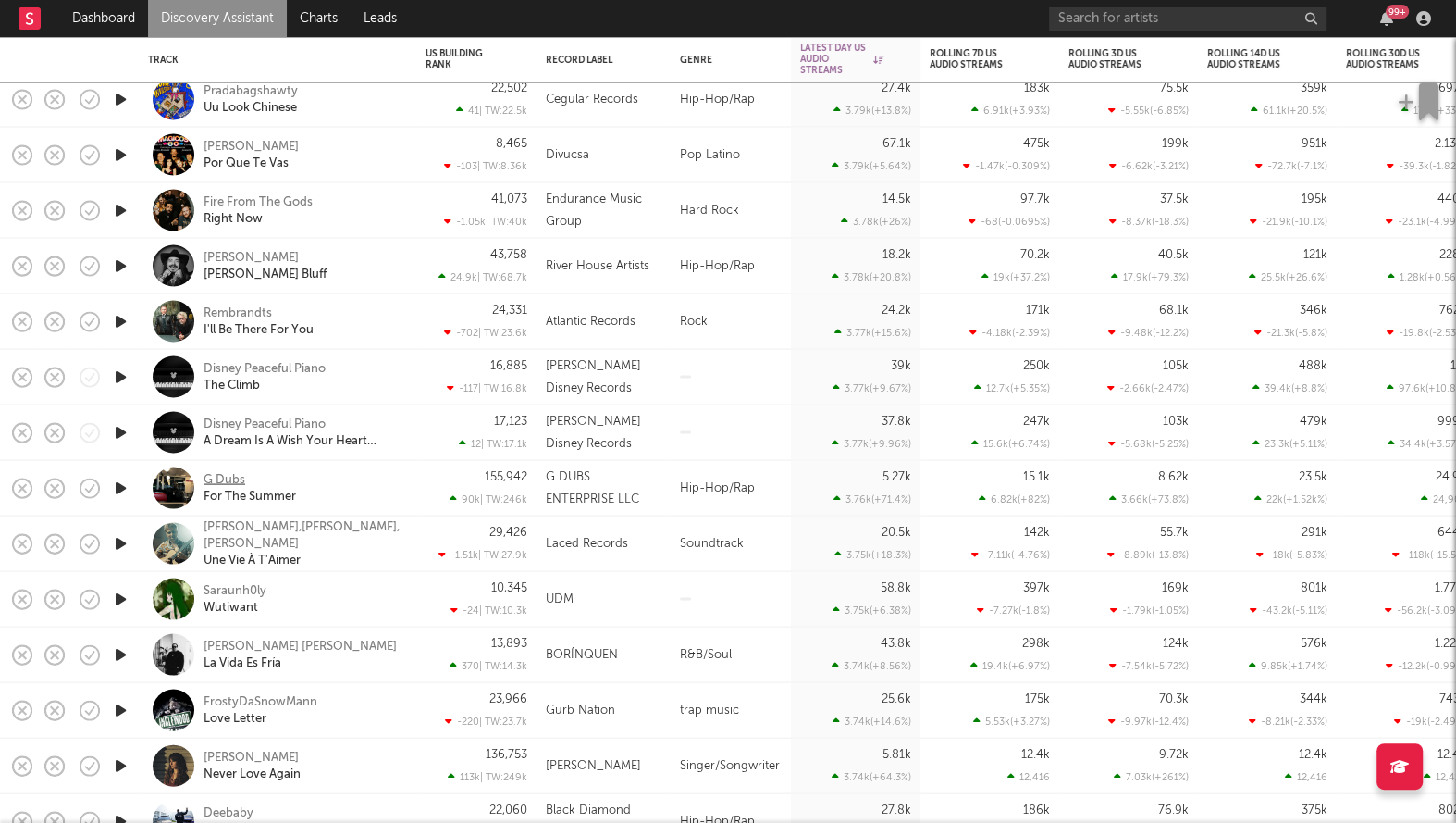
click at [215, 479] on div "G Dubs" at bounding box center [224, 480] width 41 height 17
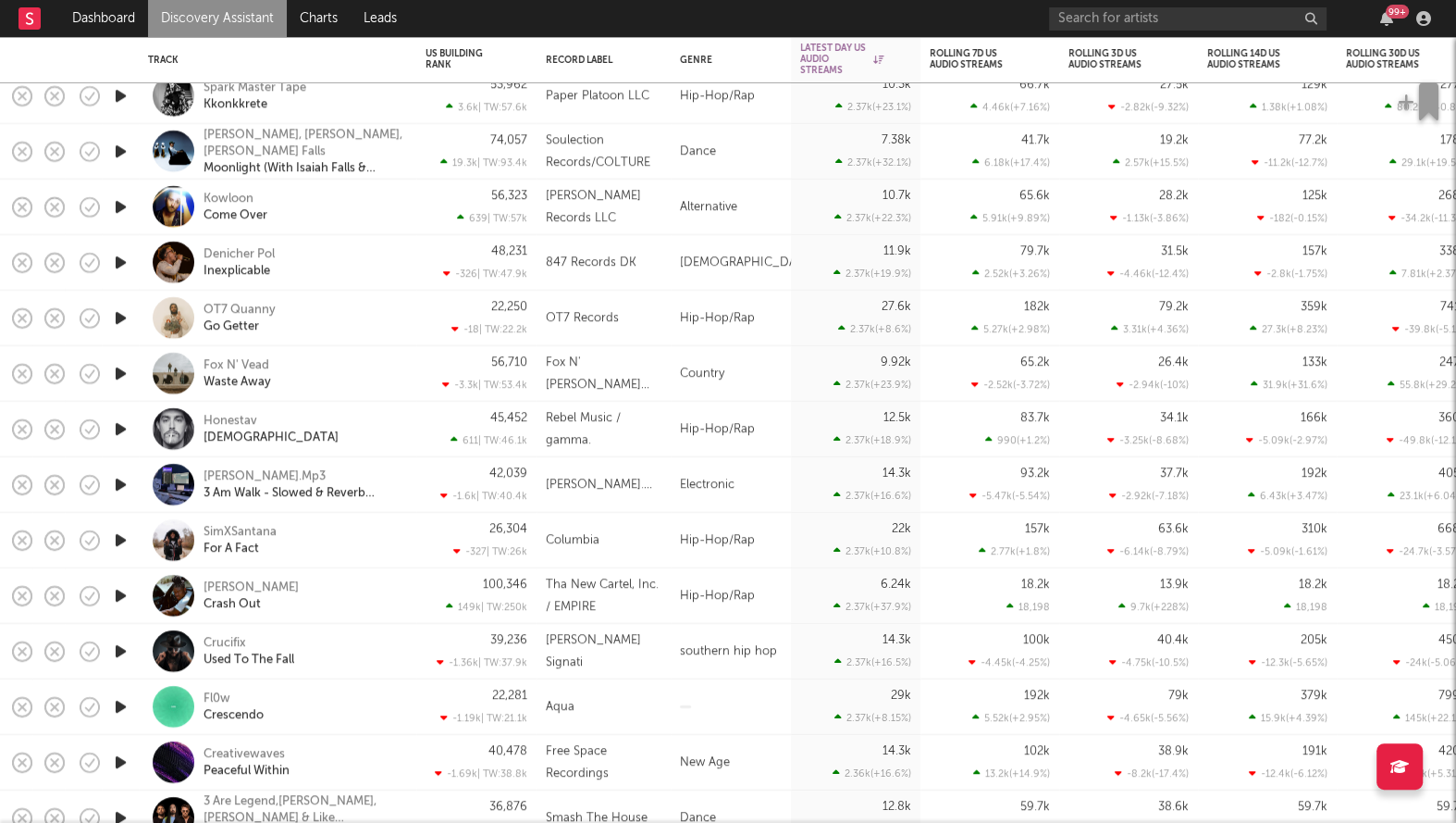
click at [120, 146] on icon "button" at bounding box center [120, 151] width 20 height 23
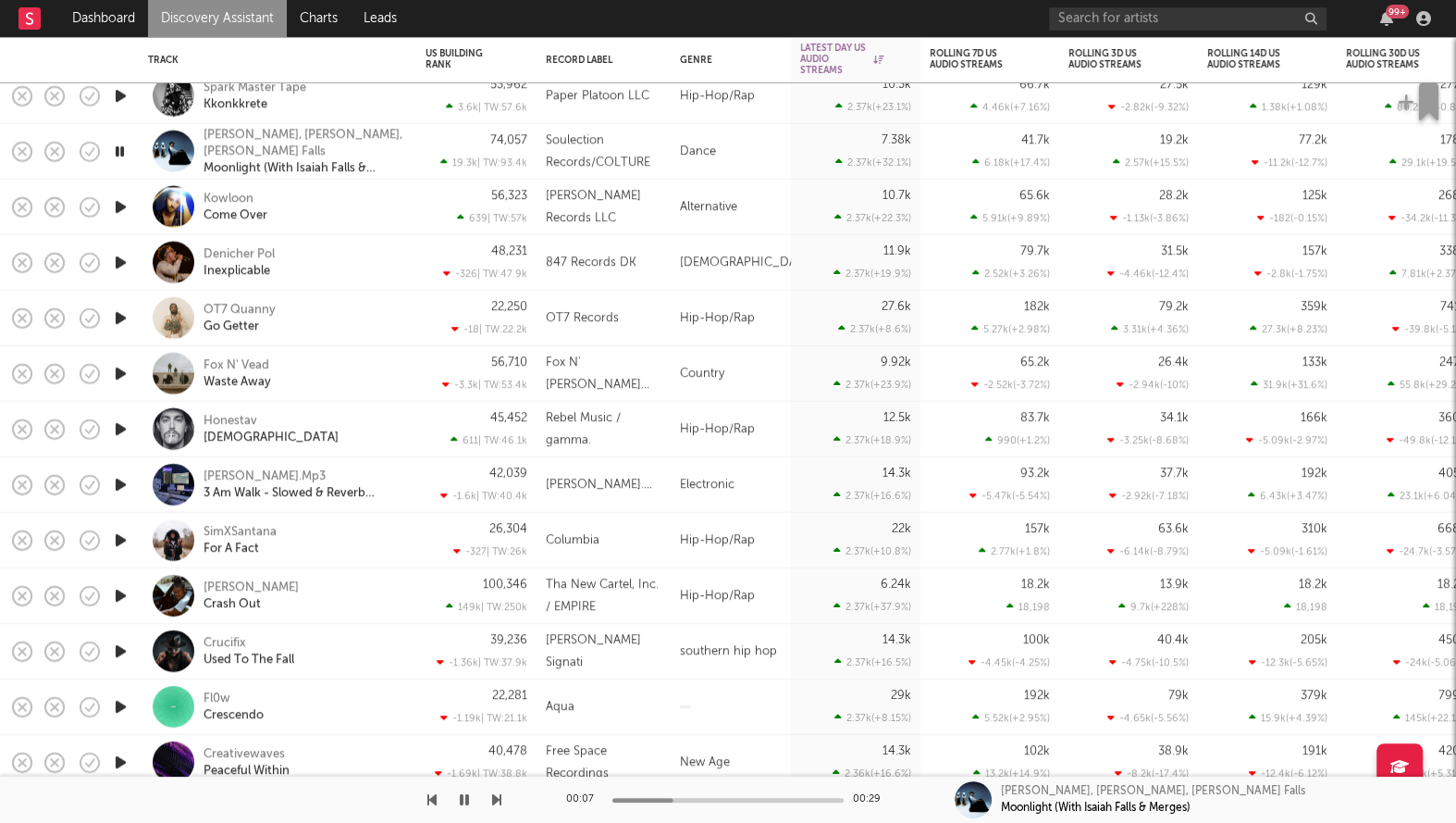
click at [119, 149] on icon "button" at bounding box center [119, 151] width 18 height 23
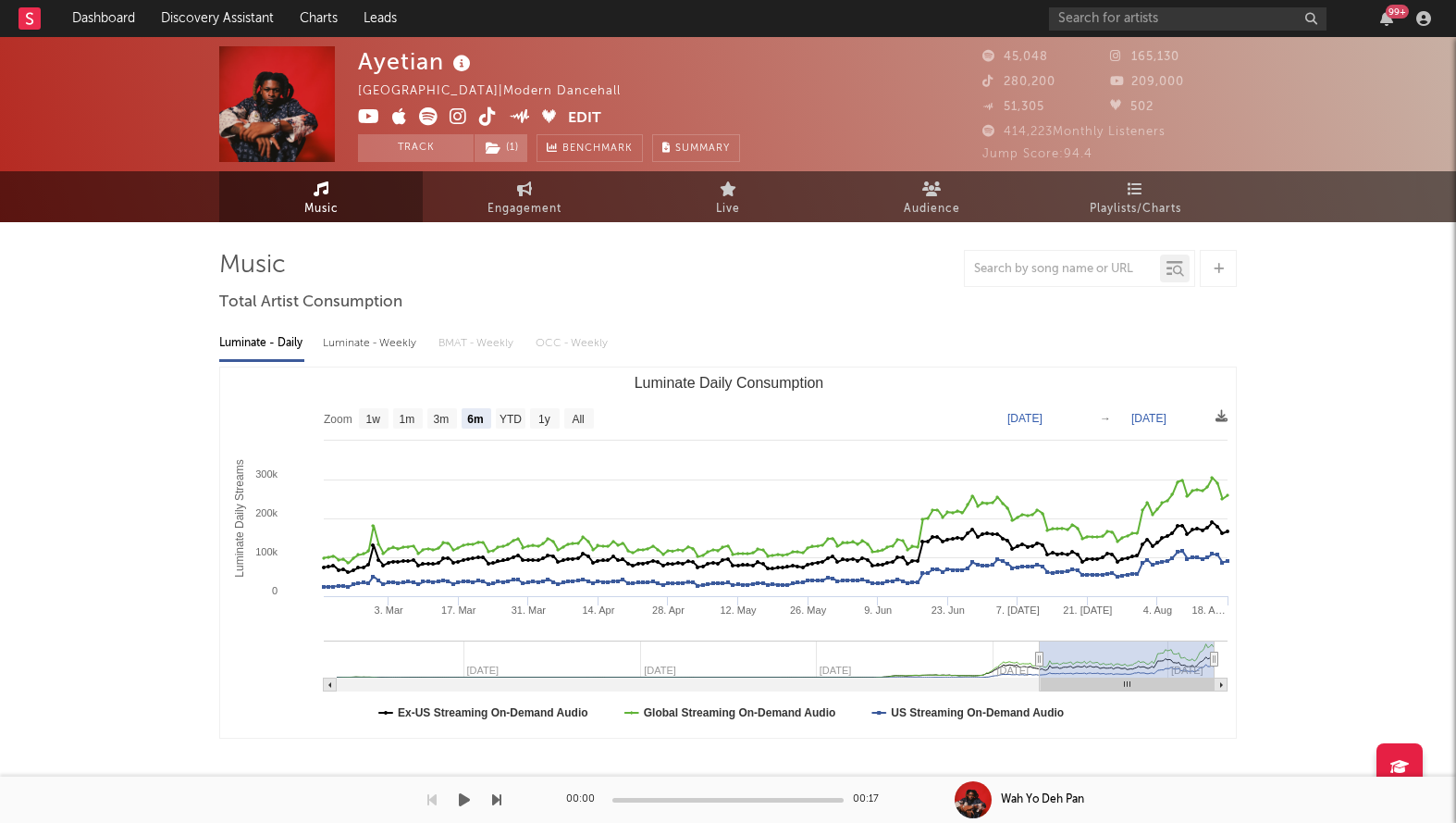
select select "6m"
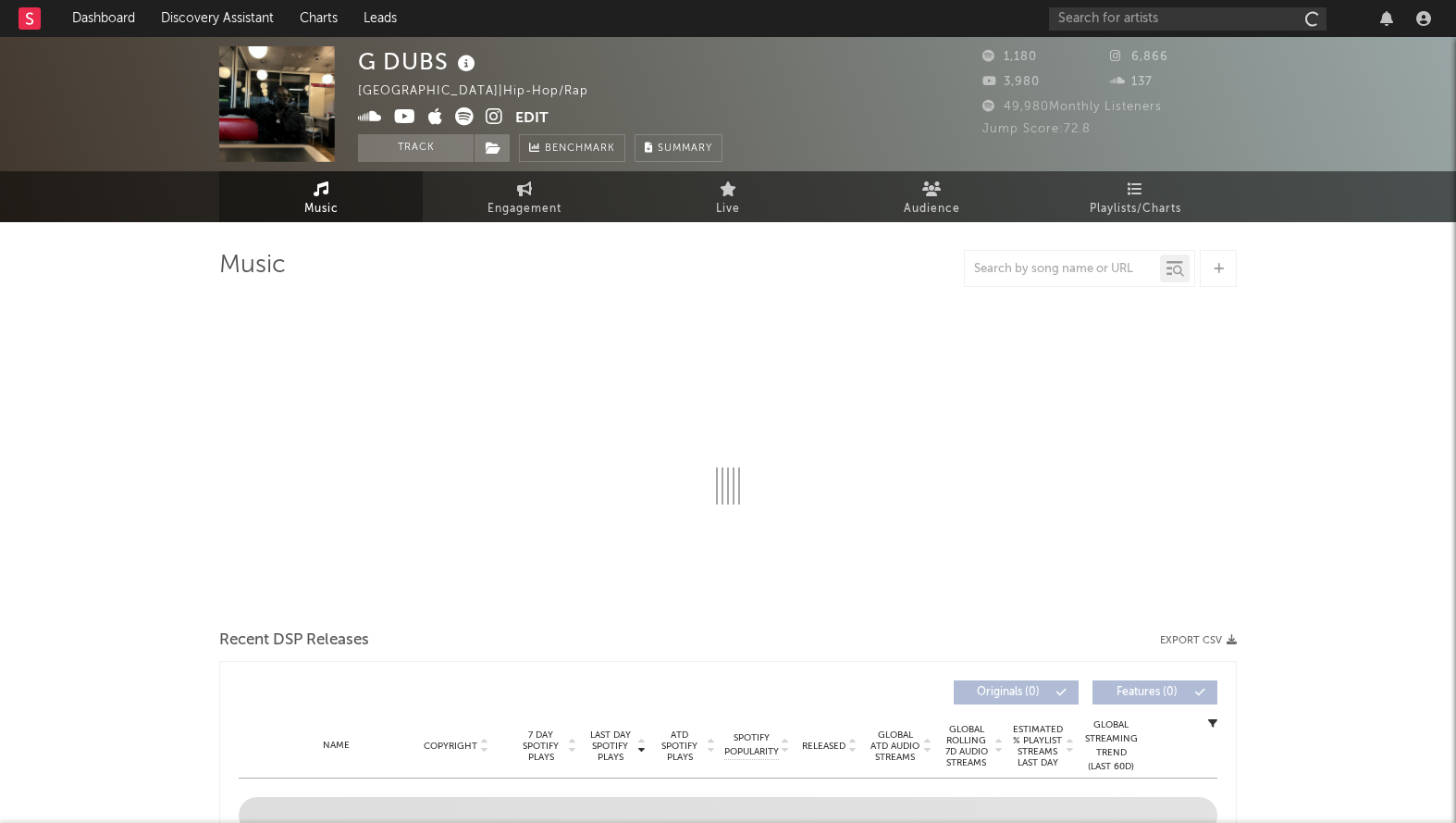
select select "6m"
